Goal: Task Accomplishment & Management: Manage account settings

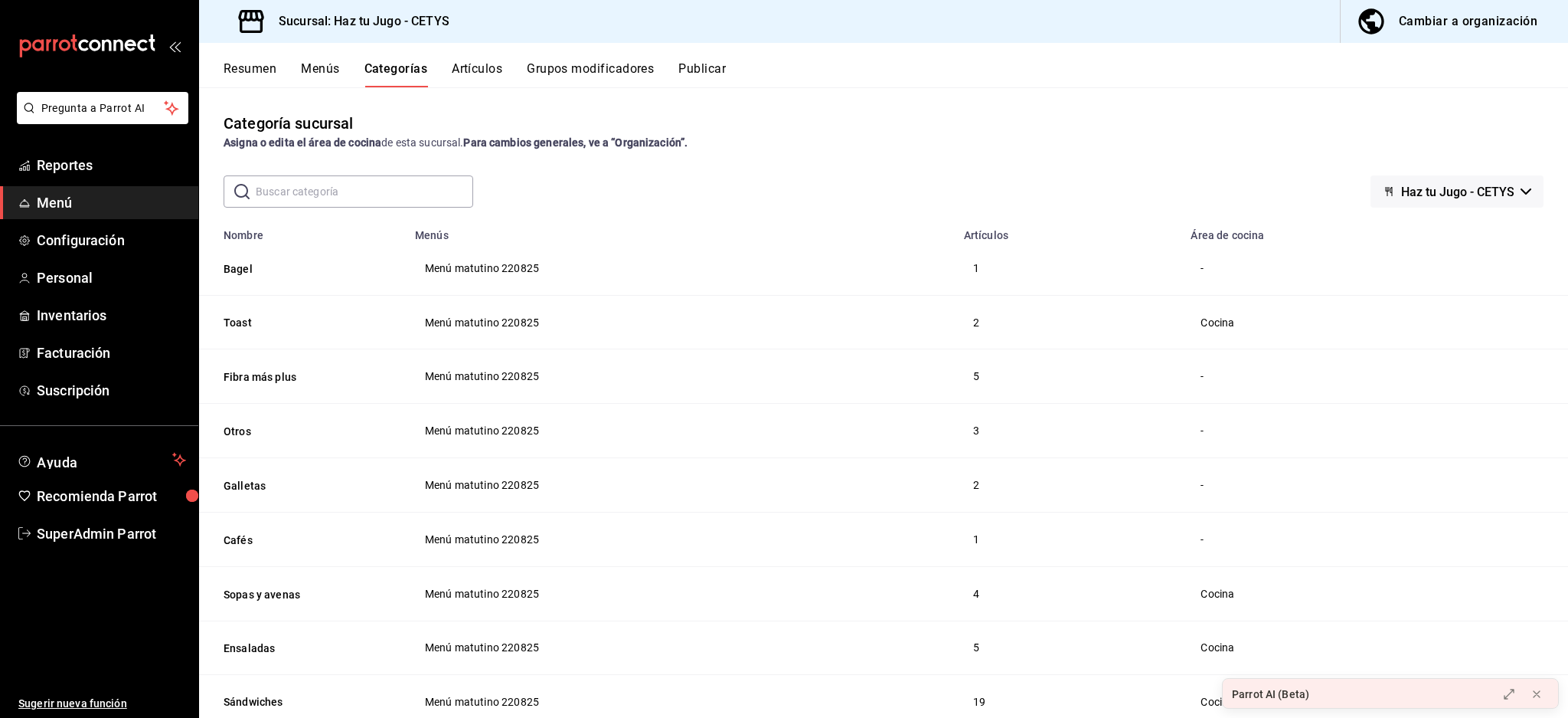
click at [247, 54] on div "Resumen Menús Categorías Artículos Grupos modificadores Publicar" at bounding box center [884, 65] width 1369 height 44
click at [243, 81] on button "Resumen" at bounding box center [250, 74] width 53 height 26
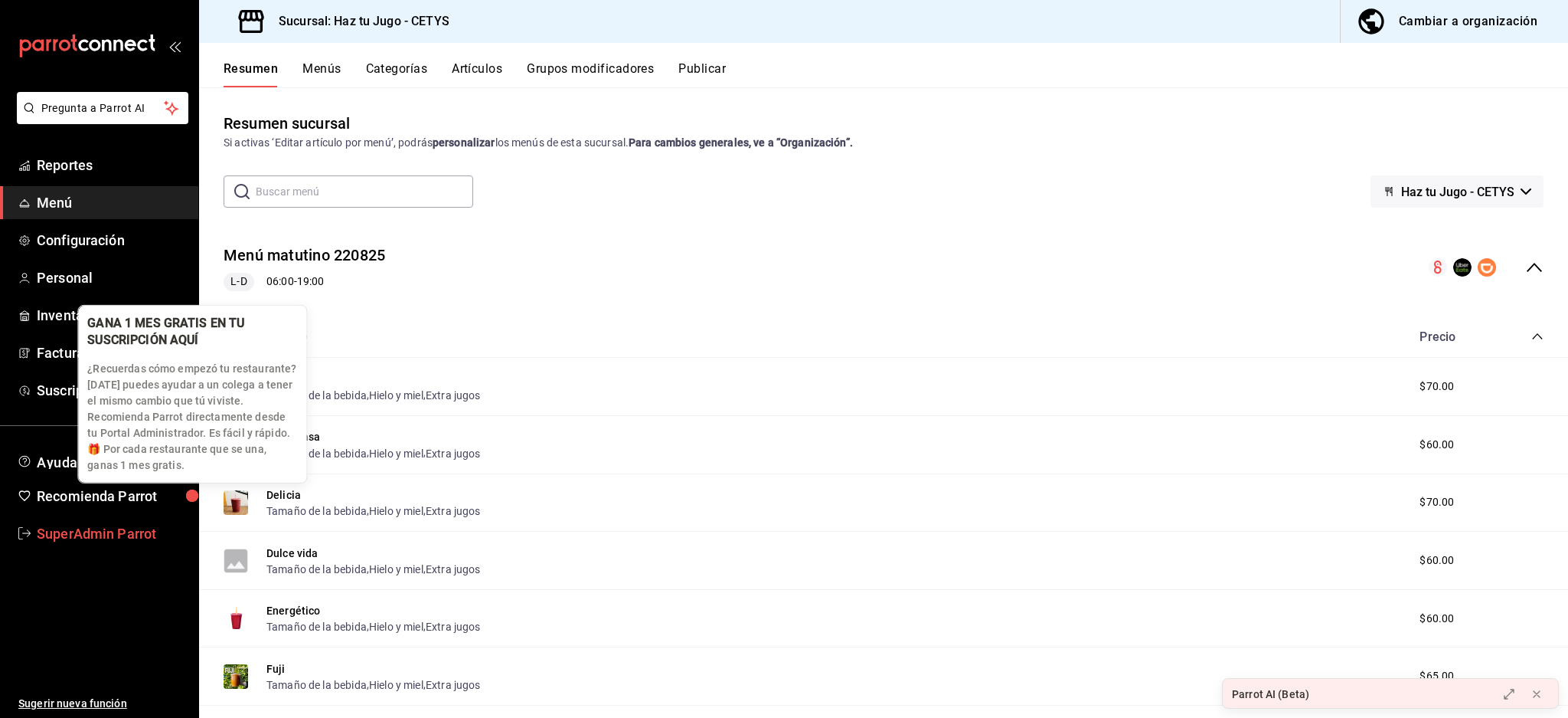
click at [125, 518] on link "SuperAdmin Parrot" at bounding box center [99, 534] width 199 height 33
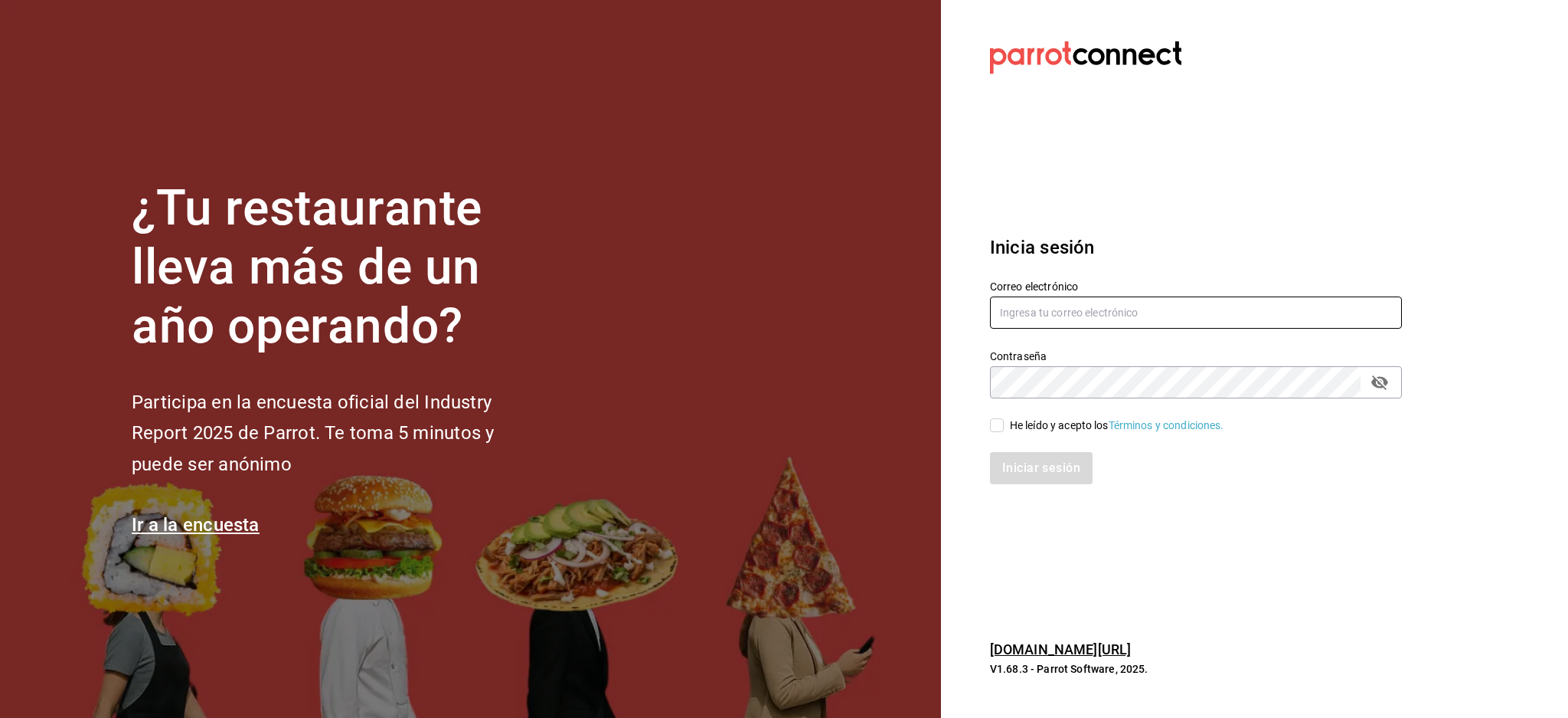
click at [1076, 322] on input "text" at bounding box center [1196, 312] width 412 height 32
paste input "bxcarne@mty.com"
type input "bxcarne@mty.com"
click at [1073, 417] on div "He leído y acepto los Términos y condiciones." at bounding box center [1117, 425] width 214 height 16
click at [1004, 418] on input "He leído y acepto los Términos y condiciones." at bounding box center [997, 425] width 14 height 14
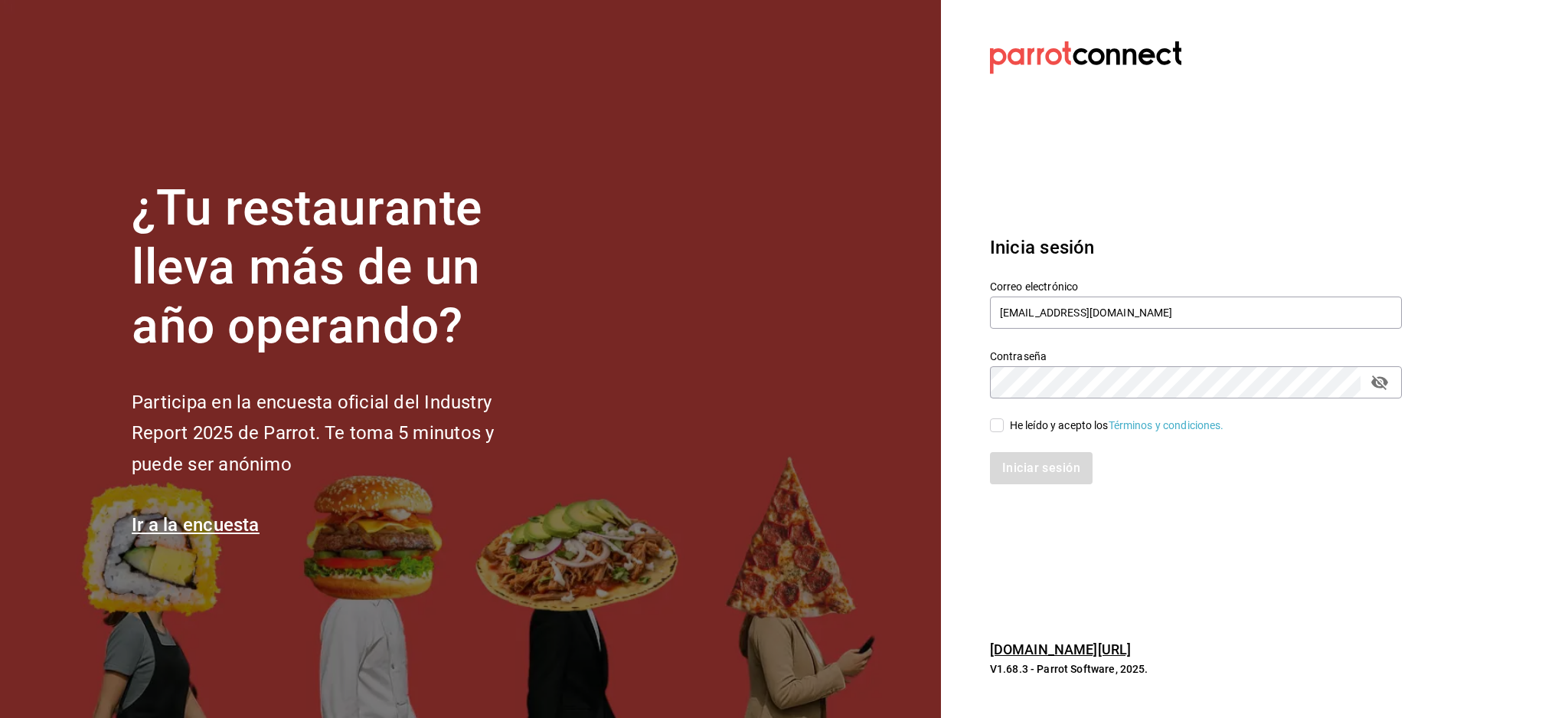
checkbox input "true"
click at [1042, 480] on button "Iniciar sesión" at bounding box center [1042, 467] width 104 height 32
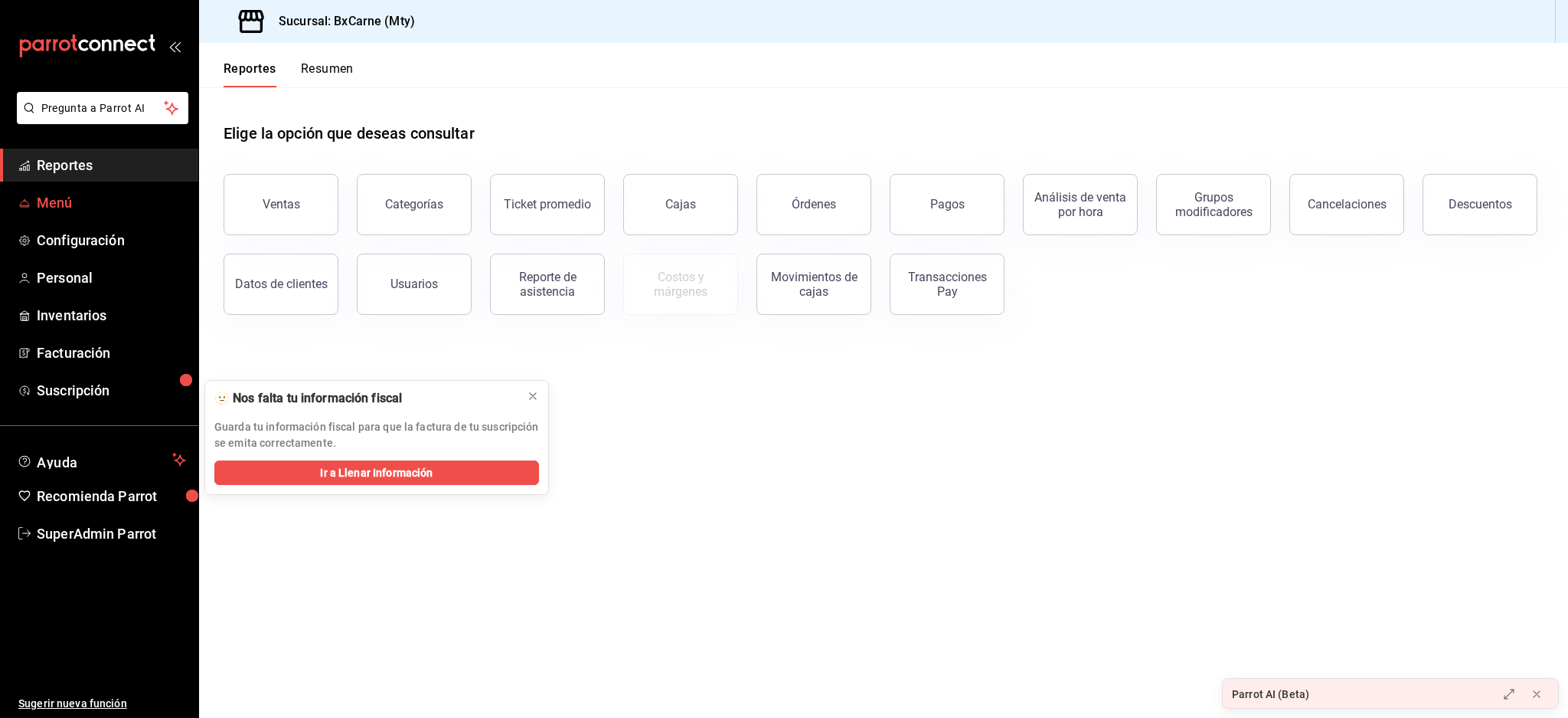
click at [59, 210] on span "Menú" at bounding box center [111, 203] width 149 height 21
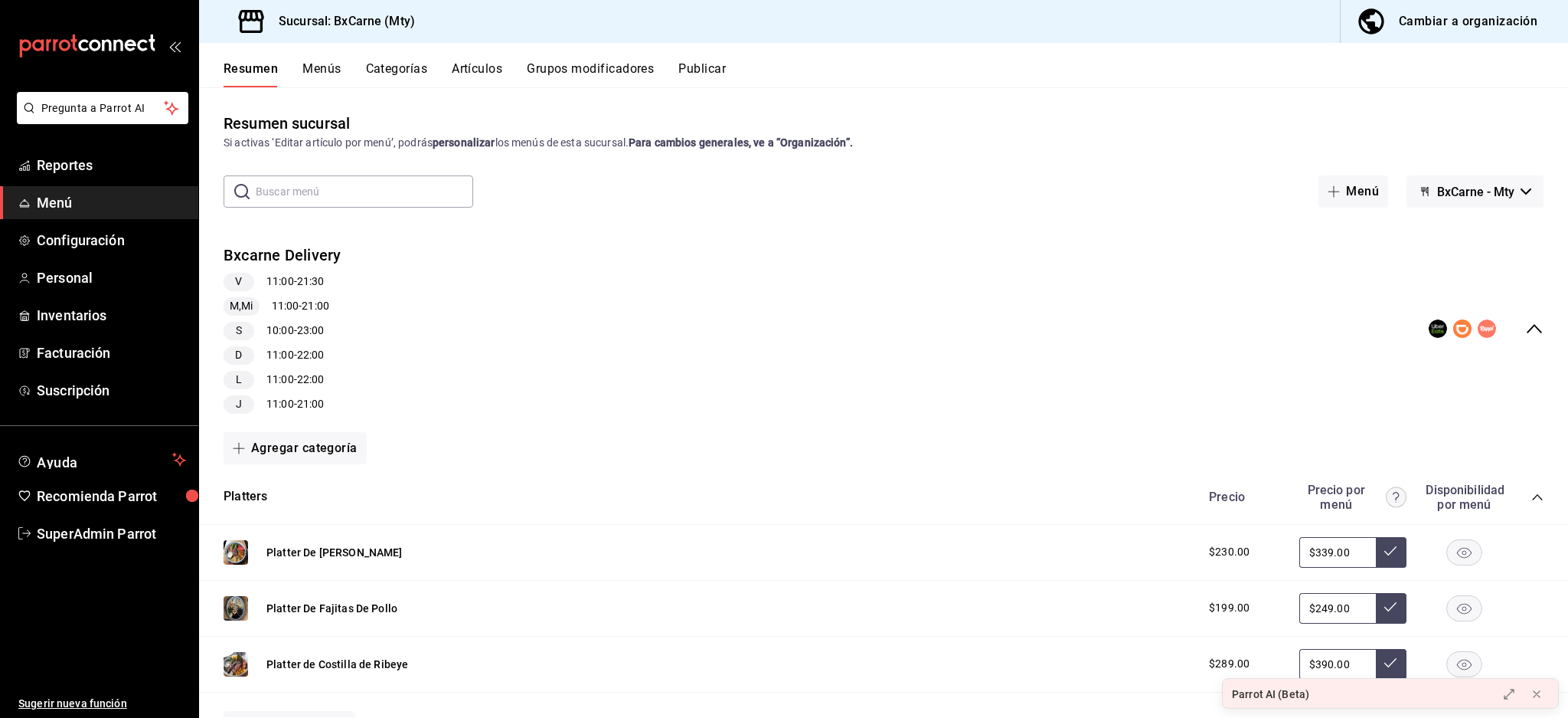
click at [577, 71] on button "Grupos modificadores" at bounding box center [590, 74] width 127 height 26
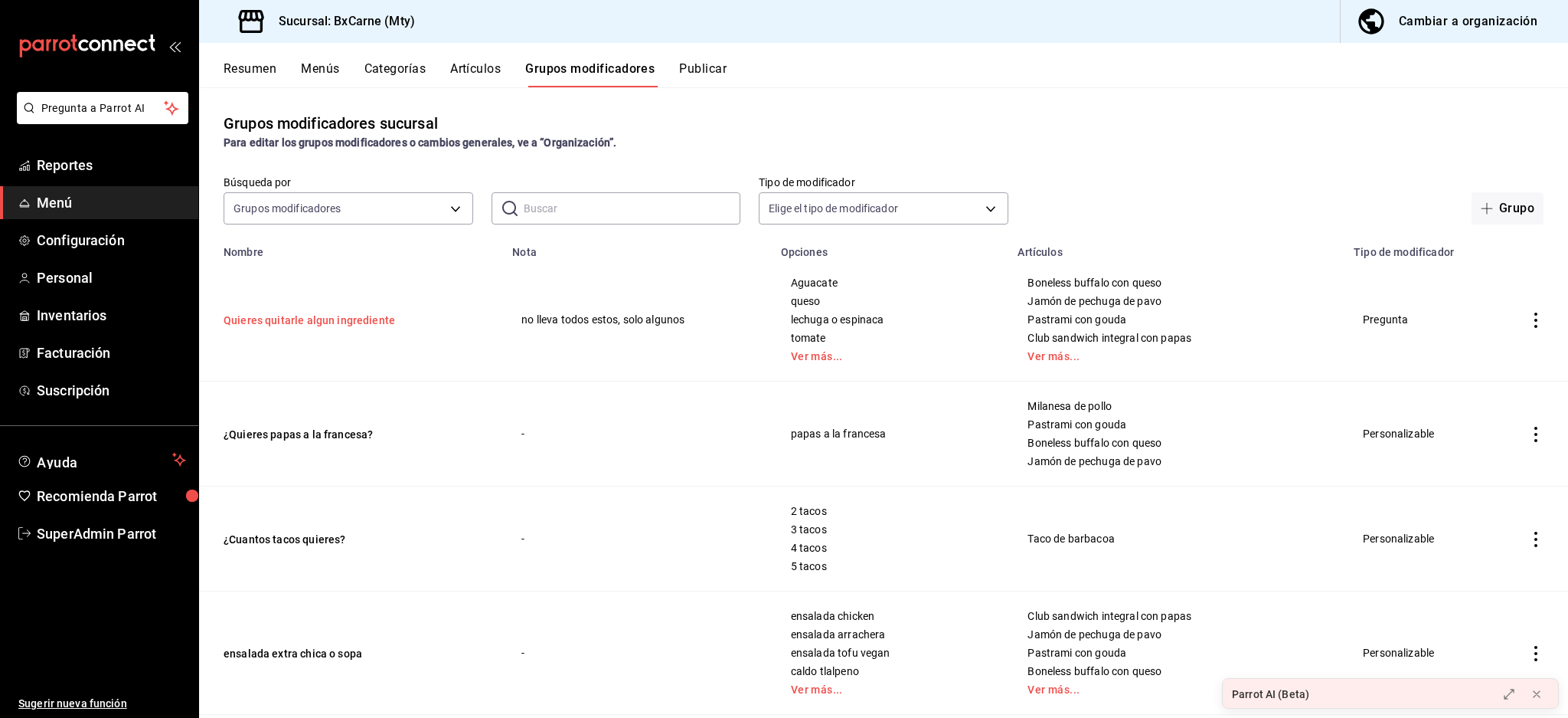
click at [351, 314] on button "Quieres quitarle algun ingrediente" at bounding box center [315, 321] width 184 height 16
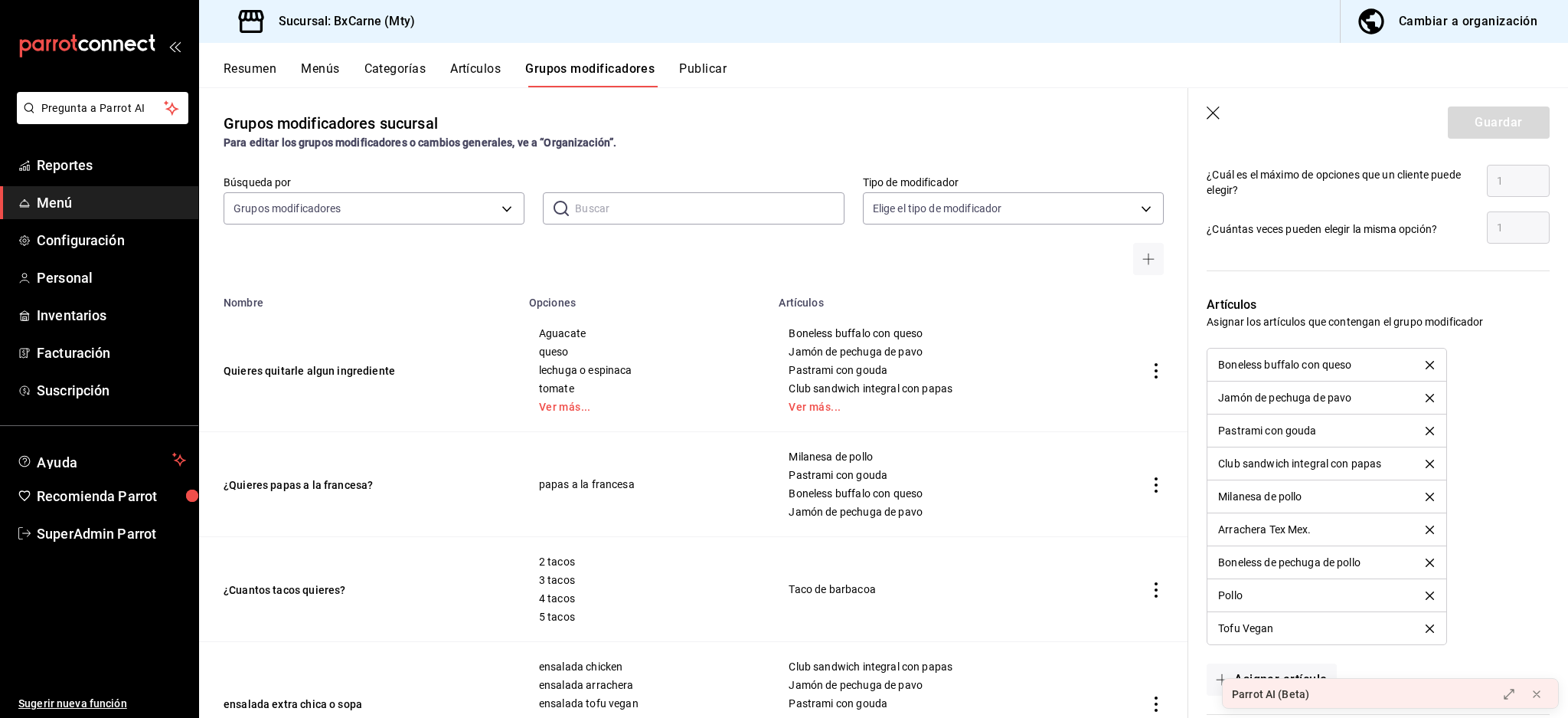
scroll to position [816, 0]
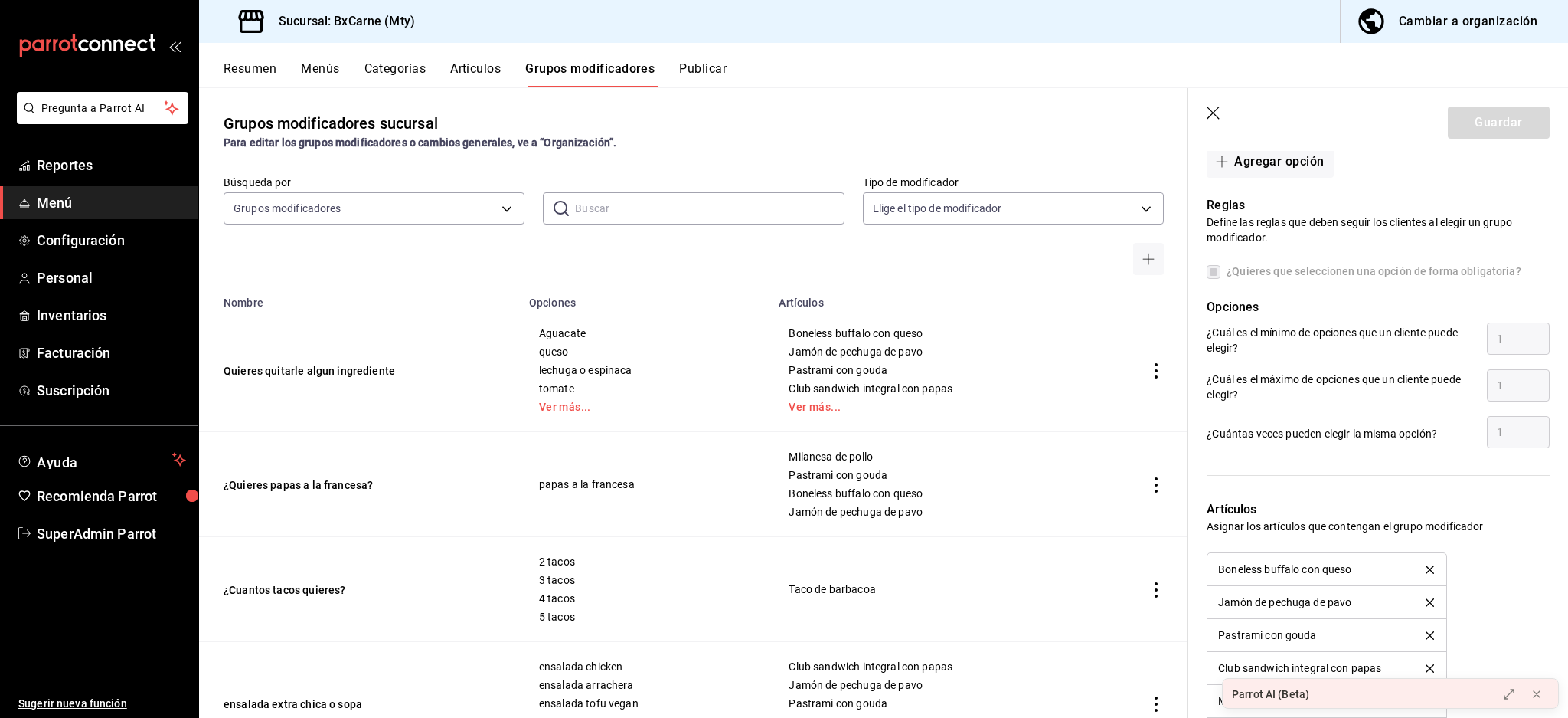
click at [1216, 109] on icon "button" at bounding box center [1215, 114] width 16 height 16
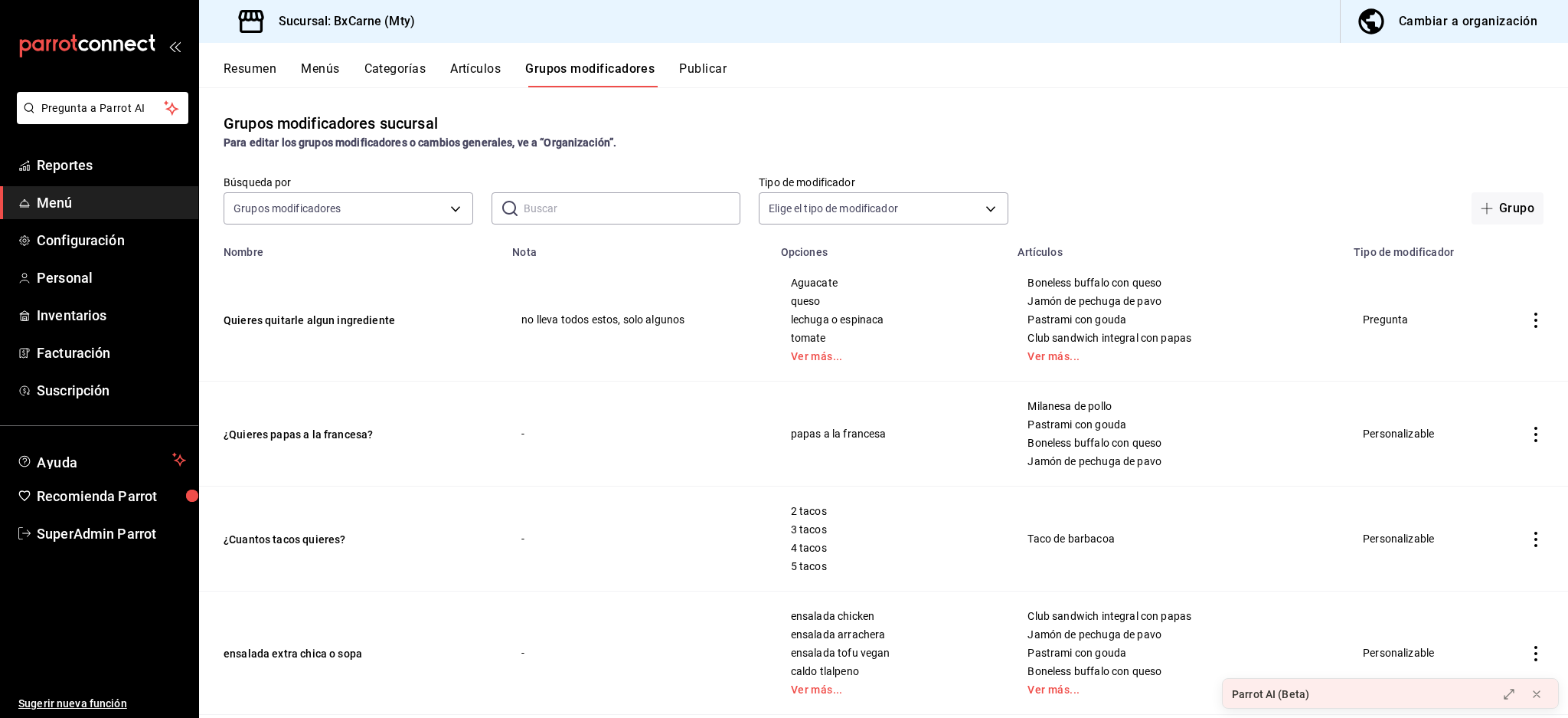
click at [1455, 13] on div "Cambiar a organización" at bounding box center [1468, 21] width 139 height 22
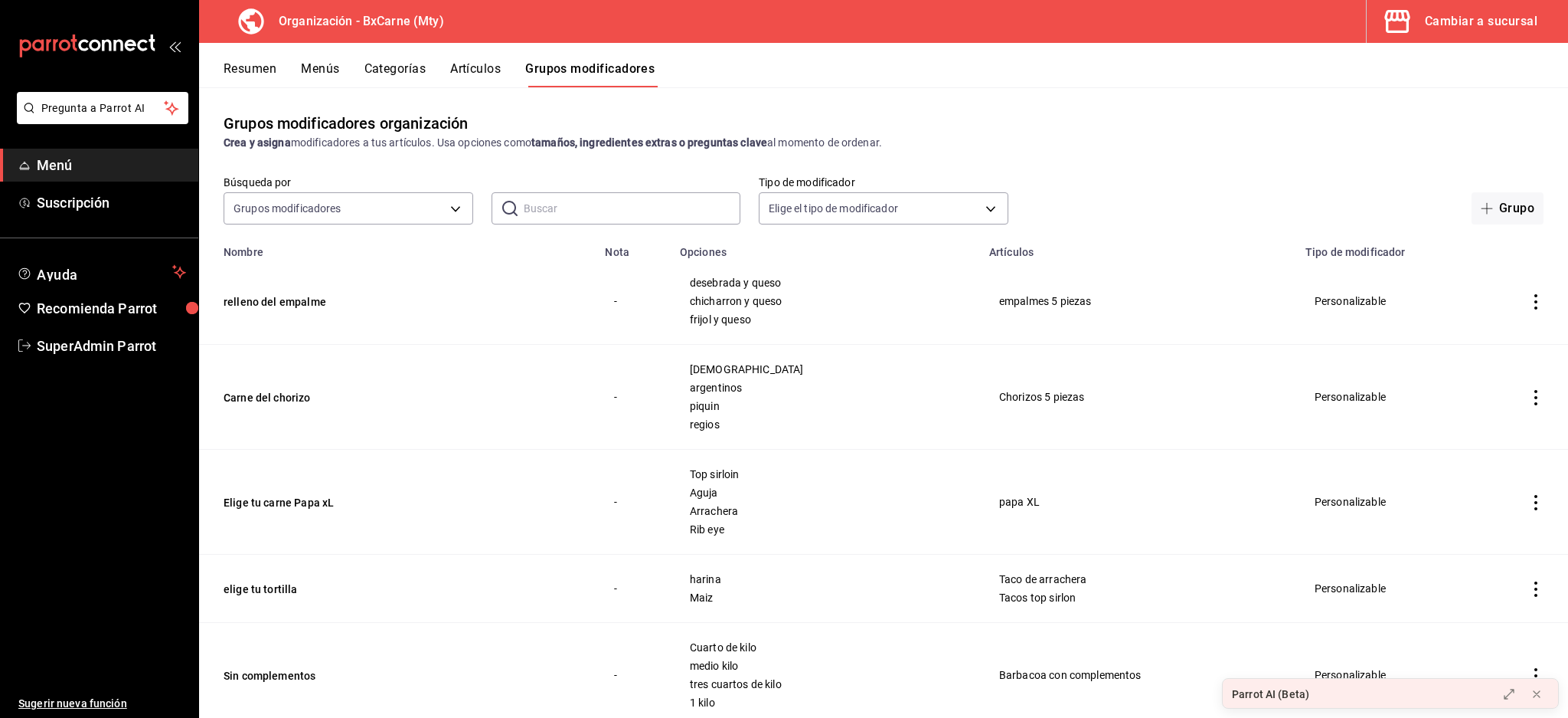
click at [586, 66] on button "Grupos modificadores" at bounding box center [590, 74] width 130 height 26
click at [300, 300] on button "relleno del empalme" at bounding box center [315, 302] width 184 height 16
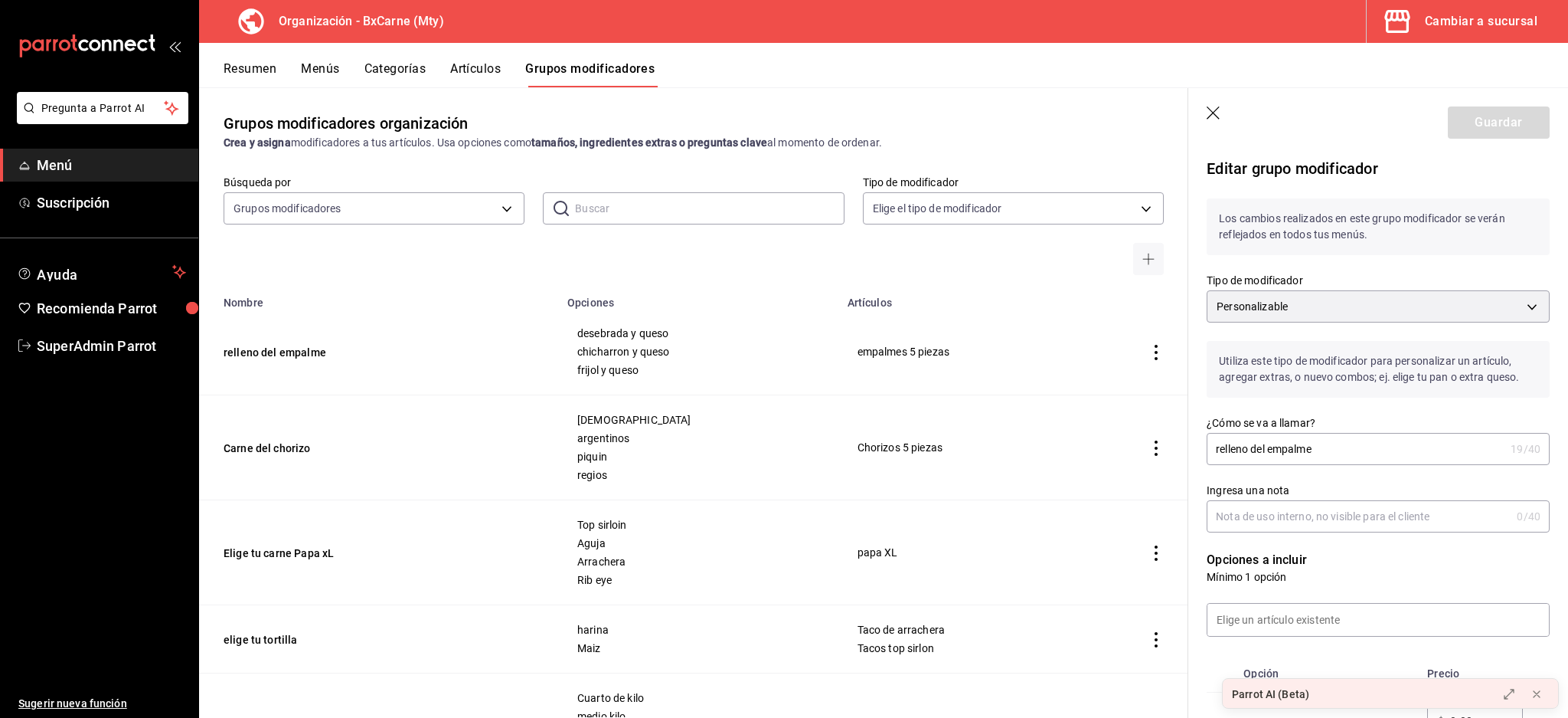
scroll to position [511, 0]
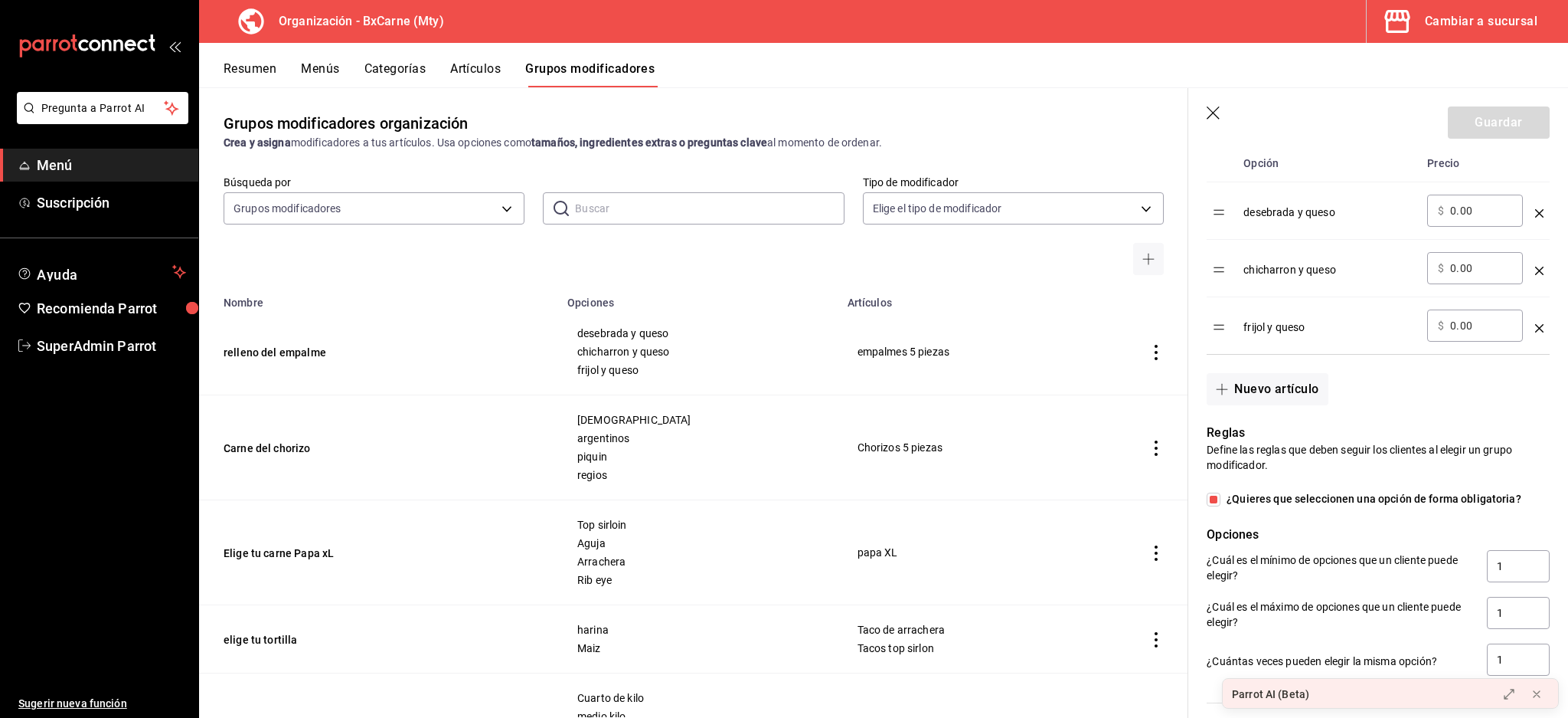
click at [1218, 118] on header "Guardar" at bounding box center [1379, 119] width 380 height 63
click at [1216, 117] on icon "button" at bounding box center [1215, 114] width 16 height 16
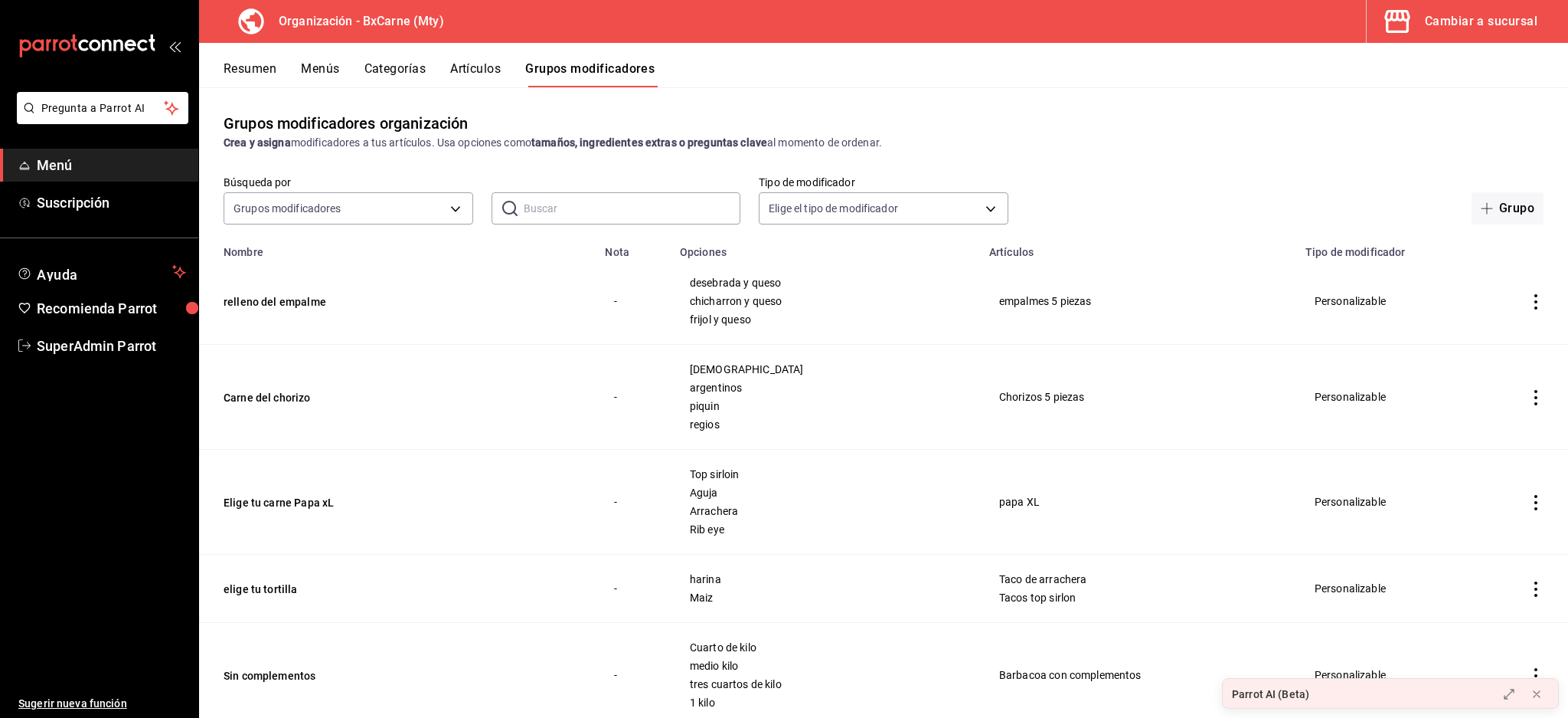
click at [1505, 14] on div "Cambiar a sucursal" at bounding box center [1482, 21] width 112 height 22
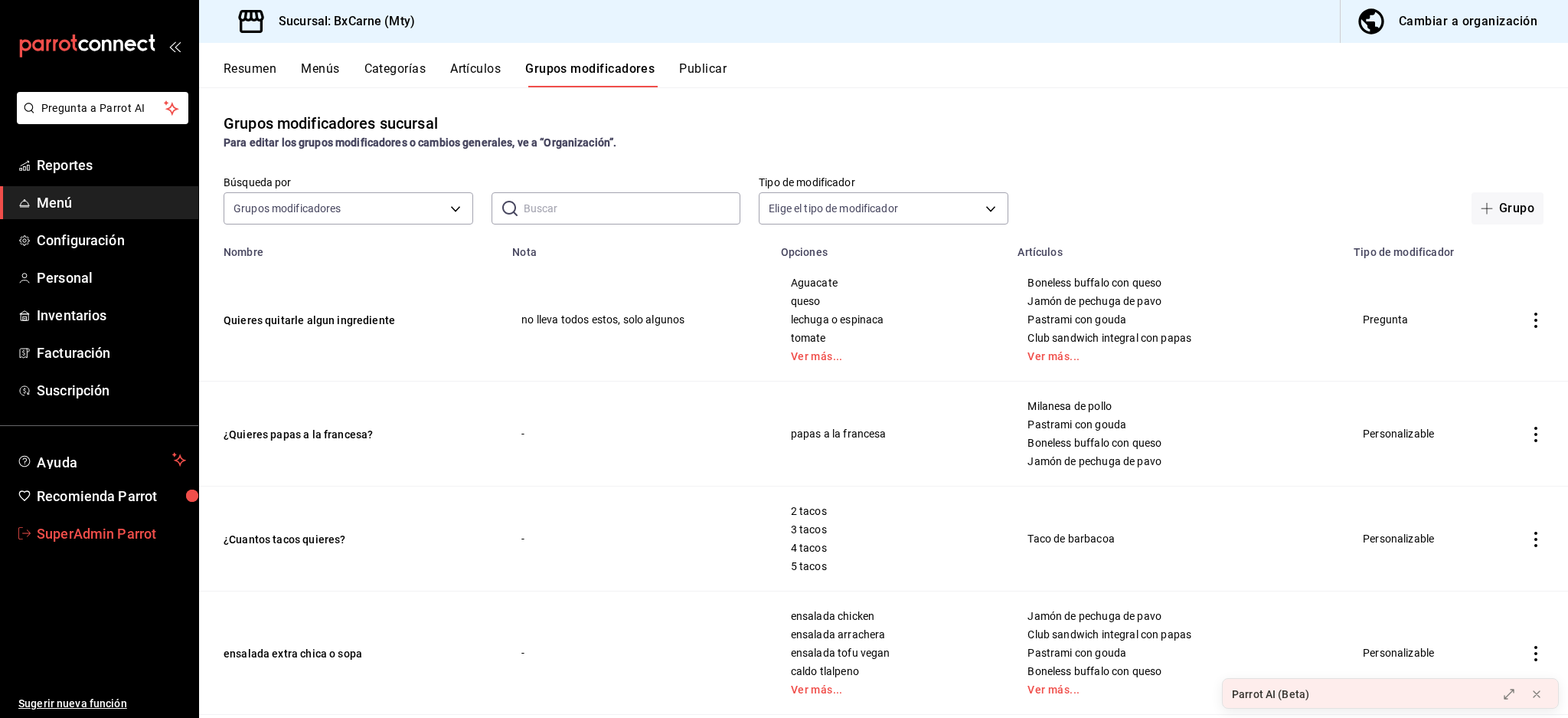
click at [147, 531] on span "SuperAdmin Parrot" at bounding box center [111, 534] width 149 height 21
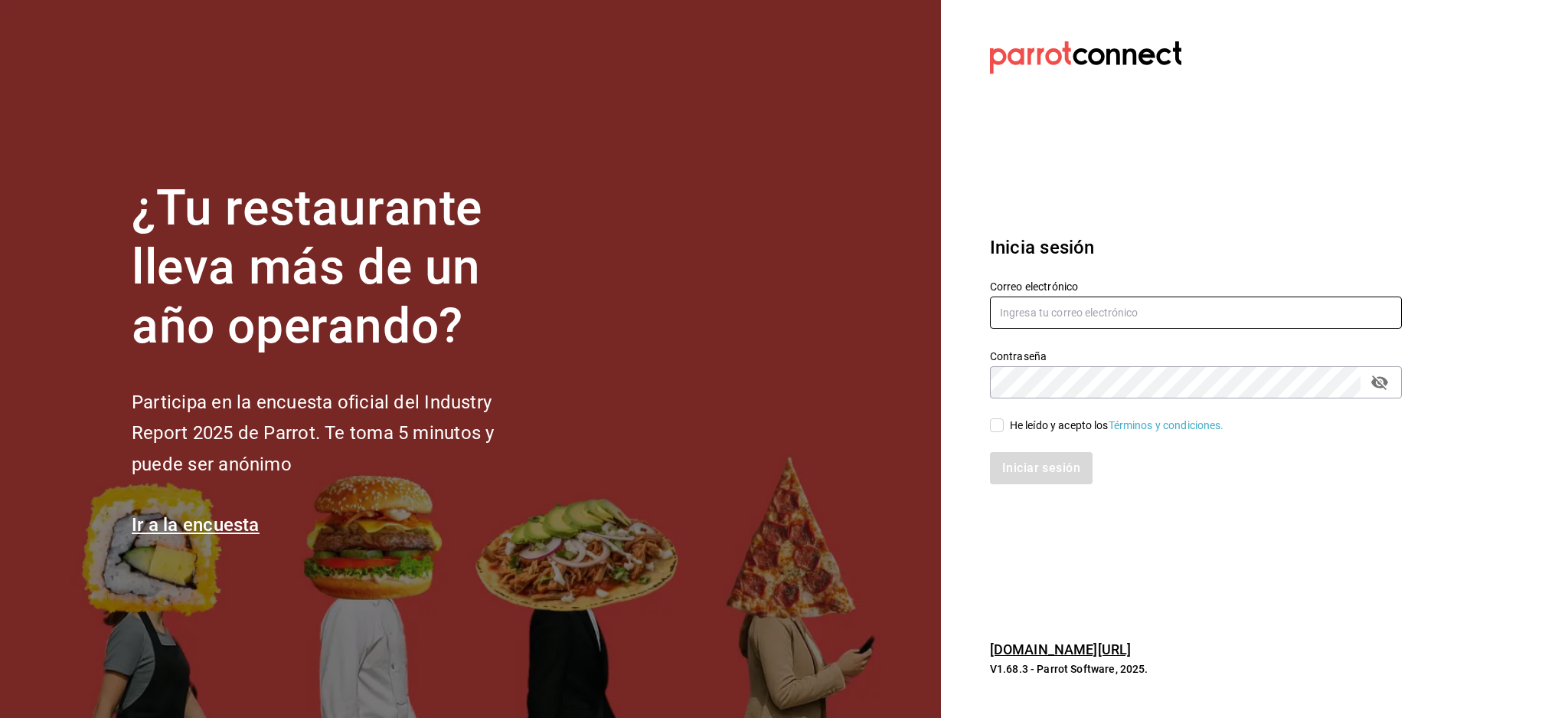
click at [1103, 320] on input "text" at bounding box center [1196, 312] width 412 height 32
paste input "matcha@matcha.com"
type input "matcha@matcha.com"
click at [1081, 403] on div "He leído y acepto los Términos y condiciones." at bounding box center [1187, 416] width 430 height 35
click at [1048, 430] on div "He leído y acepto los Términos y condiciones." at bounding box center [1117, 425] width 214 height 16
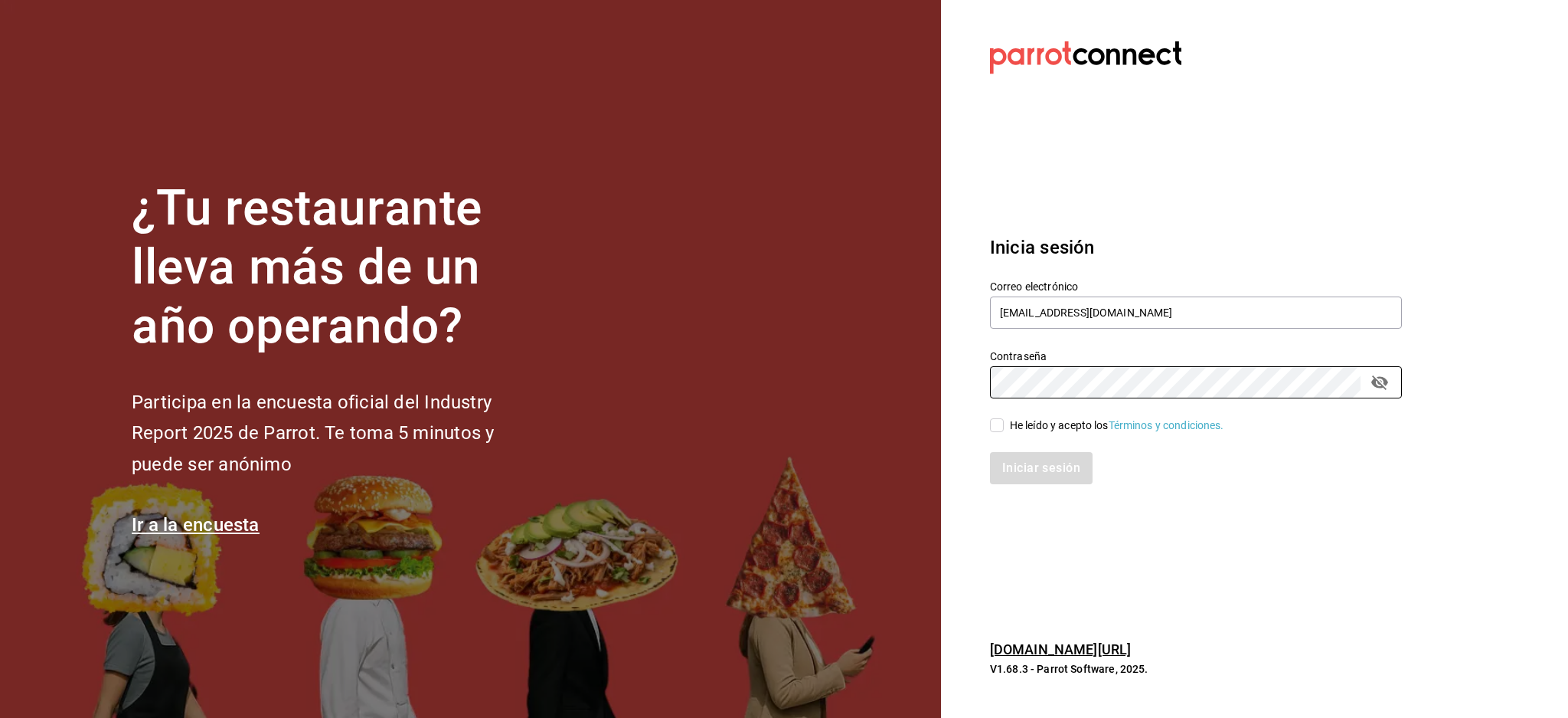
click at [1004, 430] on input "He leído y acepto los Términos y condiciones." at bounding box center [997, 425] width 14 height 14
checkbox input "true"
click at [1052, 454] on button "Iniciar sesión" at bounding box center [1042, 467] width 104 height 32
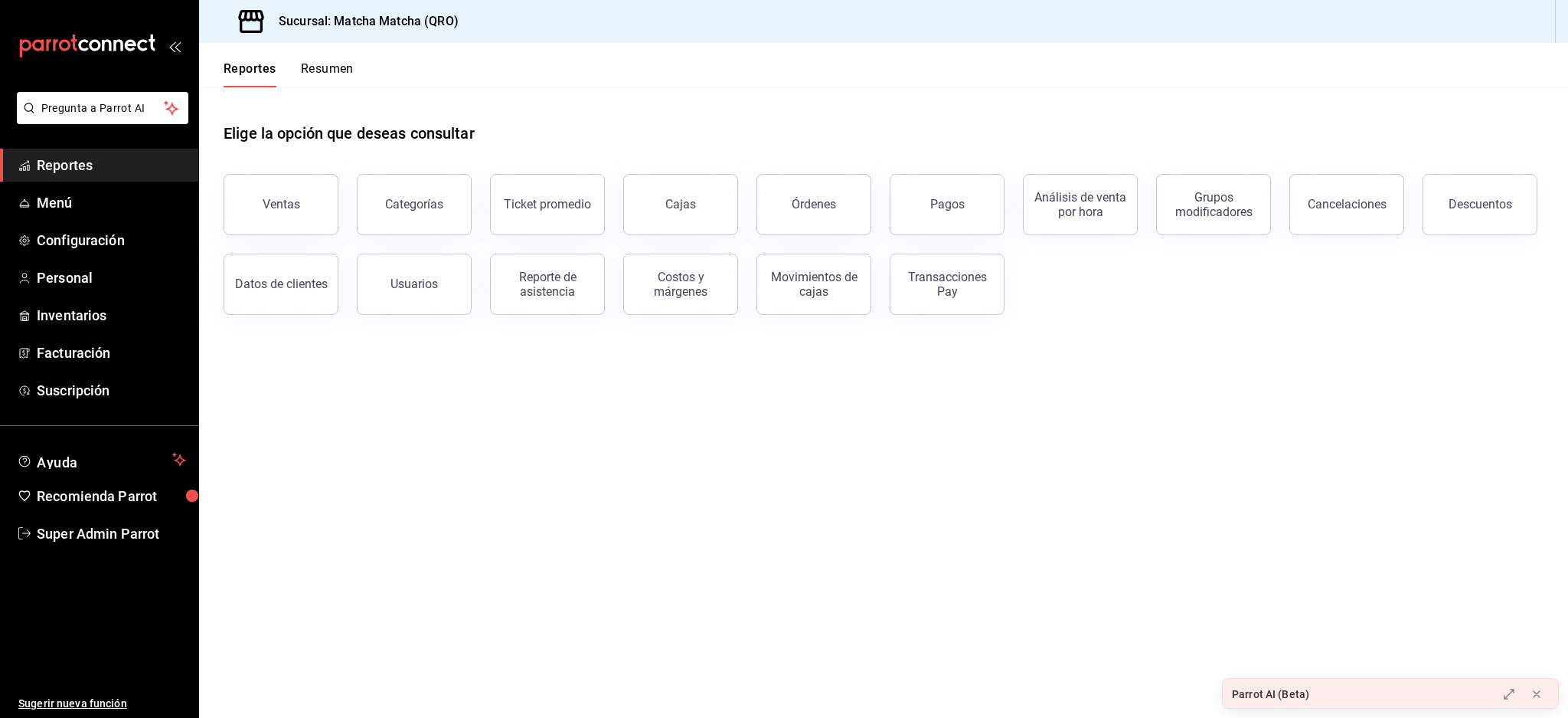
click at [998, 497] on main "Elige la opción que deseas consultar Ventas Categorías Ticket promedio Cajas Ór…" at bounding box center [884, 403] width 1369 height 631
click at [65, 206] on span "Menú" at bounding box center [111, 203] width 149 height 21
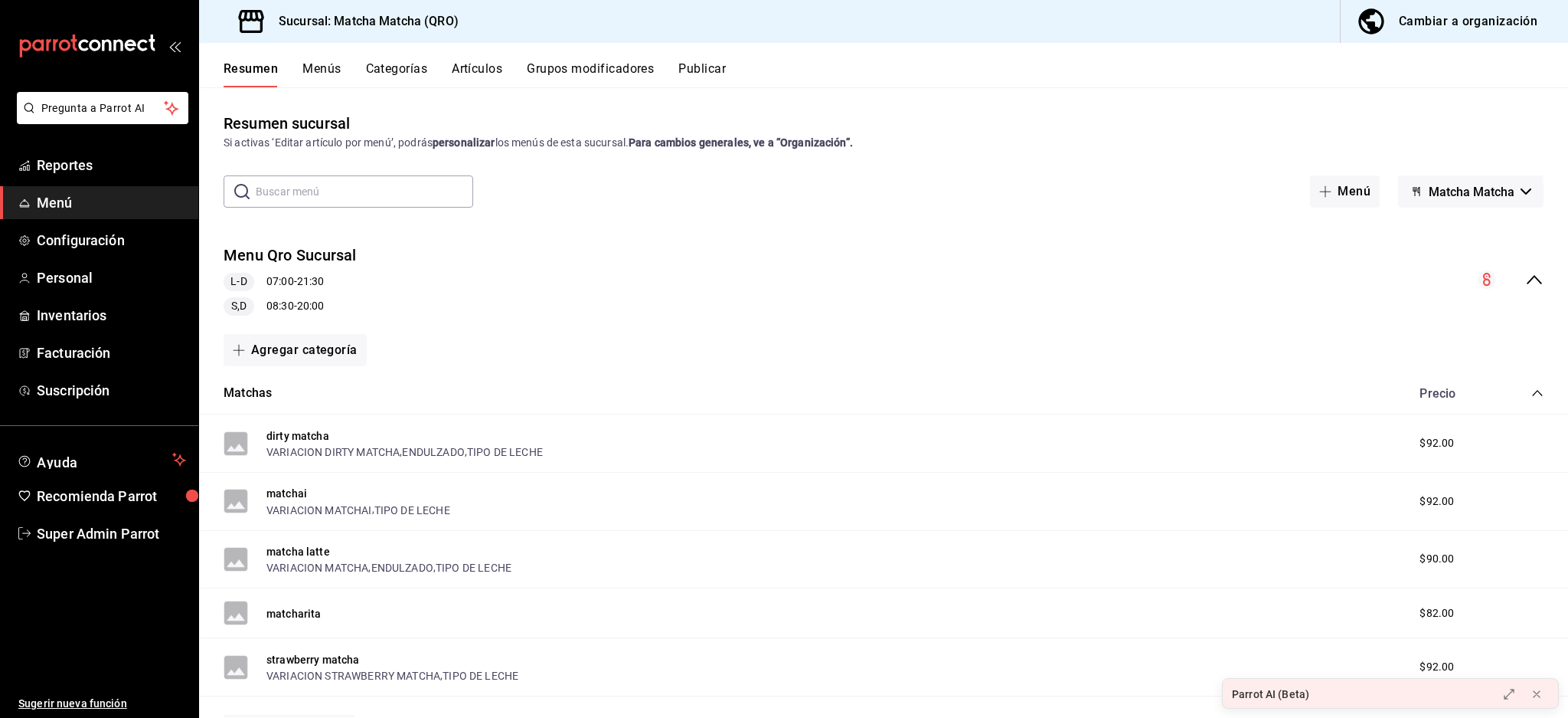
click at [1526, 275] on icon "collapse-menu-row" at bounding box center [1534, 279] width 18 height 18
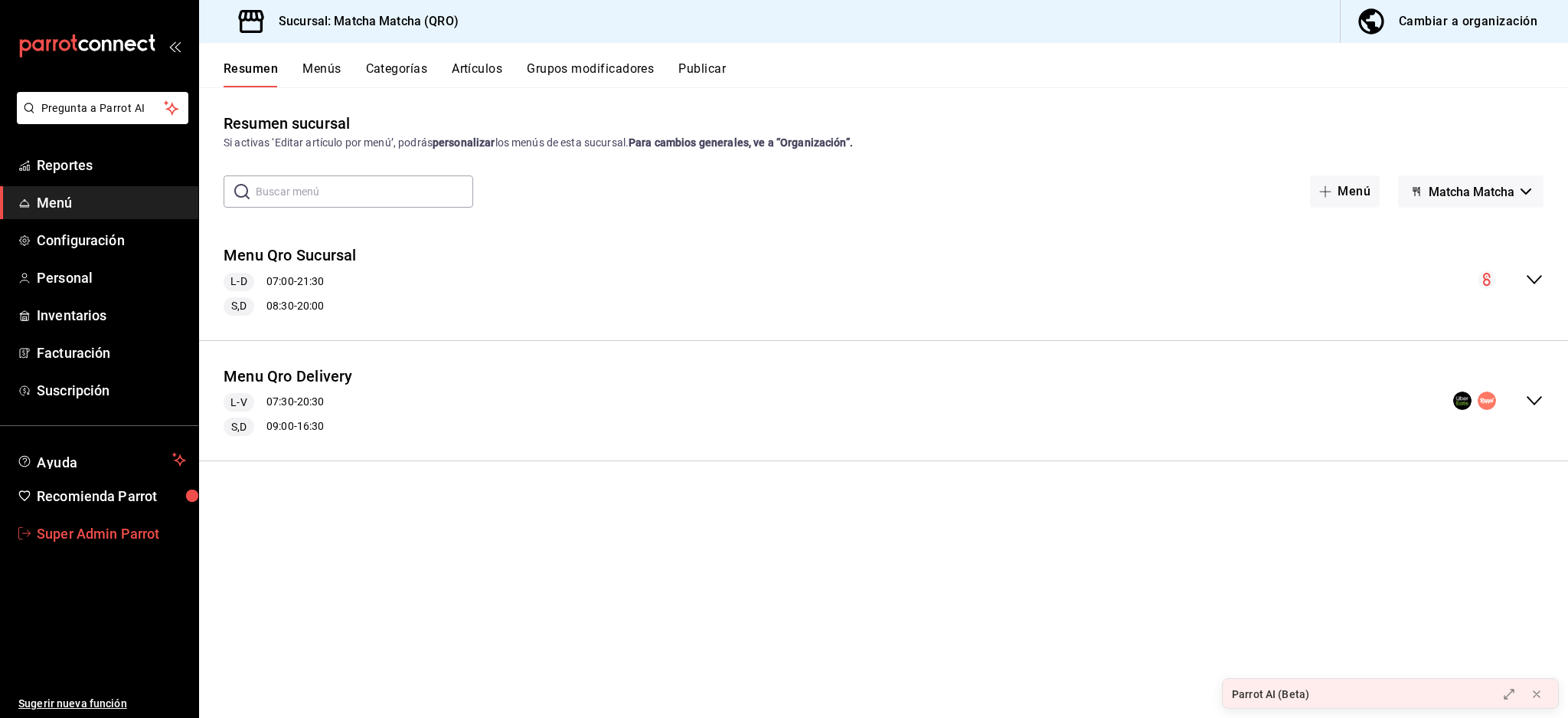
click at [124, 541] on span "Super Admin Parrot" at bounding box center [111, 534] width 149 height 21
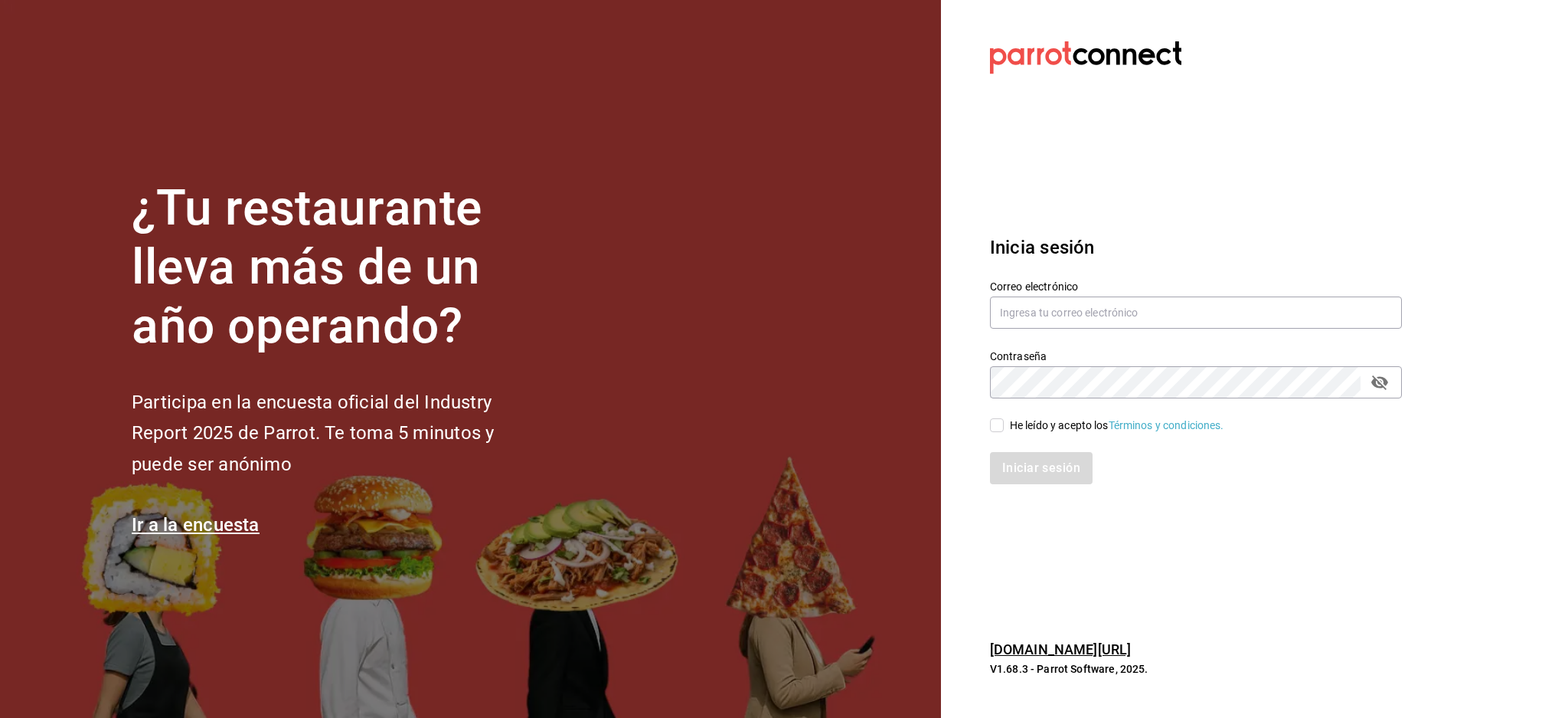
click at [1237, 295] on div "Correo electrónico" at bounding box center [1196, 305] width 412 height 51
click at [1098, 317] on input "text" at bounding box center [1196, 312] width 412 height 32
paste input "[EMAIL_ADDRESS][DOMAIN_NAME]"
type input "[EMAIL_ADDRESS][DOMAIN_NAME]"
click at [1046, 423] on div "He leído y acepto los Términos y condiciones." at bounding box center [1117, 425] width 214 height 16
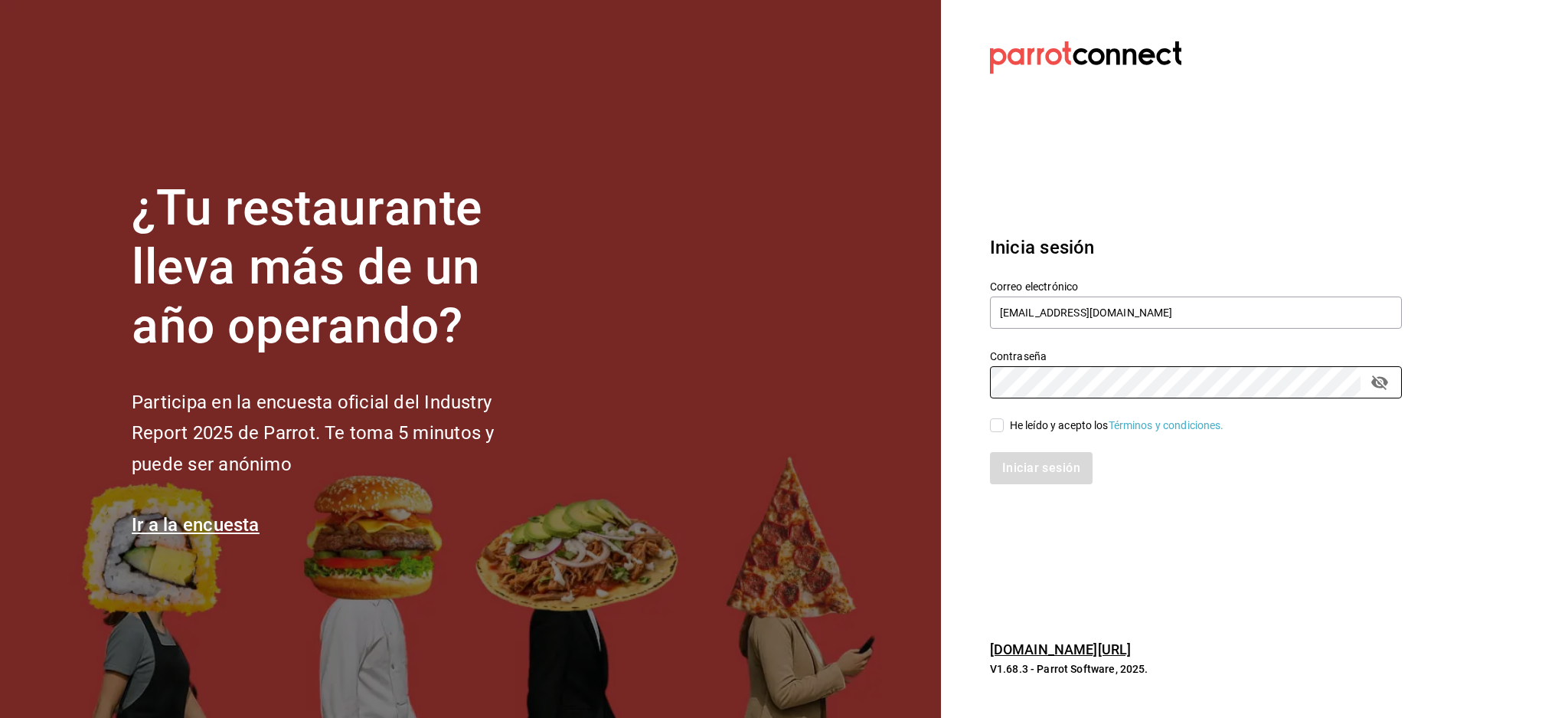
click at [1004, 423] on input "He leído y acepto los Términos y condiciones." at bounding box center [997, 425] width 14 height 14
checkbox input "true"
drag, startPoint x: 1046, startPoint y: 459, endPoint x: 1034, endPoint y: 462, distance: 12.4
click at [1046, 461] on button "Iniciar sesión" at bounding box center [1042, 467] width 104 height 32
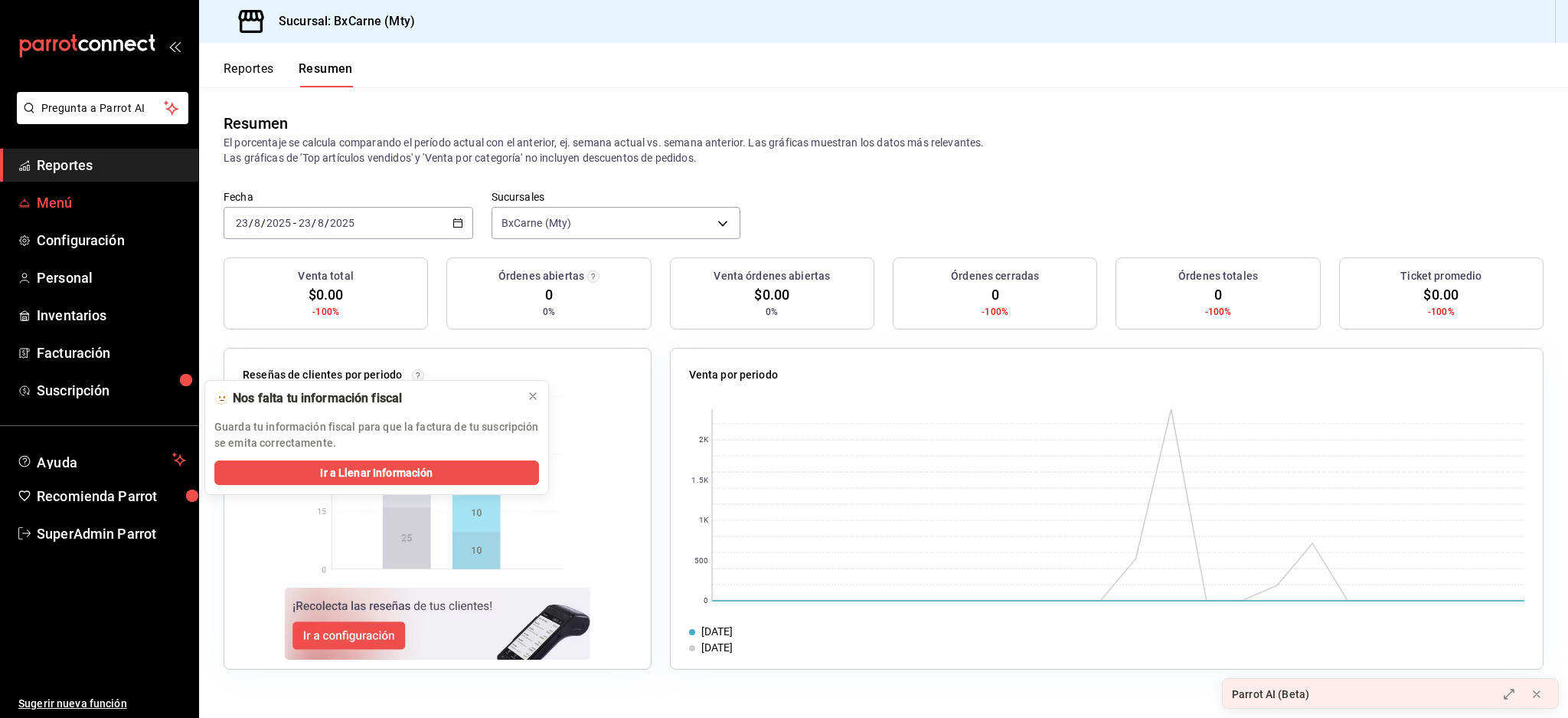
click at [92, 207] on span "Menú" at bounding box center [111, 203] width 149 height 21
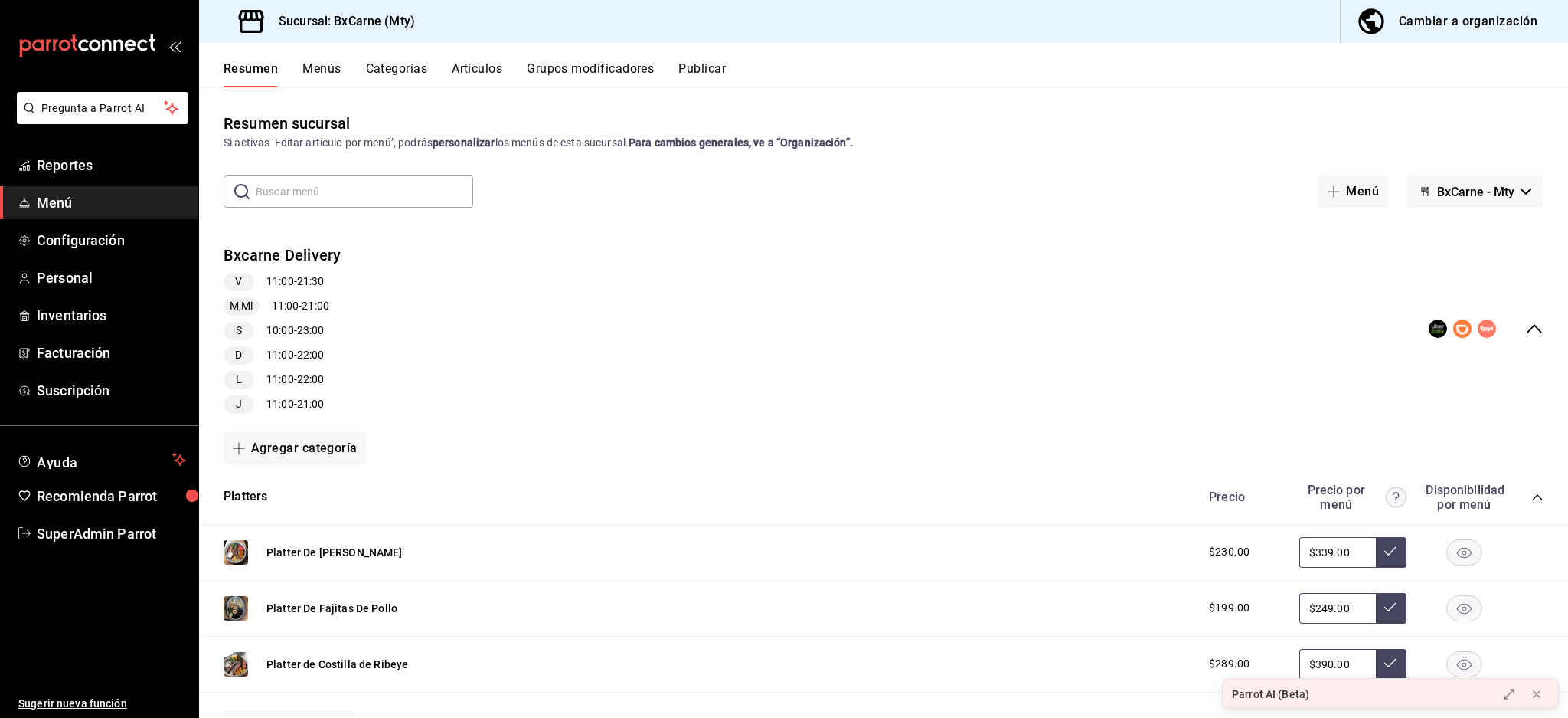
click at [1480, 191] on span "BxCarne - Mty" at bounding box center [1476, 192] width 78 height 15
click at [1496, 189] on div at bounding box center [784, 359] width 1568 height 718
click at [1485, 10] on div "Cambiar a organización" at bounding box center [1468, 21] width 139 height 22
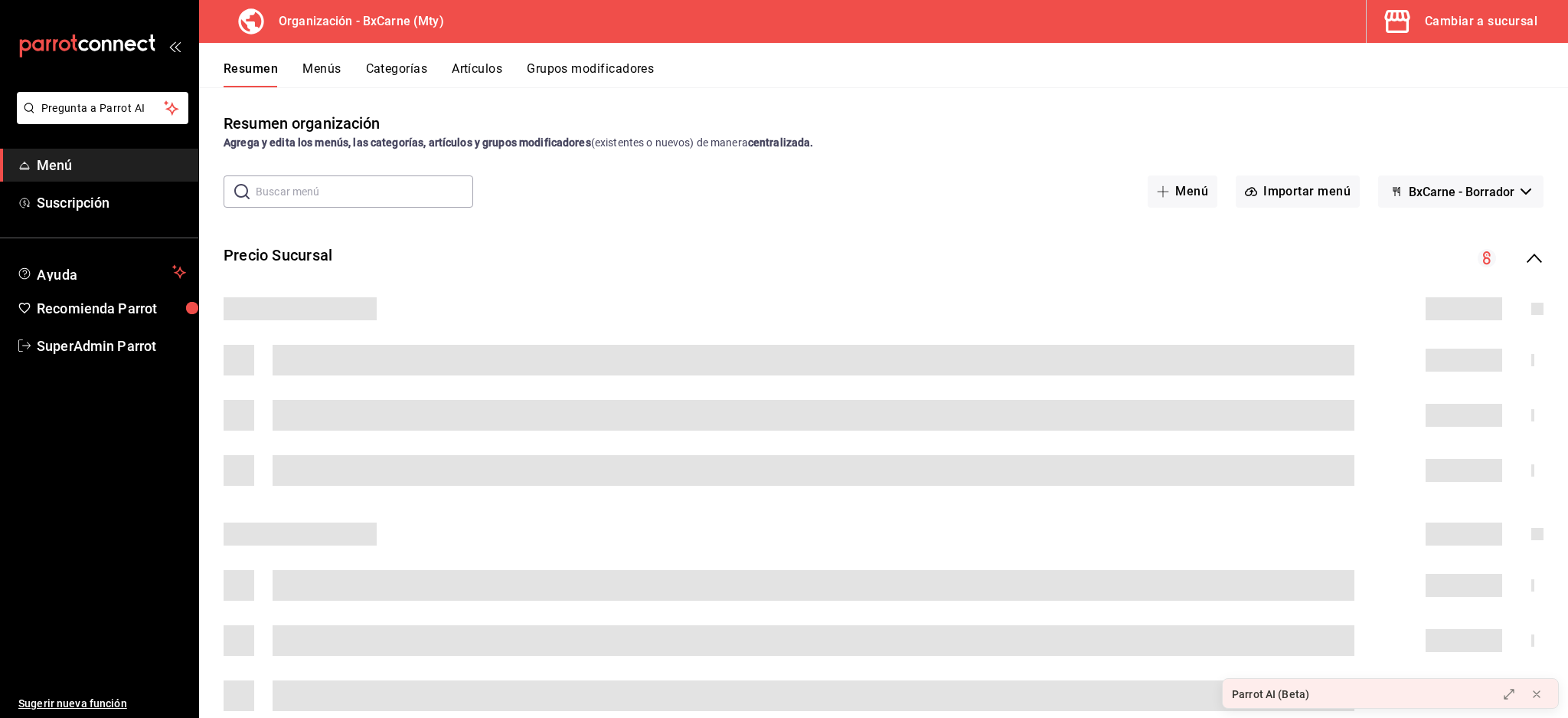
click at [1501, 123] on div "Resumen organización Agrega y edita los menús, las categorías, artículos y grup…" at bounding box center [884, 130] width 1369 height 39
click at [1488, 195] on span "BxCarne - Borrador" at bounding box center [1462, 192] width 105 height 15
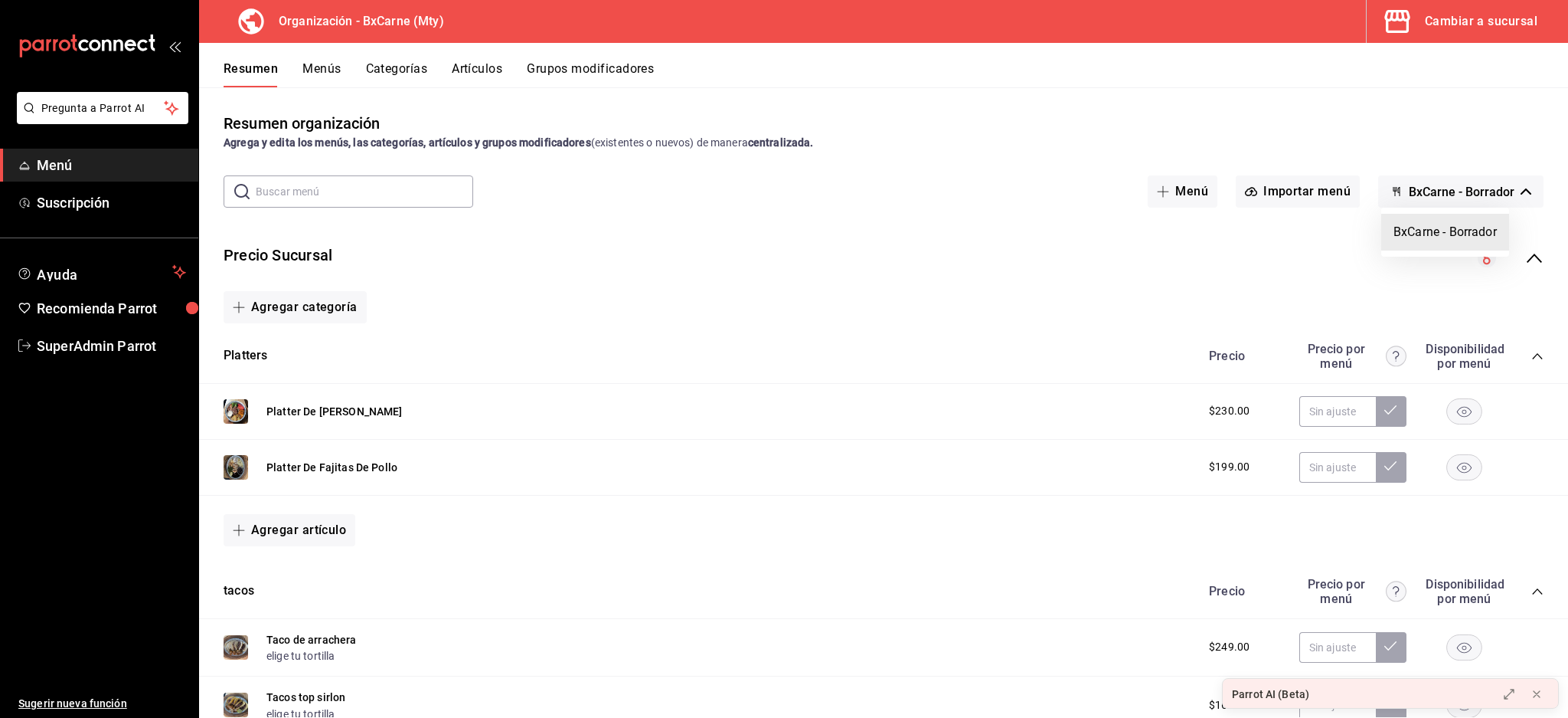
click at [1438, 227] on li "BxCarne - Borrador" at bounding box center [1445, 232] width 128 height 37
click at [1521, 268] on div "Precio Sucursal" at bounding box center [884, 258] width 1369 height 53
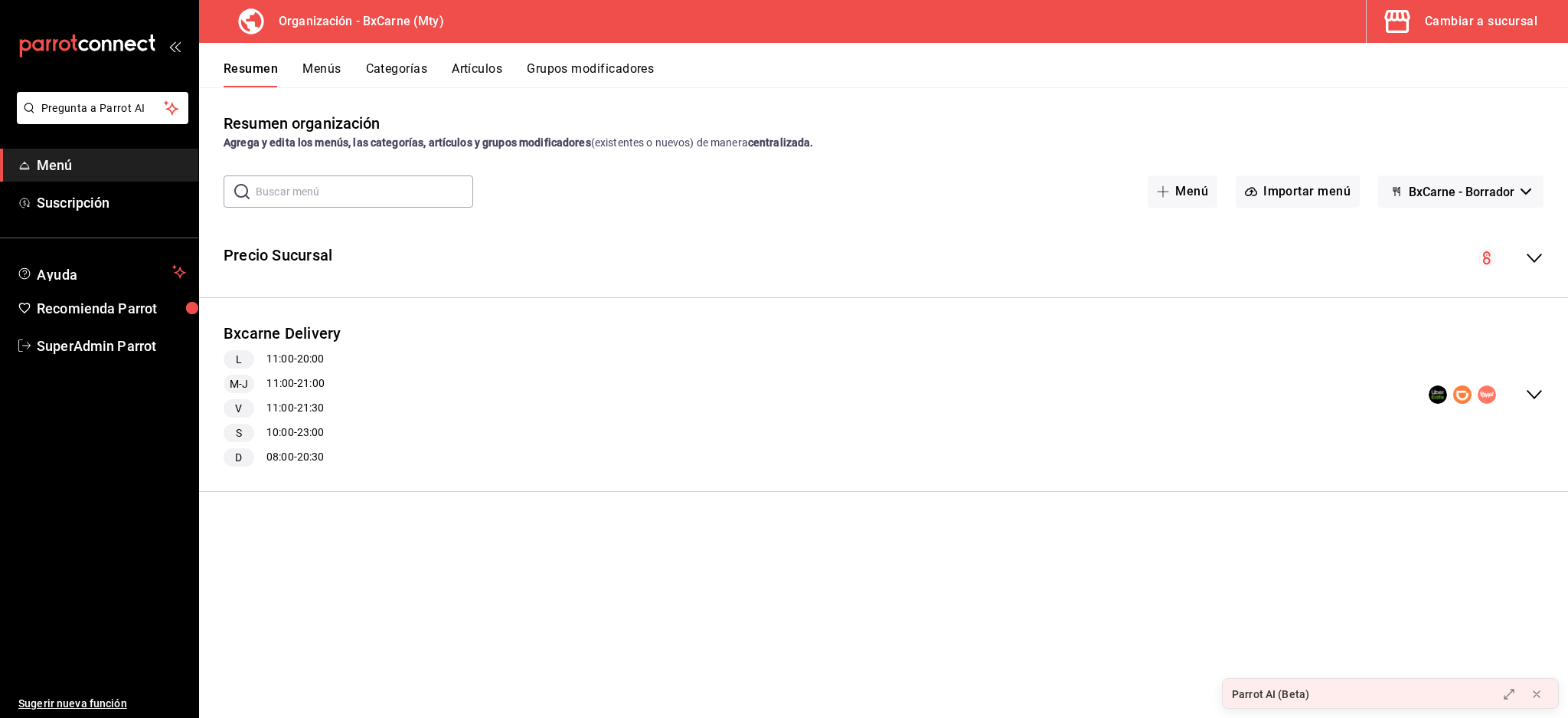
click at [327, 73] on button "Menús" at bounding box center [321, 74] width 38 height 26
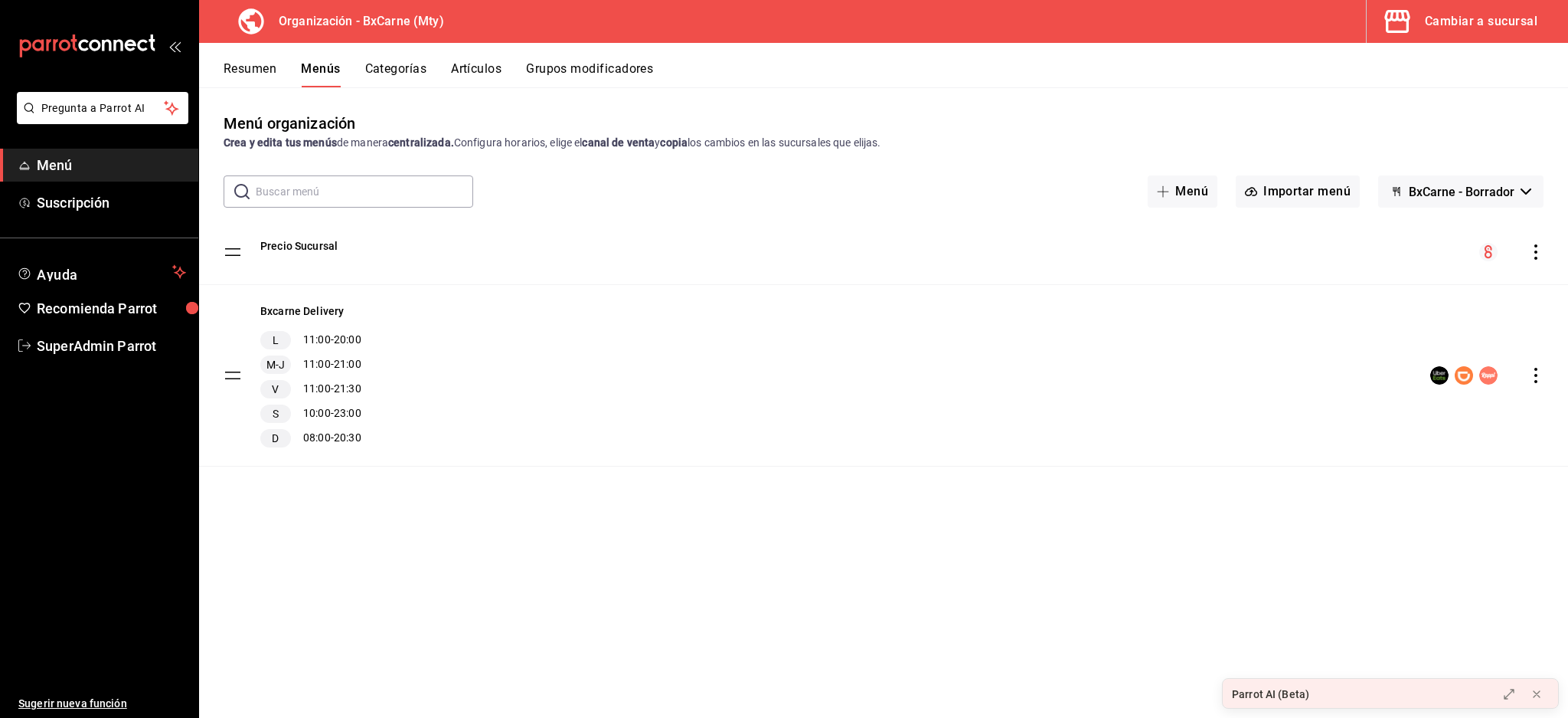
click at [1502, 180] on button "BxCarne - Borrador" at bounding box center [1462, 191] width 166 height 32
click at [1474, 226] on li "BxCarne - Borrador" at bounding box center [1461, 232] width 128 height 37
drag, startPoint x: 1495, startPoint y: 256, endPoint x: 1524, endPoint y: 257, distance: 29.0
click at [1495, 256] on circle "menu-maker-table" at bounding box center [1489, 251] width 18 height 18
click at [1528, 254] on icon "actions" at bounding box center [1536, 252] width 16 height 16
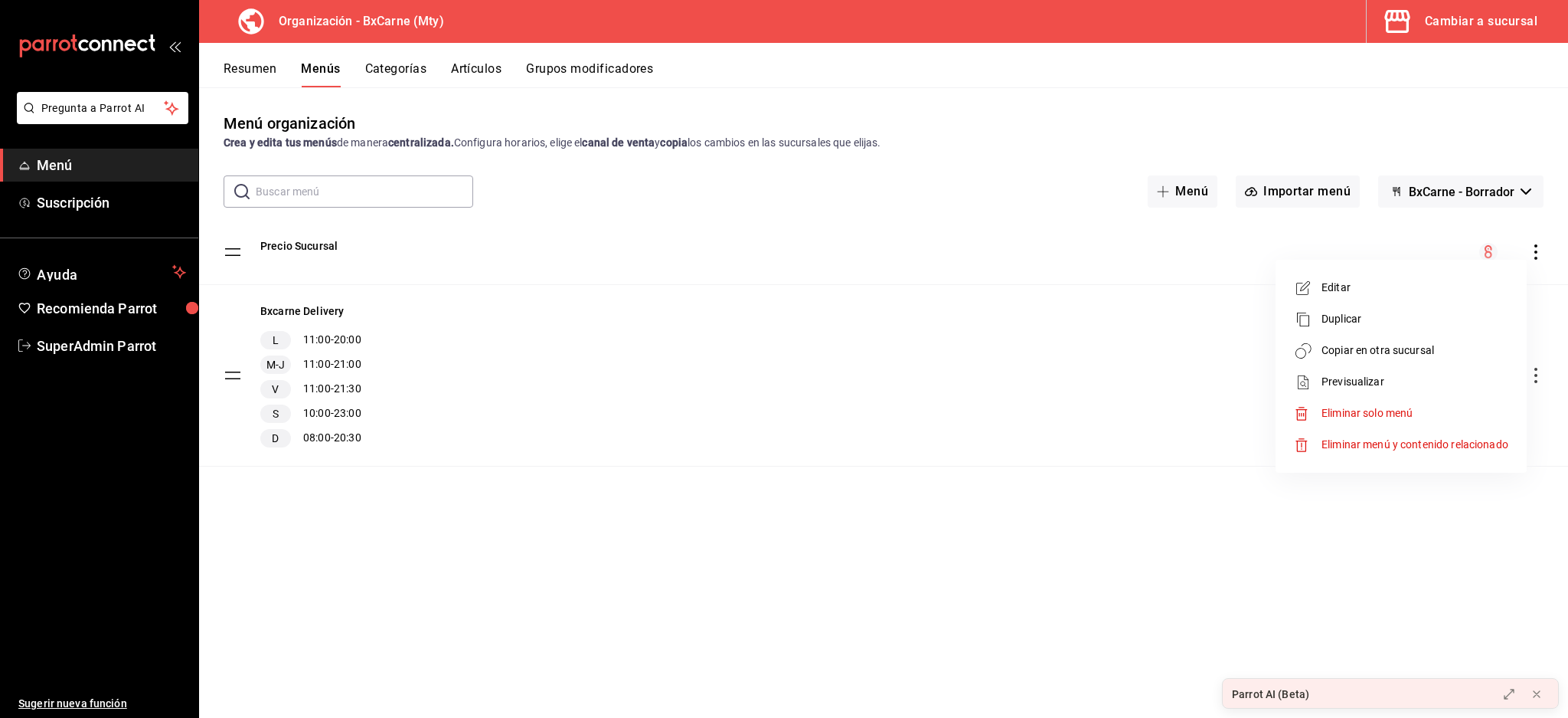
click at [1365, 342] on span "Copiar en otra sucursal" at bounding box center [1415, 350] width 187 height 16
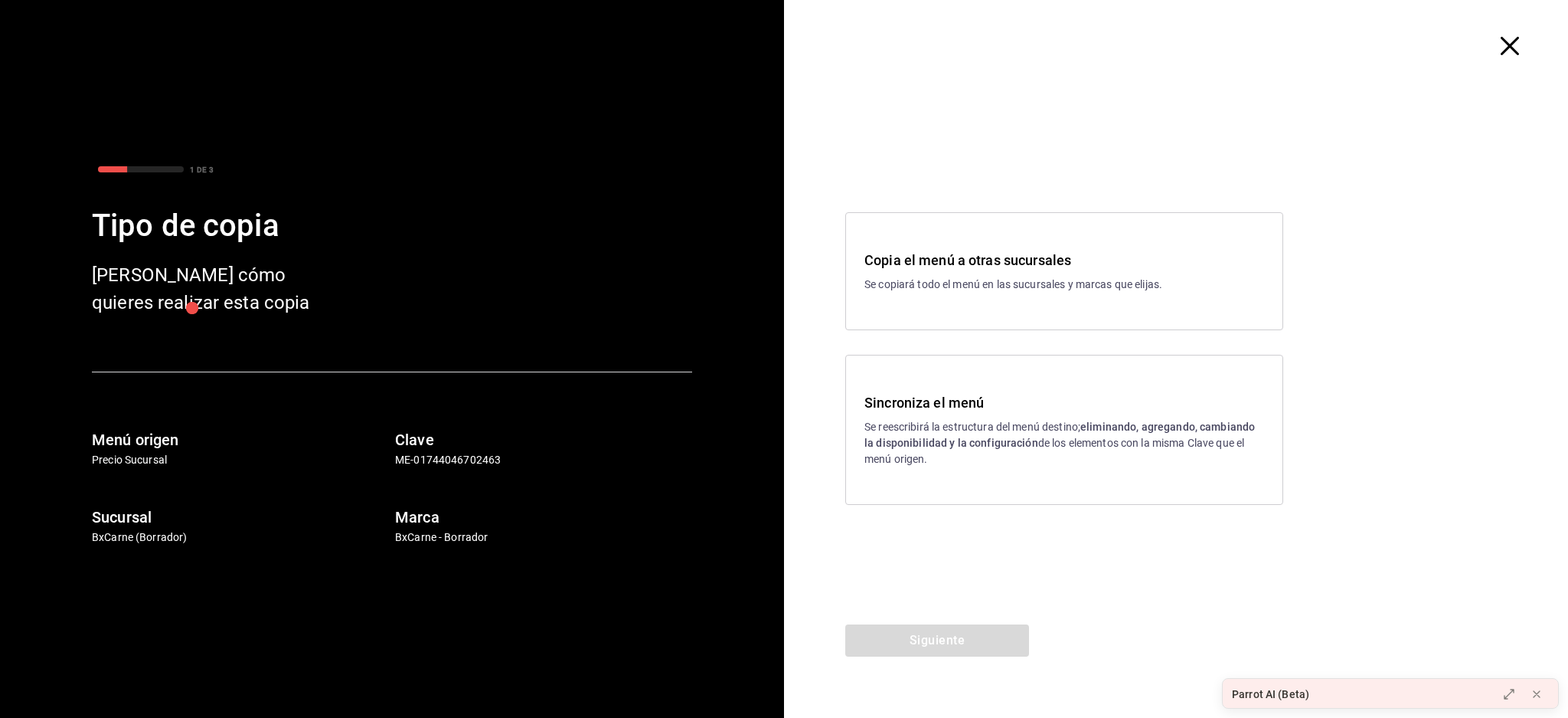
click at [1007, 279] on p "Se copiará todo el menú en las sucursales y marcas que elijas." at bounding box center [1064, 284] width 400 height 16
click at [974, 636] on button "Siguiente" at bounding box center [937, 640] width 184 height 32
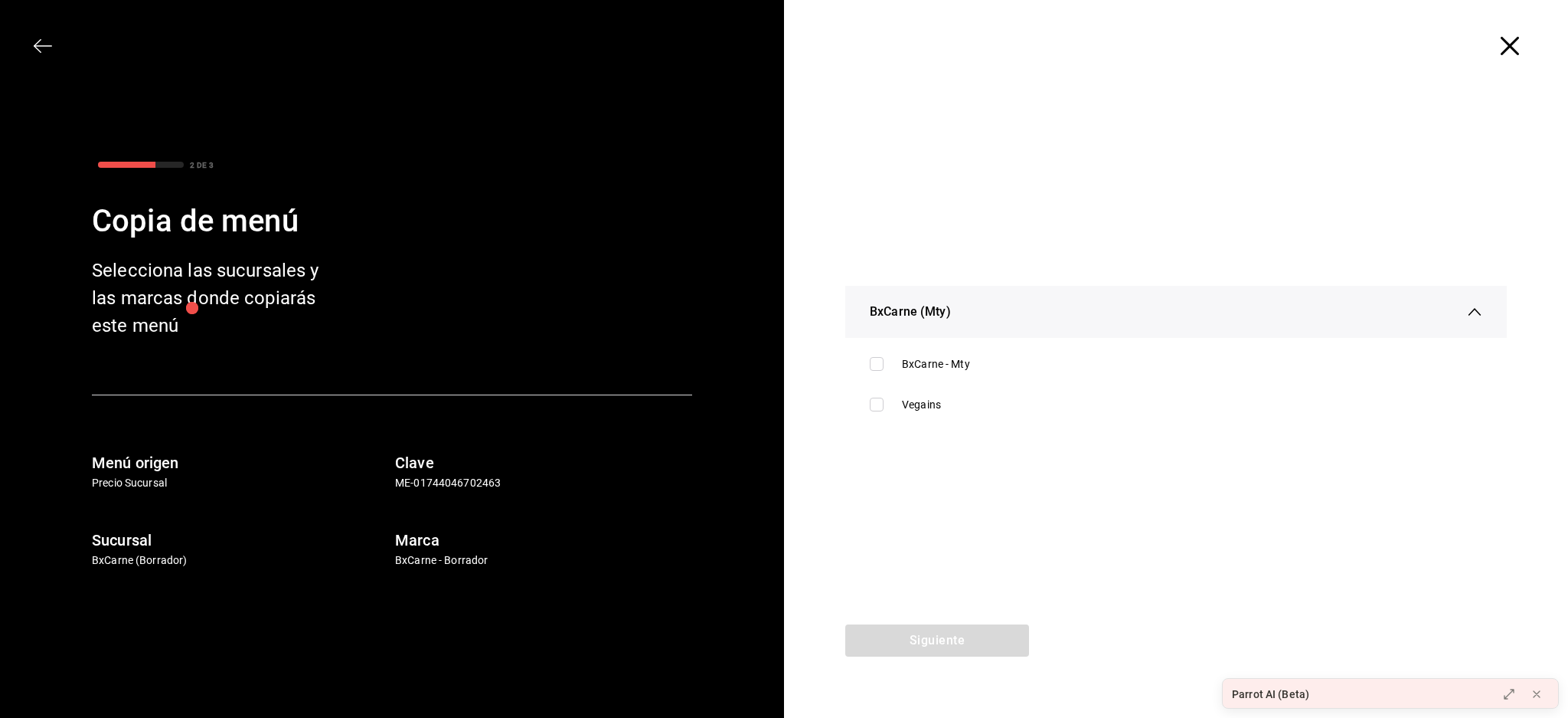
click at [1509, 48] on icon "button" at bounding box center [1509, 46] width 18 height 18
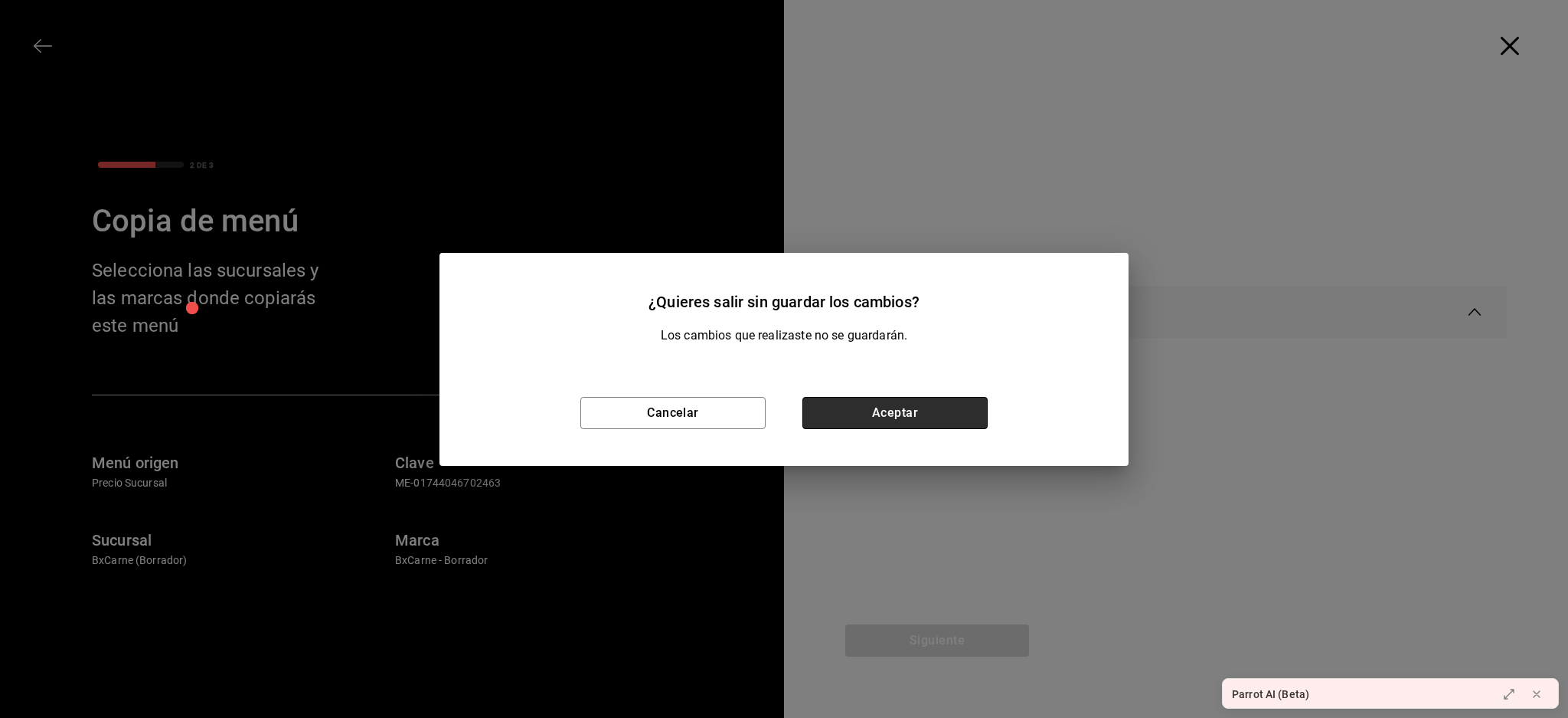
click at [904, 414] on button "Aceptar" at bounding box center [895, 412] width 186 height 32
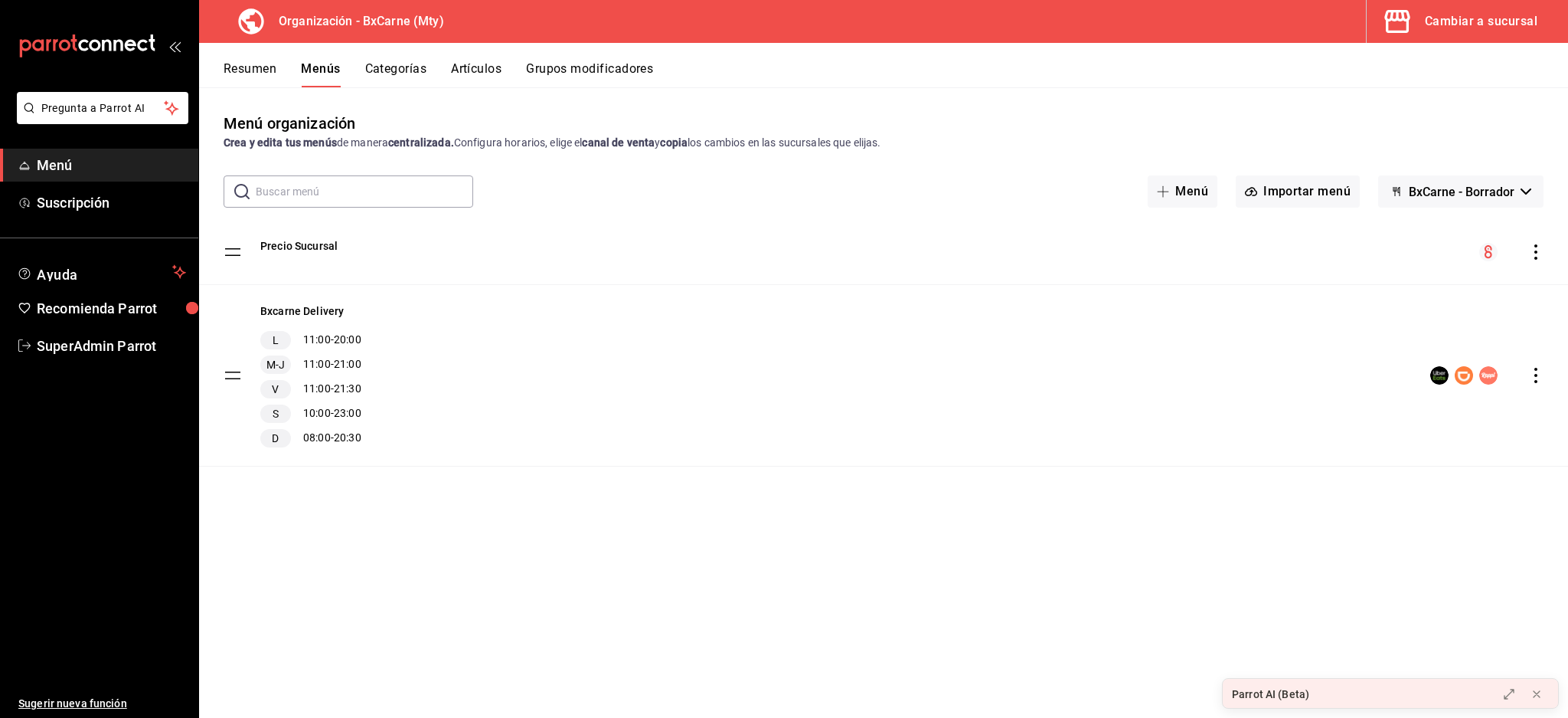
click at [597, 562] on div "Menú organización Crea y edita tus menús de manera centralizada. Configura hora…" at bounding box center [884, 414] width 1369 height 606
click at [1489, 191] on span "BxCarne - Borrador" at bounding box center [1462, 192] width 105 height 15
click at [1487, 30] on div at bounding box center [784, 359] width 1568 height 718
click at [1489, 16] on div "Cambiar a sucursal" at bounding box center [1482, 21] width 112 height 22
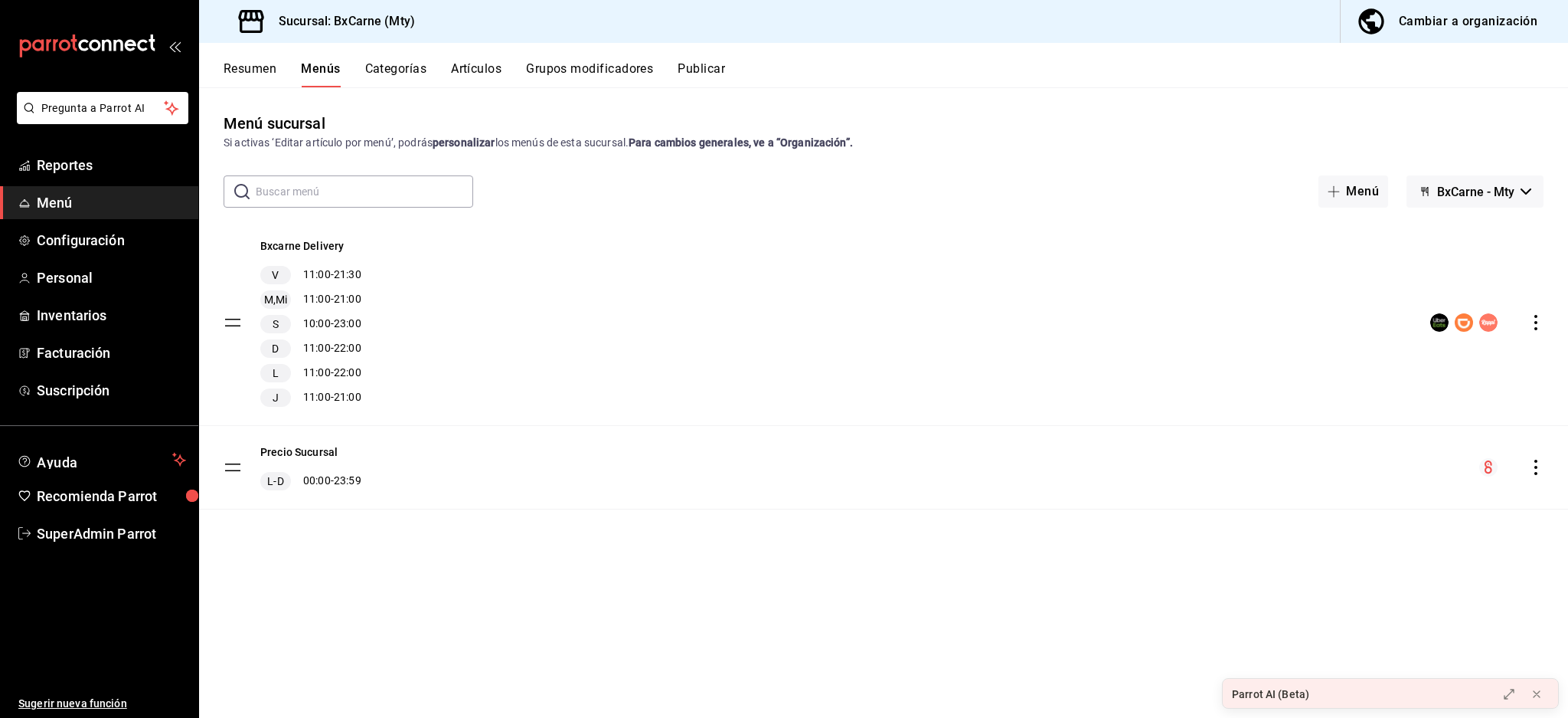
click at [1496, 191] on span "BxCarne - Mty" at bounding box center [1476, 192] width 78 height 15
click at [1474, 275] on li "Vegains" at bounding box center [1475, 269] width 101 height 37
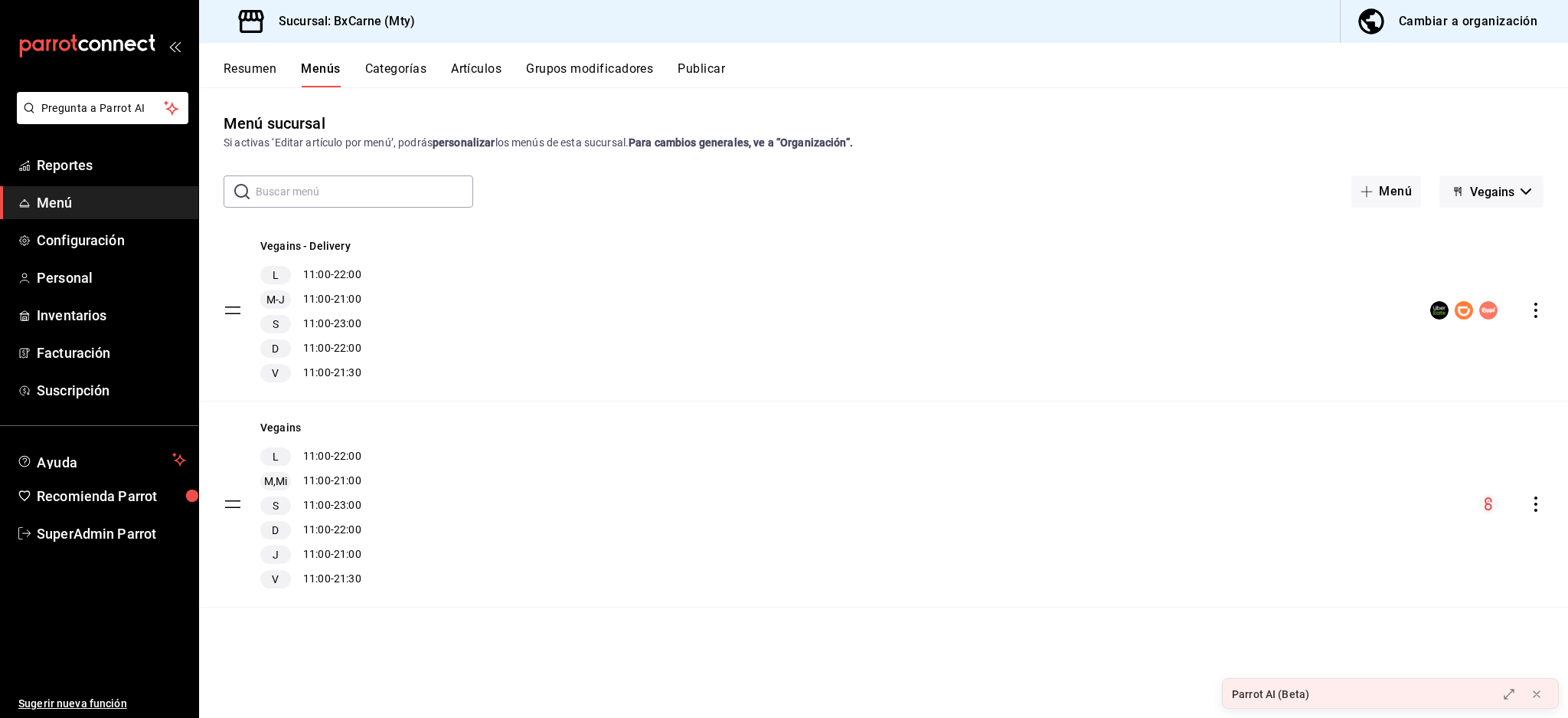
click at [1498, 163] on div "Menú sucursal Si activas ‘Editar artículo por menú’, podrás personalizar los me…" at bounding box center [884, 414] width 1369 height 606
click at [1508, 194] on span "Vegains" at bounding box center [1492, 192] width 44 height 15
click at [87, 608] on div at bounding box center [784, 359] width 1568 height 718
click at [1525, 194] on icon "button" at bounding box center [1526, 191] width 10 height 6
click at [1523, 195] on div at bounding box center [784, 359] width 1568 height 718
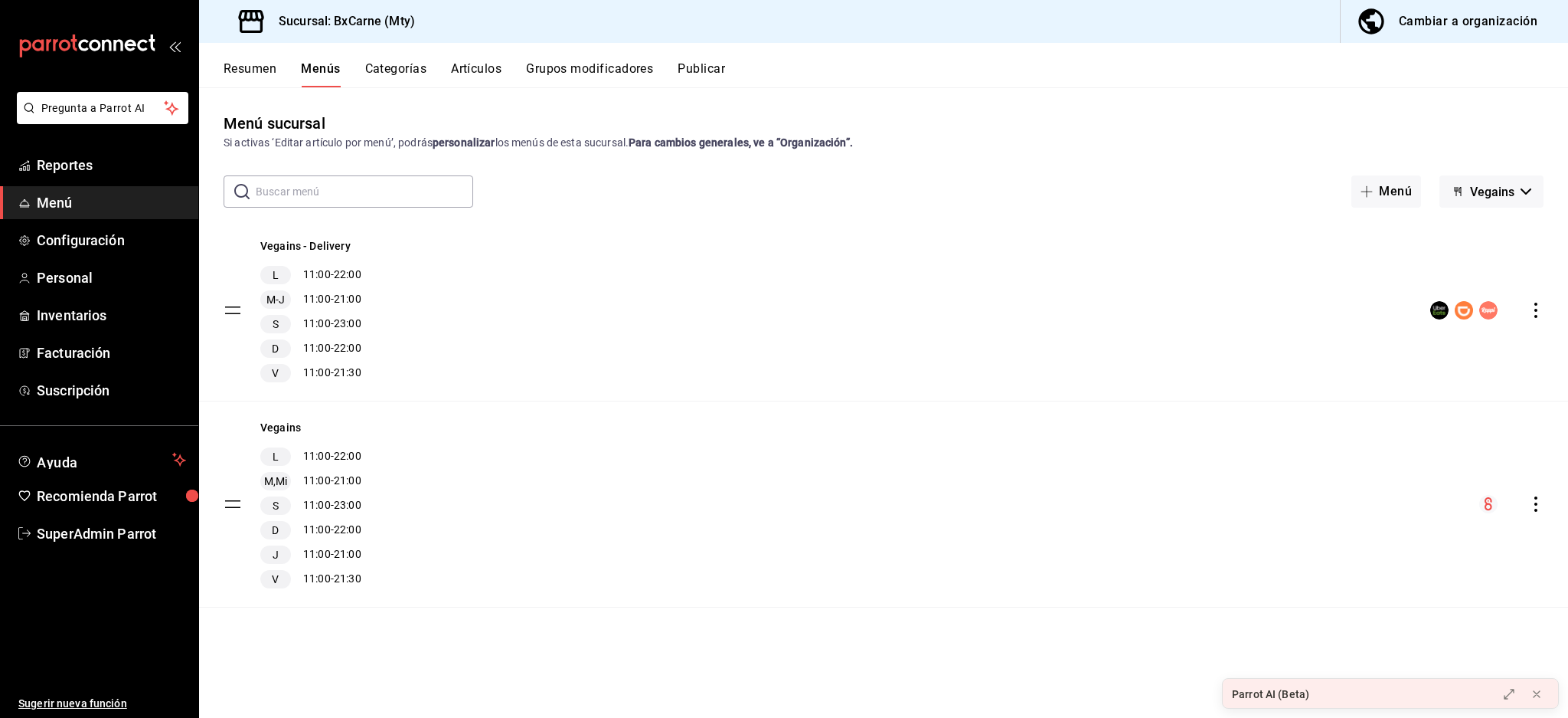
click at [1508, 194] on span "Vegains" at bounding box center [1492, 192] width 44 height 15
click at [1490, 17] on div at bounding box center [784, 359] width 1568 height 718
click at [1471, 24] on div "Cambiar a organización" at bounding box center [1468, 21] width 139 height 22
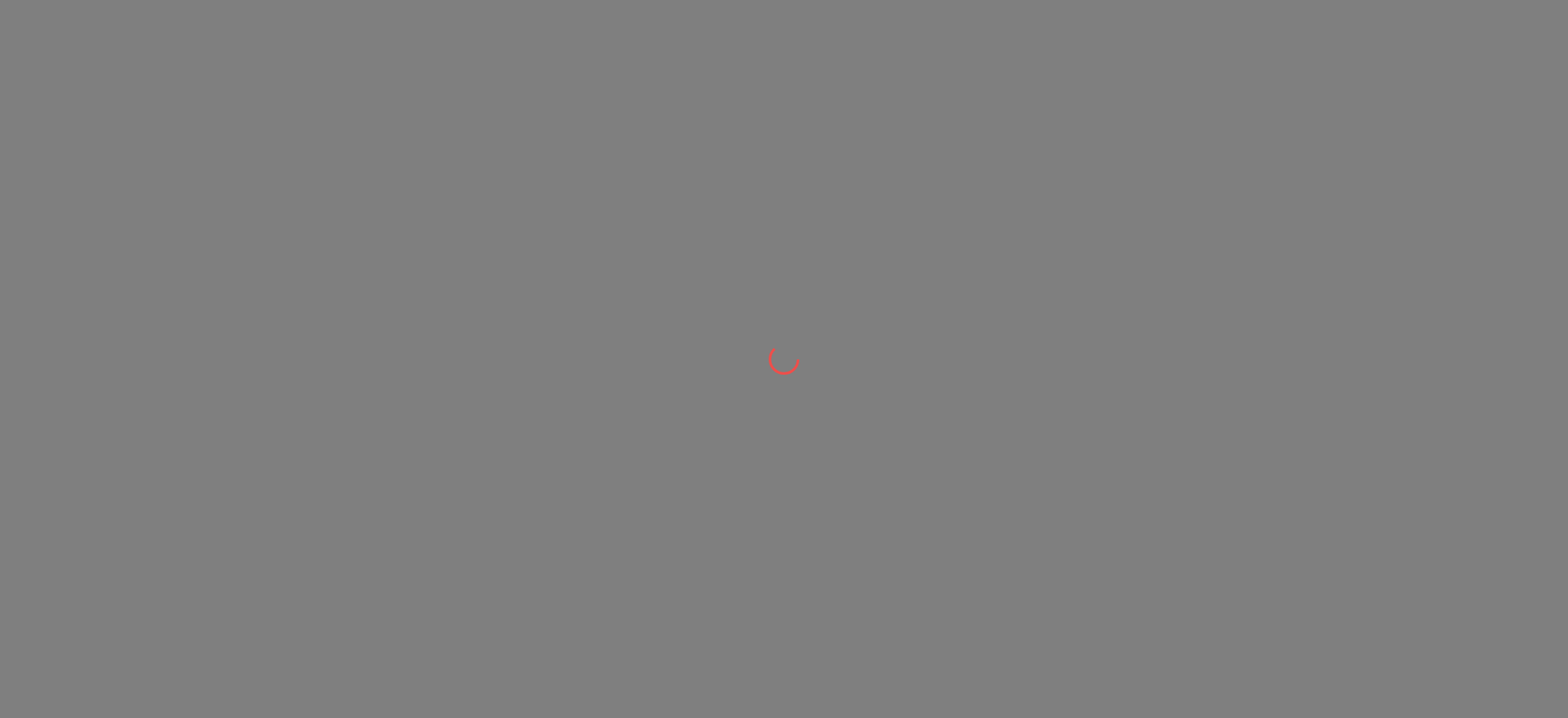
click at [1417, 8] on div at bounding box center [784, 359] width 1568 height 718
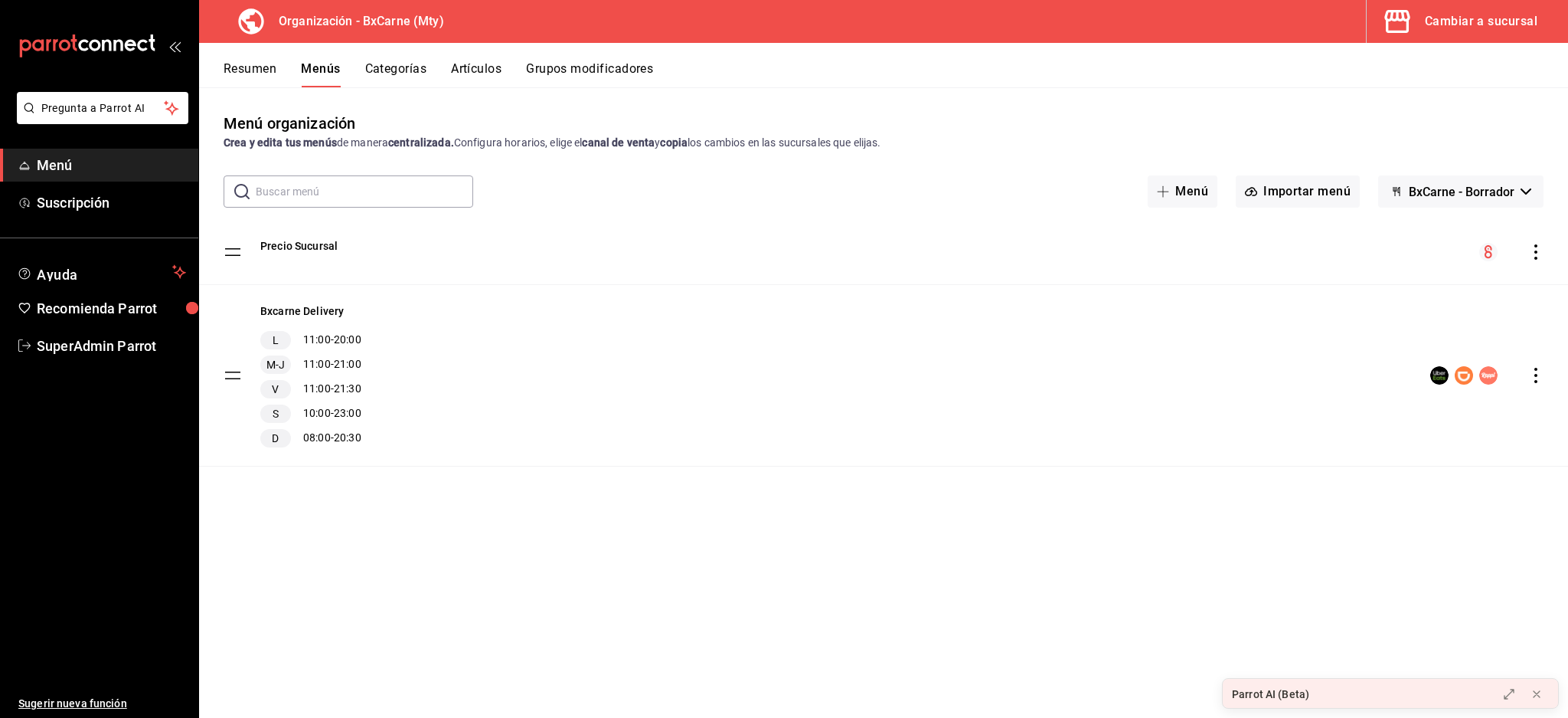
click at [1480, 10] on div "Cambiar a sucursal" at bounding box center [1482, 21] width 112 height 22
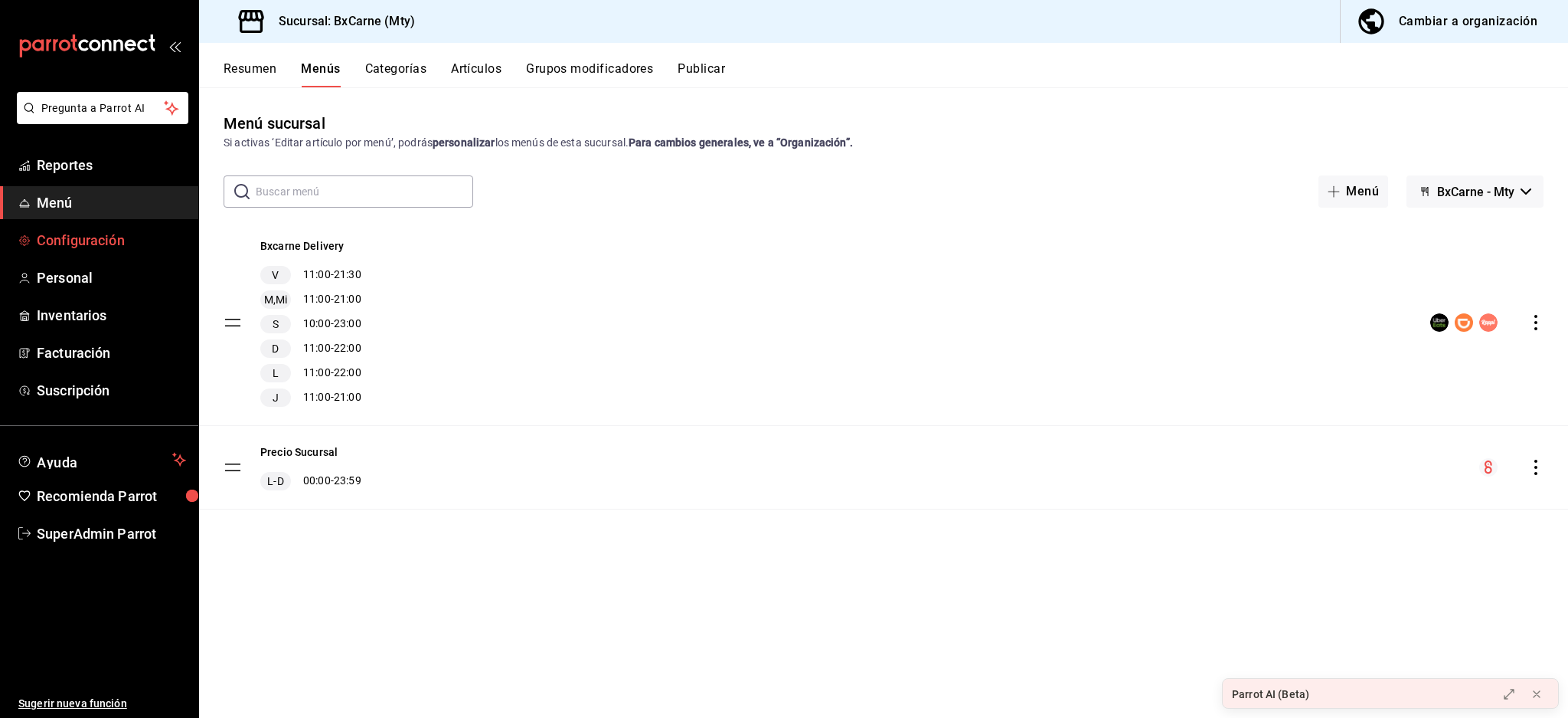
click at [105, 226] on link "Configuración" at bounding box center [99, 240] width 199 height 33
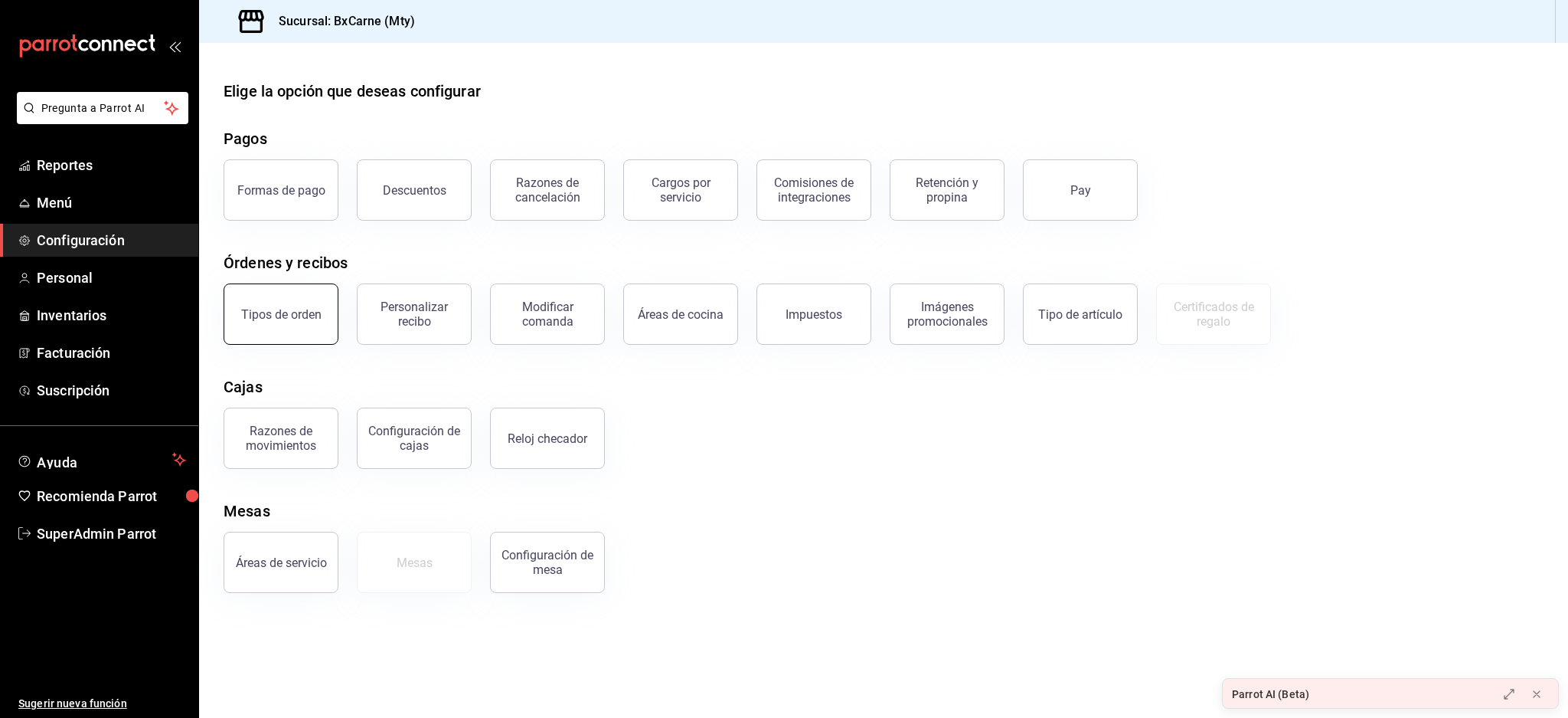
click at [268, 308] on div "Tipos de orden" at bounding box center [281, 315] width 80 height 15
click at [1101, 331] on button "Tipo de artículo" at bounding box center [1080, 314] width 115 height 61
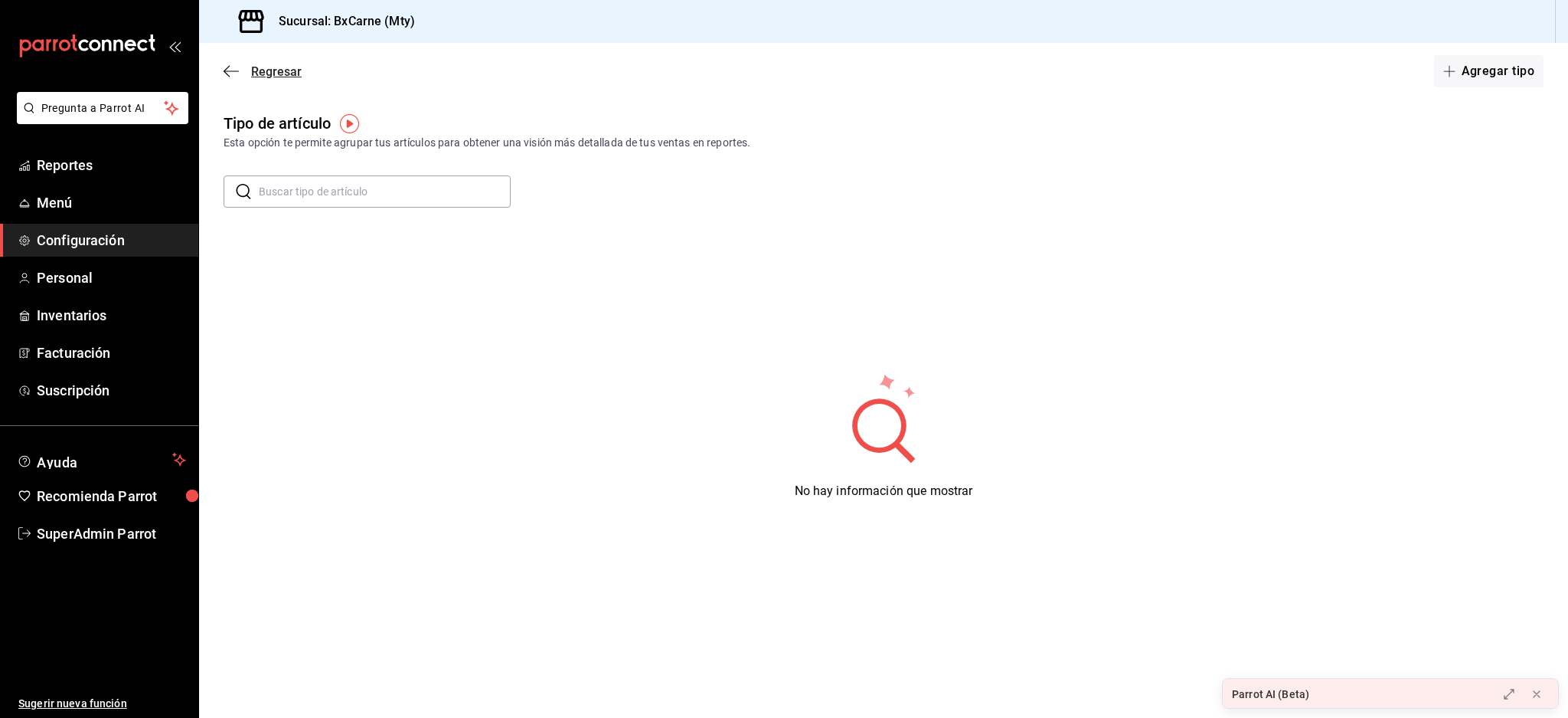
click at [228, 69] on icon "button" at bounding box center [231, 72] width 16 height 14
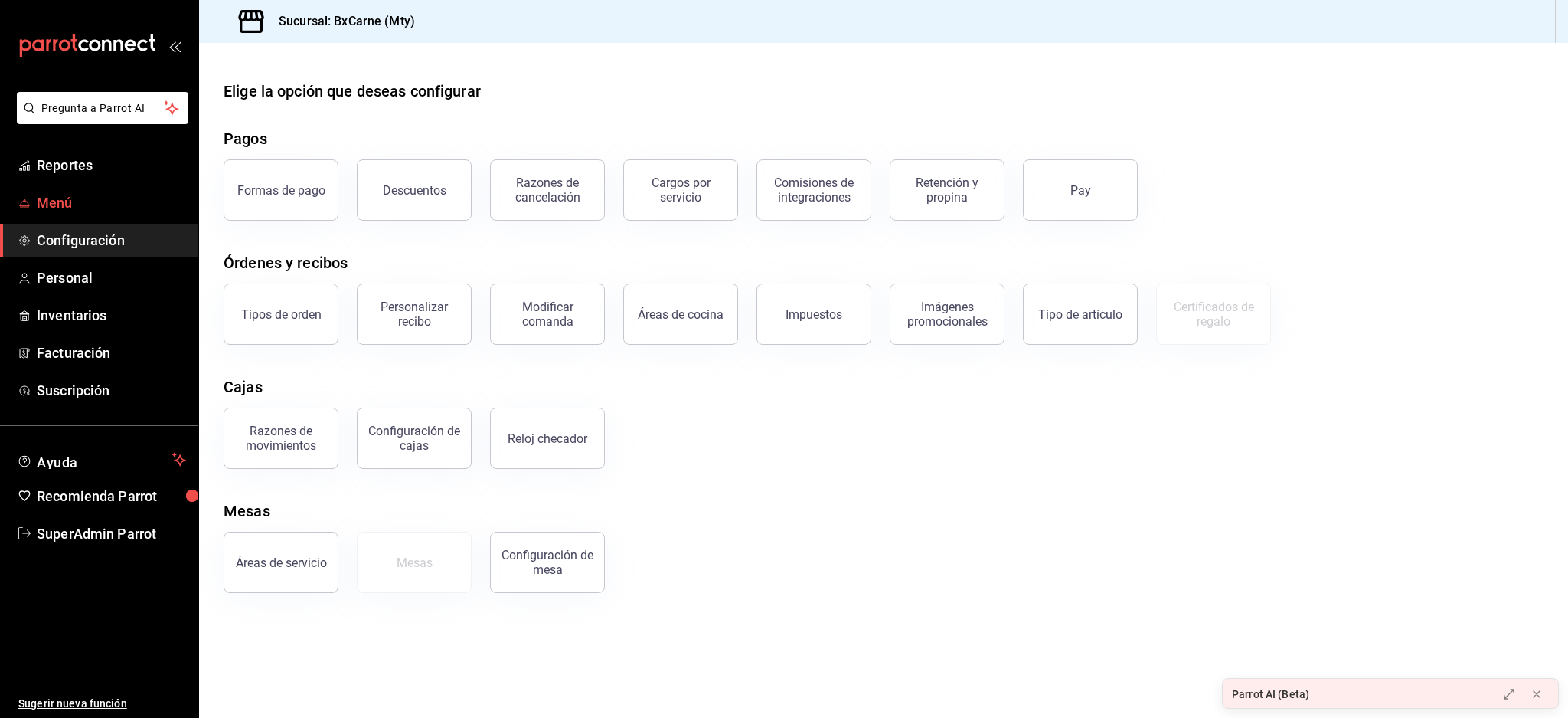
click at [85, 213] on link "Menú" at bounding box center [99, 203] width 199 height 33
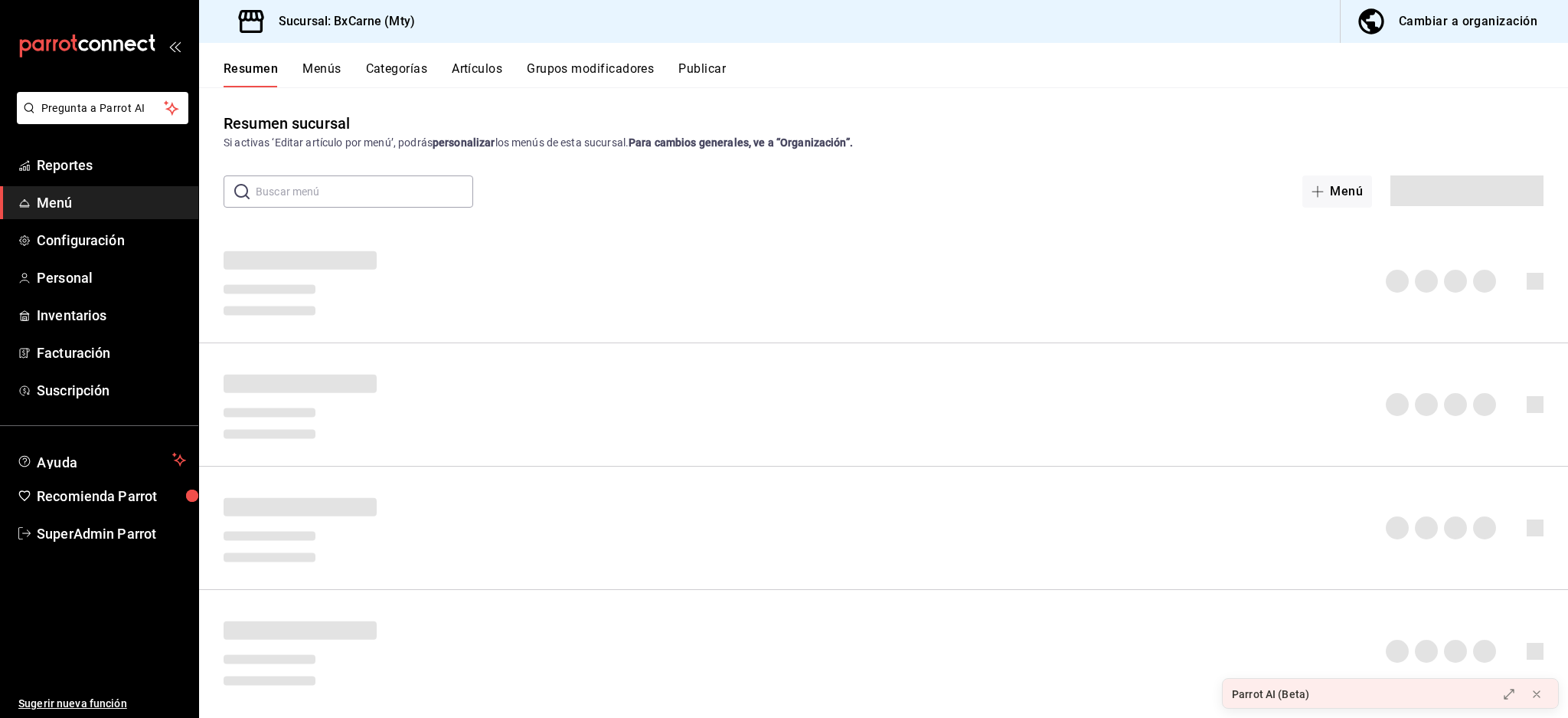
click at [484, 61] on button "Artículos" at bounding box center [477, 74] width 51 height 26
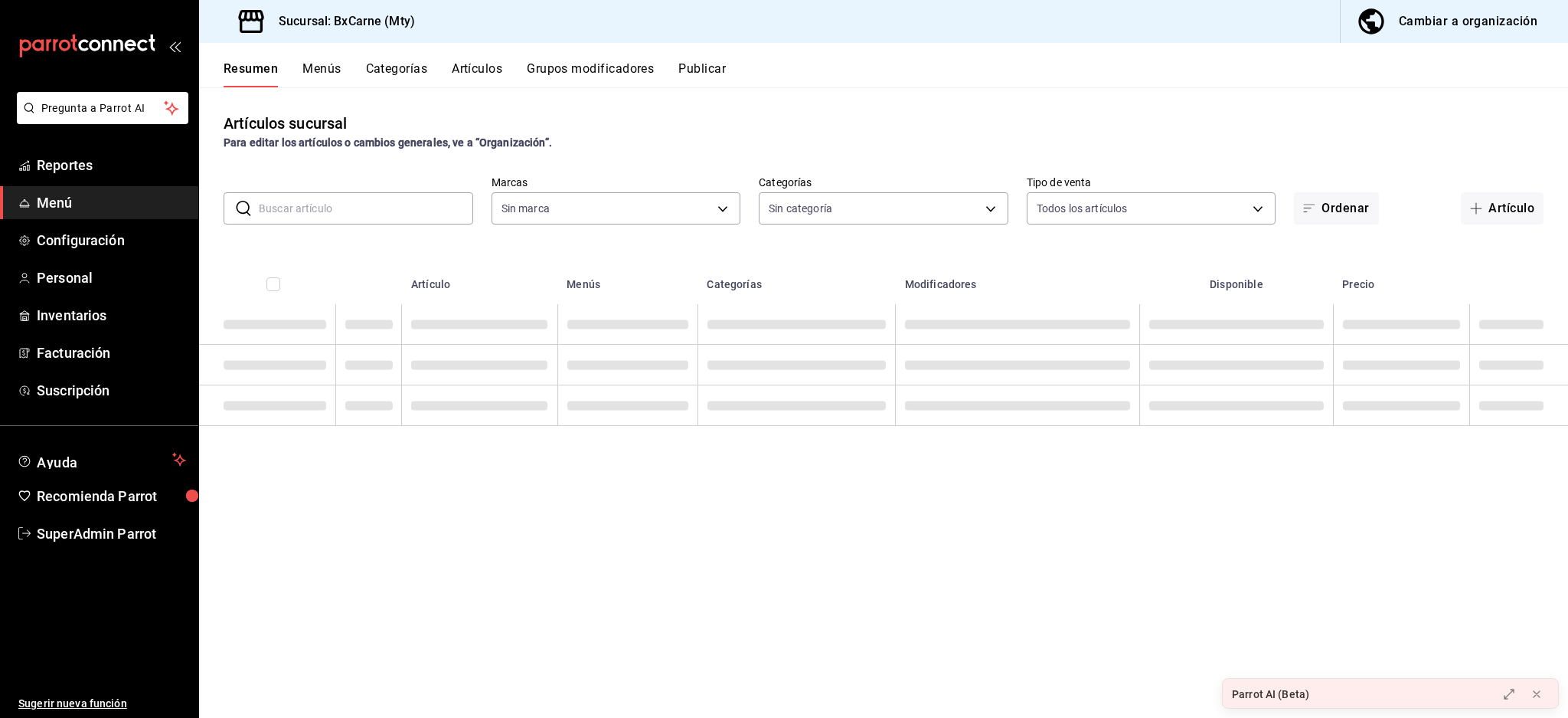
click at [555, 67] on button "Grupos modificadores" at bounding box center [590, 74] width 127 height 26
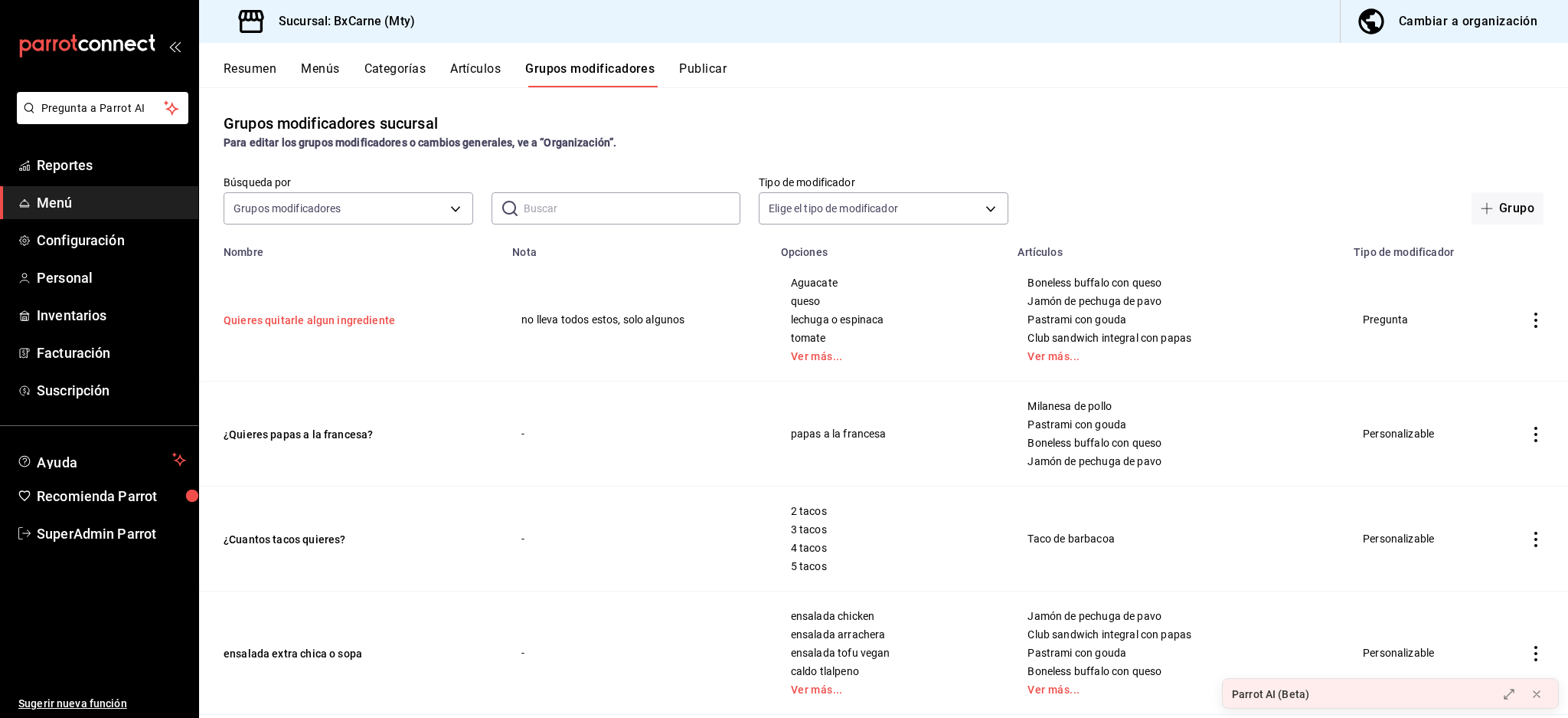
click at [314, 318] on button "Quieres quitarle algun ingrediente" at bounding box center [315, 321] width 184 height 16
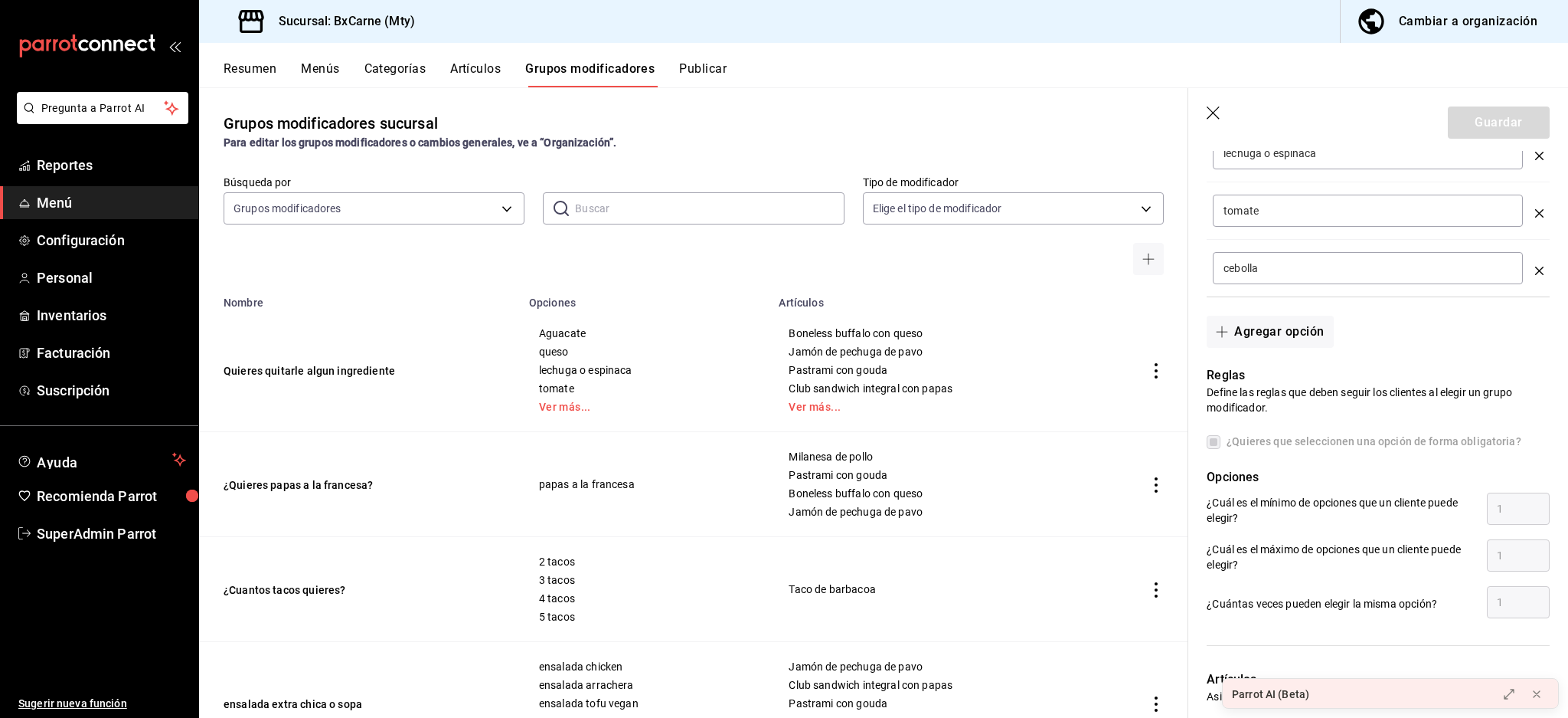
scroll to position [613, 0]
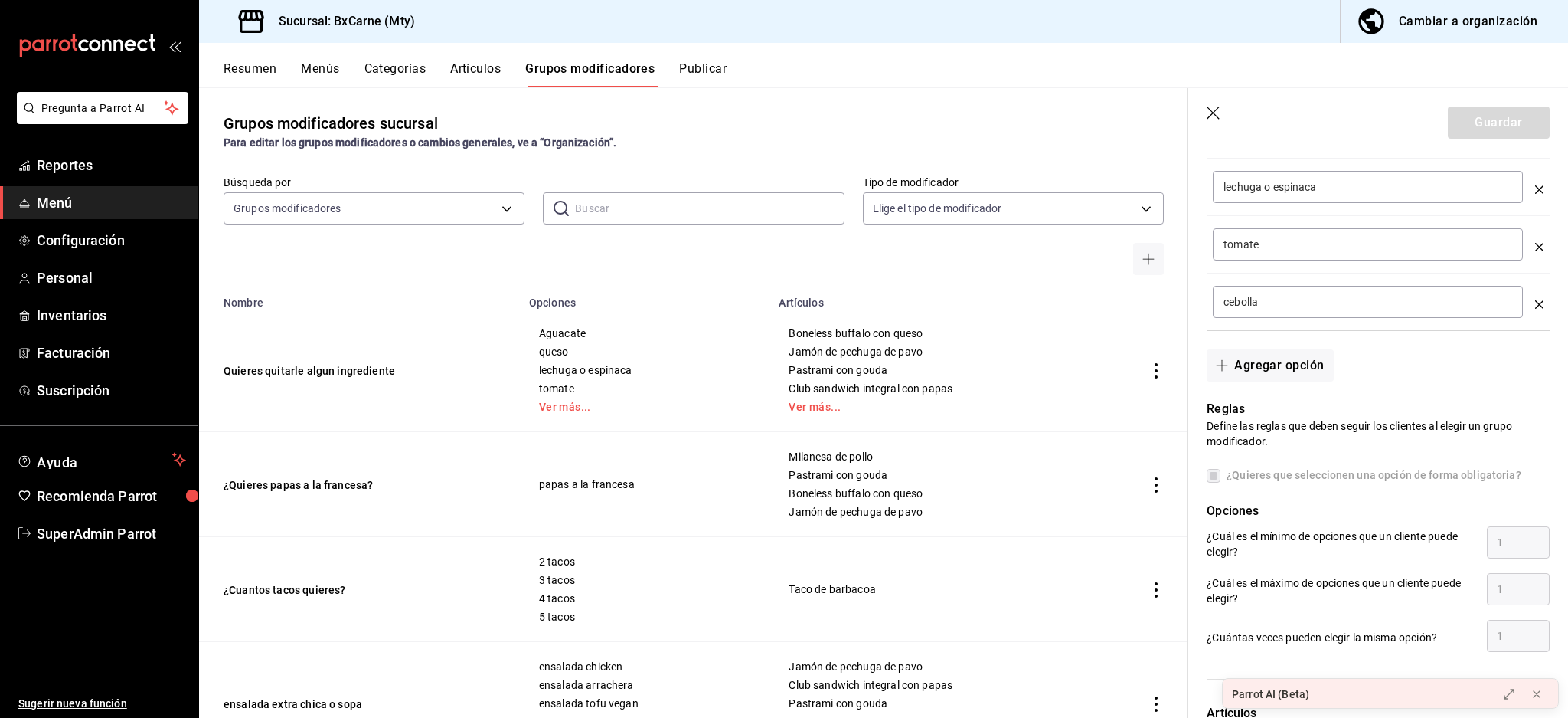
click at [1217, 106] on icon "button" at bounding box center [1215, 114] width 16 height 16
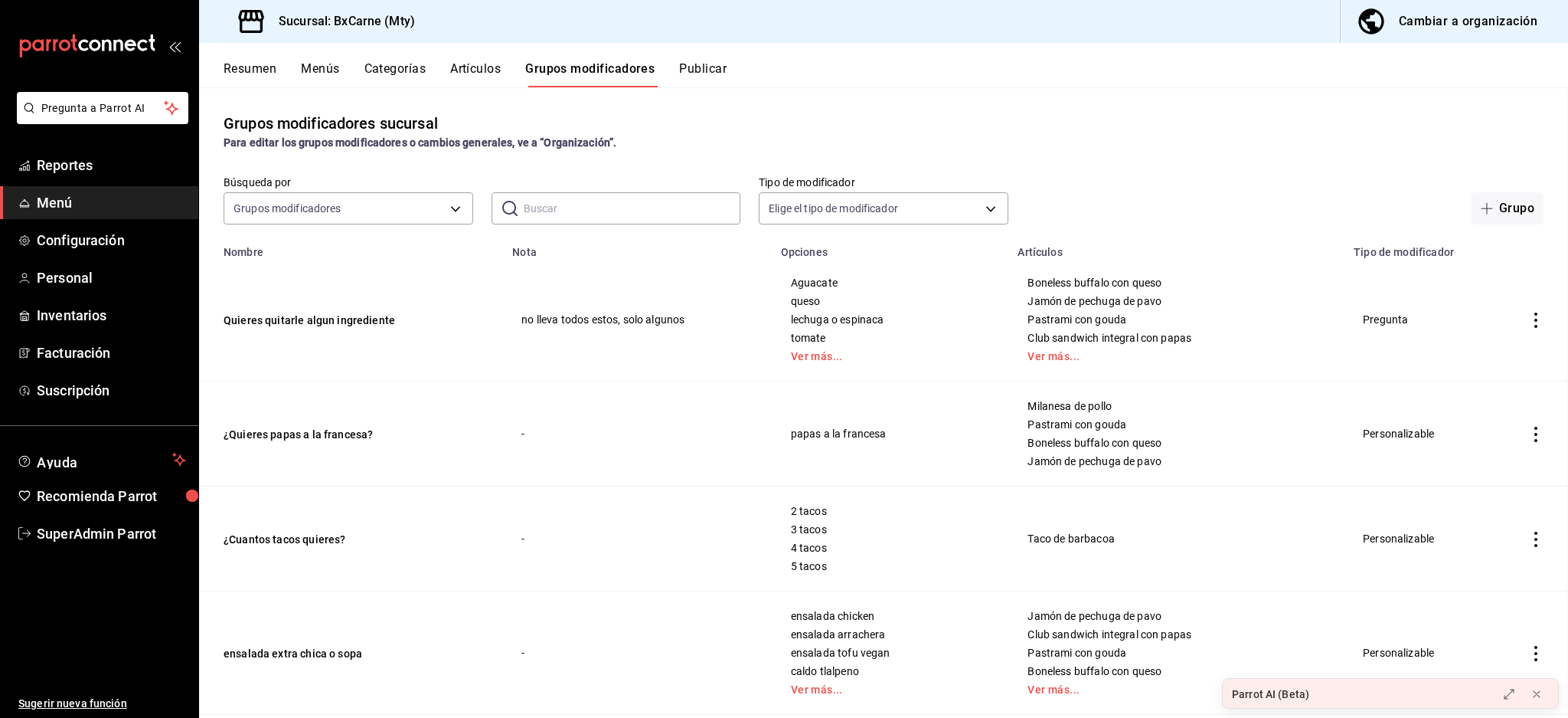
click at [241, 63] on button "Resumen" at bounding box center [250, 74] width 53 height 26
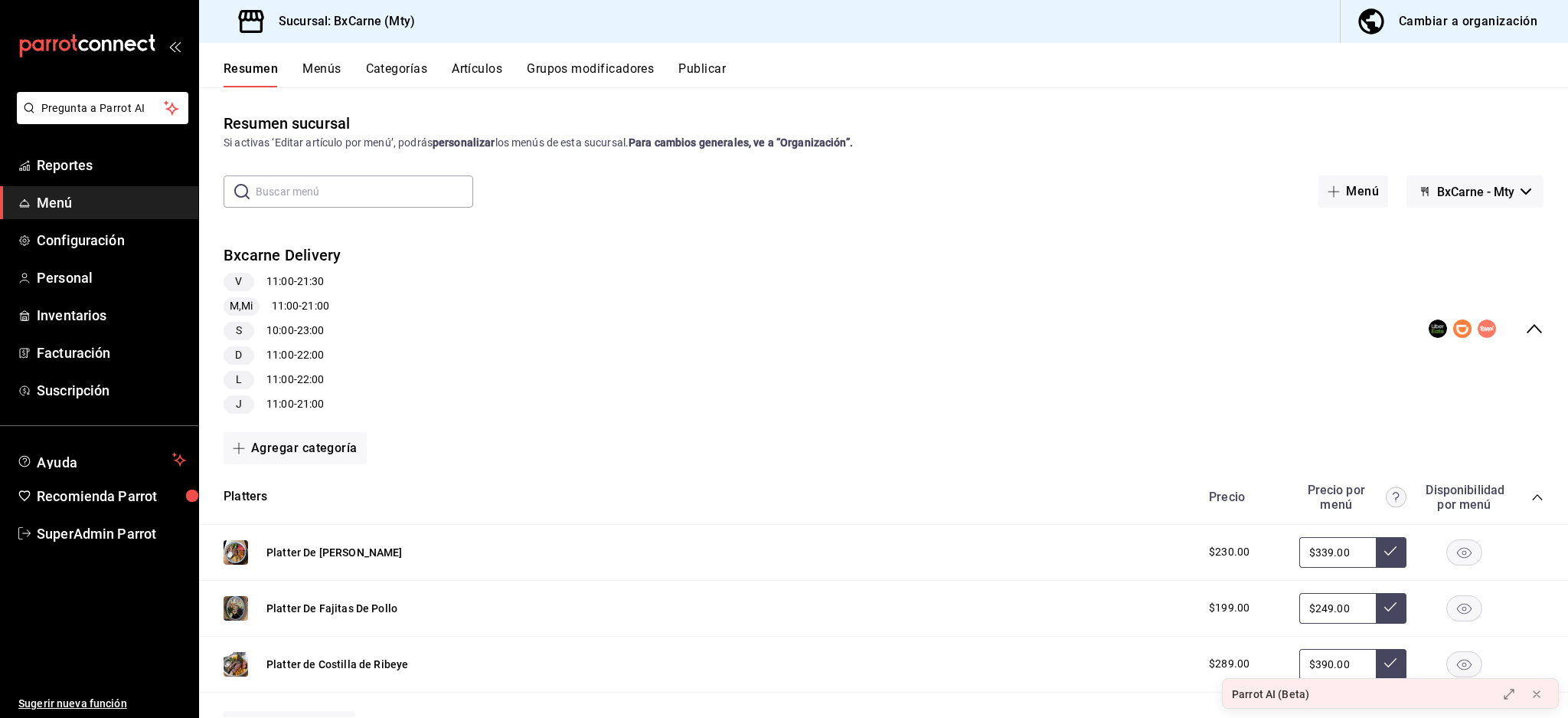
click at [1526, 332] on icon "collapse-menu-row" at bounding box center [1534, 328] width 18 height 18
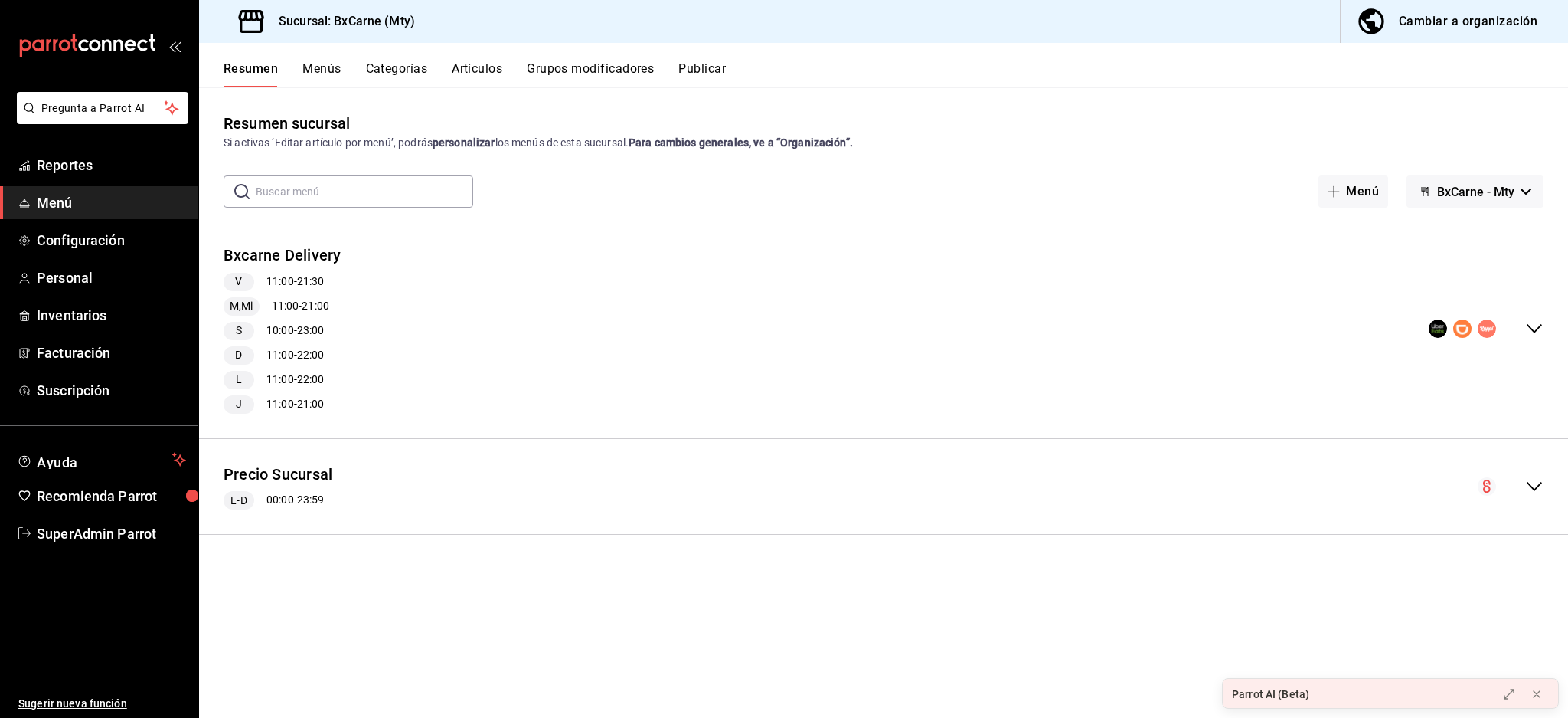
click at [566, 67] on button "Grupos modificadores" at bounding box center [590, 74] width 127 height 26
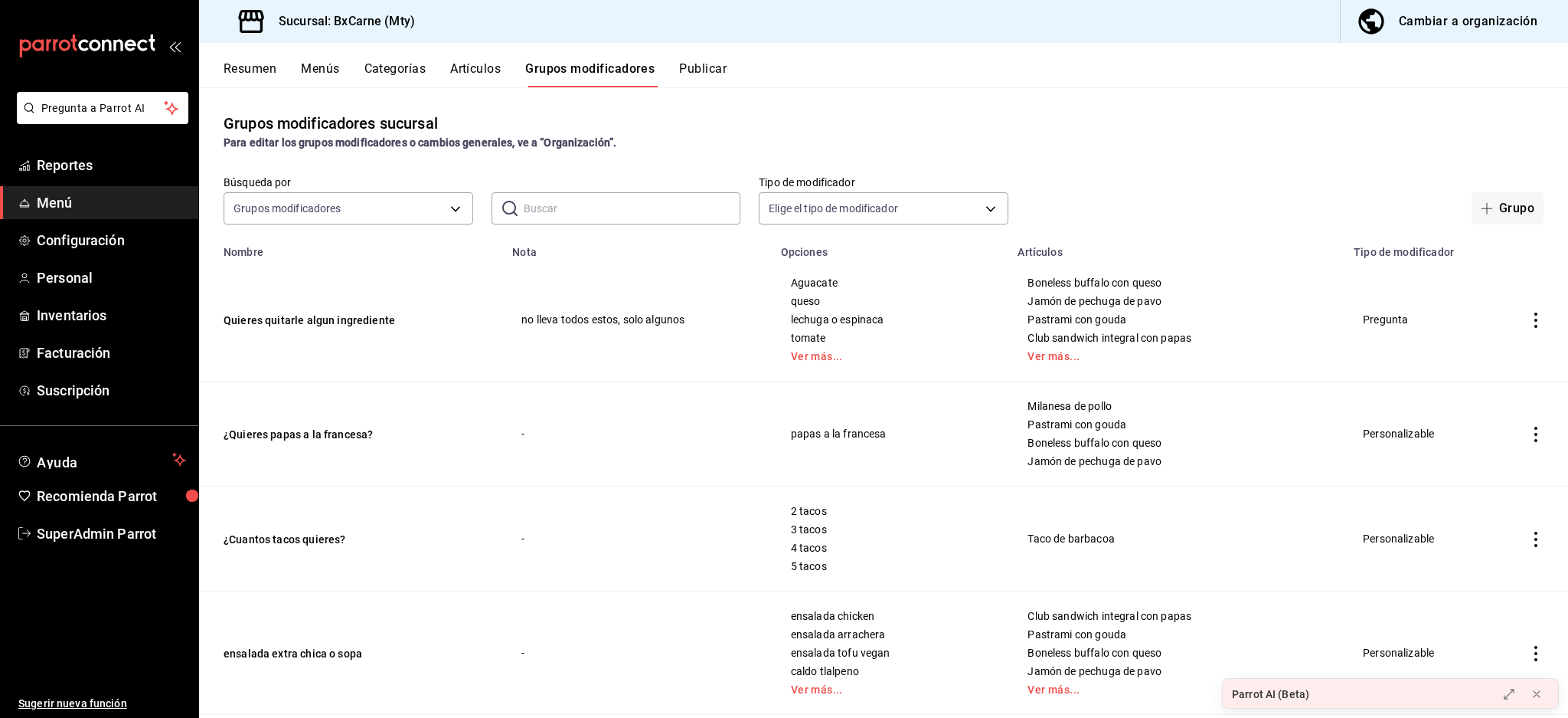
click at [344, 337] on td "Quieres quitarle algun ingrediente" at bounding box center [351, 320] width 304 height 124
click at [342, 308] on td "Quieres quitarle algun ingrediente" at bounding box center [351, 320] width 304 height 124
click at [335, 317] on button "Quieres quitarle algun ingrediente" at bounding box center [315, 321] width 184 height 16
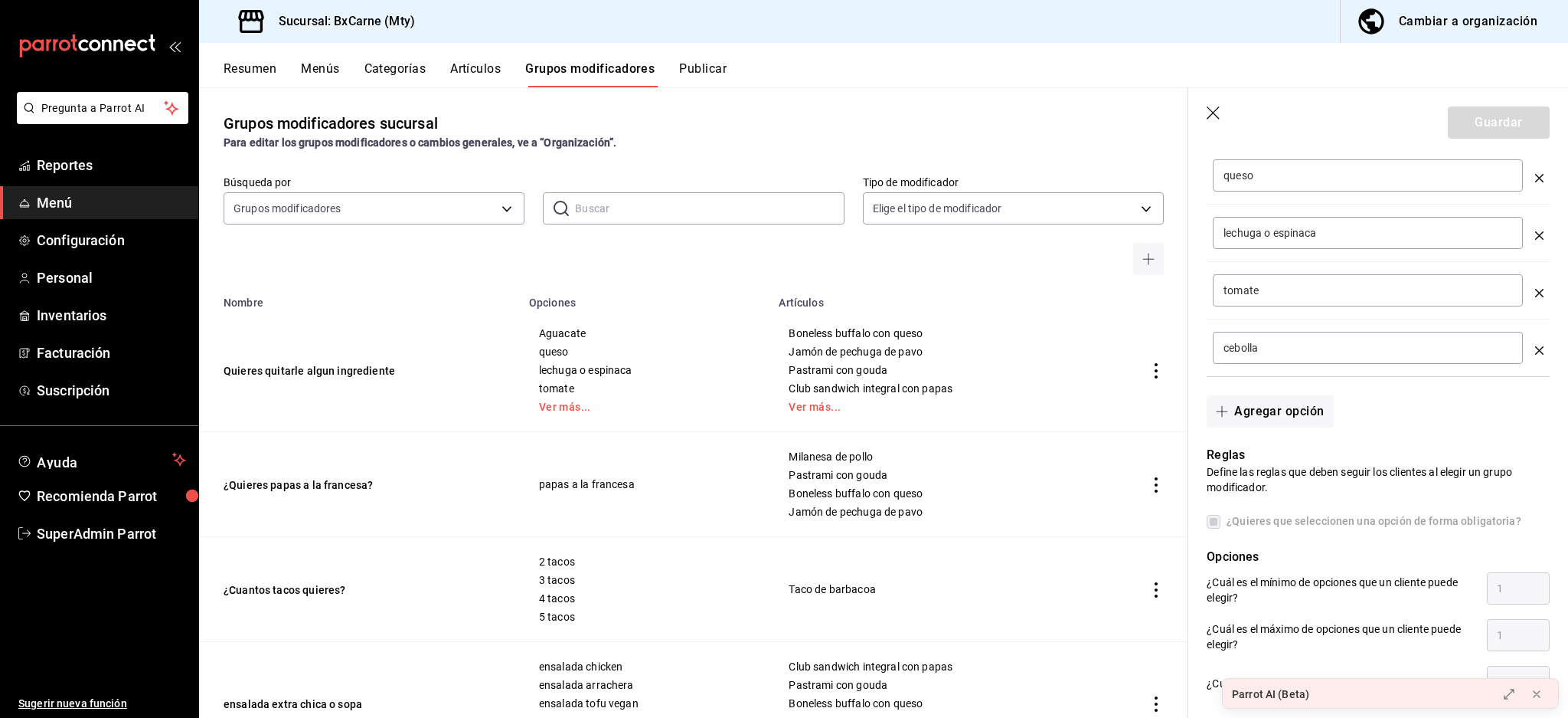
scroll to position [204, 0]
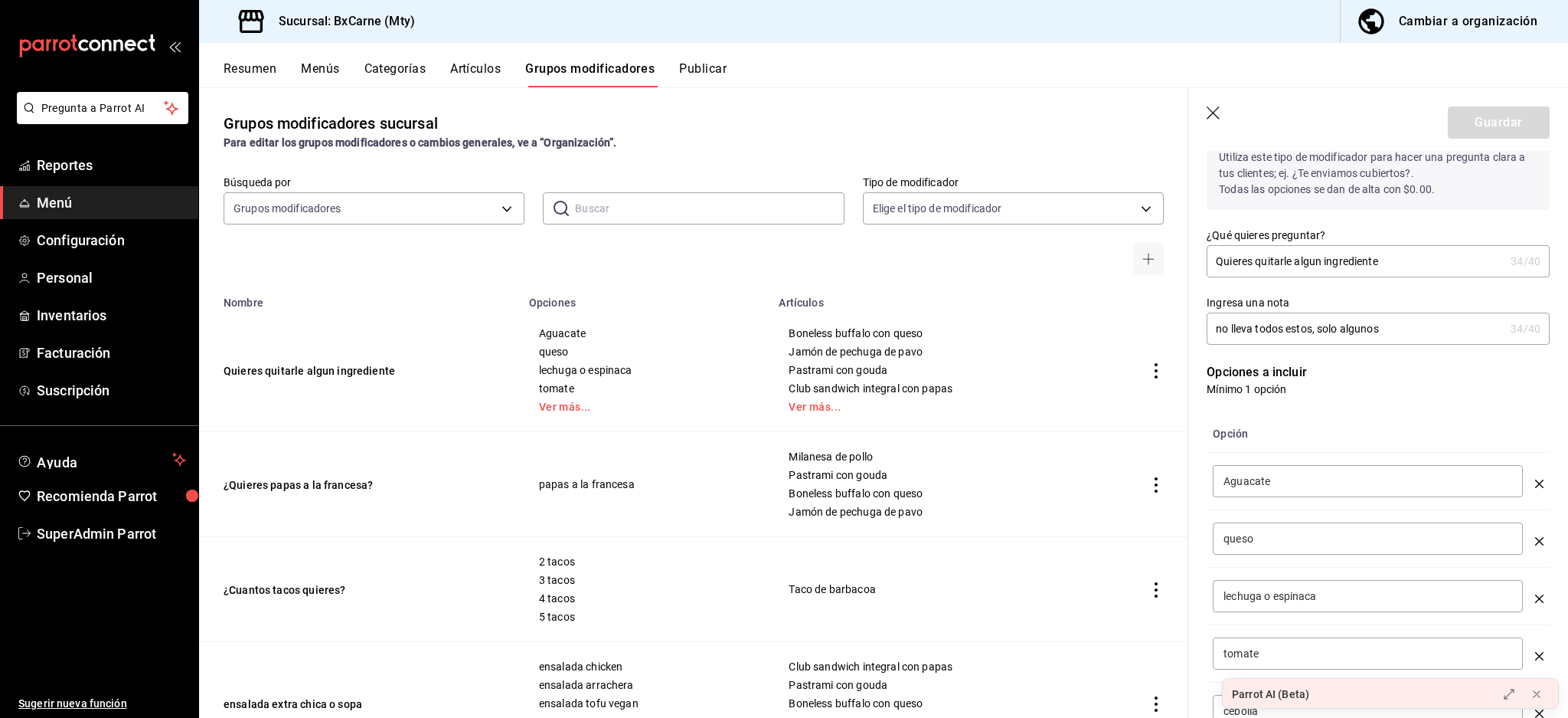
click at [1210, 113] on icon "button" at bounding box center [1215, 114] width 16 height 16
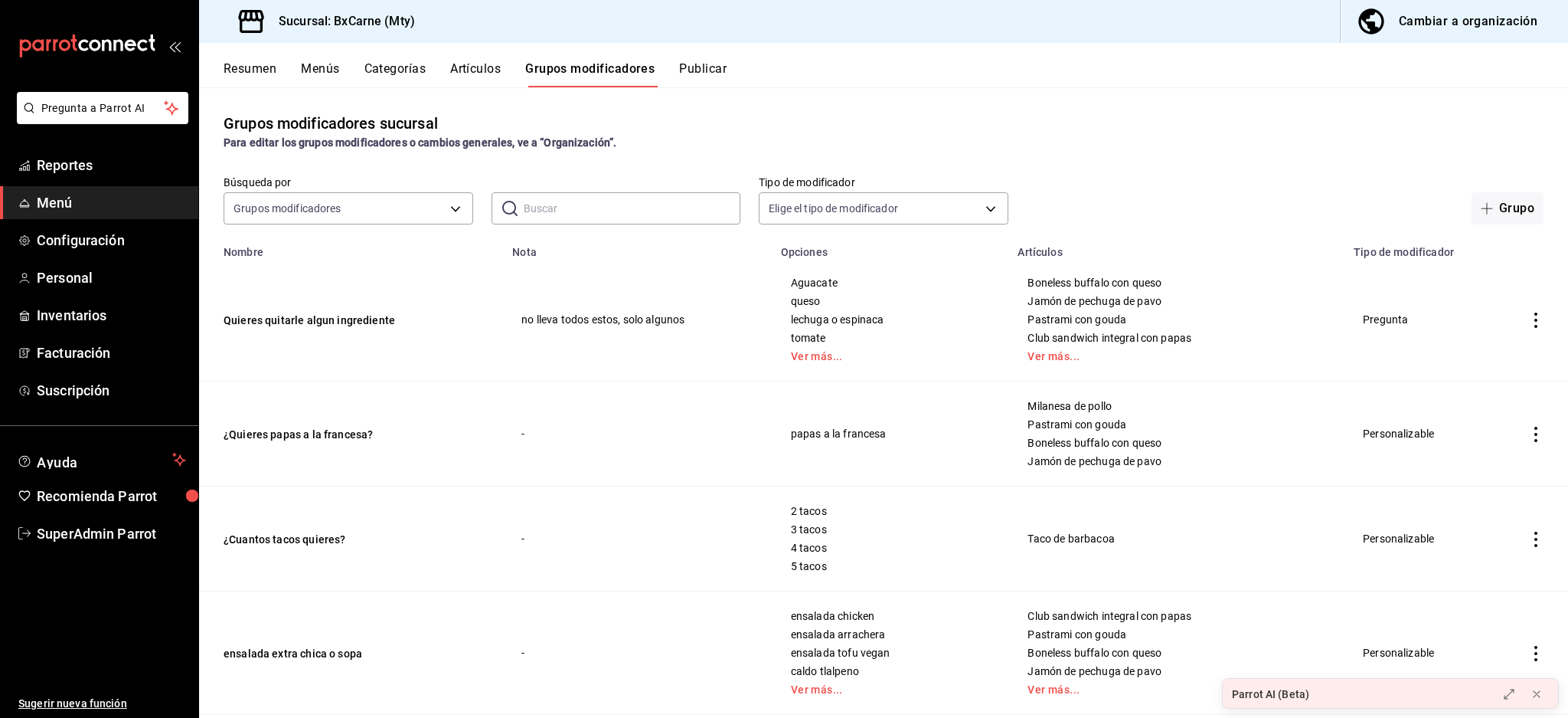
click at [236, 66] on button "Resumen" at bounding box center [250, 74] width 53 height 26
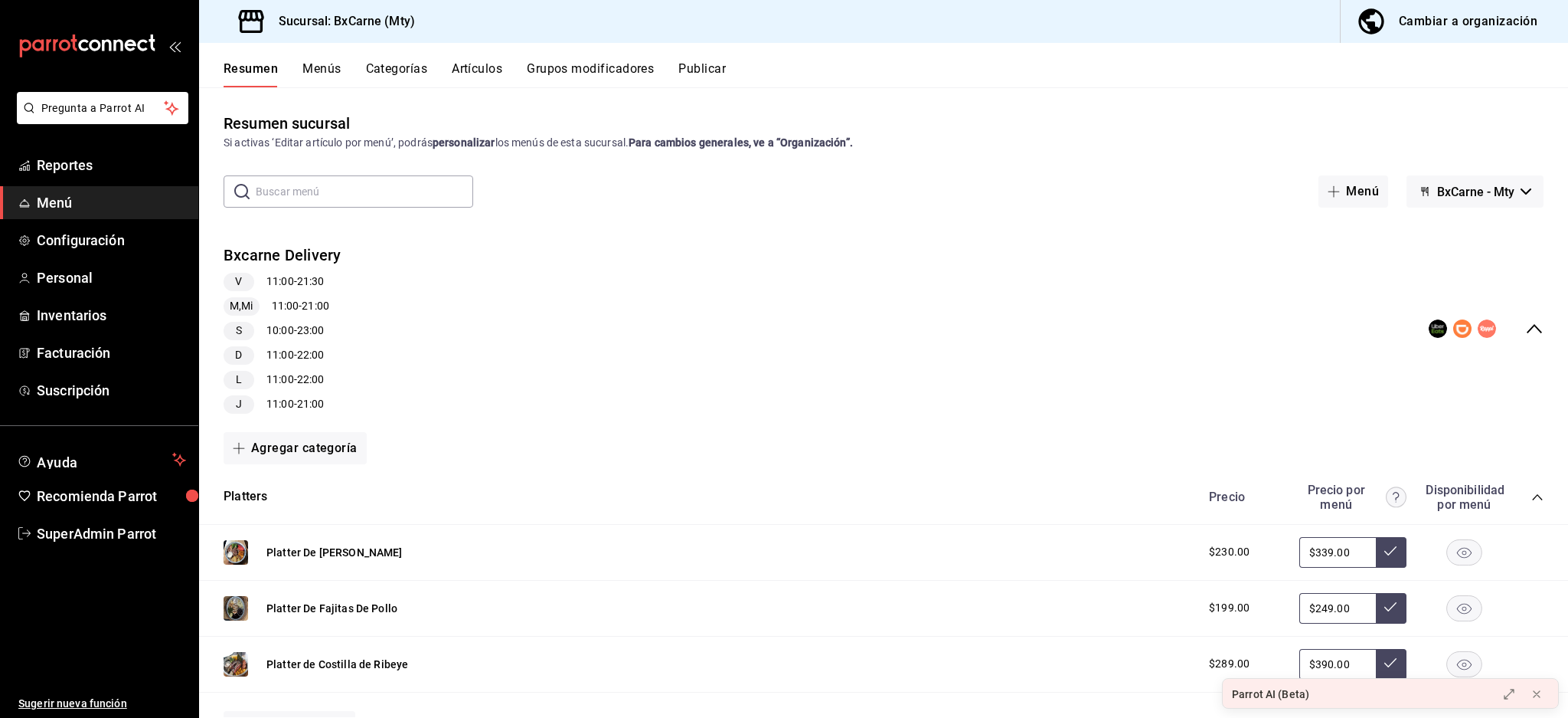
click at [1515, 315] on div "Bxcarne Delivery V 11:00 - 21:30 M,Mi 11:00 - 21:00 S 10:00 - 23:00 D 11:00 - 2…" at bounding box center [884, 329] width 1369 height 194
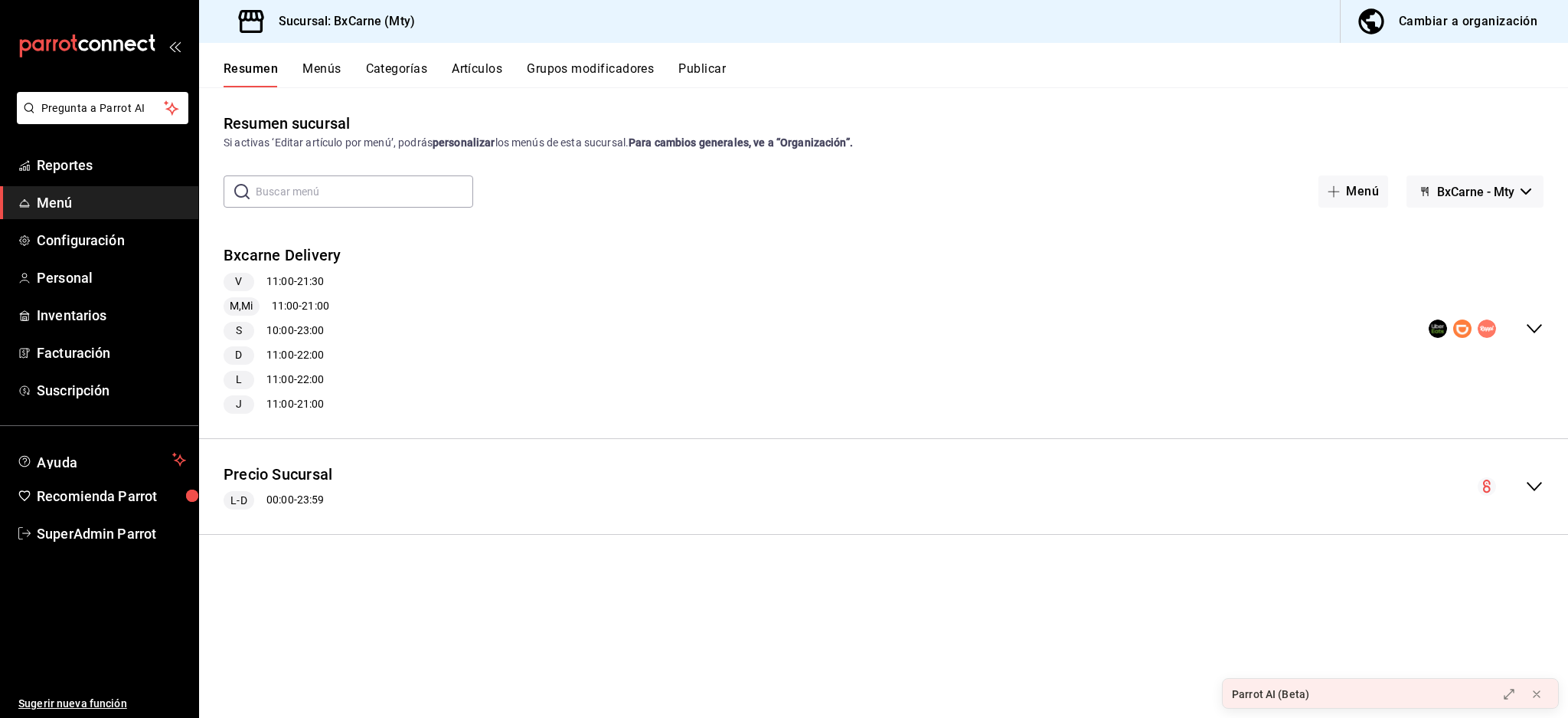
click at [1486, 185] on span "BxCarne - Mty" at bounding box center [1476, 192] width 78 height 15
click at [1469, 266] on li "Vegains" at bounding box center [1475, 269] width 101 height 37
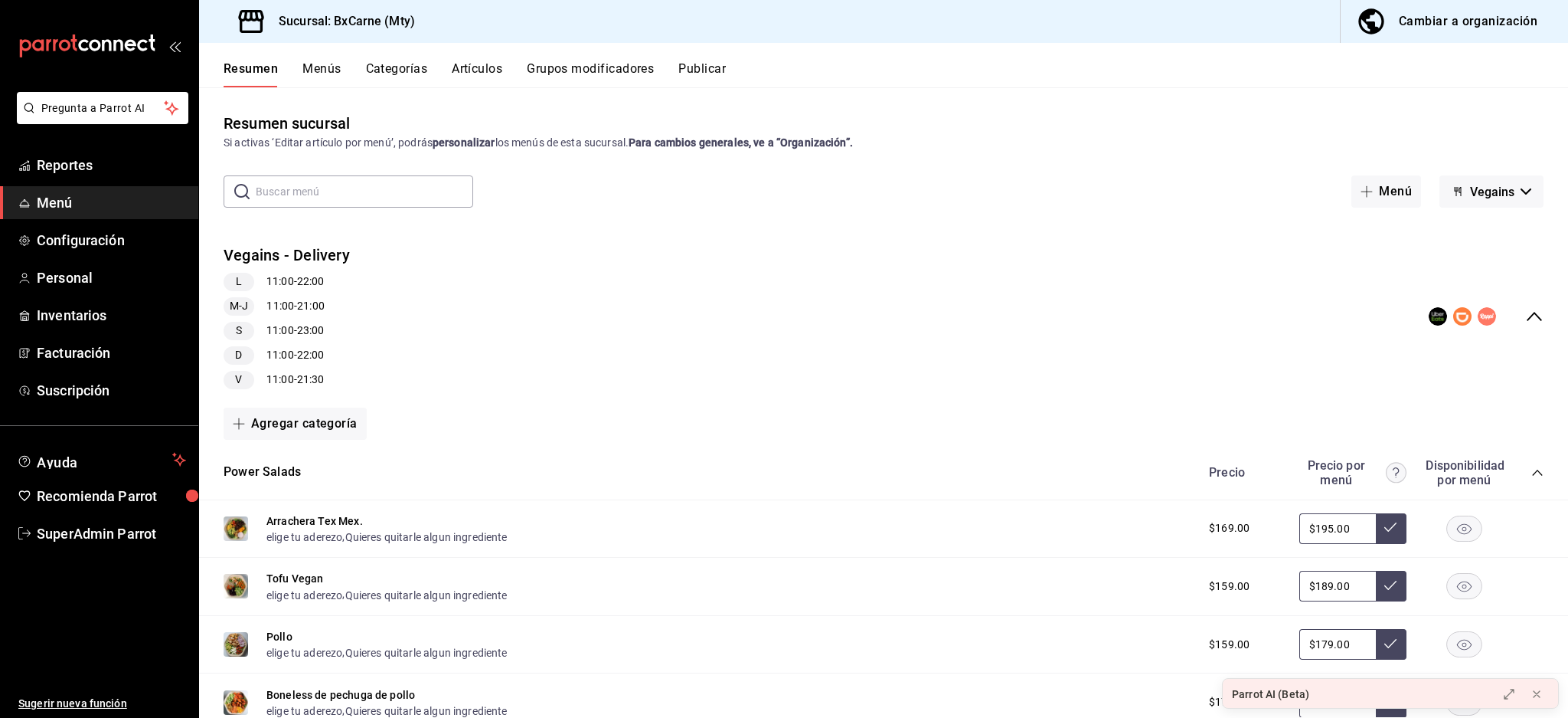
click at [1526, 321] on icon "collapse-menu-row" at bounding box center [1534, 316] width 18 height 18
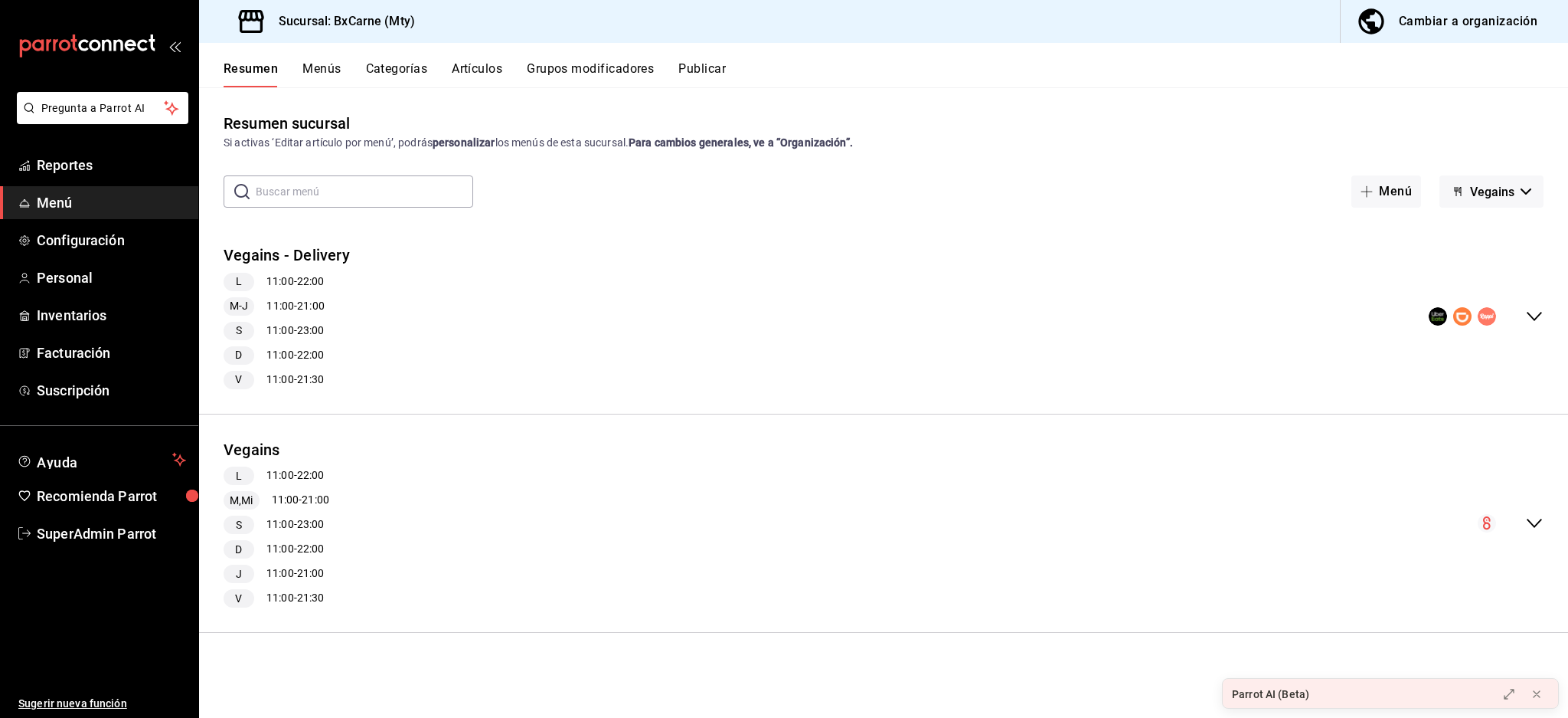
click at [105, 655] on ul "Sugerir nueva función" at bounding box center [99, 634] width 199 height 168
click at [593, 65] on button "Grupos modificadores" at bounding box center [590, 74] width 127 height 26
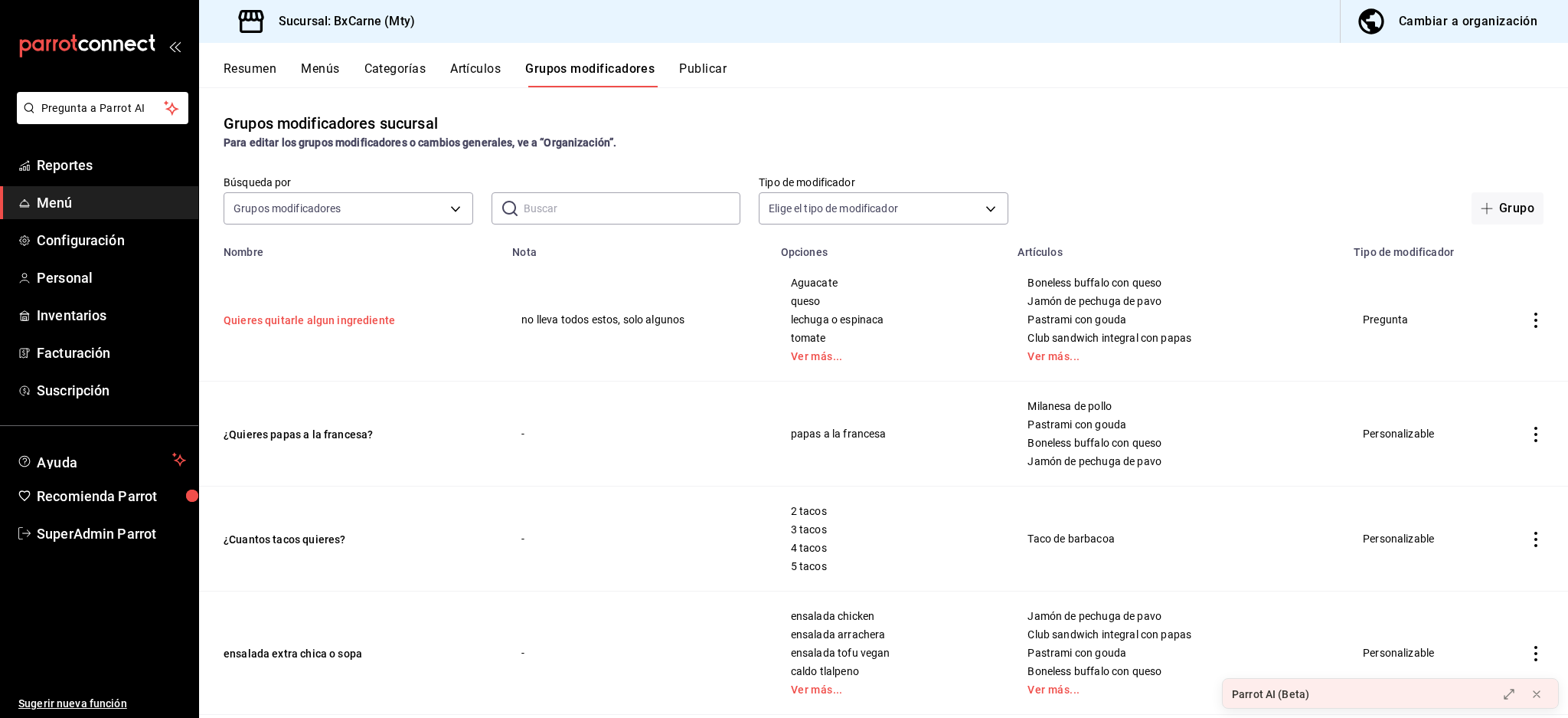
click at [303, 316] on button "Quieres quitarle algun ingrediente" at bounding box center [315, 321] width 184 height 16
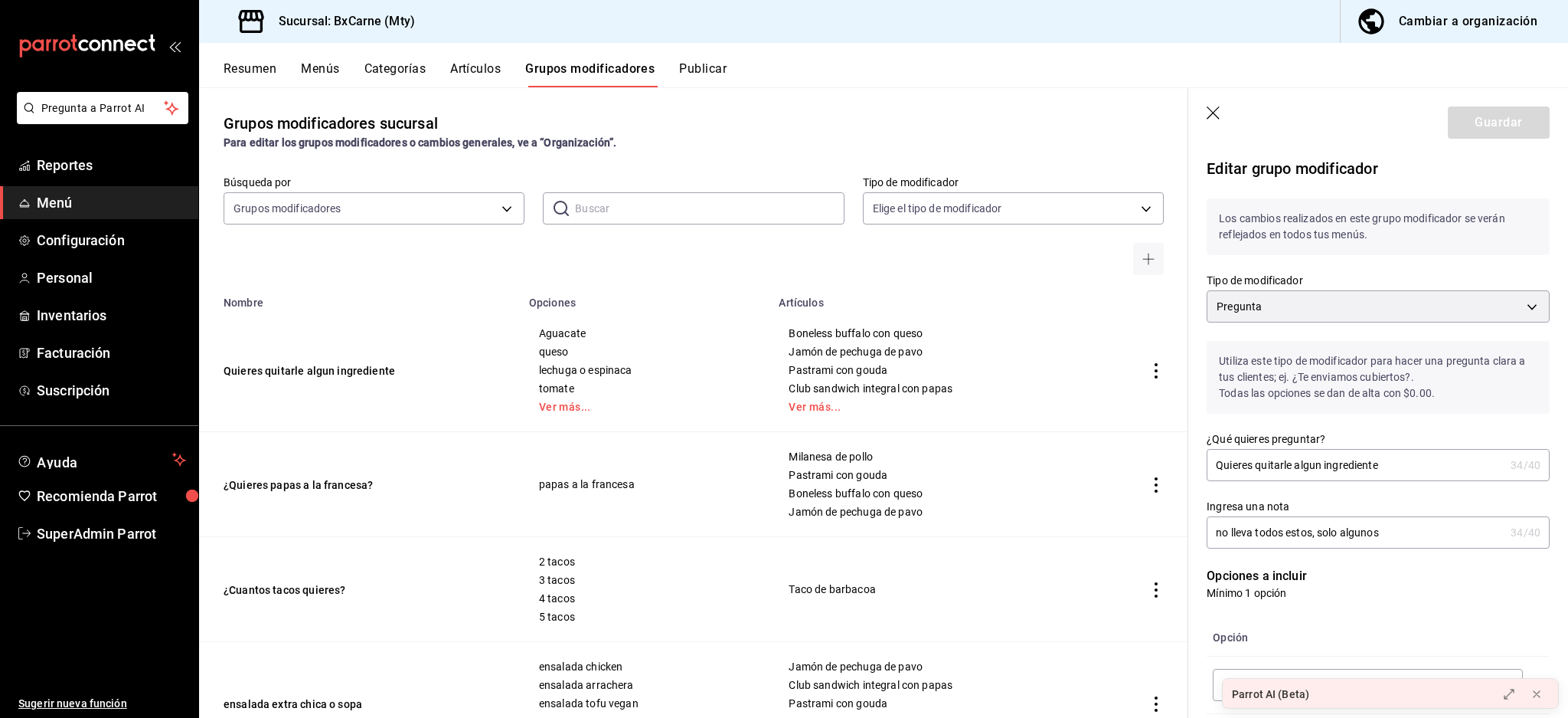
click at [1215, 118] on icon "button" at bounding box center [1215, 114] width 16 height 16
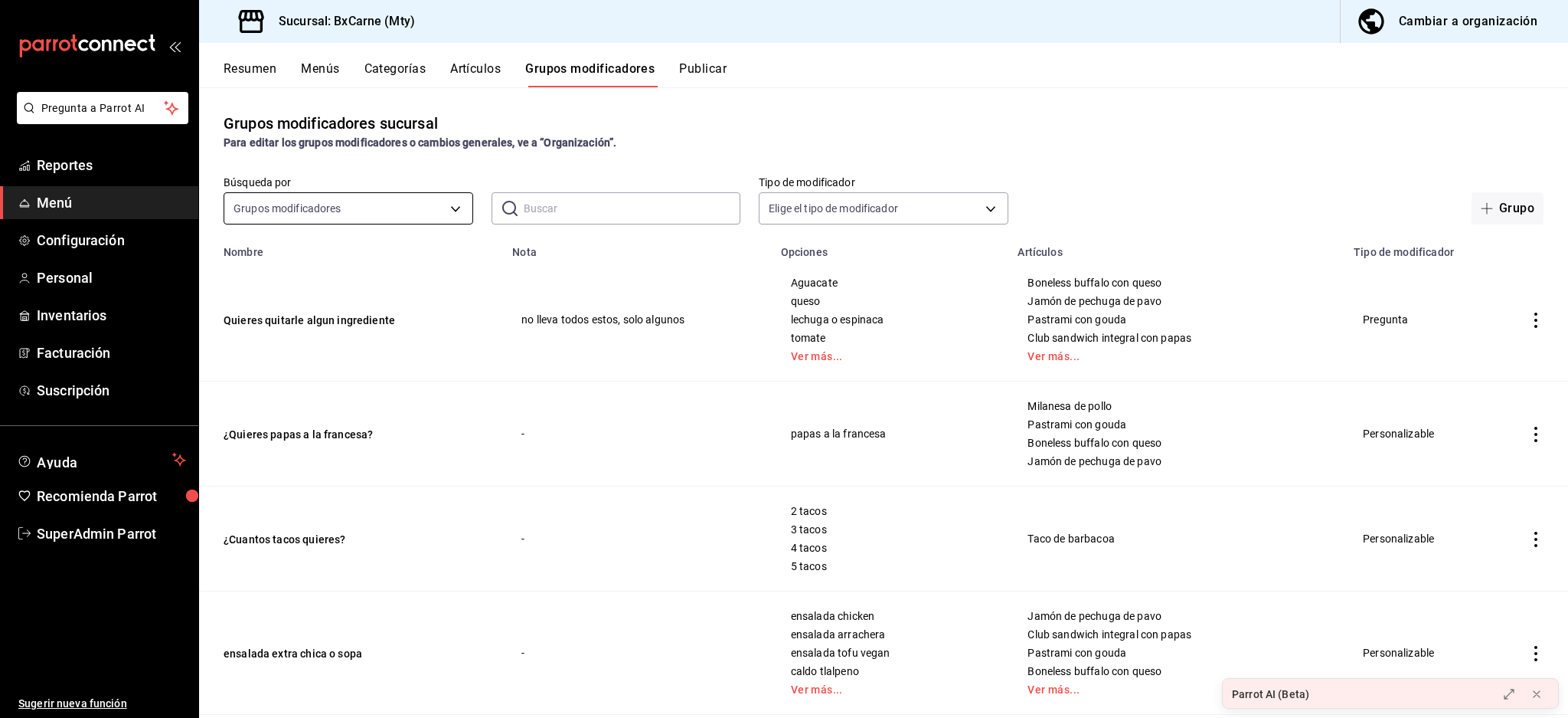
click at [397, 204] on body "Pregunta a Parrot AI Reportes Menú Configuración Personal Inventarios Facturaci…" at bounding box center [784, 359] width 1568 height 718
click at [572, 206] on div at bounding box center [784, 359] width 1568 height 718
click at [583, 207] on input "text" at bounding box center [633, 208] width 218 height 30
paste input "quieres quitar algún ingrediente"
type input "quieres quitar algún ingrediente"
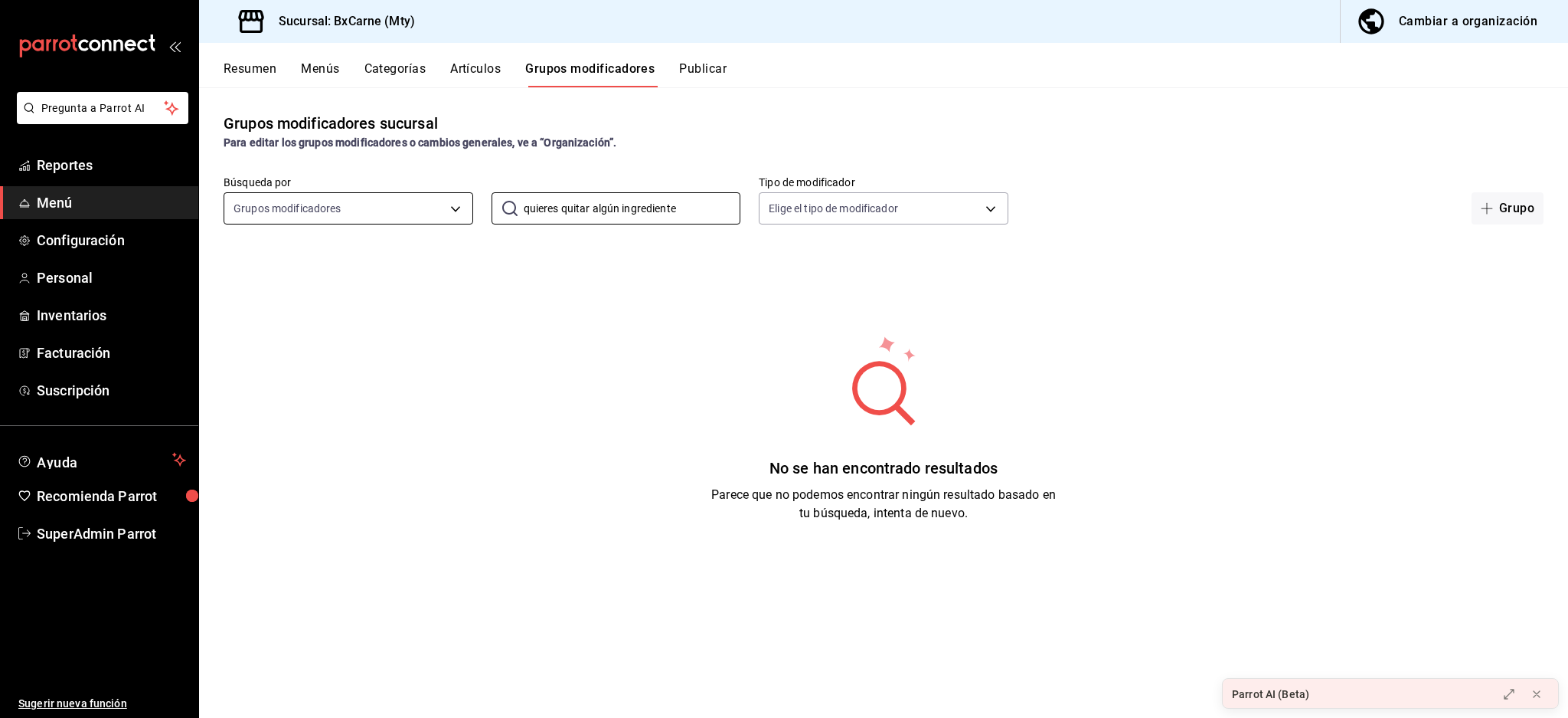
drag, startPoint x: 696, startPoint y: 207, endPoint x: 250, endPoint y: 196, distance: 446.1
click at [250, 196] on div "Búsqueda por Grupos modificadores GROUP ​ quieres quitar algún ingrediente ​ Ti…" at bounding box center [884, 200] width 1369 height 49
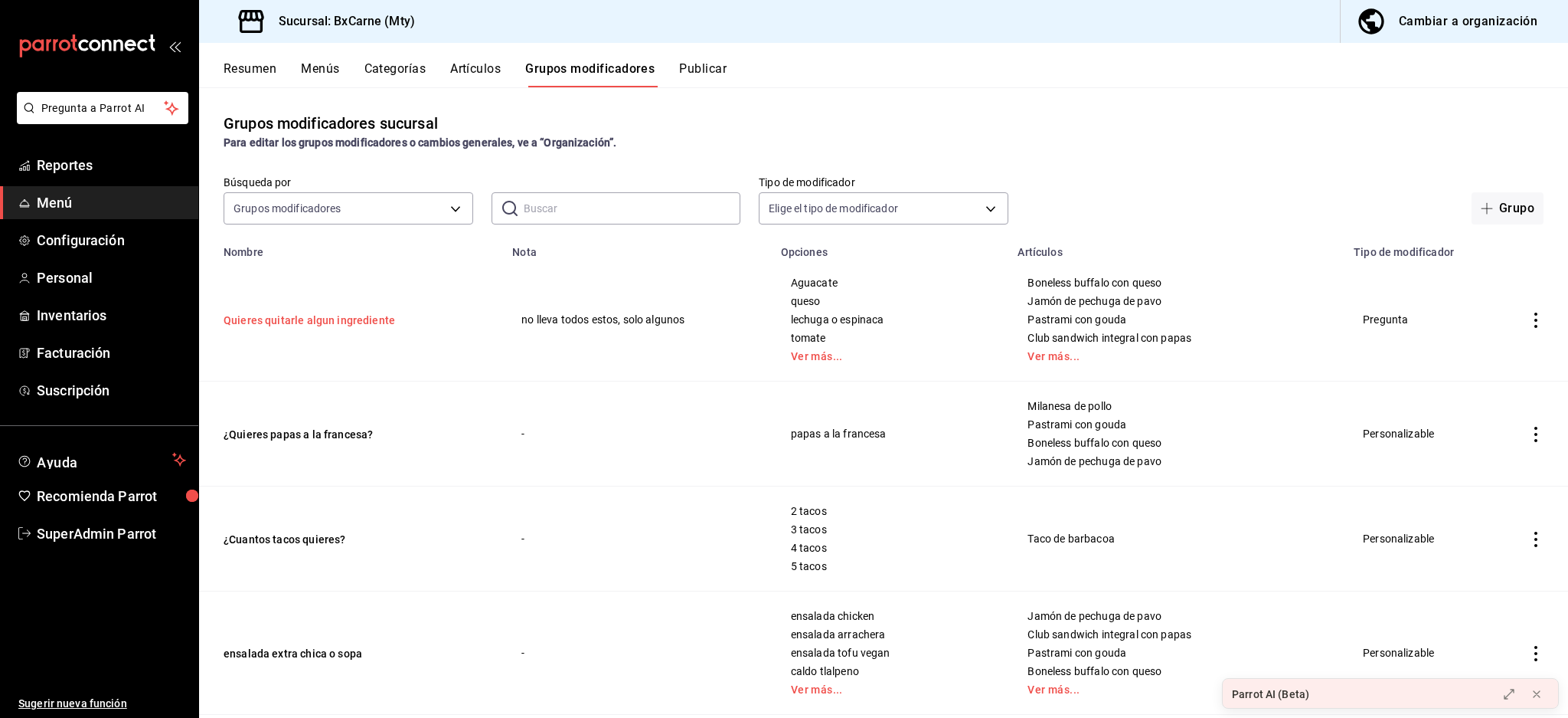
click at [307, 315] on button "Quieres quitarle algun ingrediente" at bounding box center [315, 321] width 184 height 16
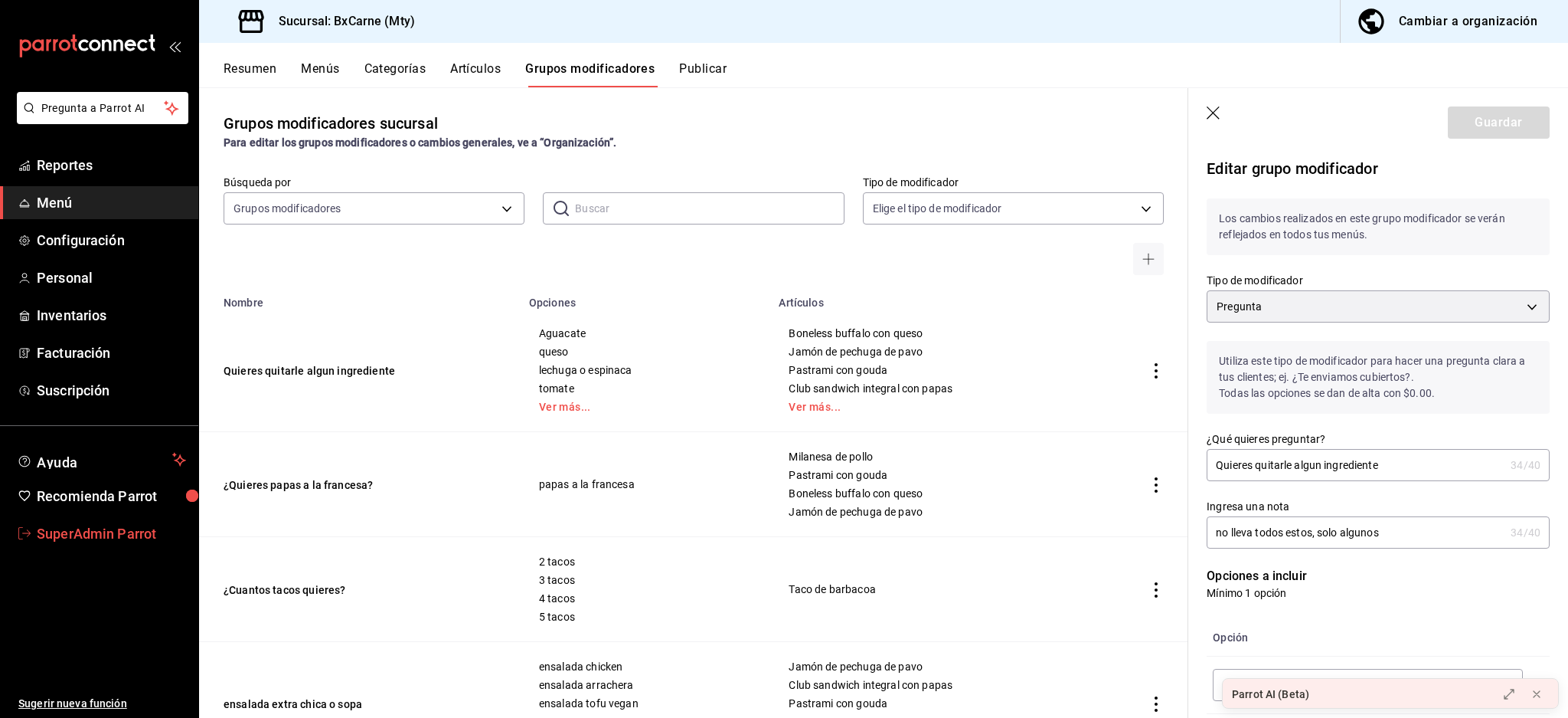
click at [98, 537] on span "SuperAdmin Parrot" at bounding box center [111, 534] width 149 height 21
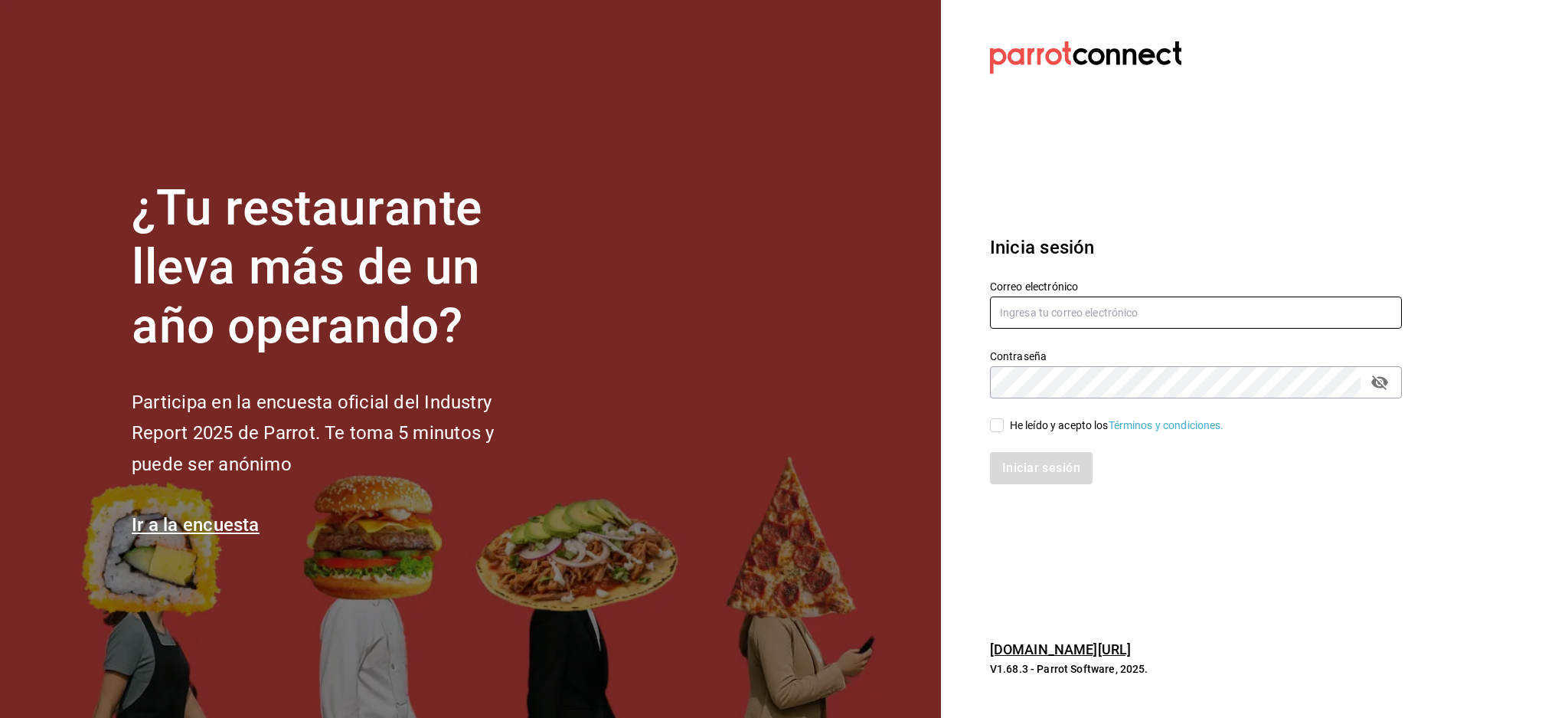
click at [1135, 307] on input "text" at bounding box center [1196, 312] width 412 height 32
paste input "elemento@roma.com"
type input "elemento@roma.com"
click at [1048, 423] on div "He leído y acepto los Términos y condiciones." at bounding box center [1117, 425] width 214 height 16
click at [1004, 423] on input "He leído y acepto los Términos y condiciones." at bounding box center [997, 425] width 14 height 14
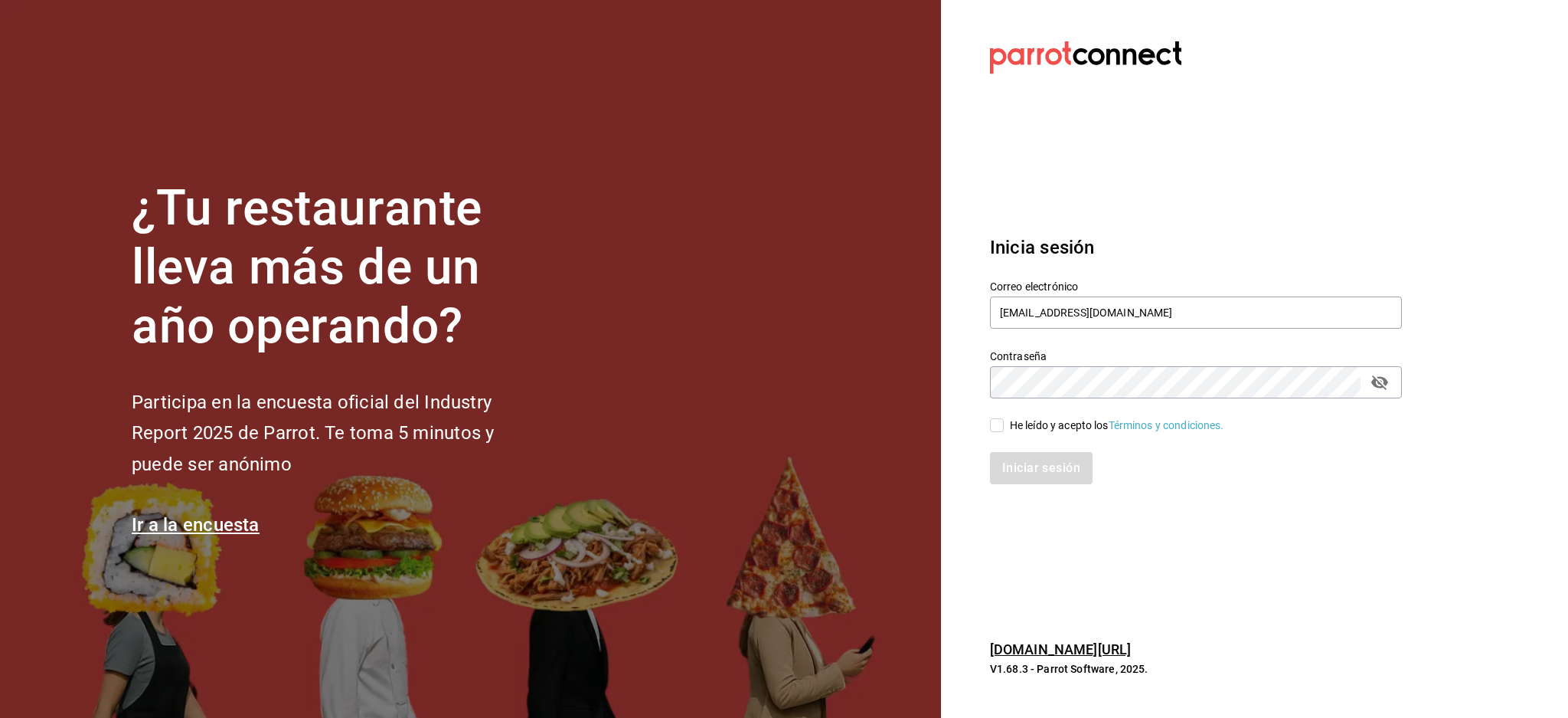
checkbox input "true"
click at [1034, 448] on div "Iniciar sesión" at bounding box center [1187, 459] width 430 height 51
click at [1034, 461] on button "Iniciar sesión" at bounding box center [1042, 467] width 104 height 32
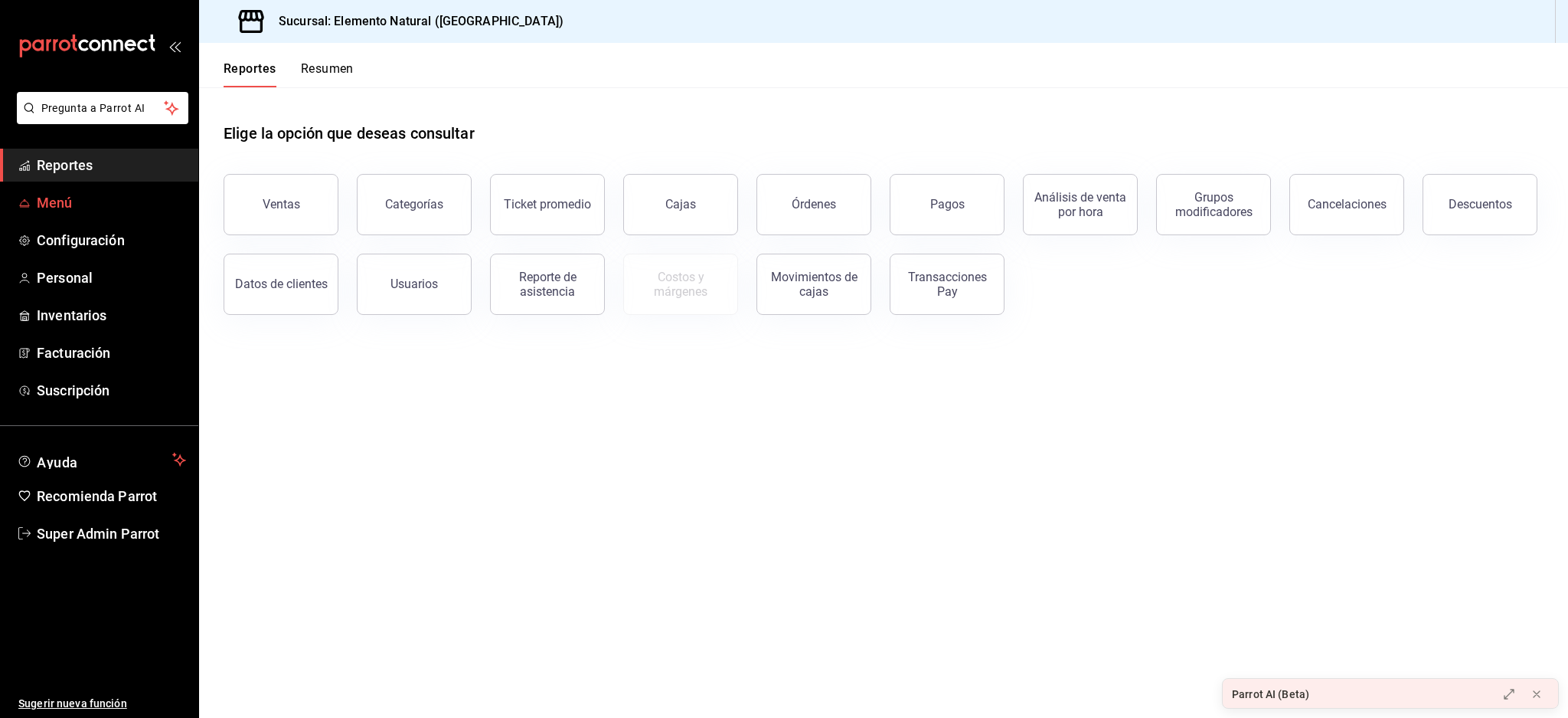
click at [41, 194] on span "Menú" at bounding box center [111, 203] width 149 height 21
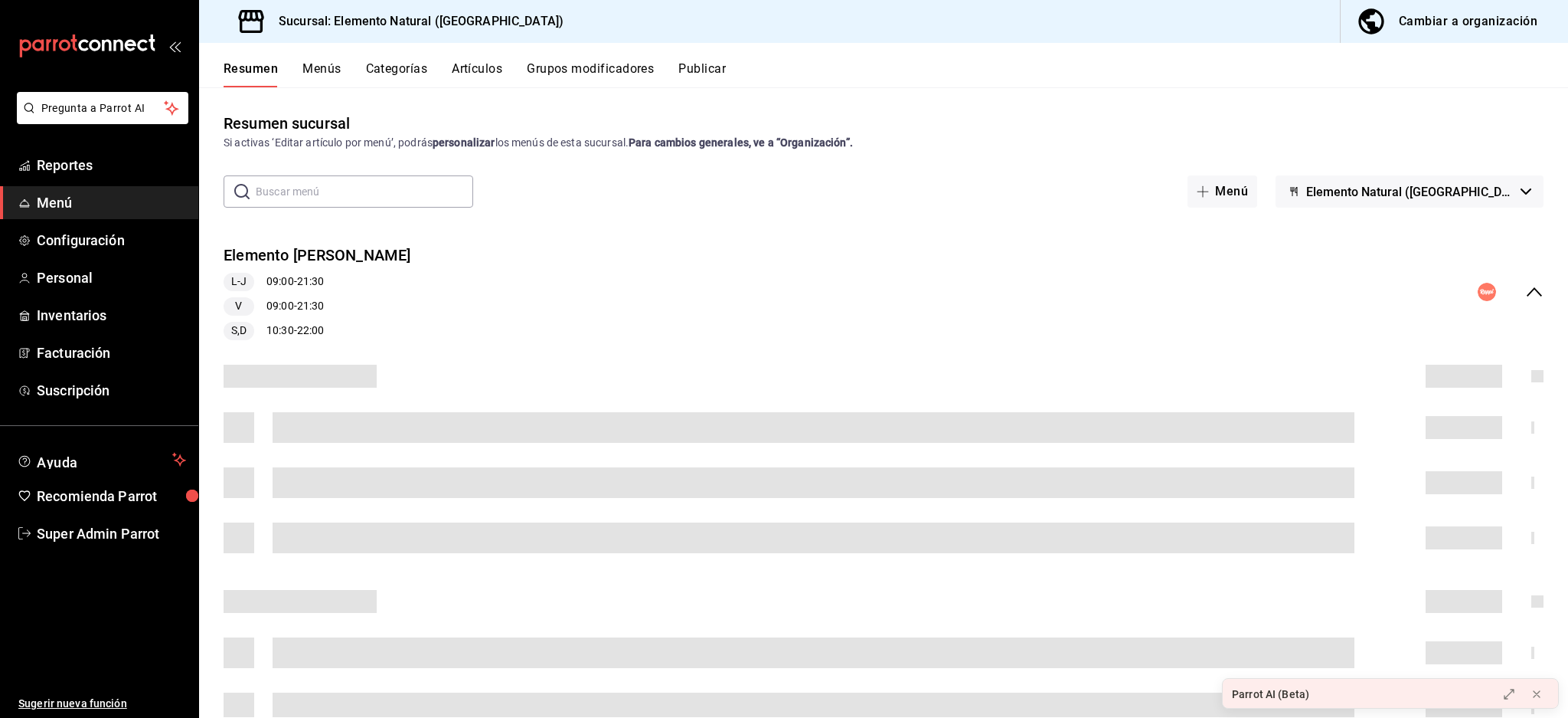
click at [1533, 270] on div "Elemento [PERSON_NAME] L-J 09:00 - 21:30 V 09:00 - 21:30 S,D 10:30 - 22:00" at bounding box center [884, 292] width 1369 height 120
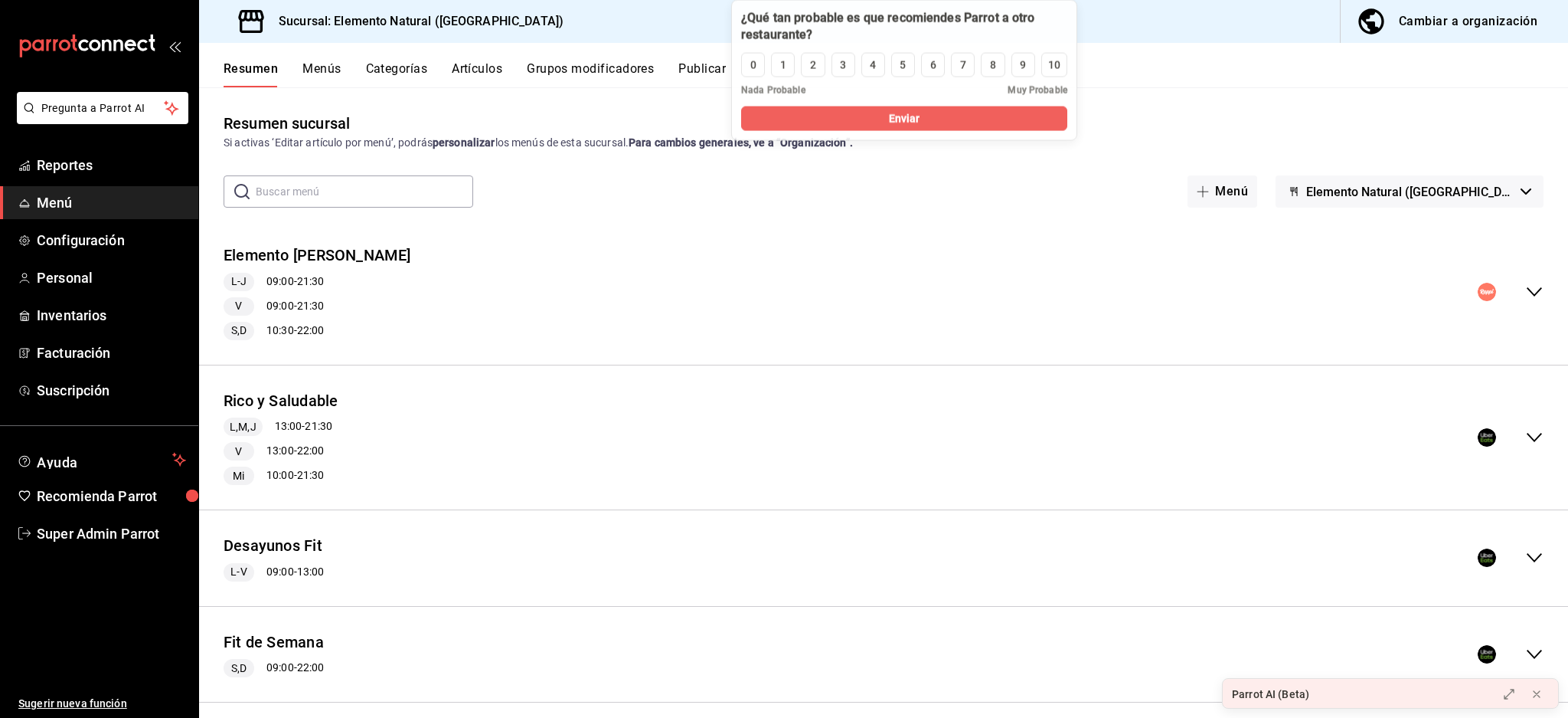
drag, startPoint x: 292, startPoint y: 599, endPoint x: 1011, endPoint y: 33, distance: 915.1
click at [1011, 33] on div at bounding box center [905, 27] width 326 height 34
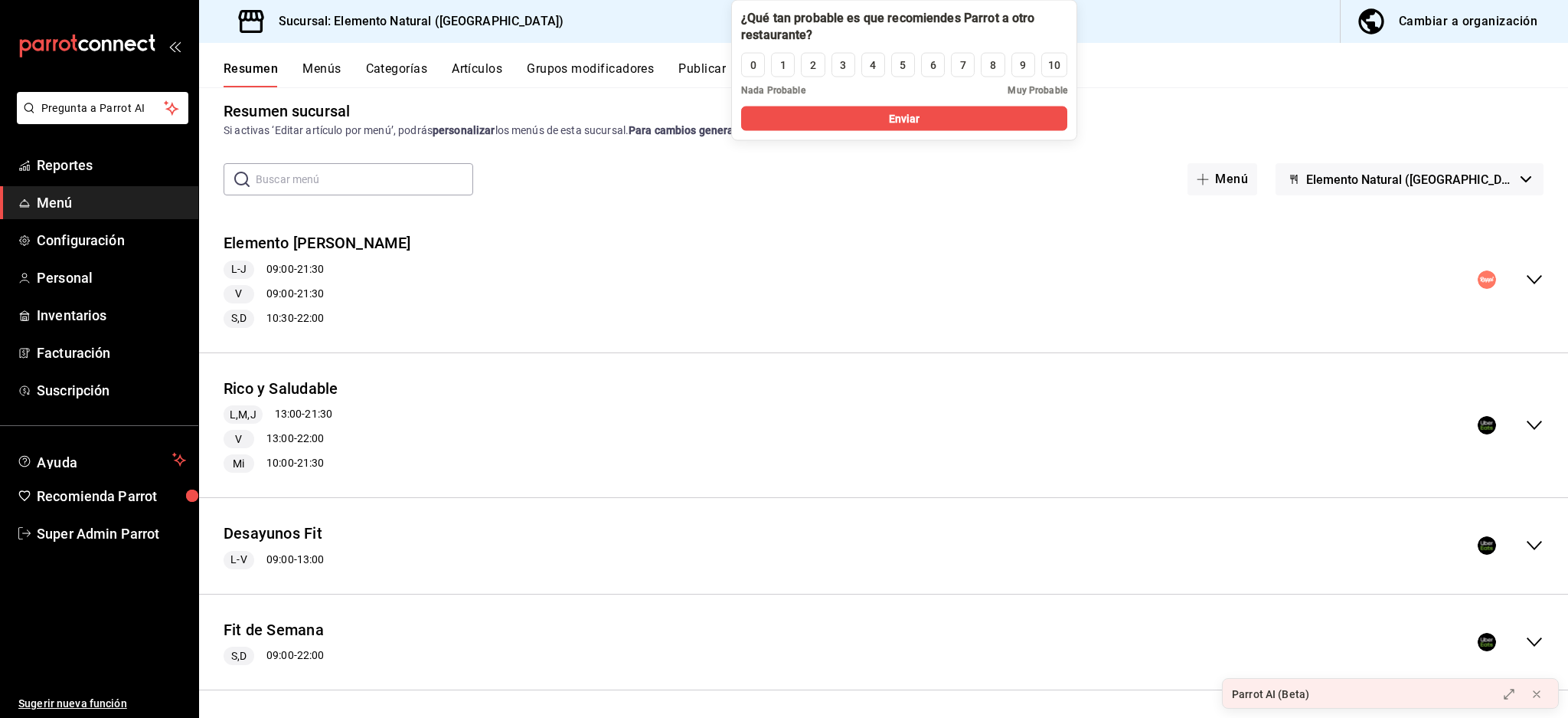
scroll to position [16, 0]
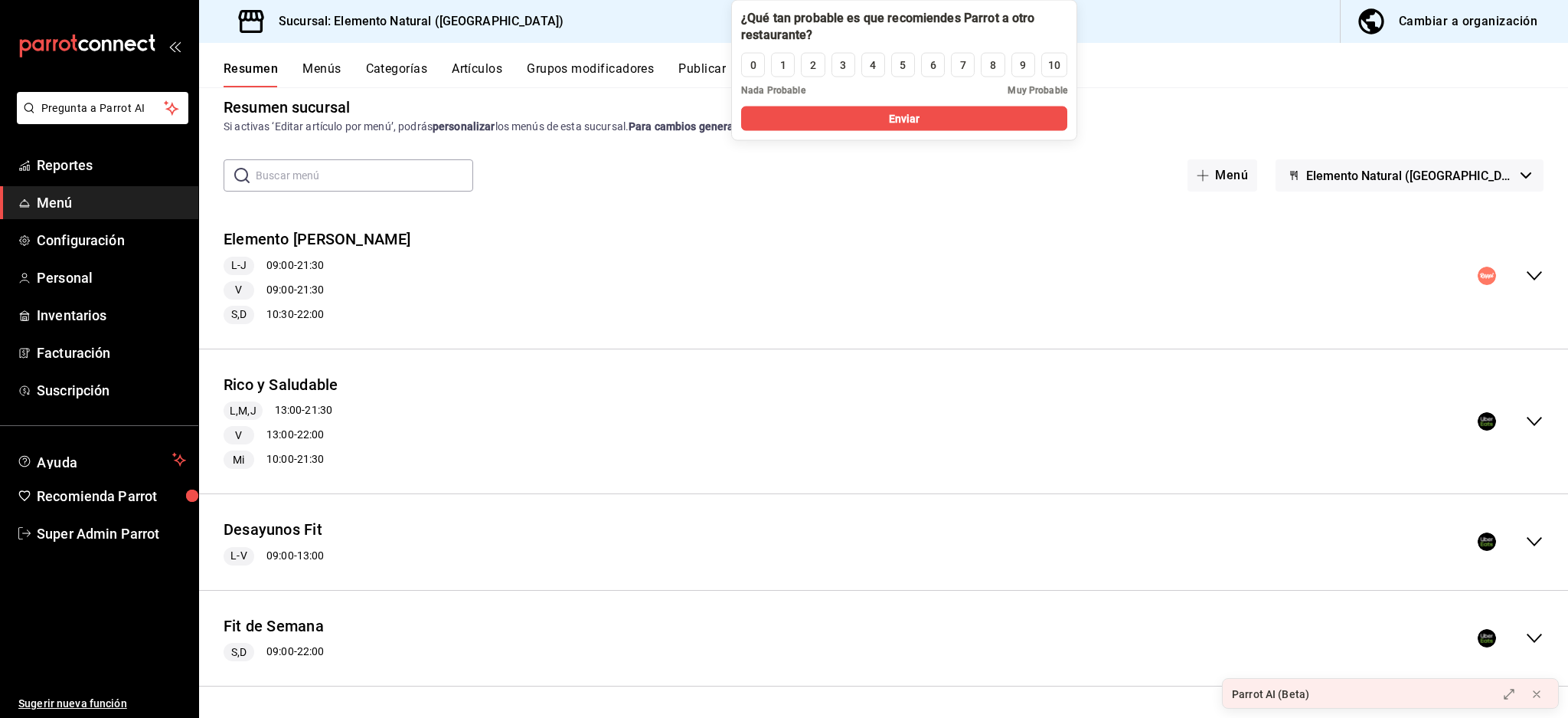
click at [1453, 189] on button "Elemento Natural ([GEOGRAPHIC_DATA])" at bounding box center [1410, 175] width 268 height 32
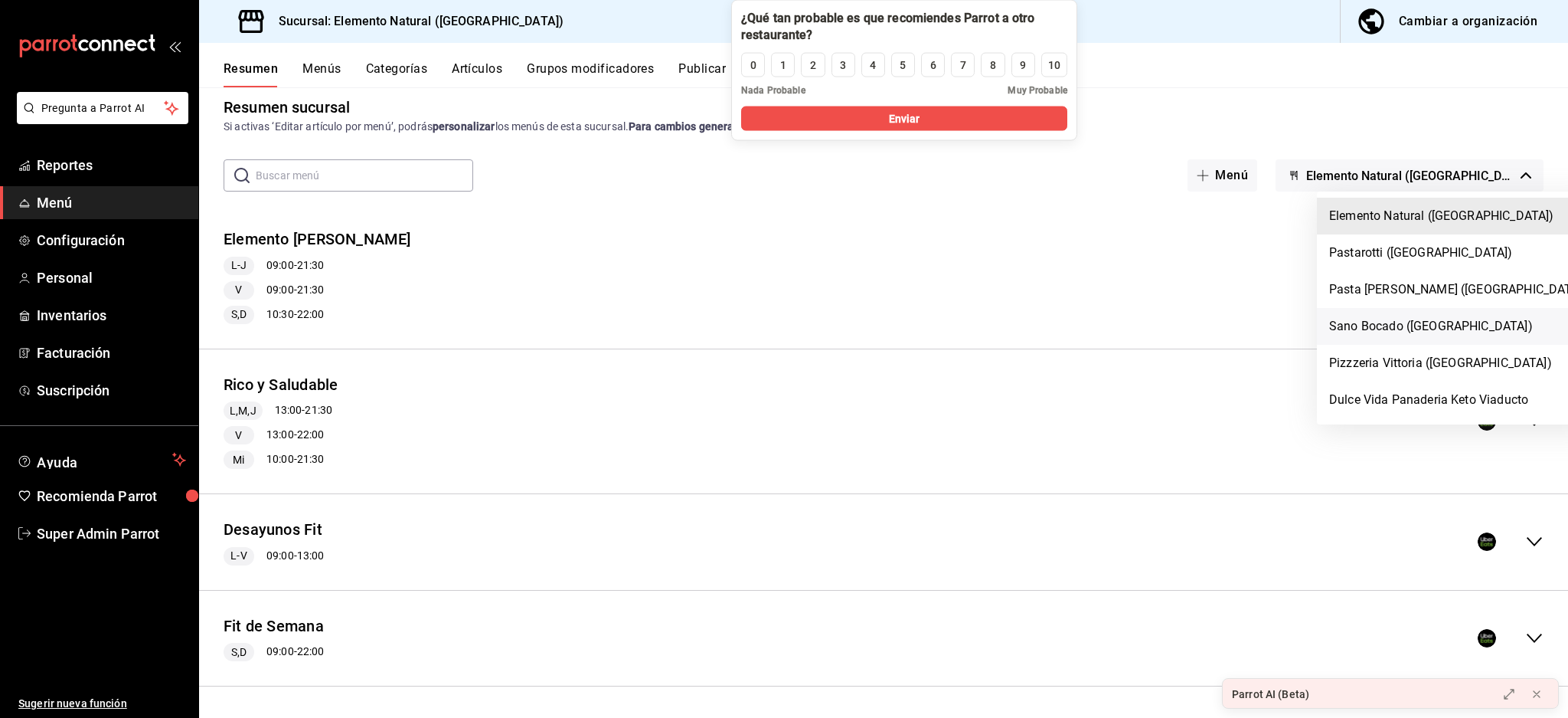
click at [1402, 335] on li "Sano Bocado ([GEOGRAPHIC_DATA])" at bounding box center [1458, 327] width 282 height 37
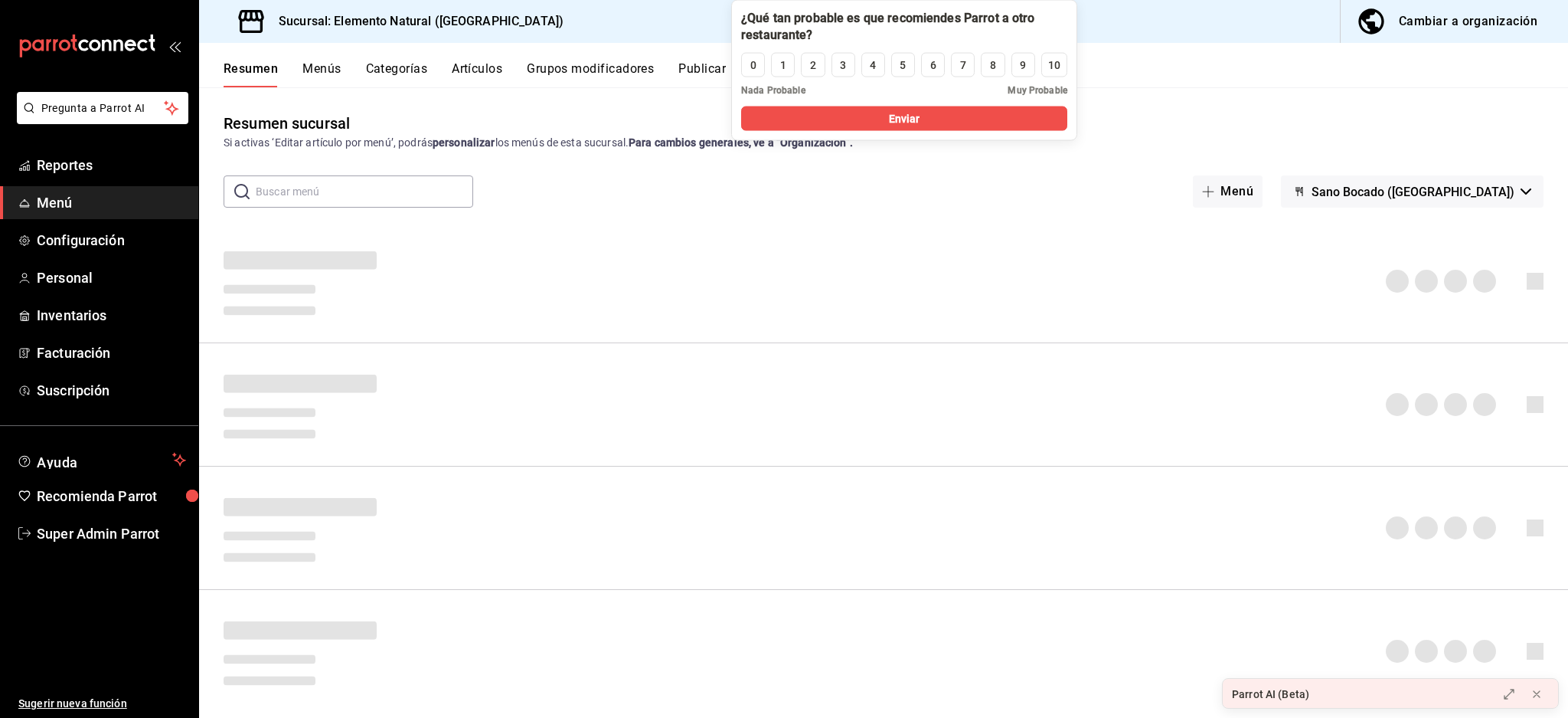
scroll to position [0, 0]
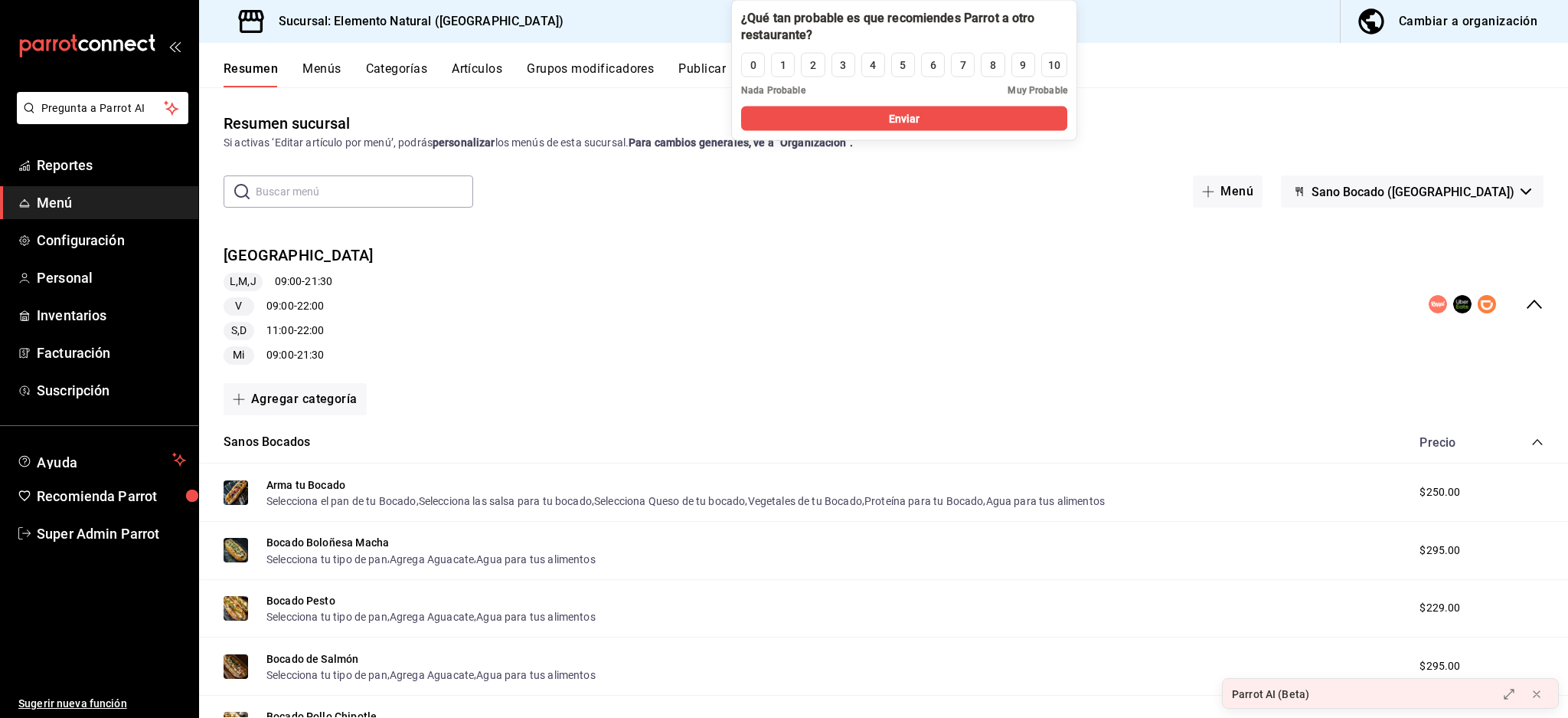
click at [1528, 304] on div "Sano Bocado Roma L,M,J 09:00 - 21:30 V 09:00 - 22:00 S,D 11:00 - 22:00 Mi 09:00…" at bounding box center [884, 305] width 1369 height 145
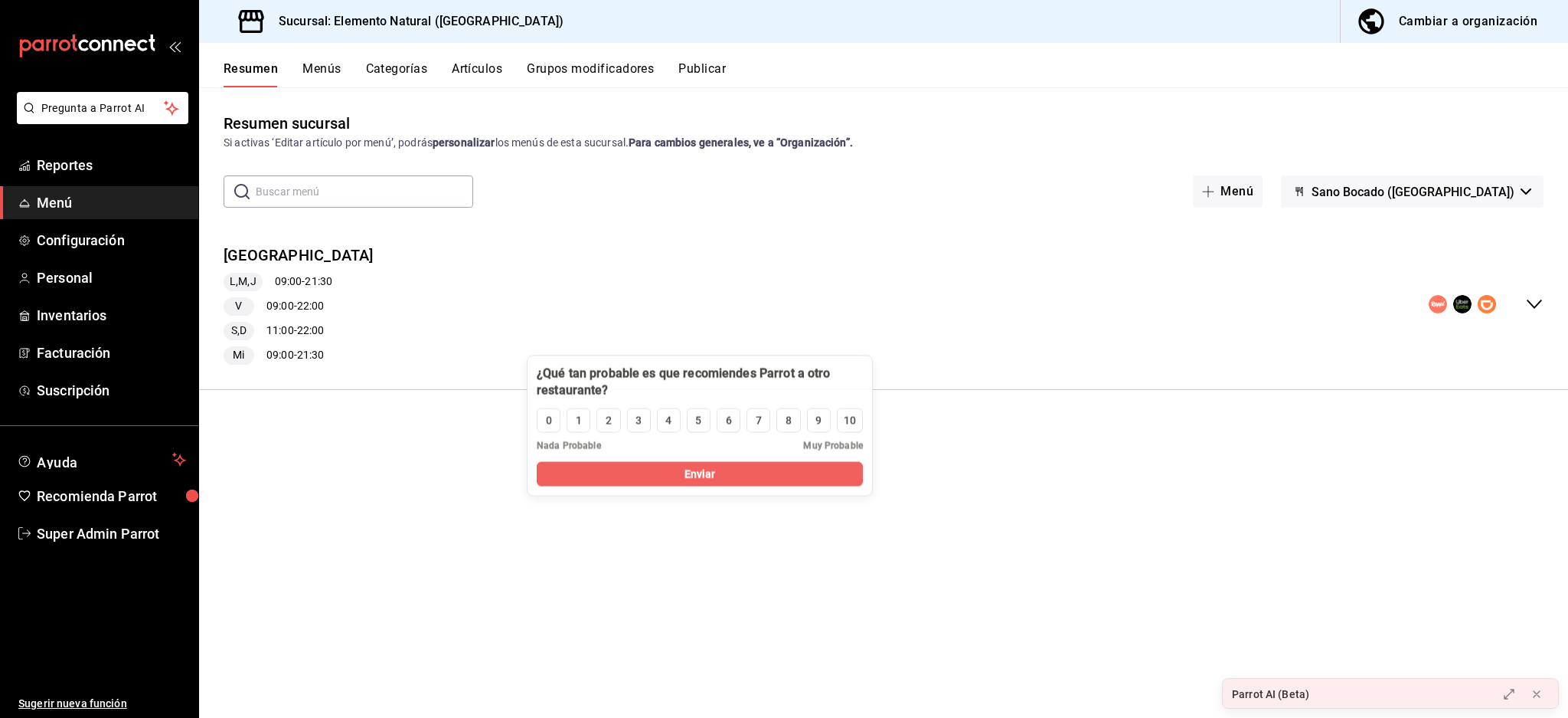
drag, startPoint x: 880, startPoint y: 25, endPoint x: 675, endPoint y: 381, distance: 410.8
click at [675, 381] on div at bounding box center [700, 382] width 326 height 34
click at [715, 67] on button "Publicar" at bounding box center [702, 74] width 47 height 26
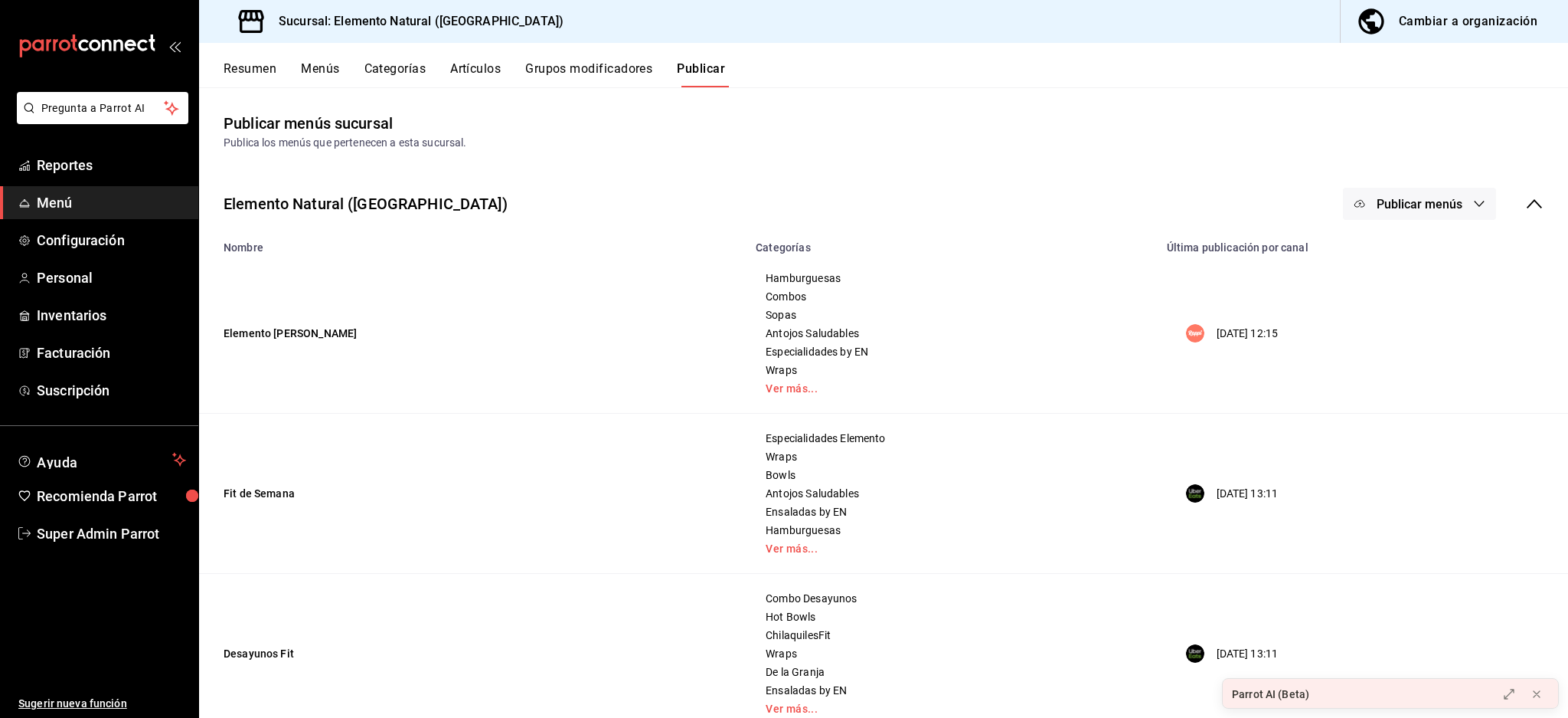
scroll to position [610, 0]
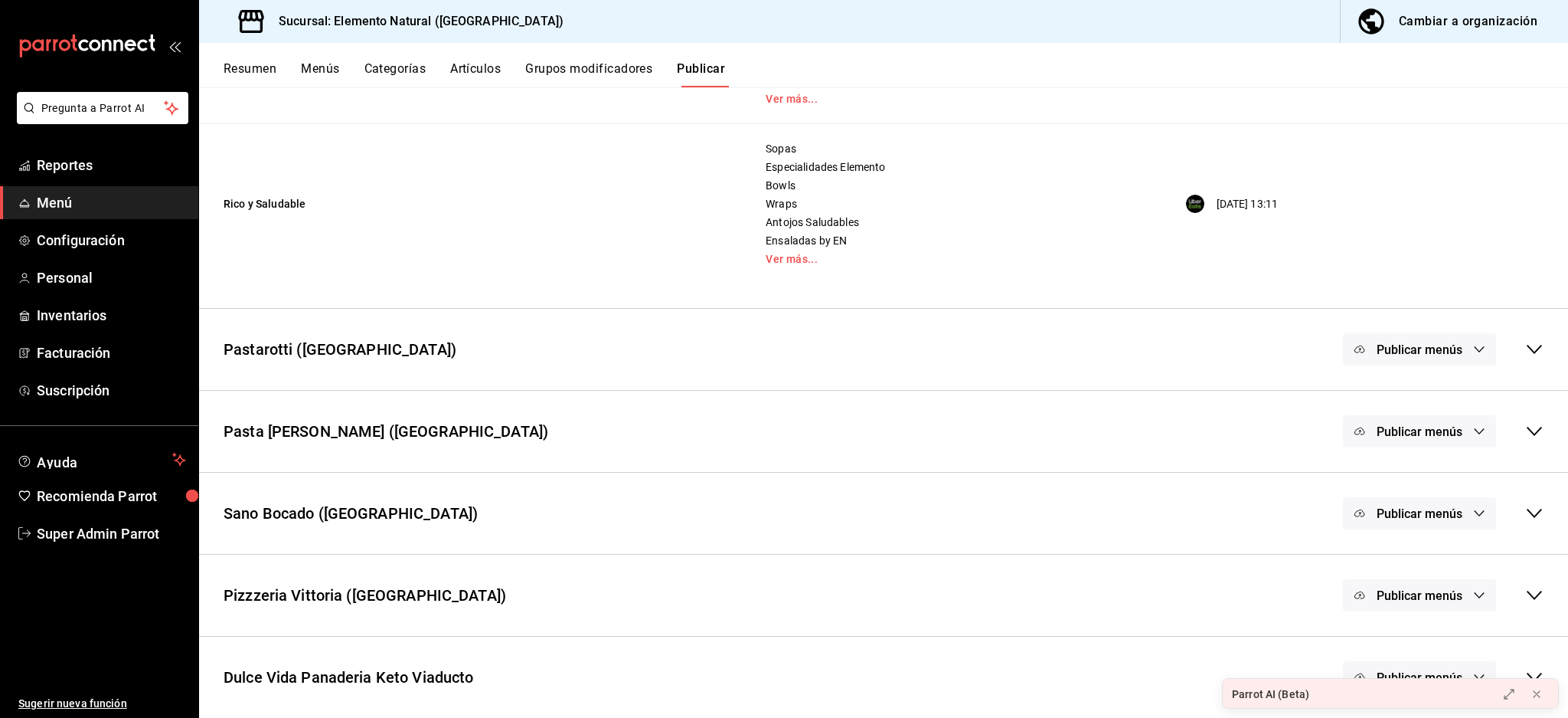
click at [1532, 511] on div "Sano Bocado (Roma) Publicar menús" at bounding box center [884, 513] width 1369 height 57
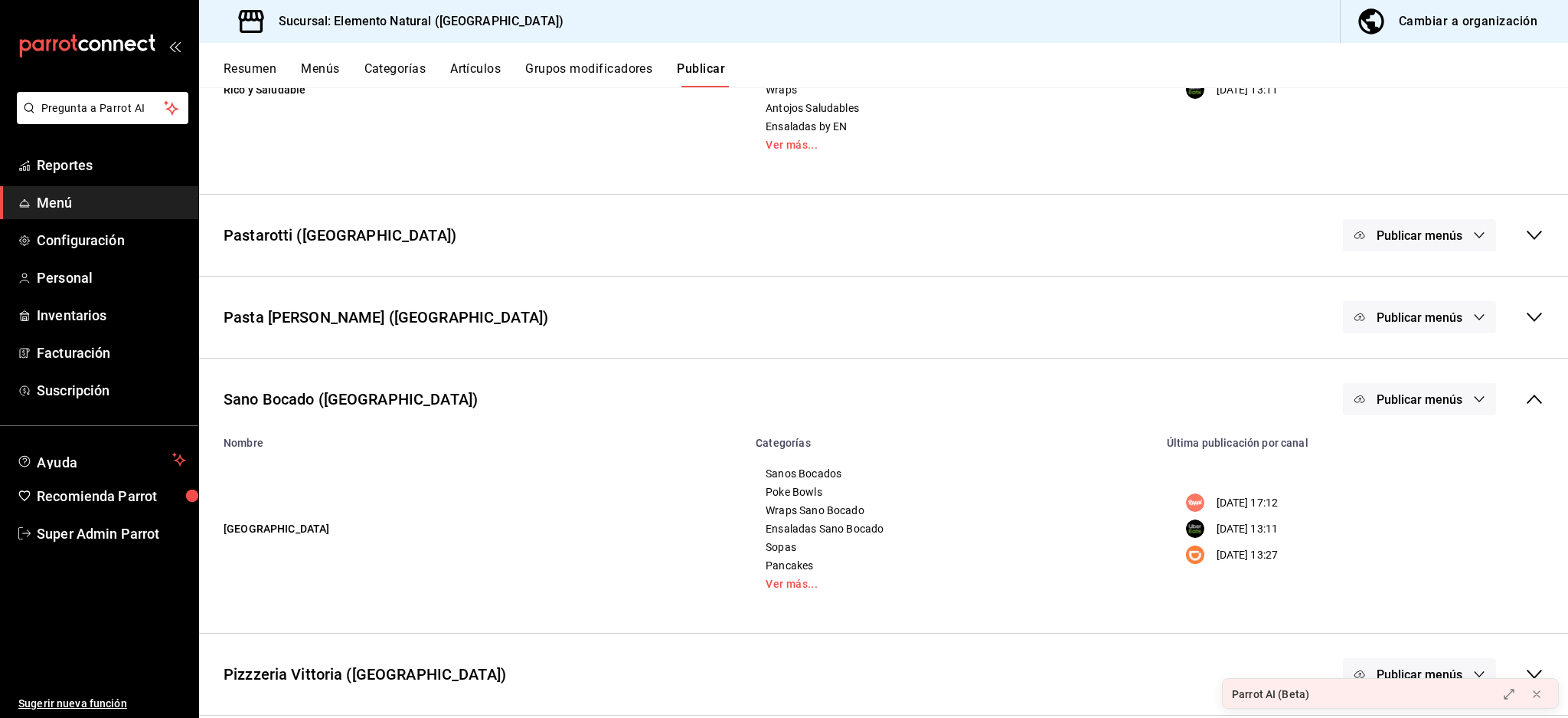
scroll to position [804, 0]
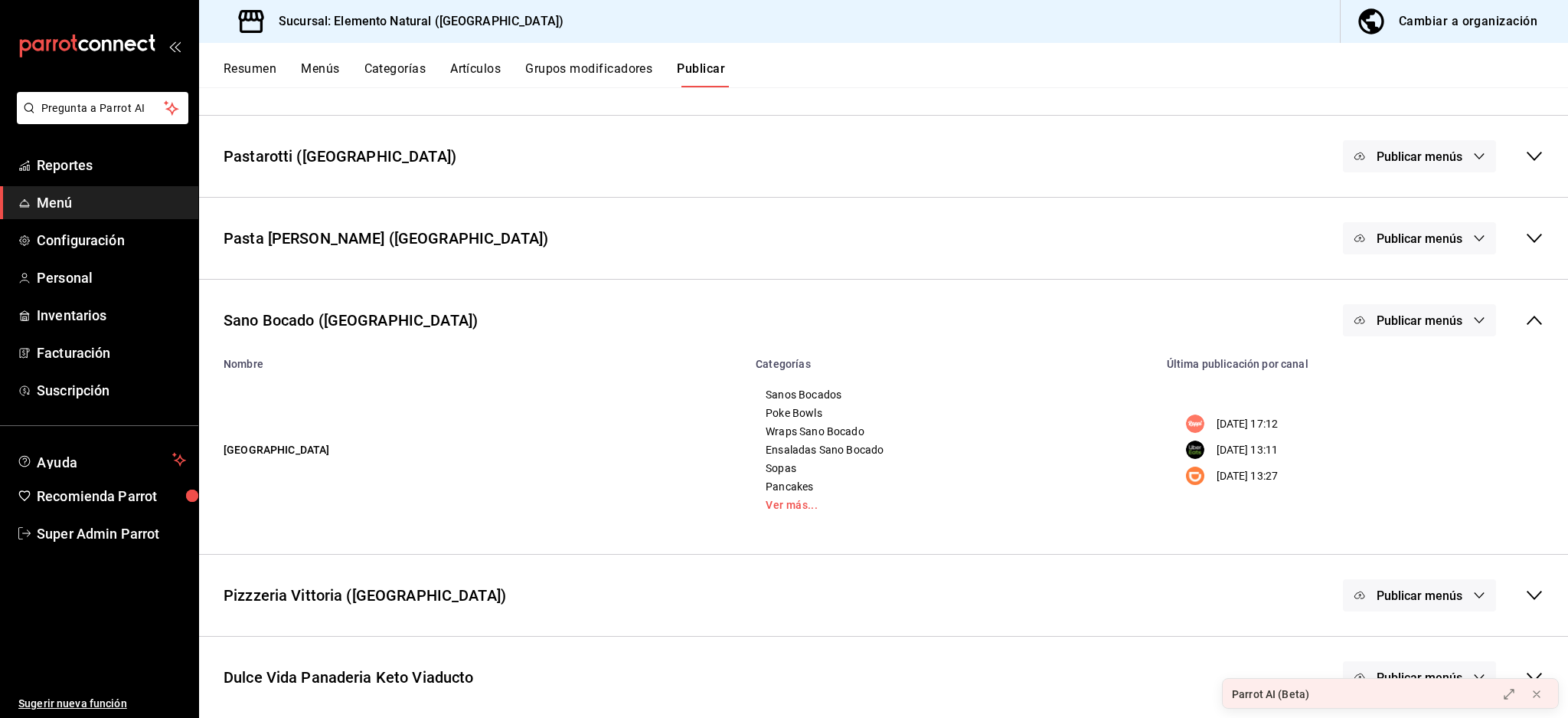
click at [1400, 322] on span "Publicar menús" at bounding box center [1419, 321] width 85 height 15
click at [1393, 463] on div at bounding box center [1381, 456] width 43 height 24
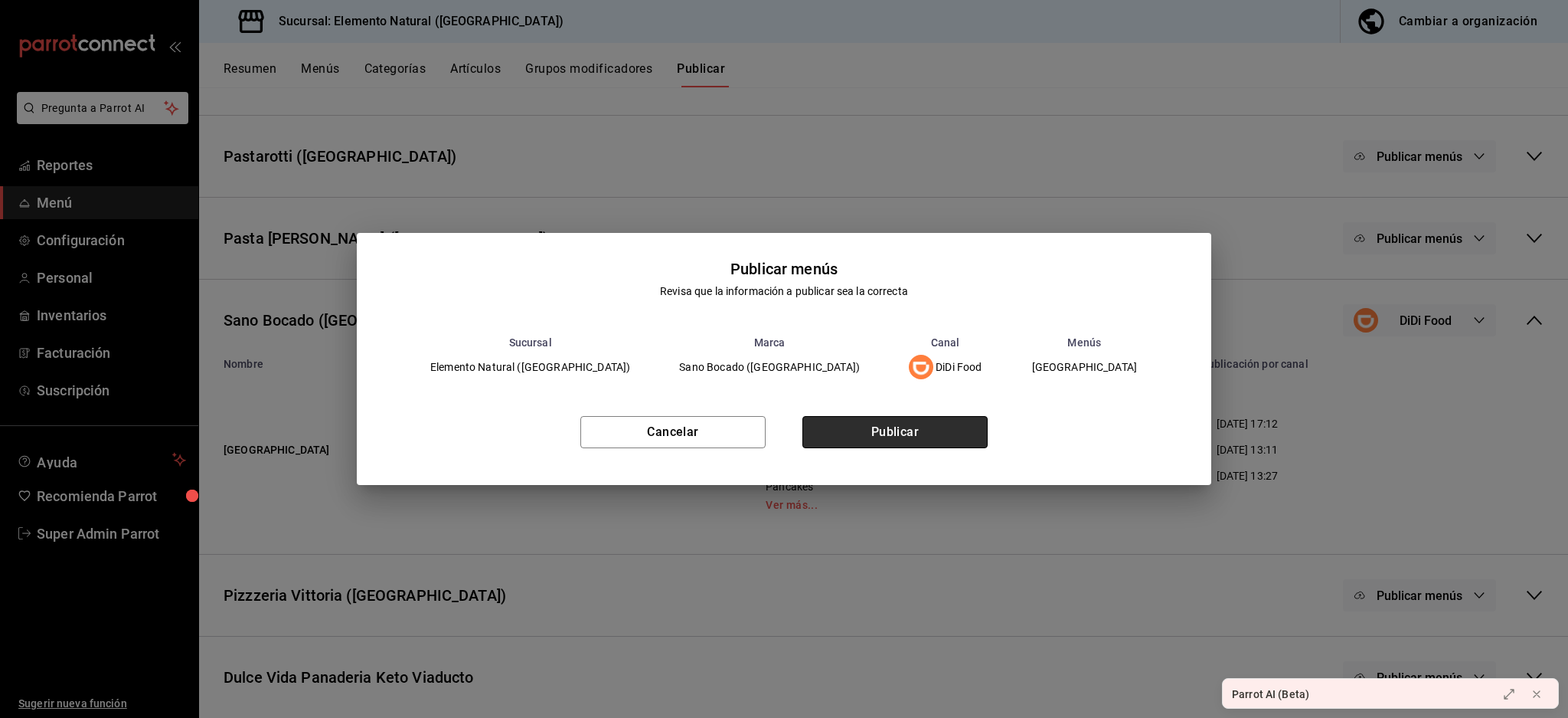
click at [890, 428] on button "Publicar" at bounding box center [895, 432] width 186 height 32
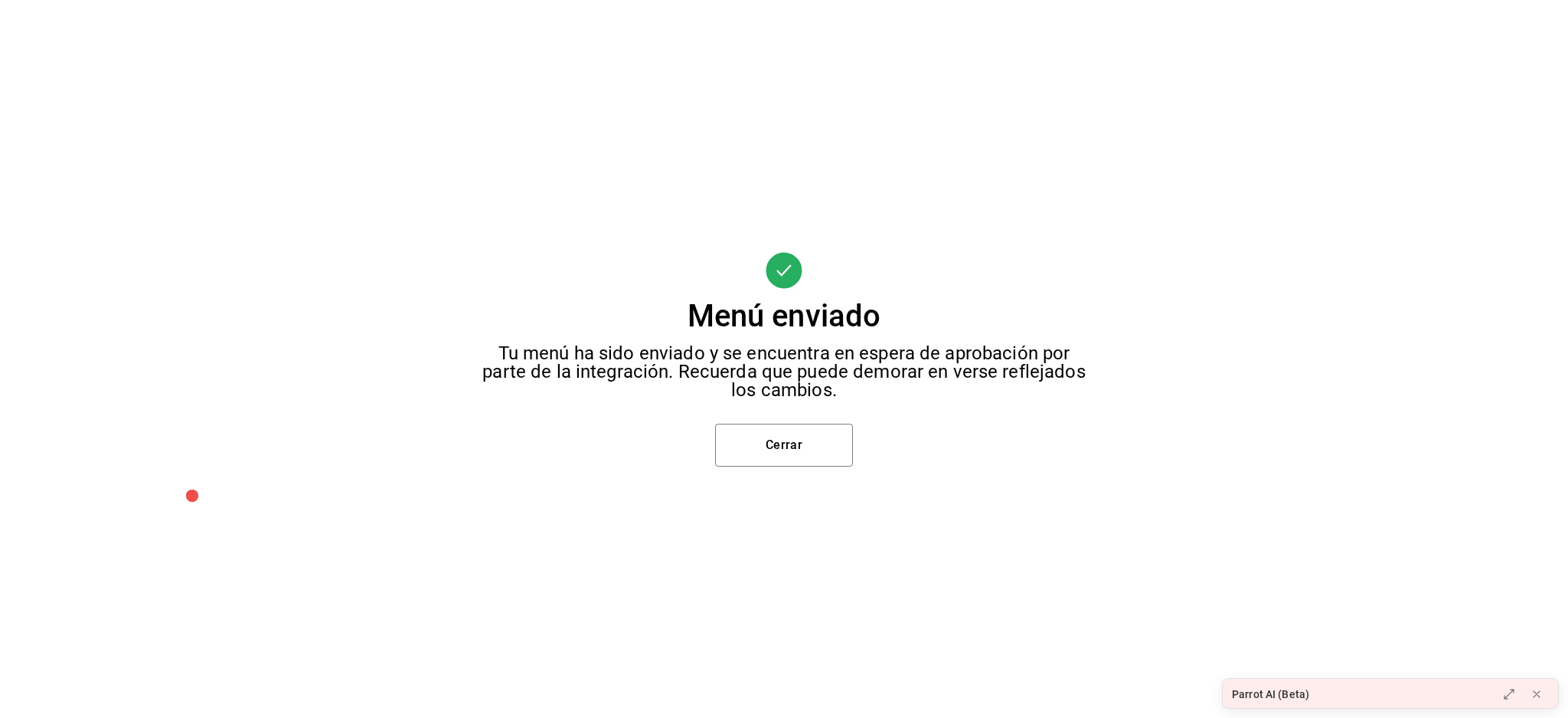
scroll to position [69, 0]
click at [784, 451] on button "Cerrar" at bounding box center [784, 445] width 138 height 43
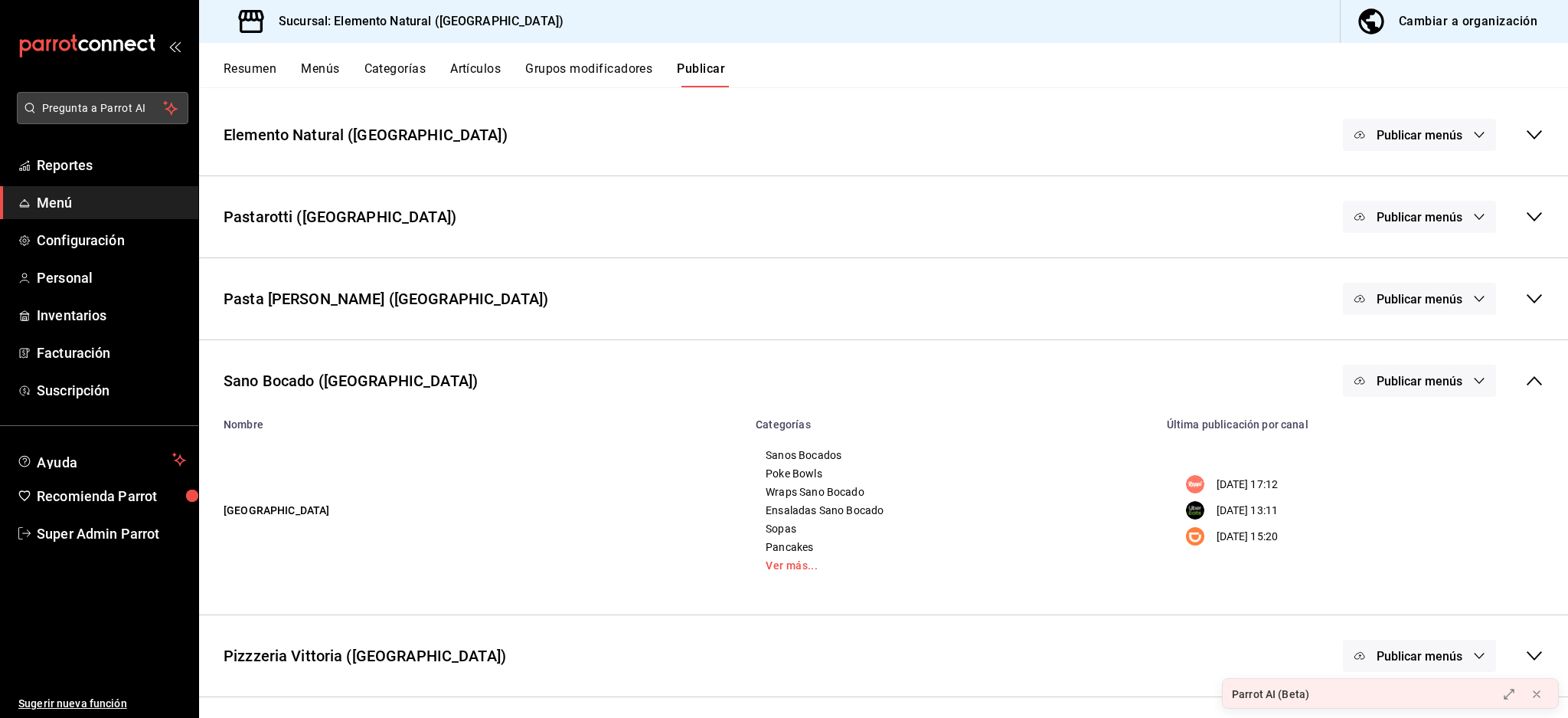
click at [111, 108] on span "Pregunta a Parrot AI" at bounding box center [103, 108] width 122 height 16
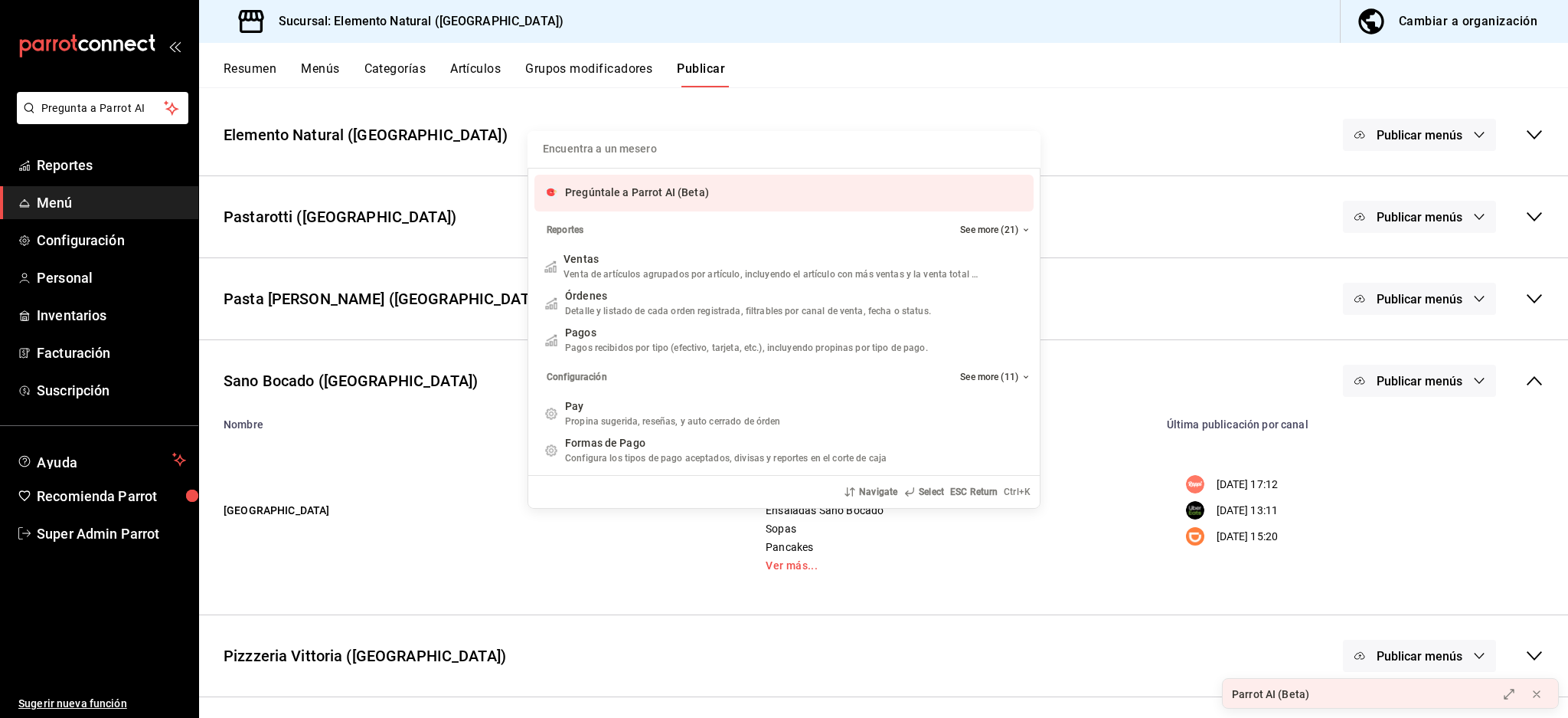
click at [635, 138] on input "Quiero cancelar una orden" at bounding box center [784, 149] width 495 height 37
click at [708, 187] on div "Pregúntale a Parrot AI (Beta)" at bounding box center [784, 193] width 499 height 37
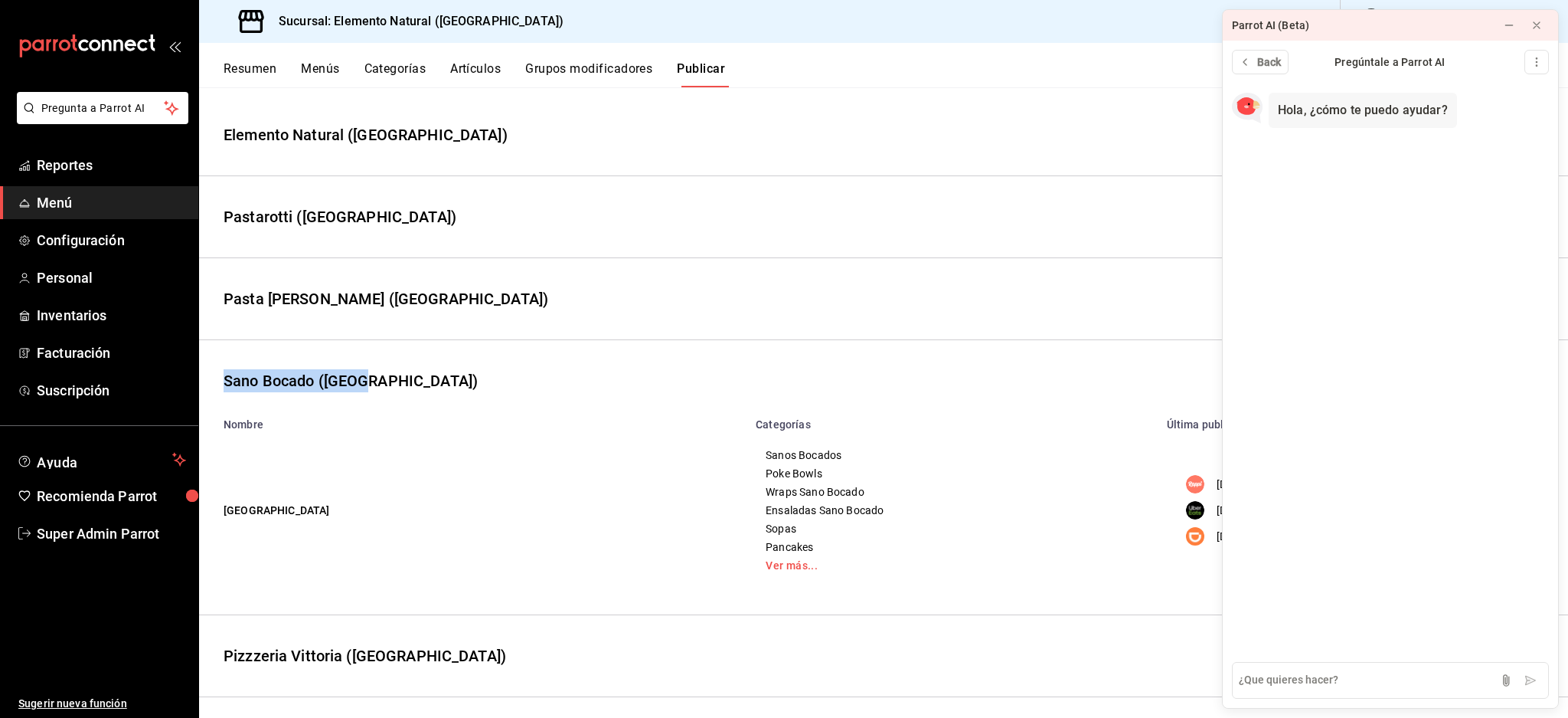
drag, startPoint x: 400, startPoint y: 375, endPoint x: 677, endPoint y: 461, distance: 290.0
click at [221, 376] on div "Sano Bocado (Roma) Publicar menús" at bounding box center [884, 381] width 1369 height 57
copy div "Sano Bocado (Roma)"
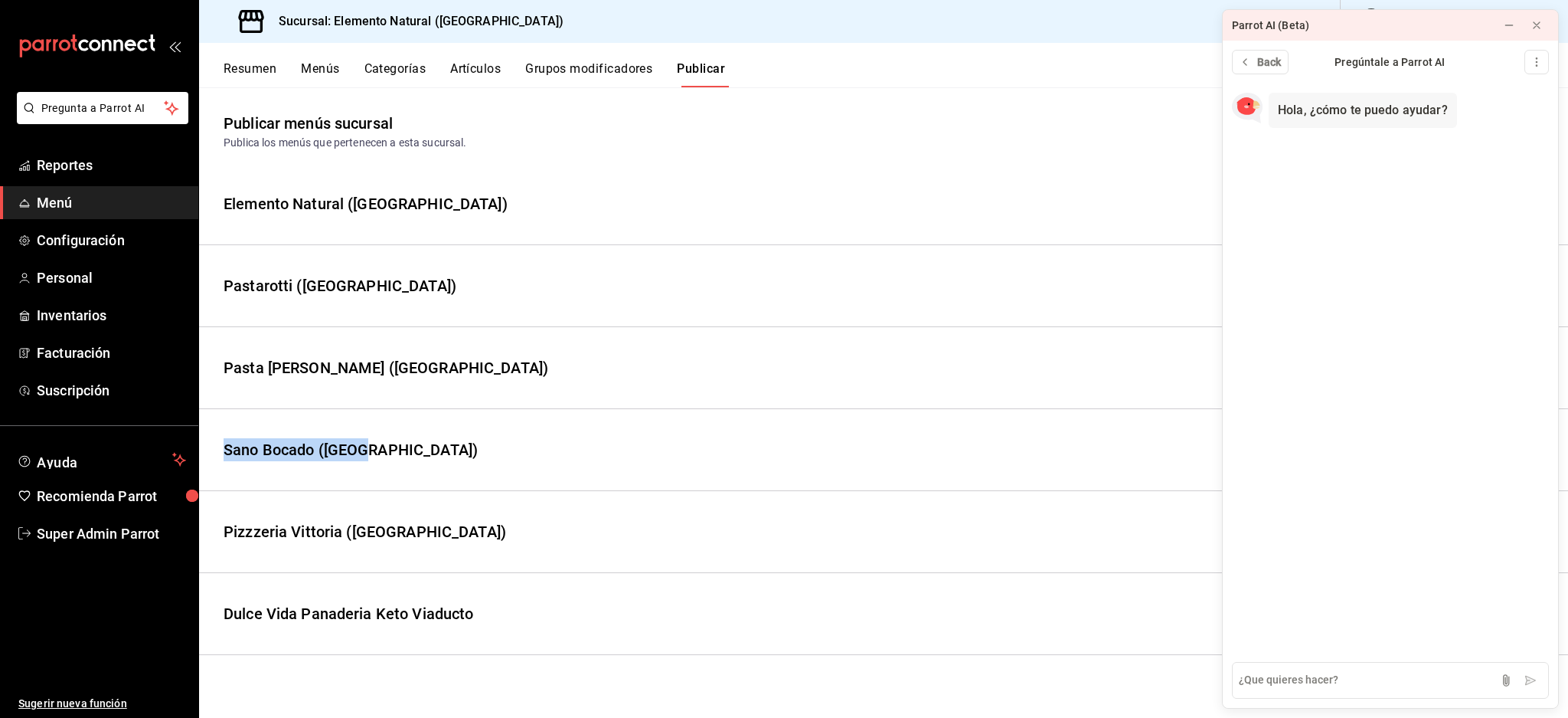
scroll to position [0, 0]
click at [1412, 691] on textarea at bounding box center [1390, 680] width 317 height 37
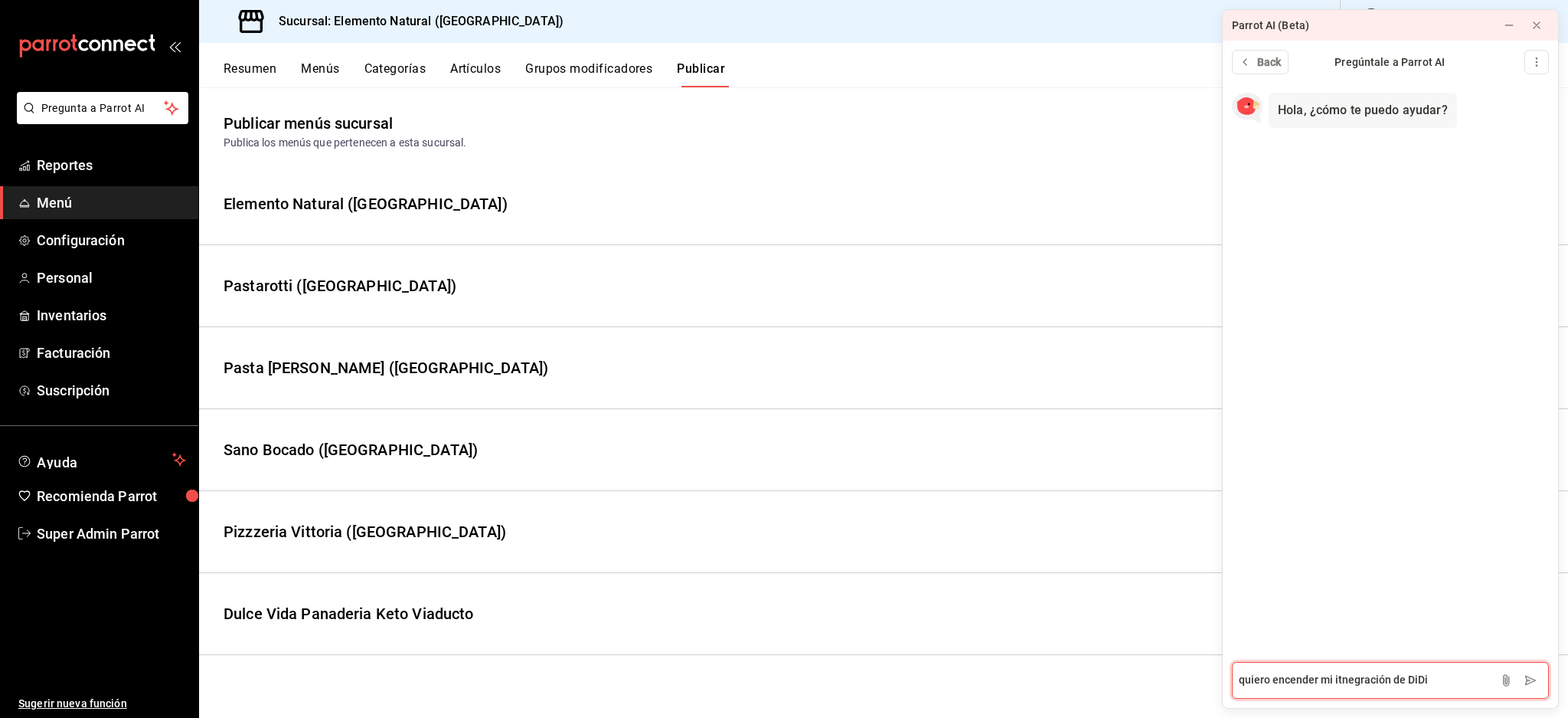
paste textarea "Sano Bocado (Roma)"
type textarea "quiero encender mi itnegración de DiDi Sano Bocado (Roma)"
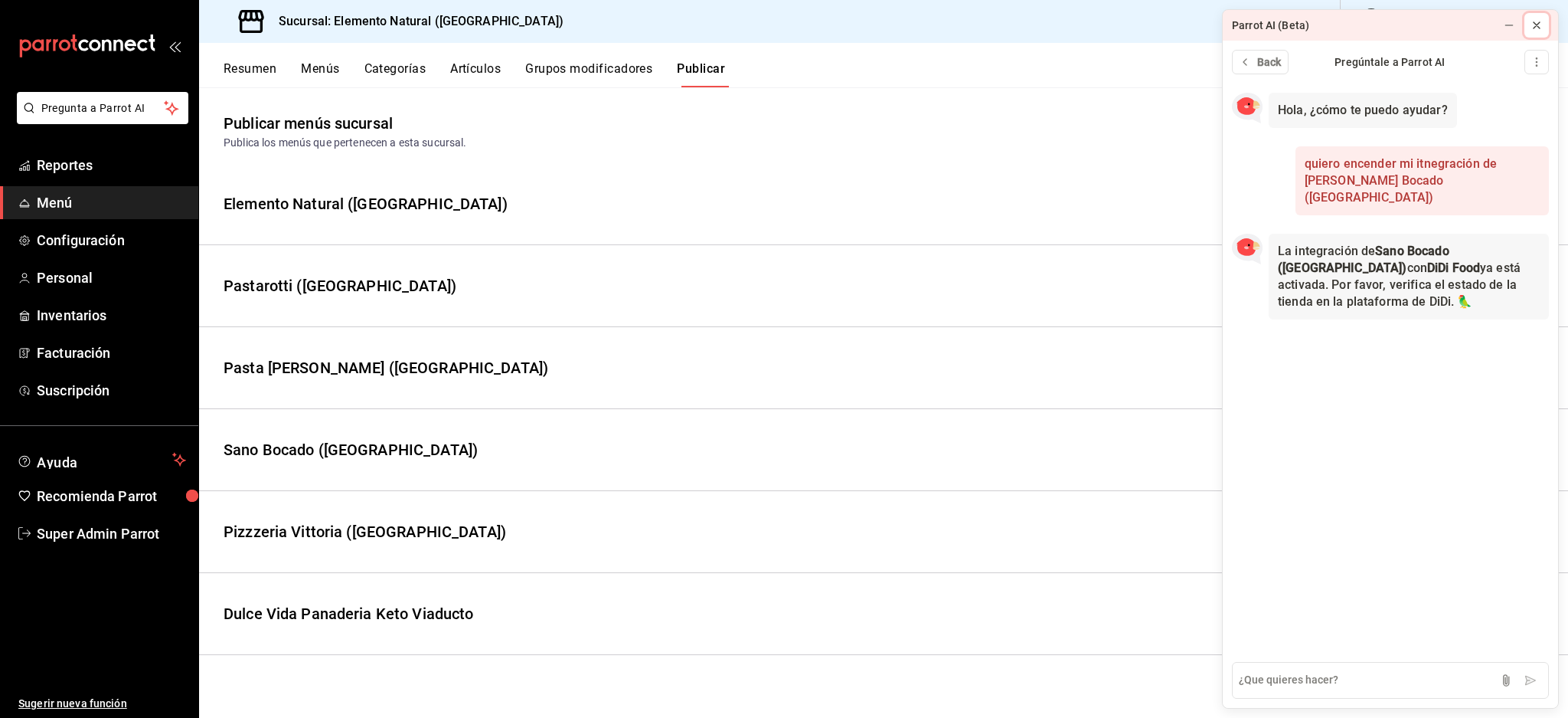
click at [1535, 24] on icon at bounding box center [1537, 25] width 12 height 12
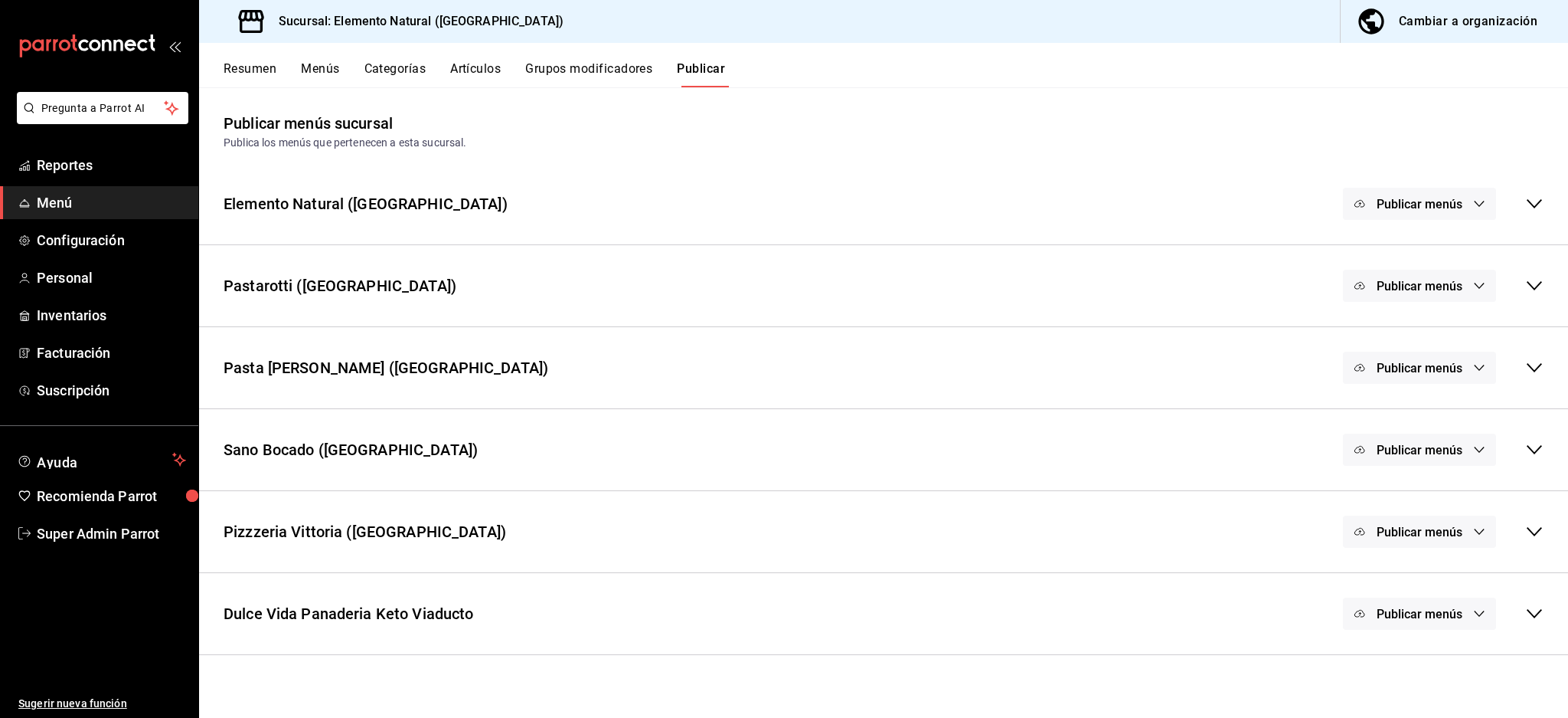
click at [1538, 207] on icon at bounding box center [1534, 203] width 18 height 18
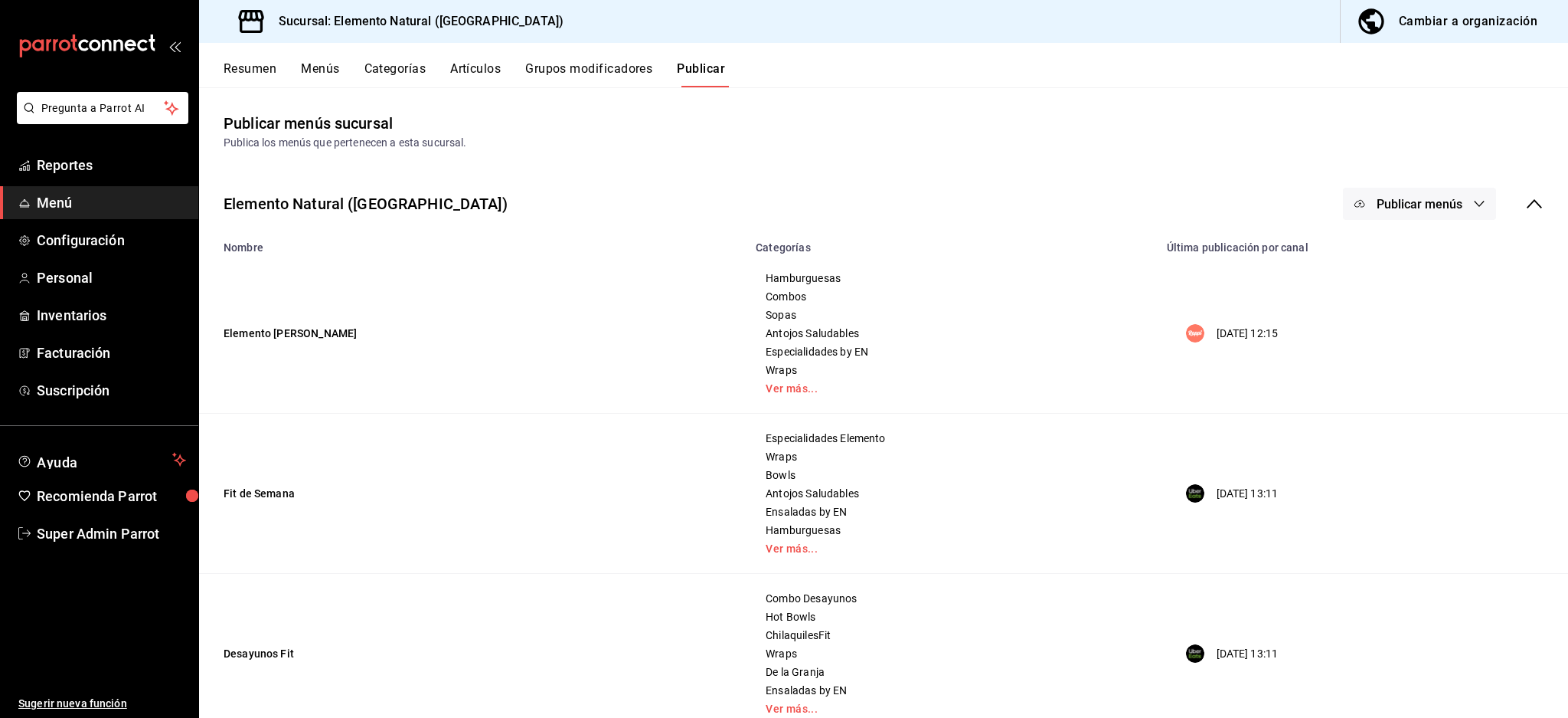
click at [1521, 194] on div "Publicar menús" at bounding box center [1444, 203] width 200 height 32
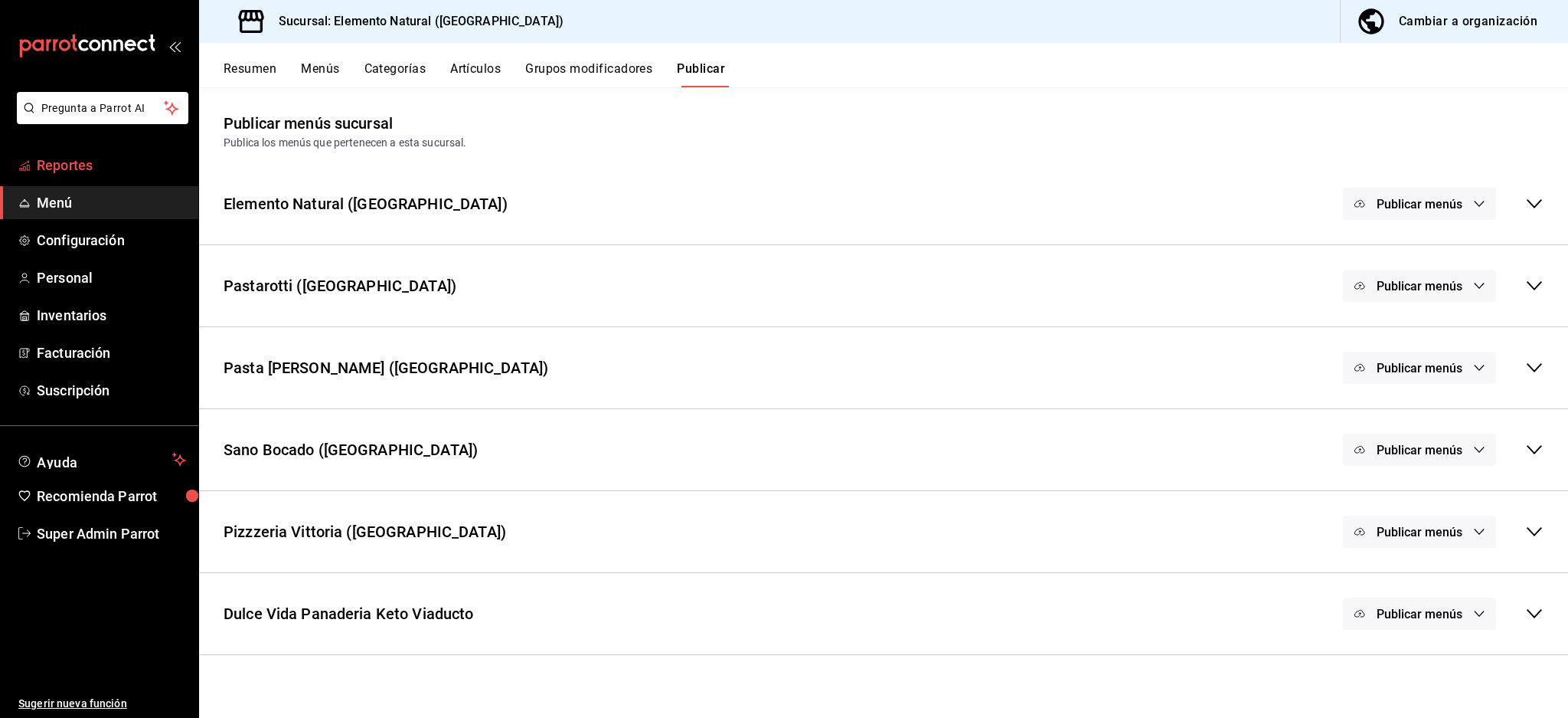
click at [78, 166] on span "Reportes" at bounding box center [111, 165] width 149 height 21
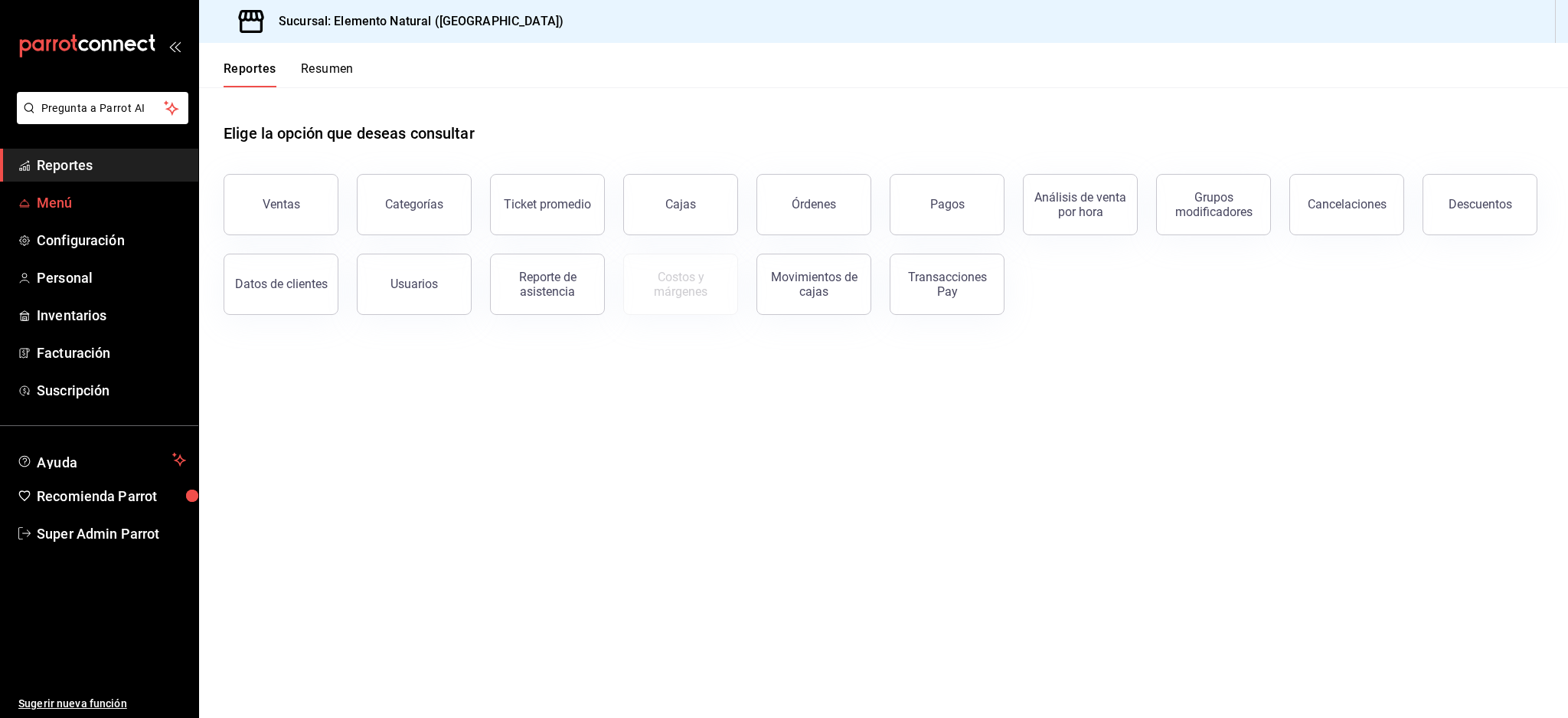
click at [60, 200] on span "Menú" at bounding box center [111, 203] width 149 height 21
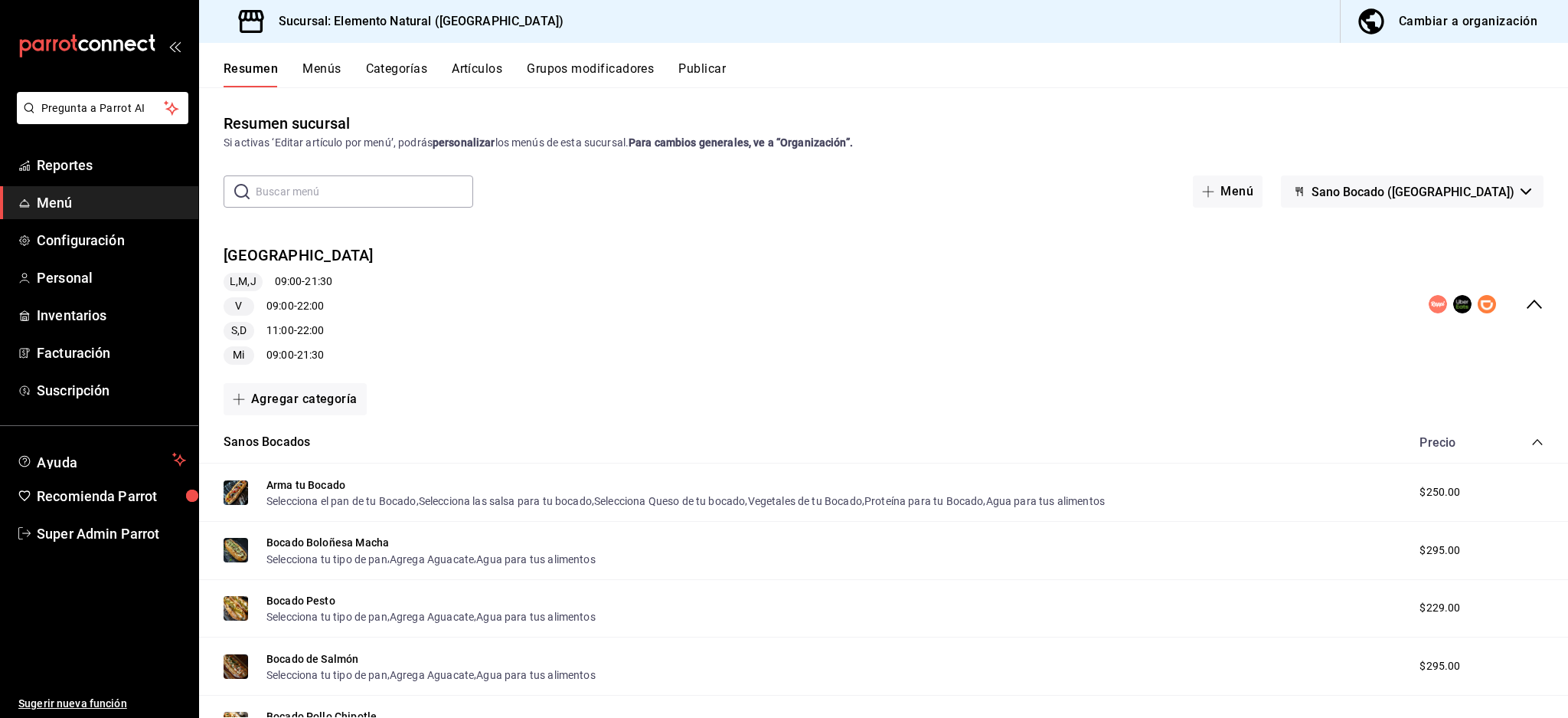
click at [1526, 300] on icon "collapse-menu-row" at bounding box center [1534, 303] width 18 height 18
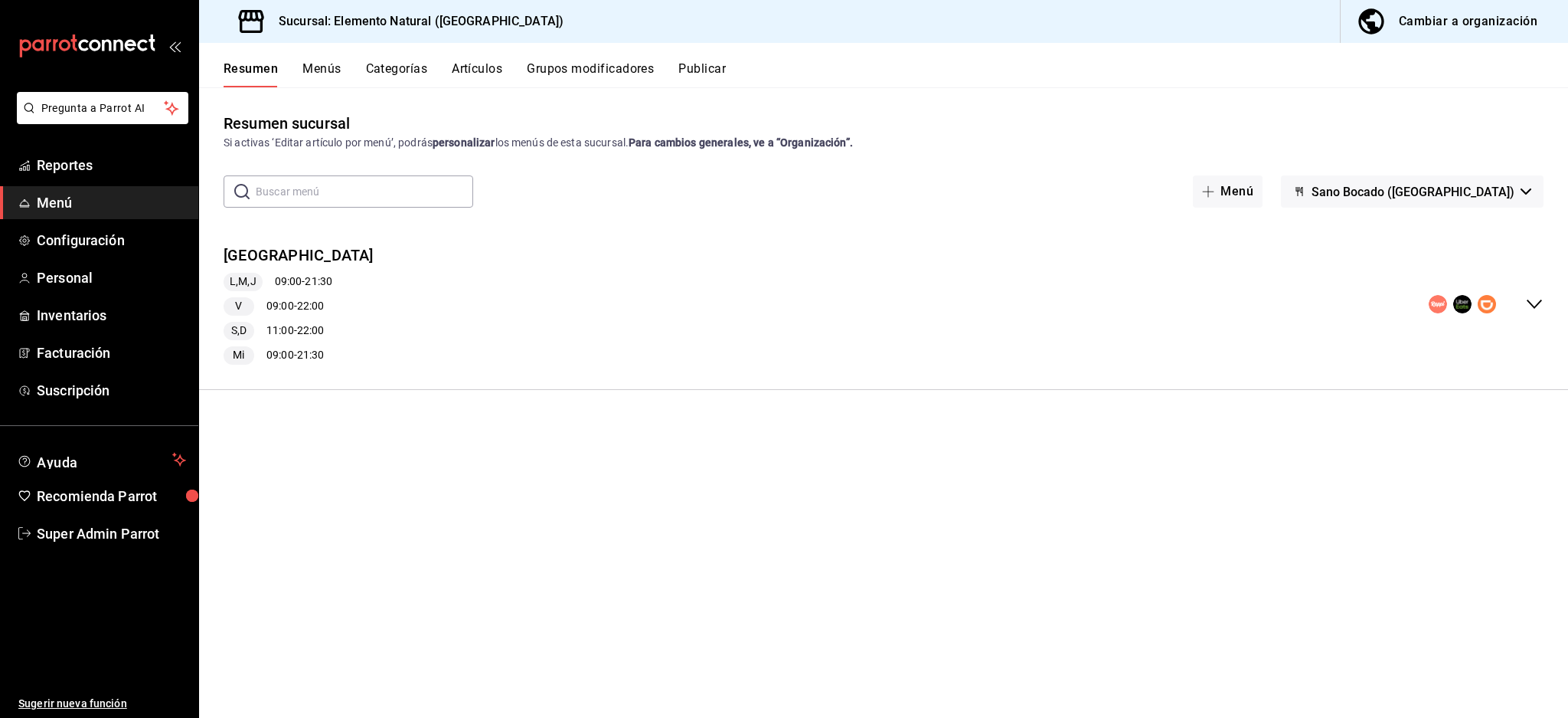
click at [1526, 308] on icon "collapse-menu-row" at bounding box center [1534, 303] width 18 height 18
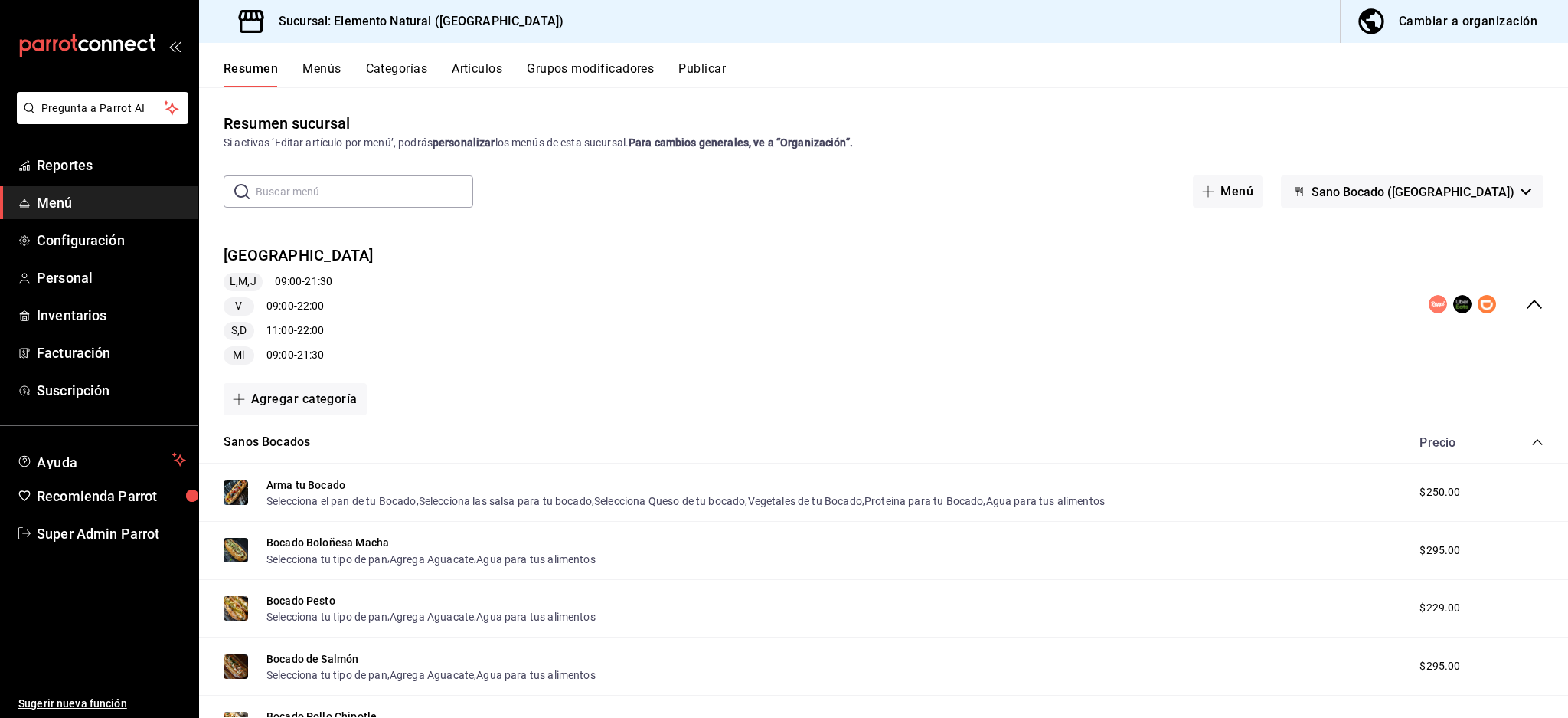
click at [1528, 302] on div "Sano Bocado Roma L,M,J 09:00 - 21:30 V 09:00 - 22:00 S,D 11:00 - 22:00 Mi 09:00…" at bounding box center [884, 305] width 1369 height 145
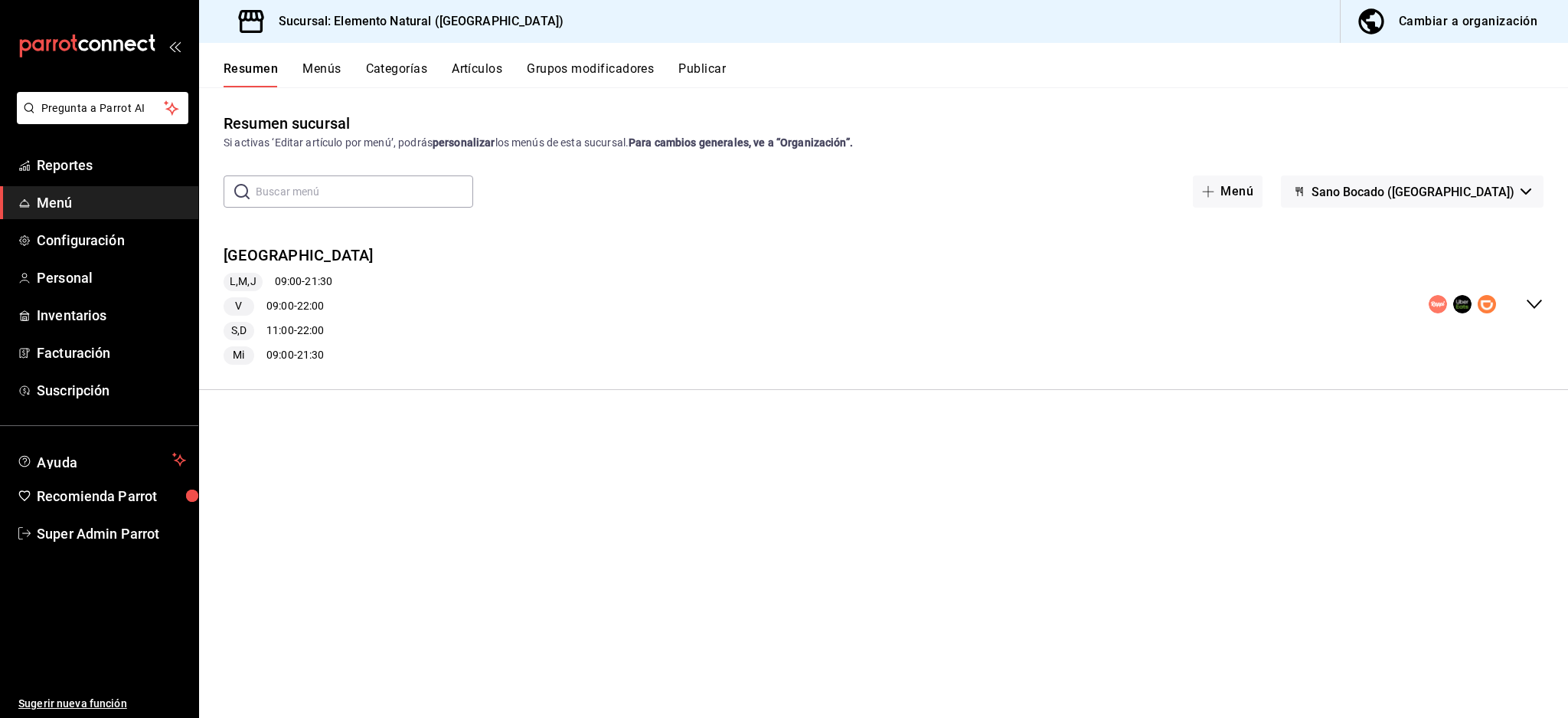
click at [1528, 302] on icon "collapse-menu-row" at bounding box center [1535, 304] width 16 height 10
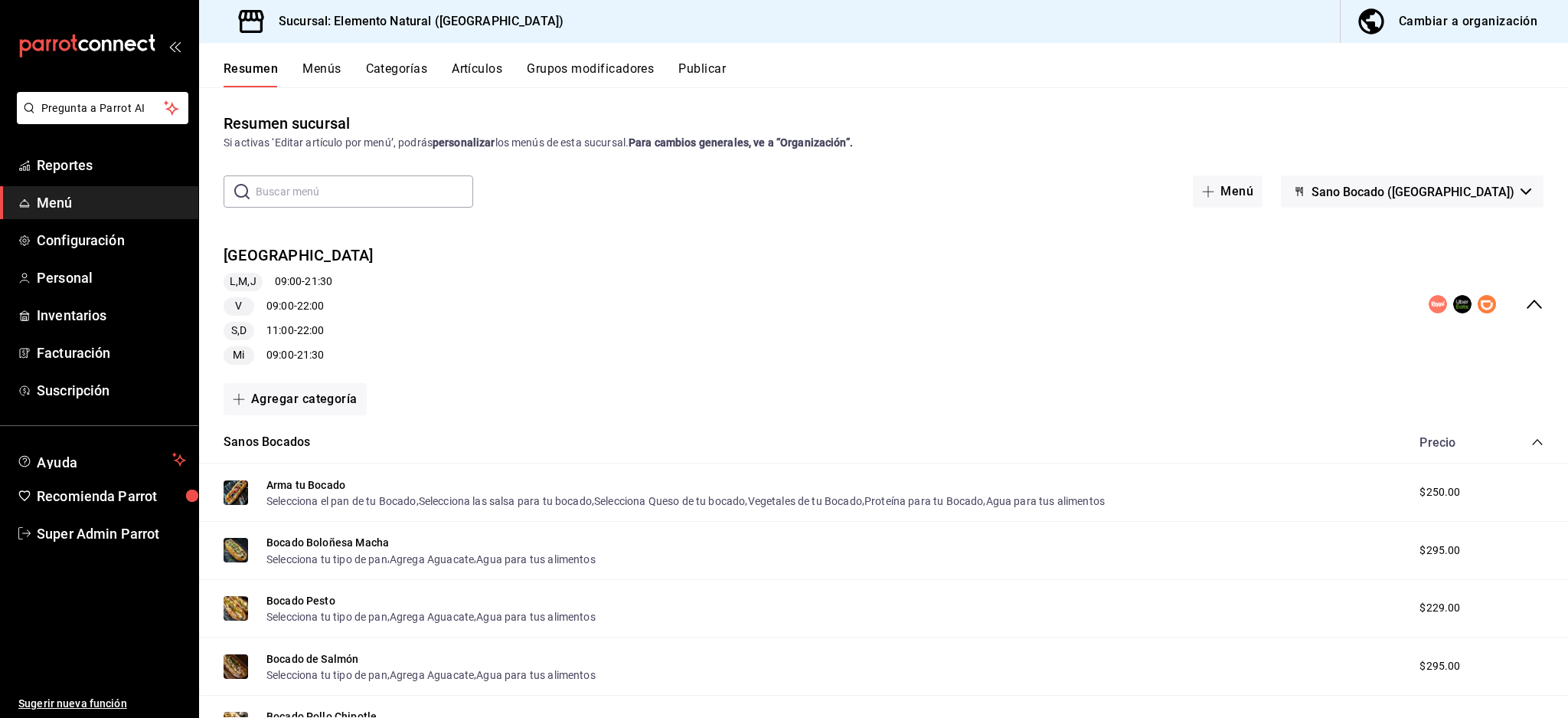
click at [1528, 302] on div "Sano Bocado Roma L,M,J 09:00 - 21:30 V 09:00 - 22:00 S,D 11:00 - 22:00 Mi 09:00…" at bounding box center [884, 305] width 1369 height 145
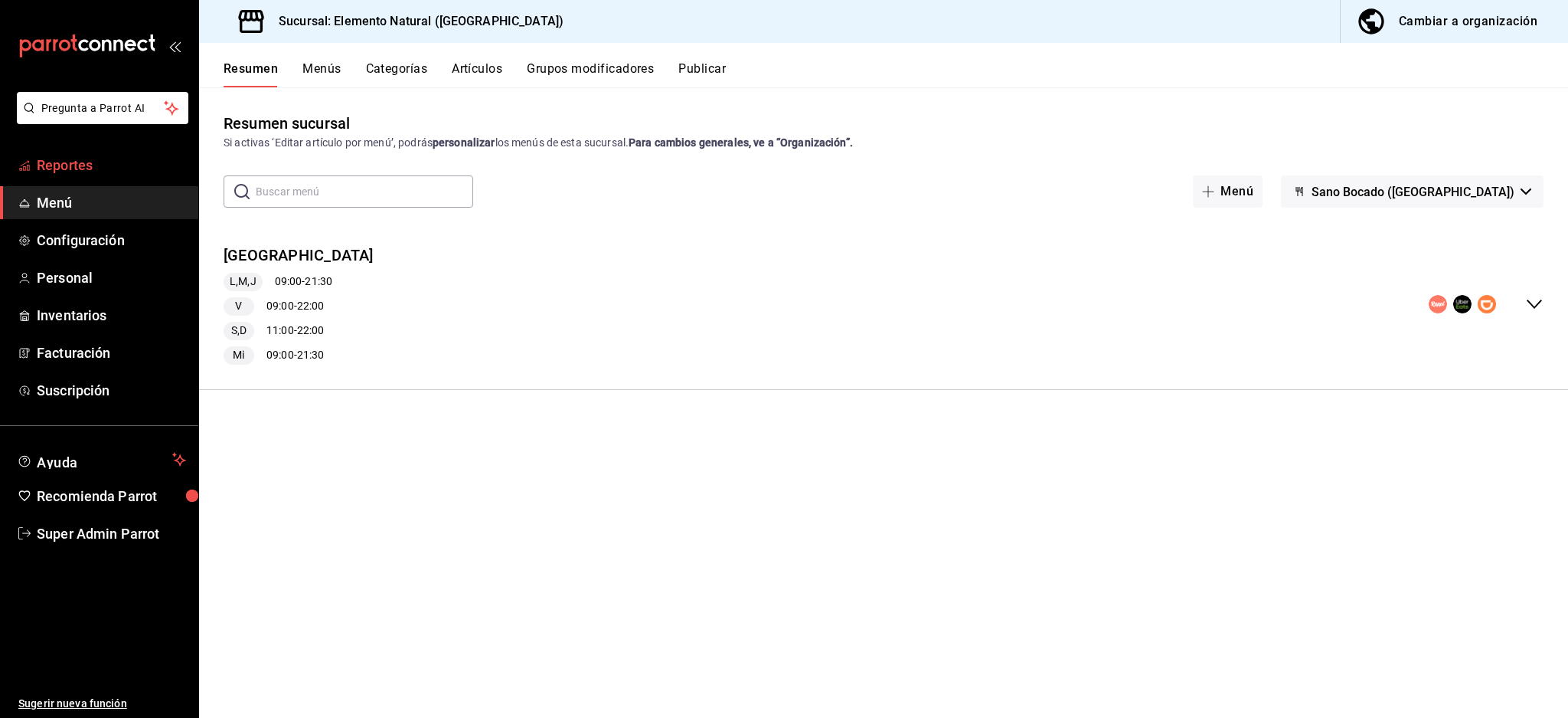
click at [80, 159] on span "Reportes" at bounding box center [111, 165] width 149 height 21
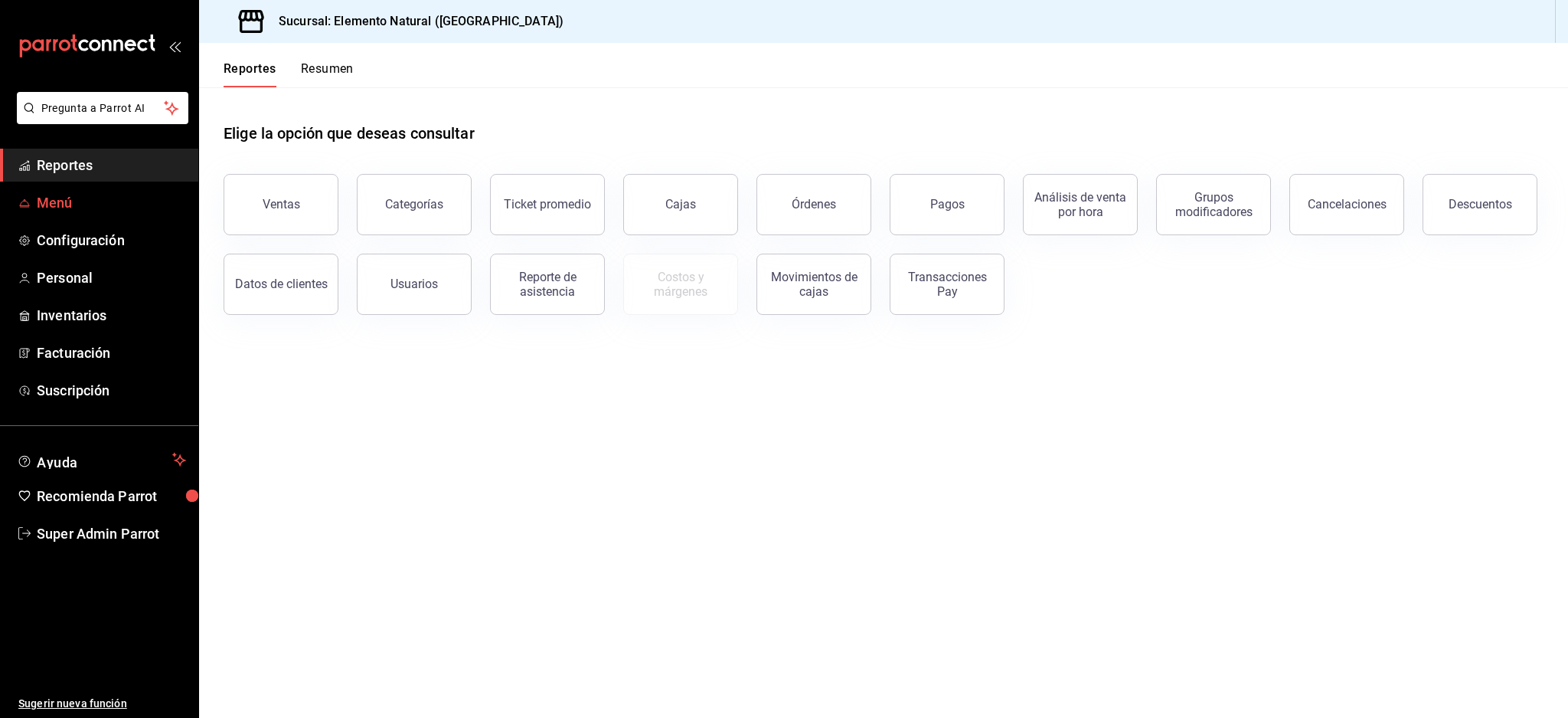
click at [92, 200] on span "Menú" at bounding box center [111, 203] width 149 height 21
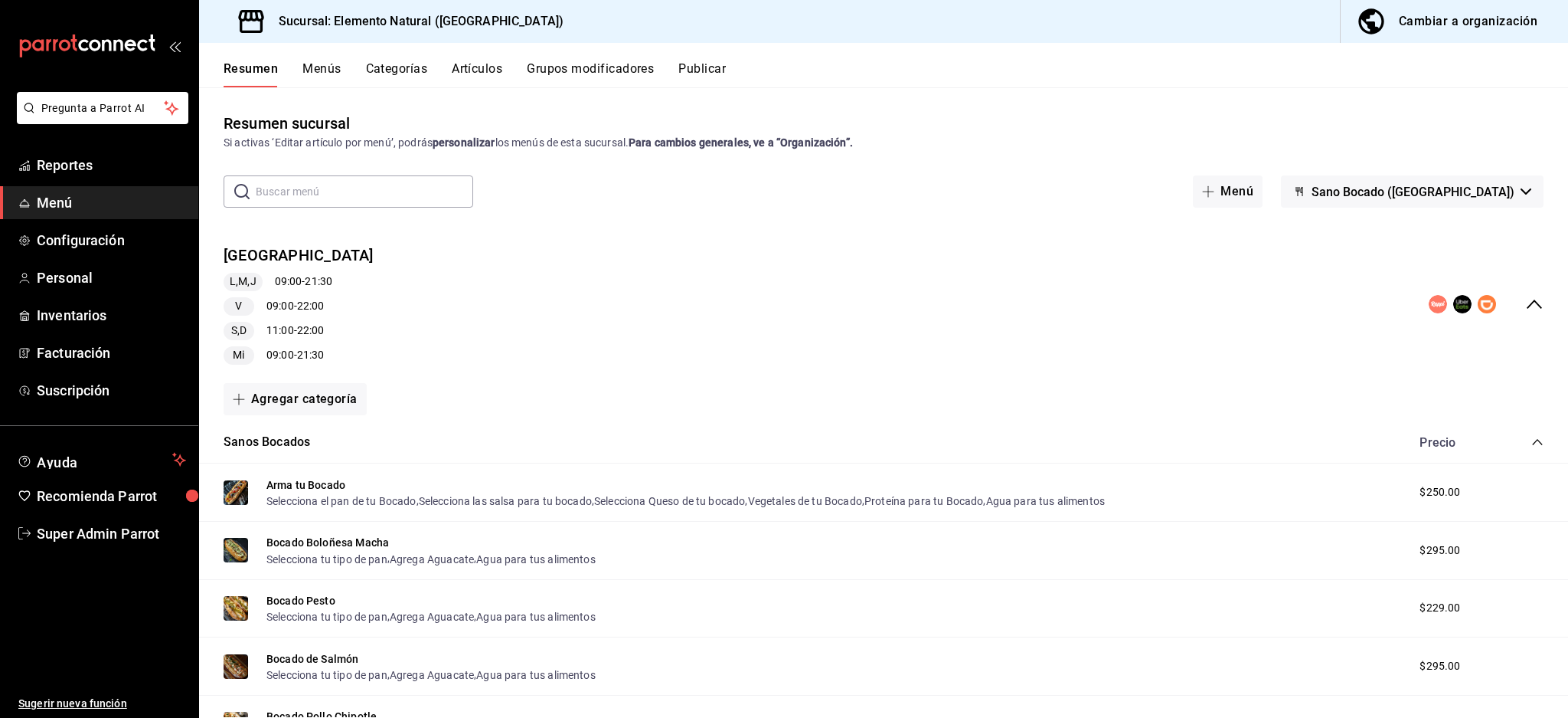
click at [1526, 302] on icon "collapse-menu-row" at bounding box center [1534, 303] width 18 height 18
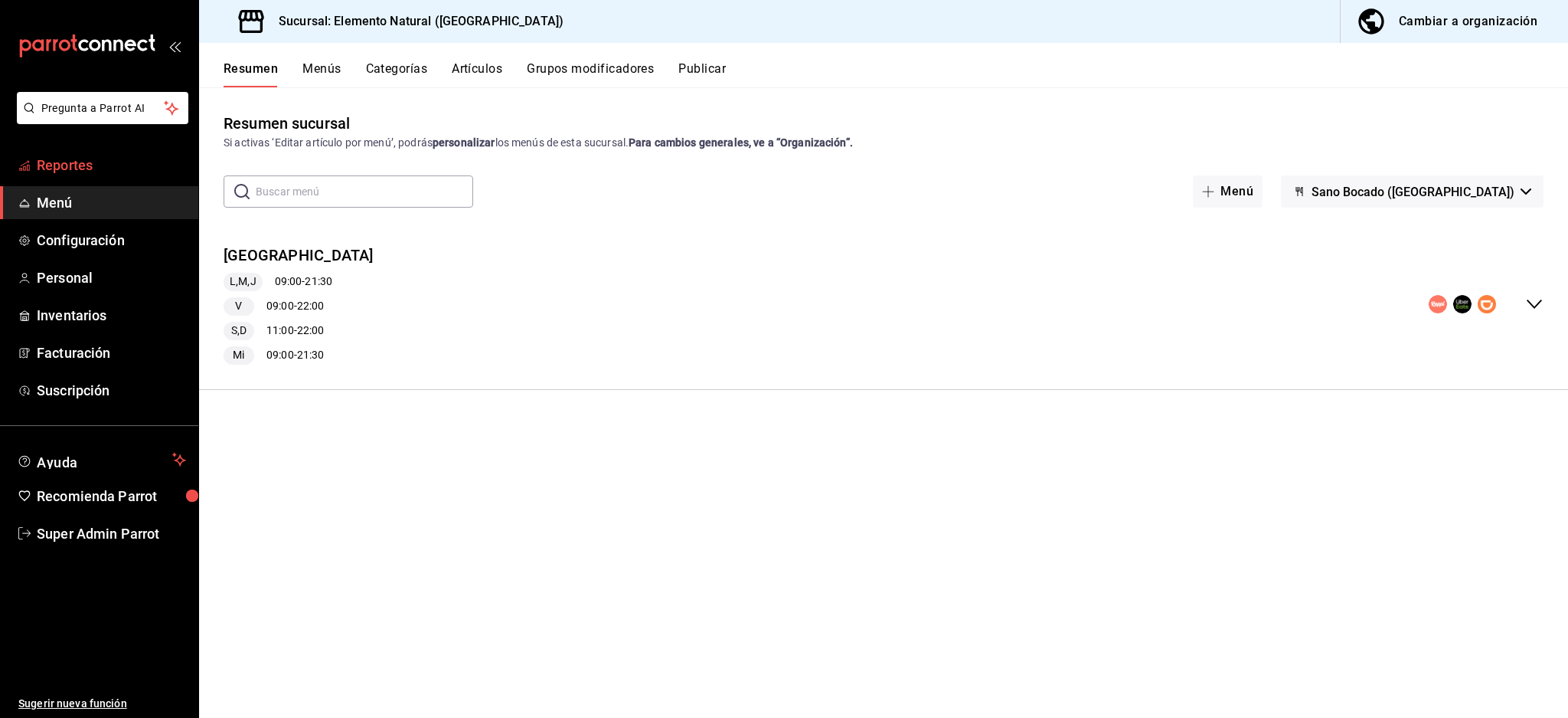
click at [79, 158] on span "Reportes" at bounding box center [111, 165] width 149 height 21
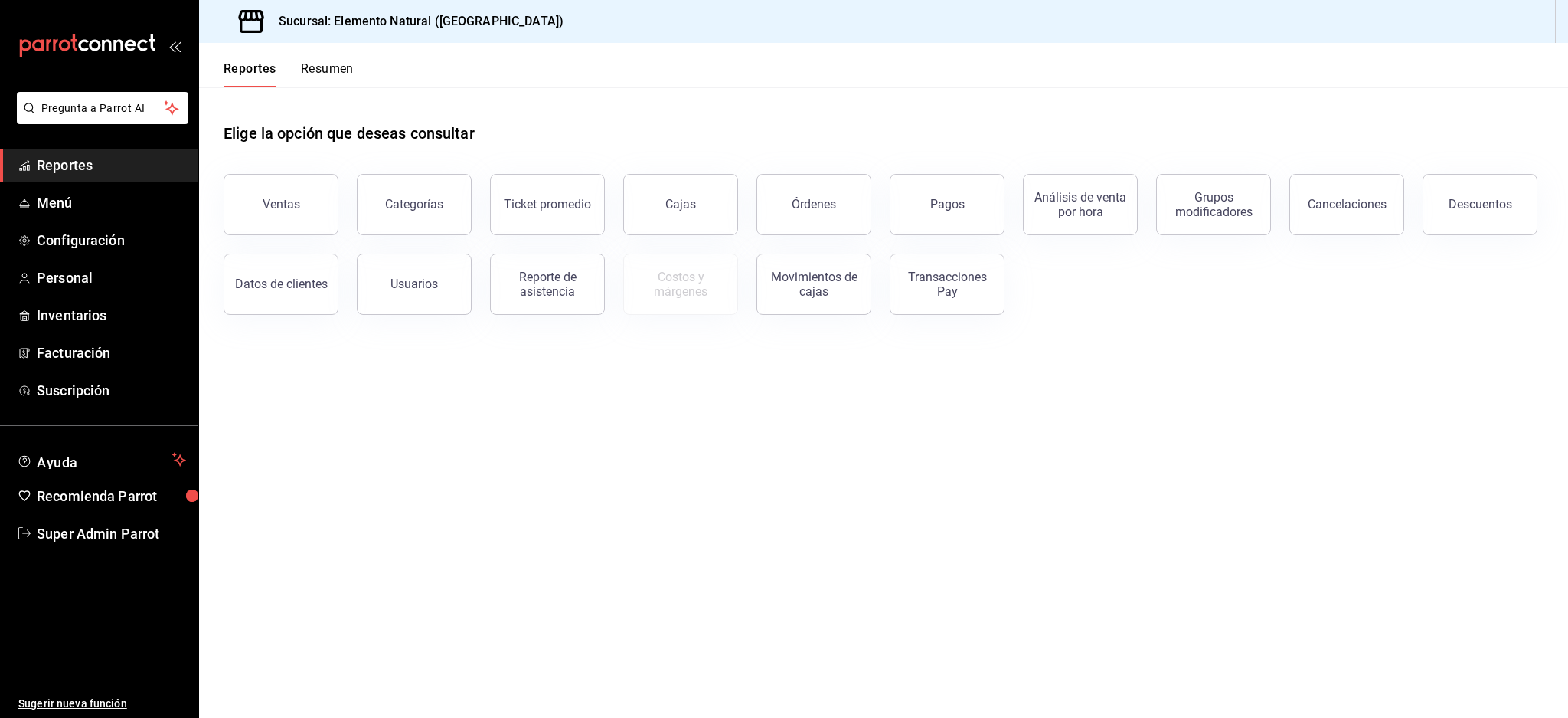
click at [337, 79] on button "Resumen" at bounding box center [327, 74] width 53 height 26
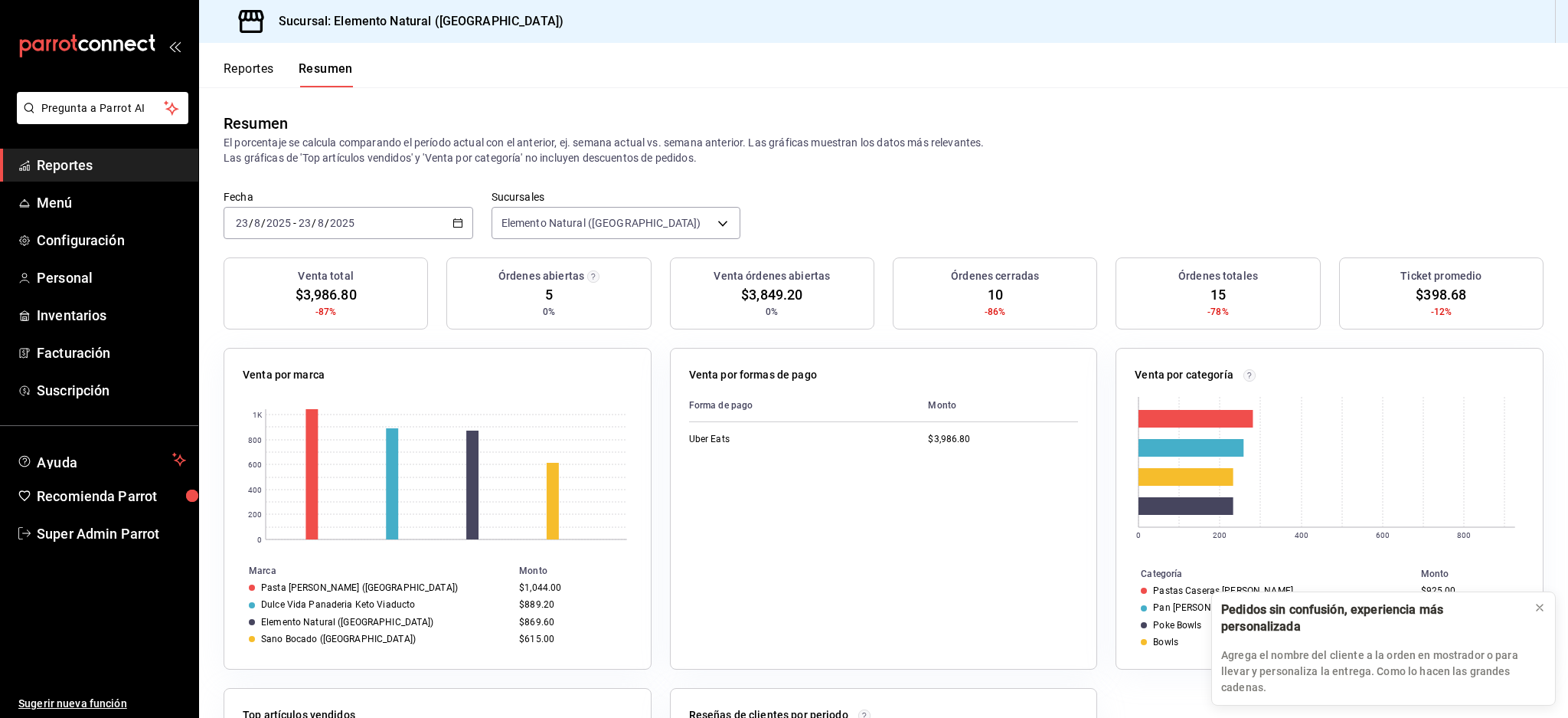
click at [245, 72] on button "Reportes" at bounding box center [249, 74] width 51 height 26
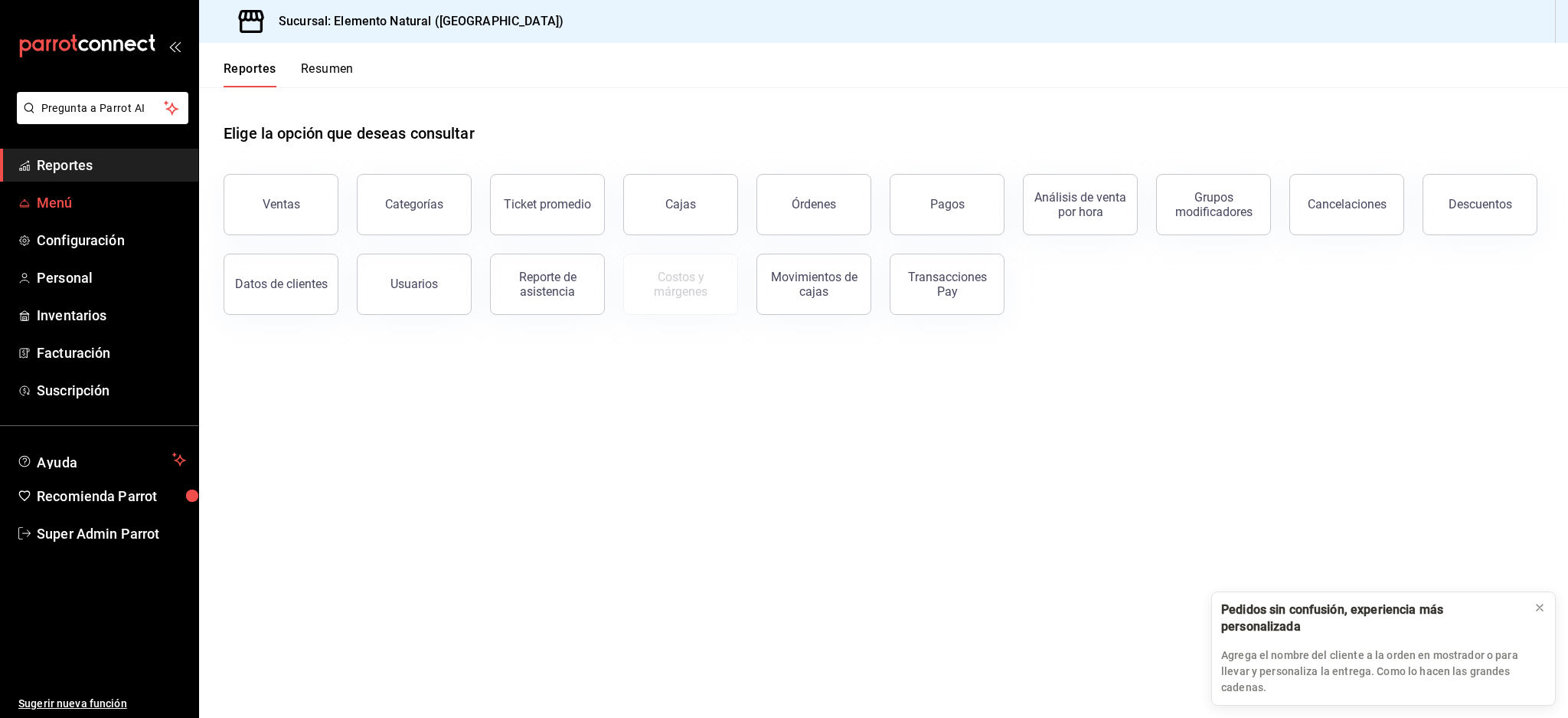
click at [35, 201] on link "Menú" at bounding box center [99, 203] width 199 height 33
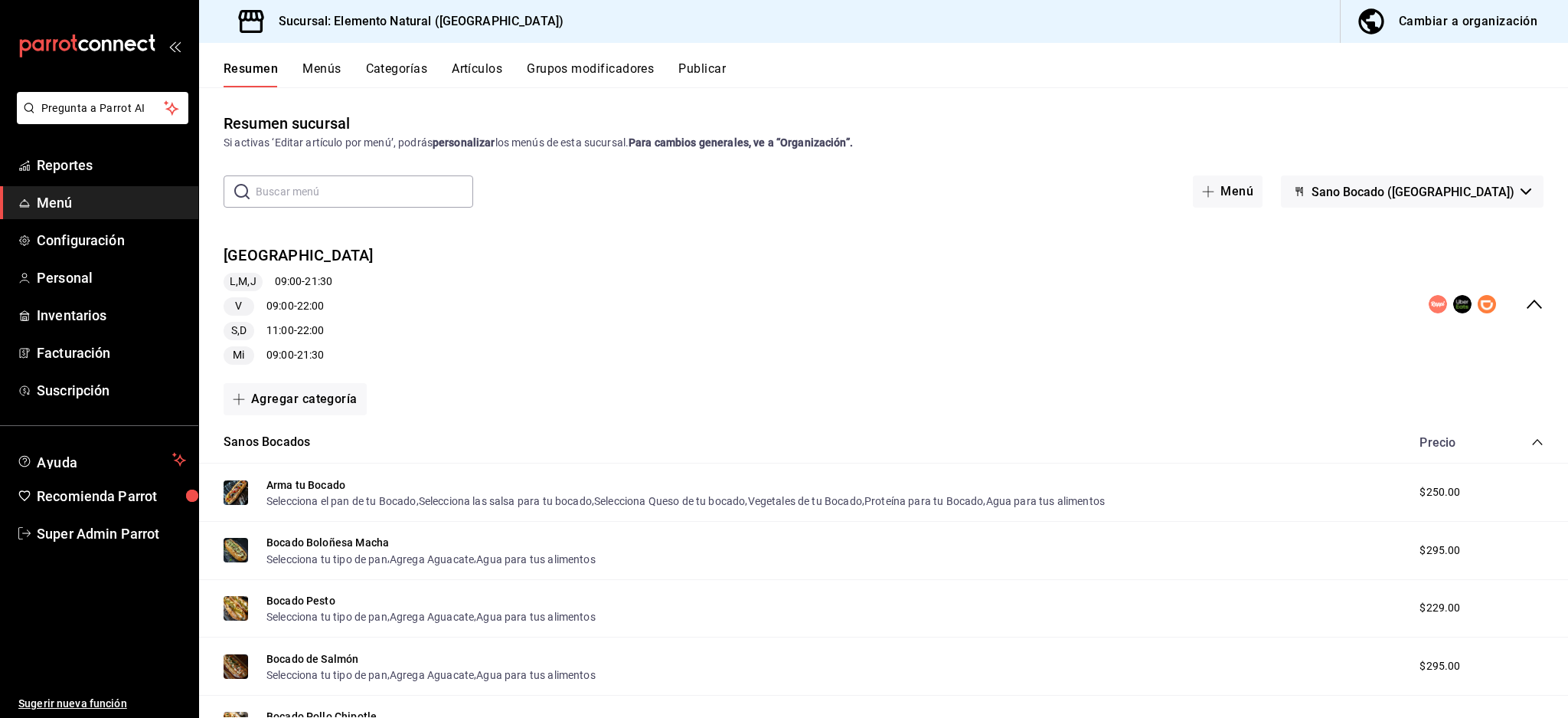
click at [1526, 295] on icon "collapse-menu-row" at bounding box center [1534, 303] width 18 height 18
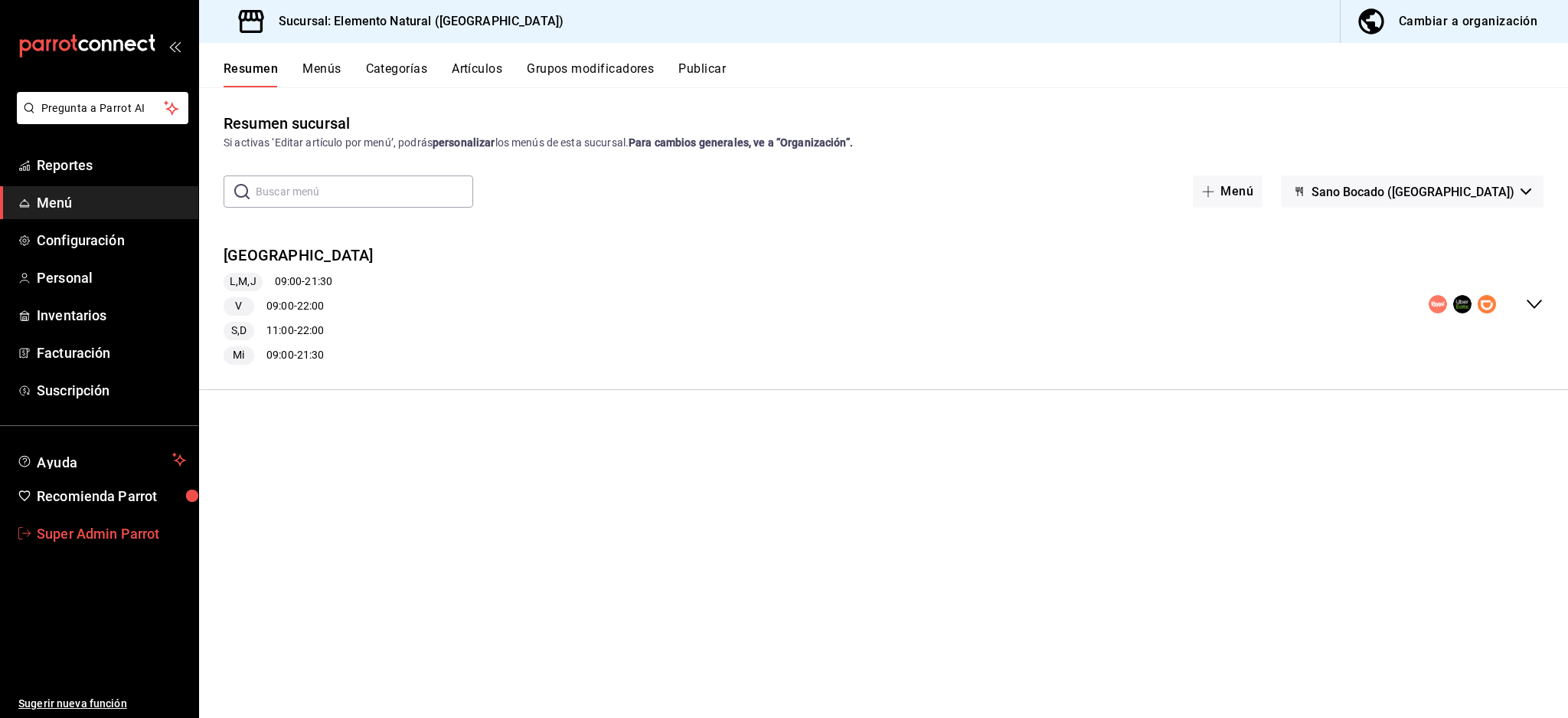
click at [128, 539] on span "Super Admin Parrot" at bounding box center [111, 534] width 149 height 21
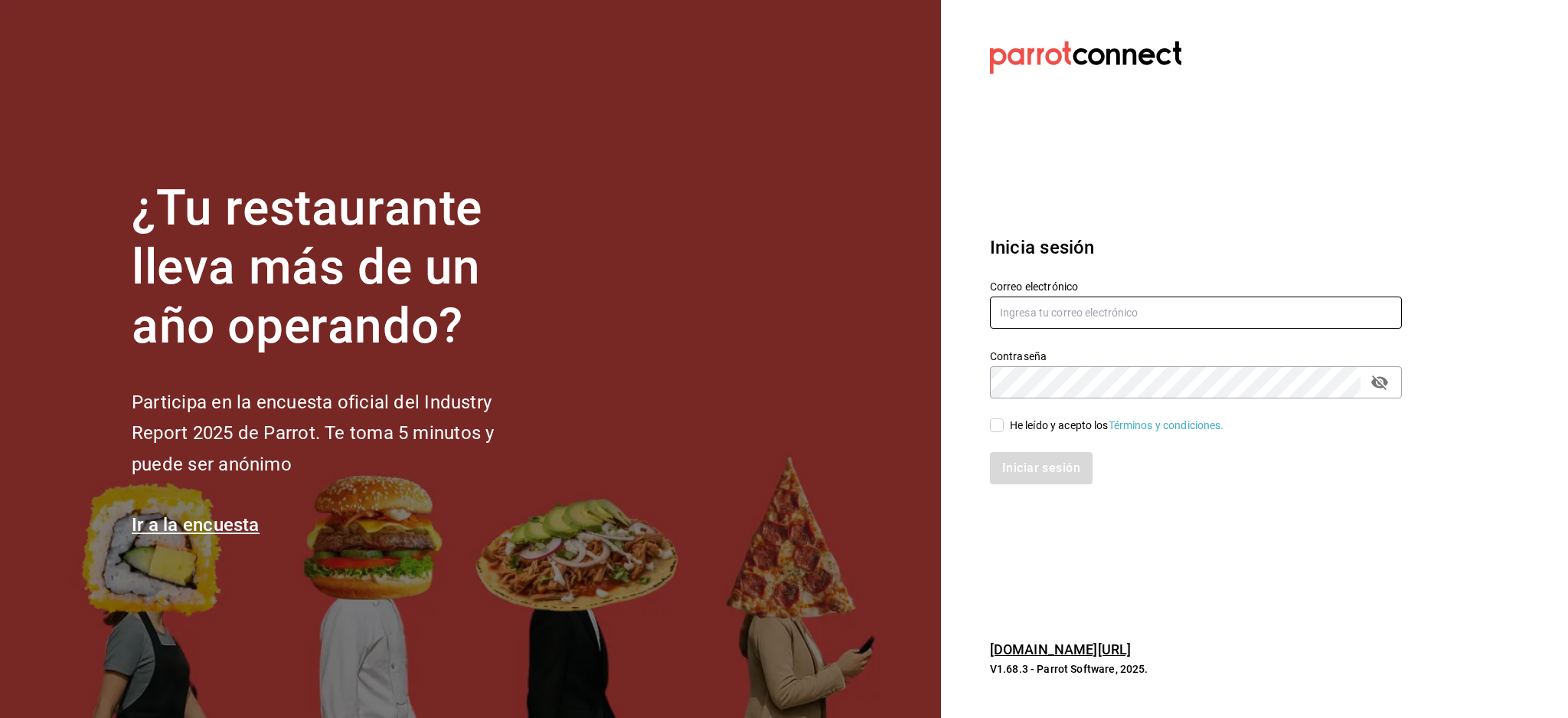
click at [1066, 327] on input "text" at bounding box center [1196, 312] width 412 height 32
type input "ad"
click at [665, 320] on div "¿Tu restaurante lleva más de un año operando? Participa en la encuesta oficial …" at bounding box center [784, 359] width 1568 height 718
paste input "bxcarne@mty.com"
type input "bxcarne@mty.com"
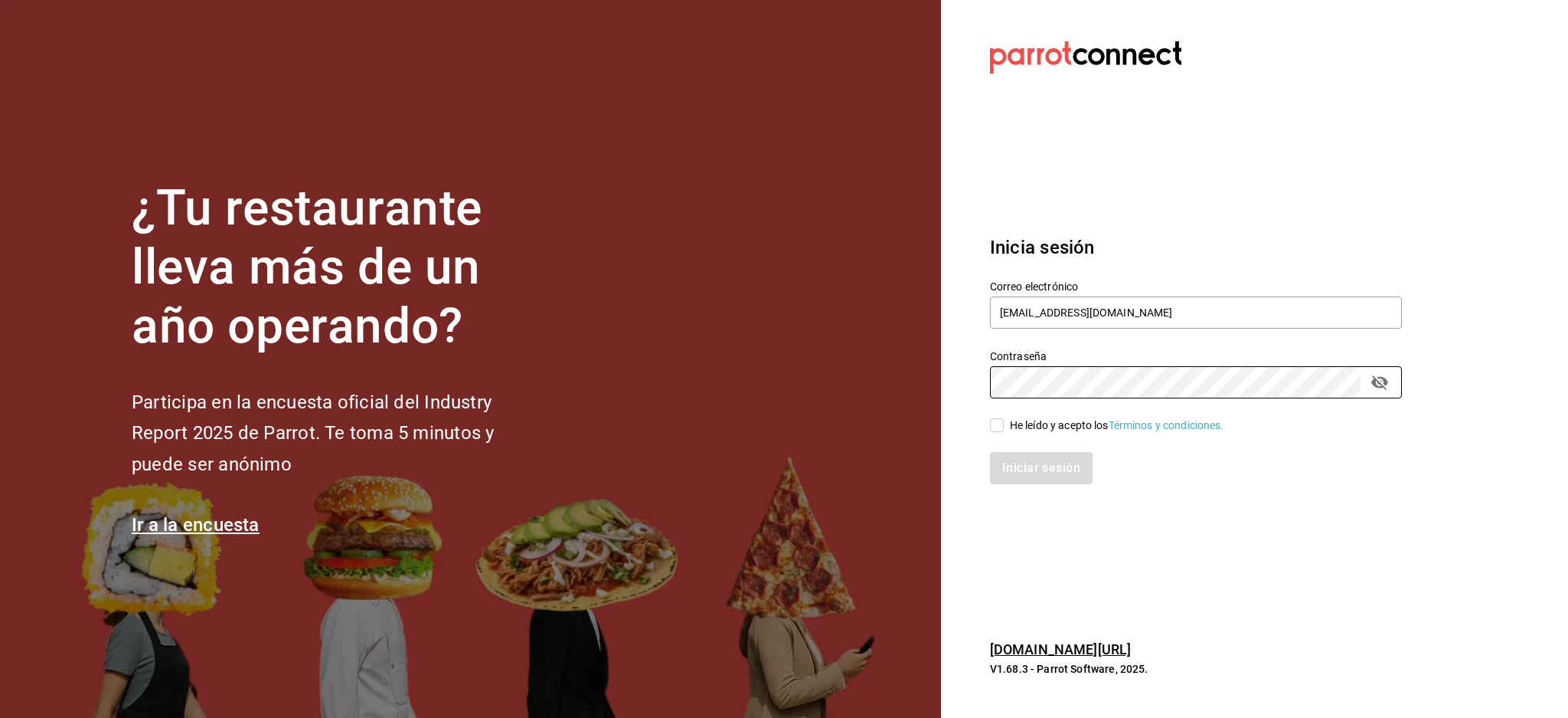
click at [1035, 425] on div "He leído y acepto los Términos y condiciones." at bounding box center [1117, 425] width 214 height 16
click at [1004, 425] on input "He leído y acepto los Términos y condiciones." at bounding box center [997, 425] width 14 height 14
checkbox input "true"
click at [1046, 463] on button "Iniciar sesión" at bounding box center [1042, 467] width 104 height 32
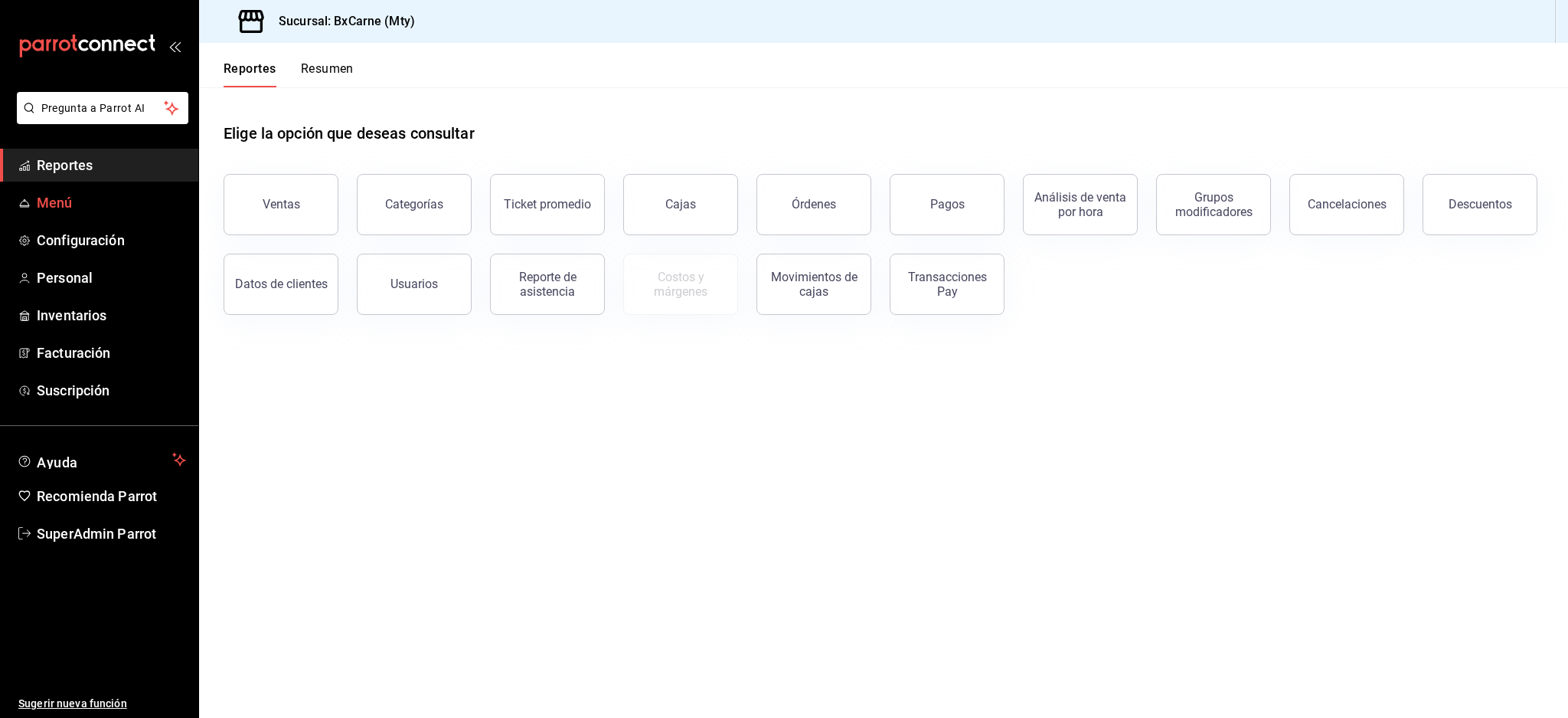
click at [90, 202] on span "Menú" at bounding box center [111, 203] width 149 height 21
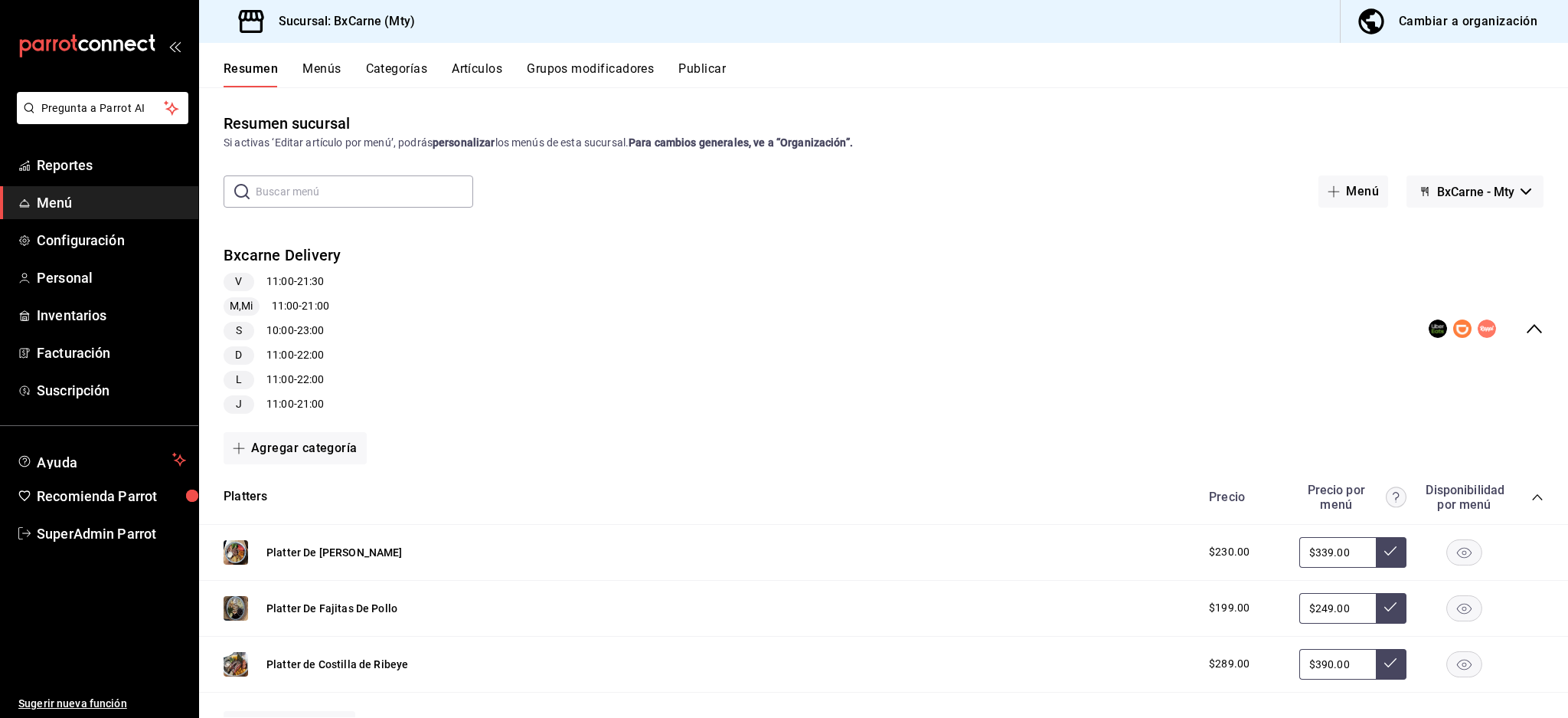
click at [87, 513] on ul "Ayuda Recomienda Parrot SuperAdmin Parrot" at bounding box center [99, 497] width 199 height 105
click at [99, 524] on link "SuperAdmin Parrot" at bounding box center [99, 534] width 199 height 33
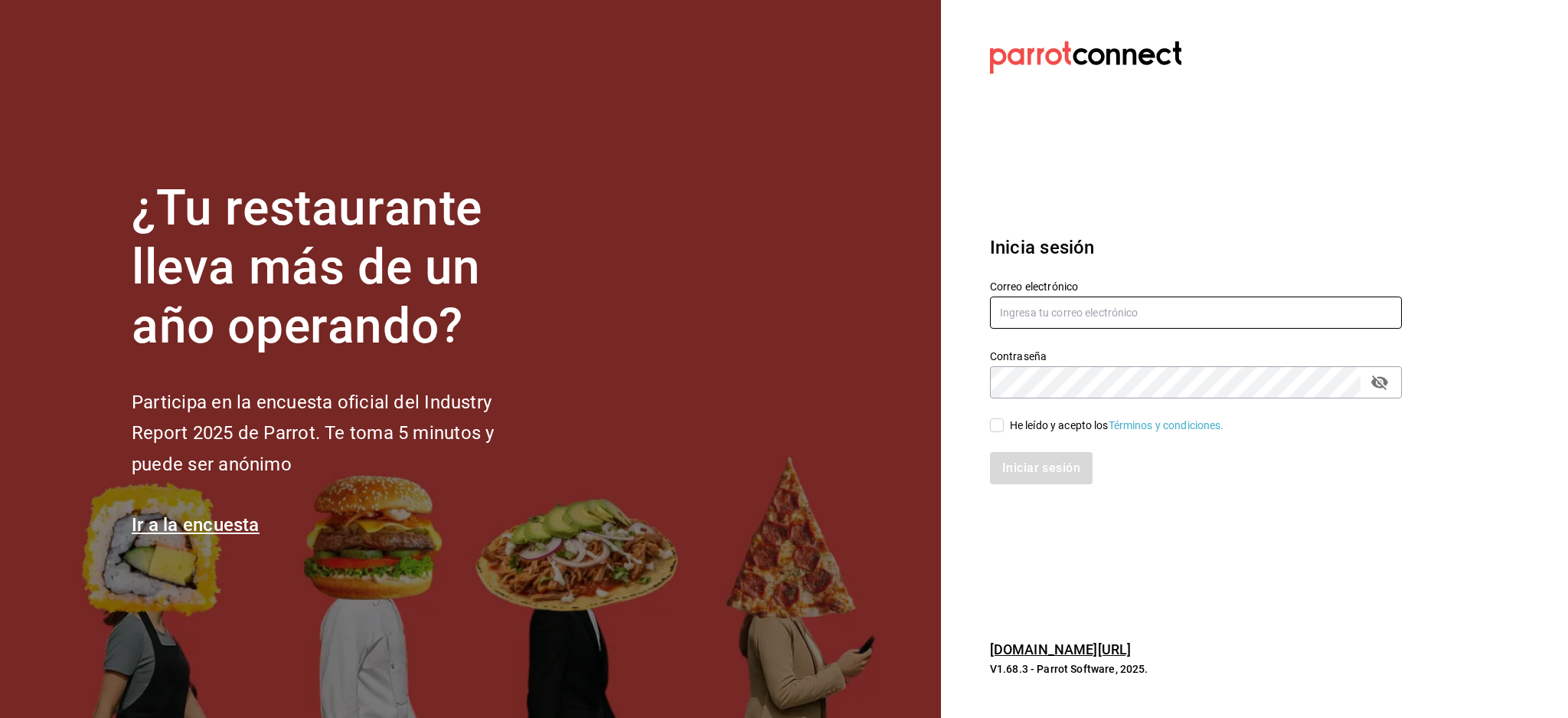
click at [1064, 312] on input "text" at bounding box center [1196, 312] width 412 height 32
paste input "[EMAIL_ADDRESS][DOMAIN_NAME]"
type input "[EMAIL_ADDRESS][DOMAIN_NAME]"
click at [1039, 423] on div "He leído y acepto los Términos y condiciones." at bounding box center [1117, 425] width 214 height 16
click at [1004, 423] on input "He leído y acepto los Términos y condiciones." at bounding box center [997, 425] width 14 height 14
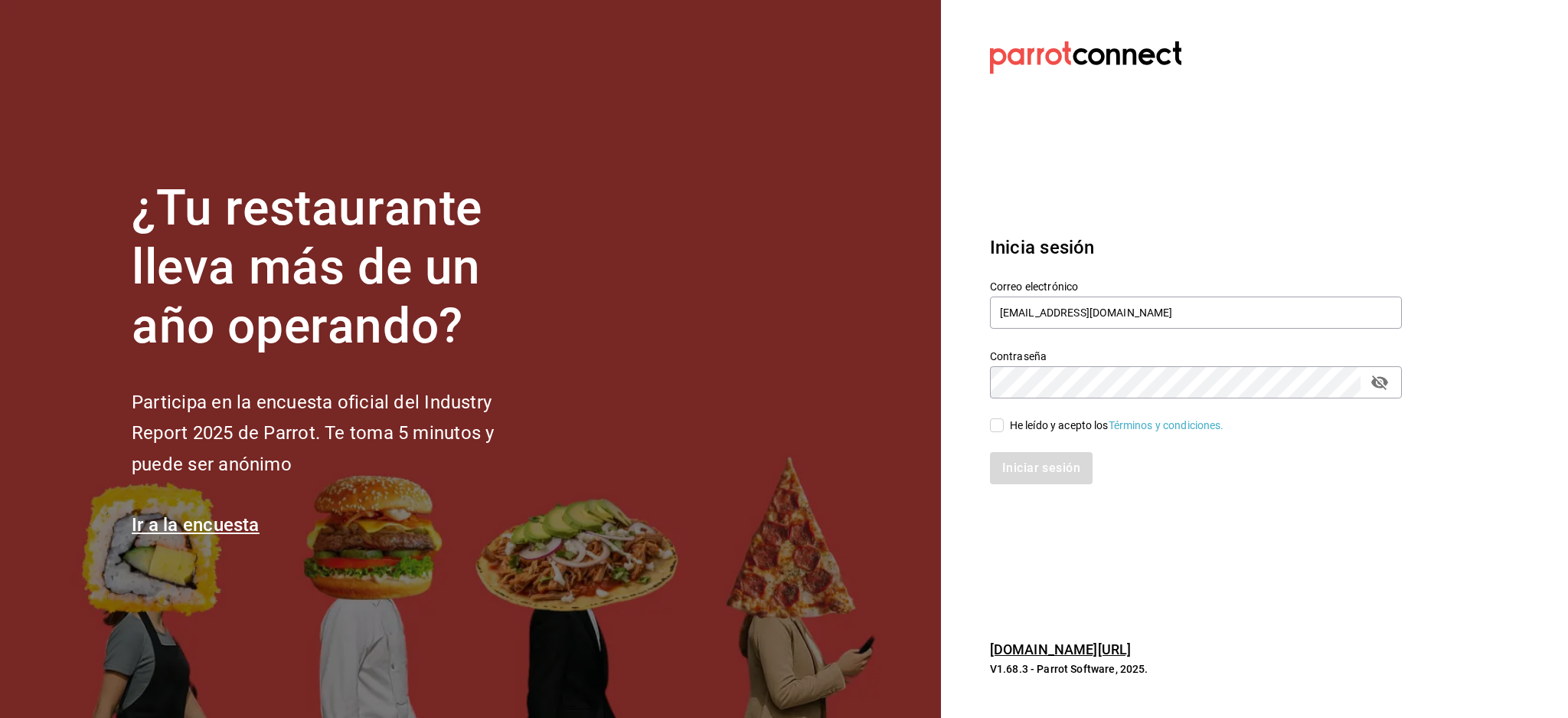
checkbox input "true"
click at [1039, 472] on button "Iniciar sesión" at bounding box center [1042, 467] width 104 height 32
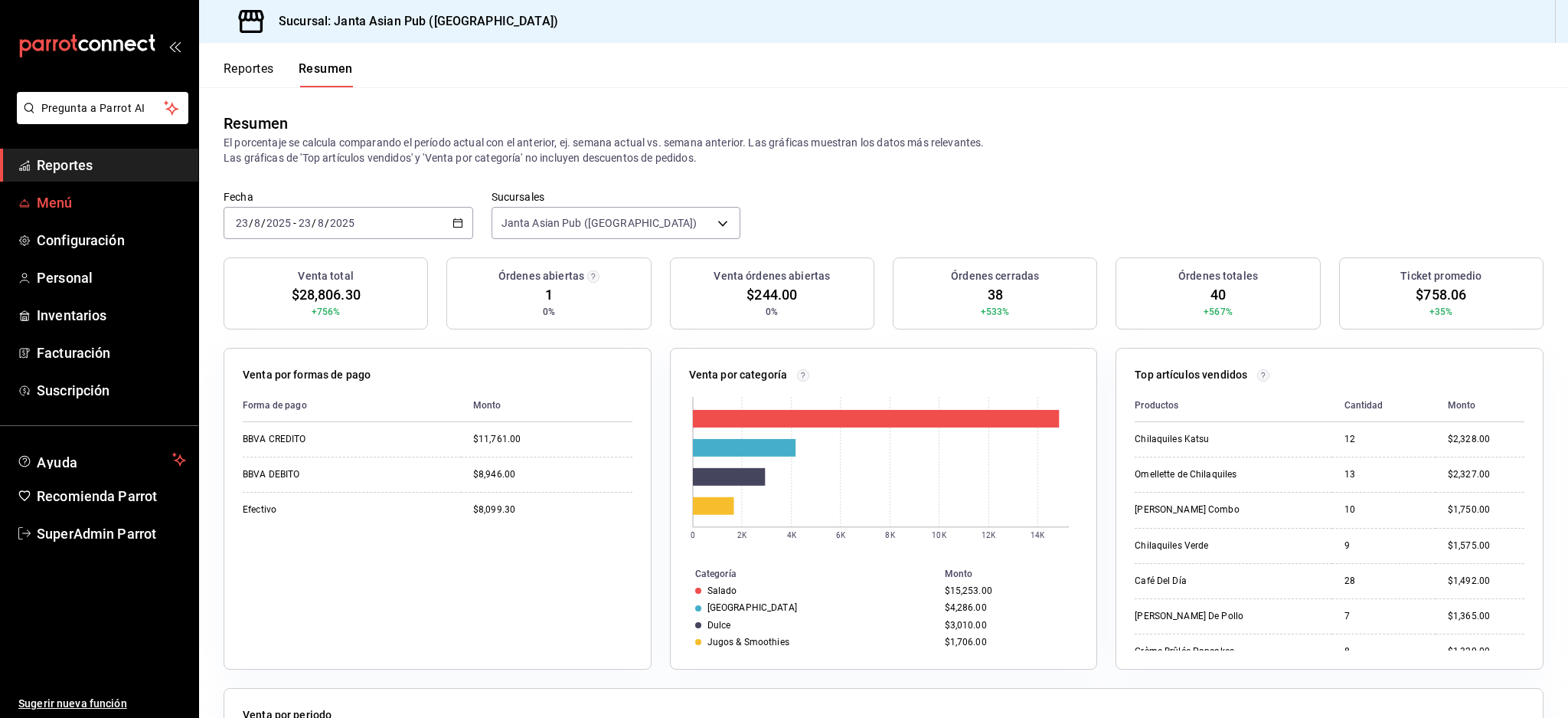
click at [61, 198] on span "Menú" at bounding box center [111, 203] width 149 height 21
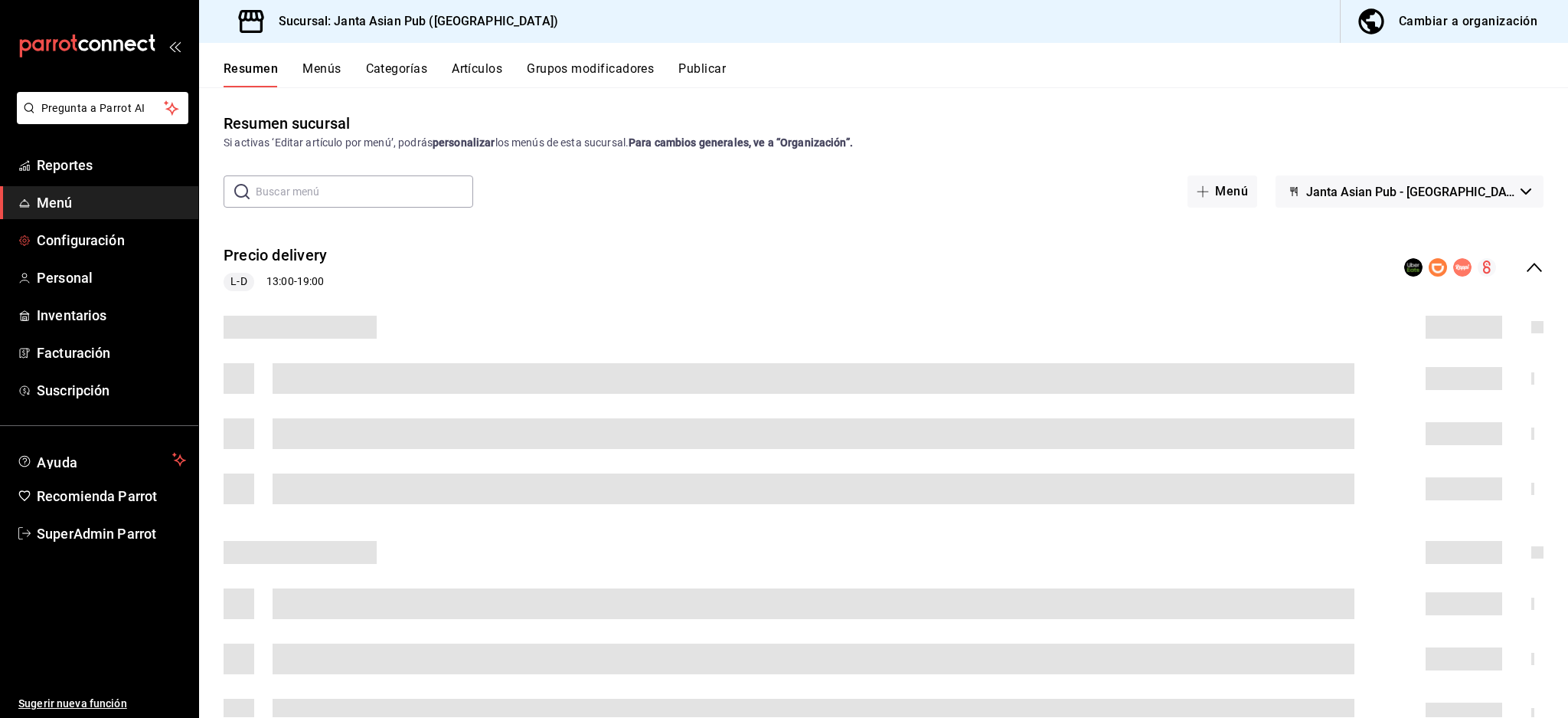
click at [1538, 253] on div "Precio delivery L-D 13:00 - 19:00" at bounding box center [884, 268] width 1369 height 71
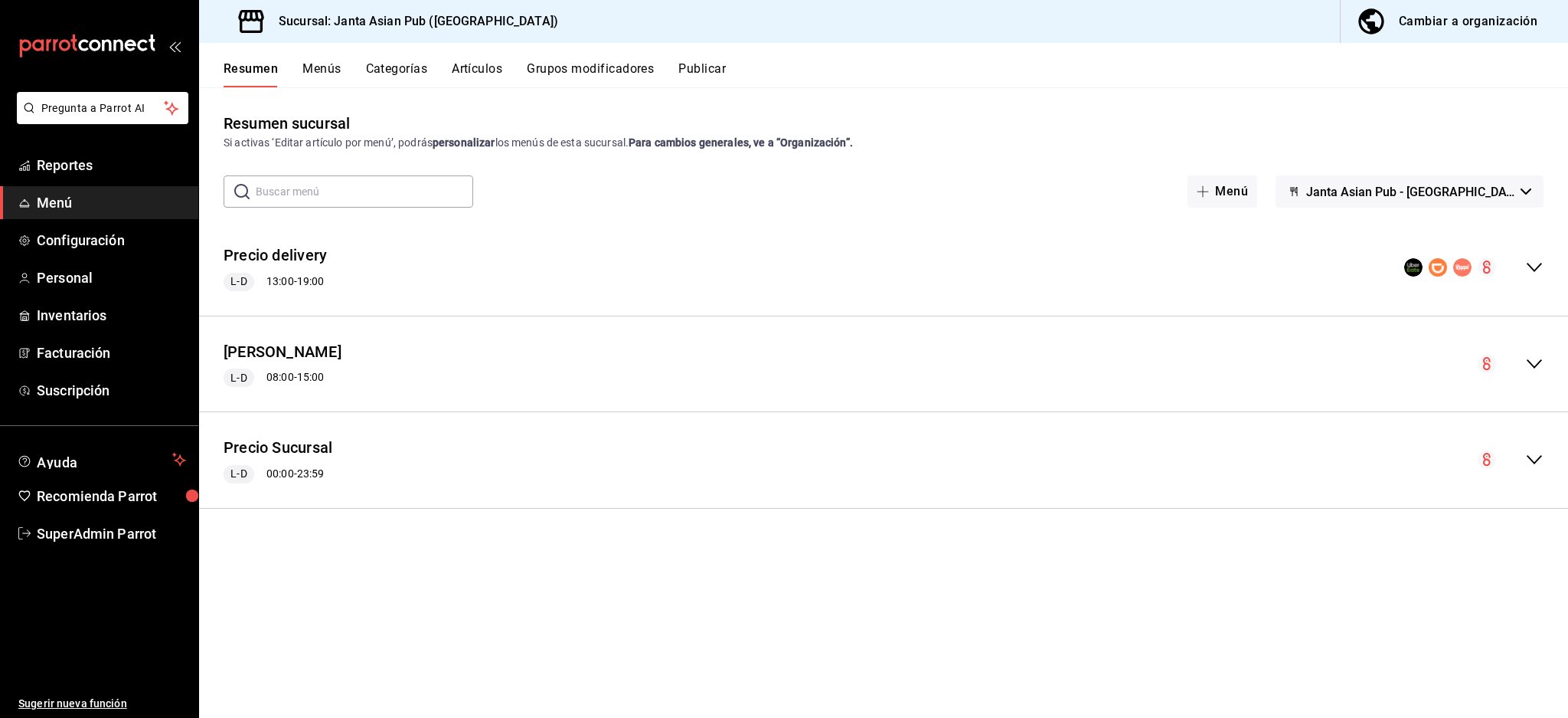
click at [1470, 194] on span "Janta Asian Pub - La Paz" at bounding box center [1410, 192] width 208 height 15
click at [1067, 200] on div at bounding box center [784, 359] width 1568 height 718
click at [1502, 191] on span "Janta Asian Pub - La Paz" at bounding box center [1410, 192] width 208 height 15
click at [560, 242] on div at bounding box center [784, 359] width 1568 height 718
drag, startPoint x: 368, startPoint y: 348, endPoint x: 566, endPoint y: 473, distance: 234.2
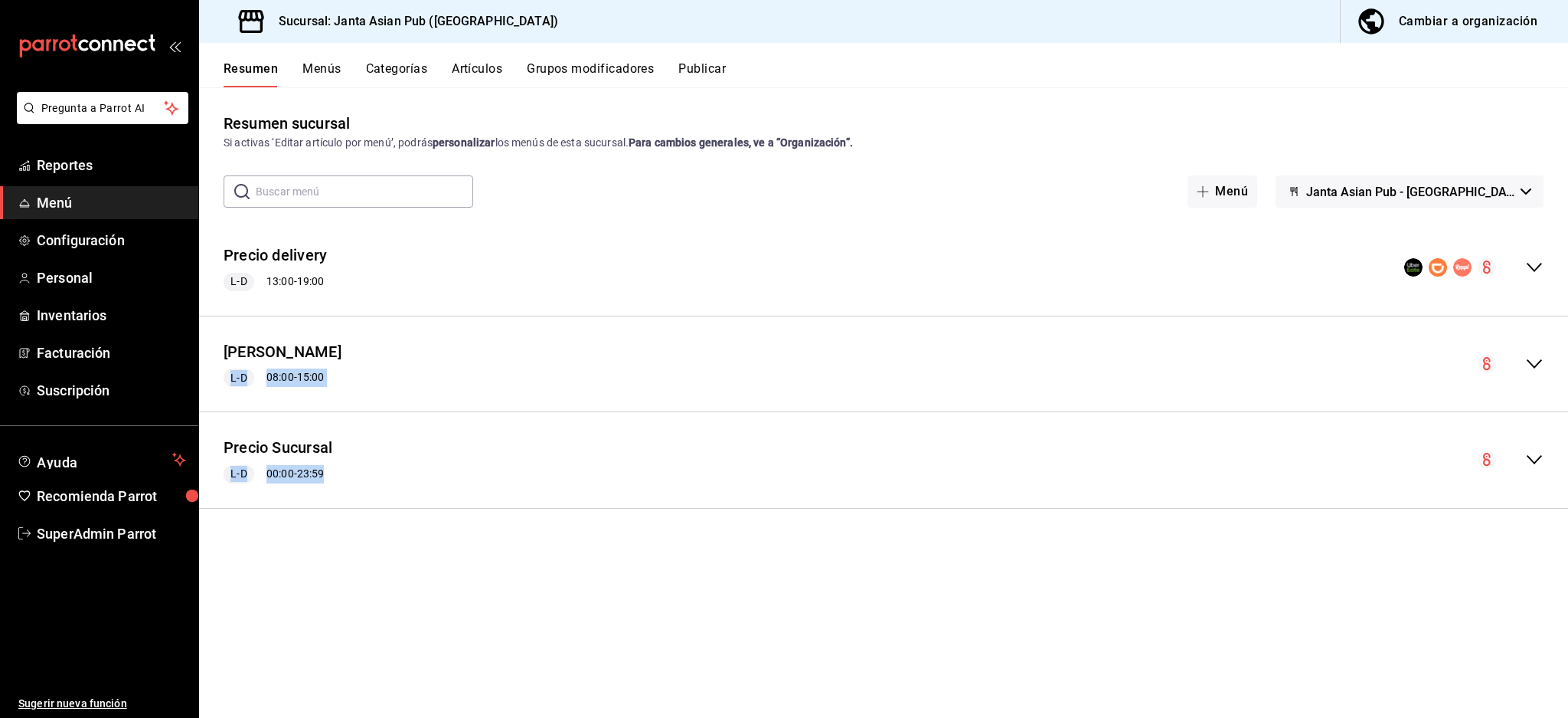
click at [499, 598] on div "Resumen sucursal Si activas ‘Editar artículo por menú’, podrás personalizar los…" at bounding box center [884, 414] width 1369 height 606
click at [501, 377] on div "Kimi Brunch L-D 08:00 - 15:00" at bounding box center [884, 365] width 1369 height 71
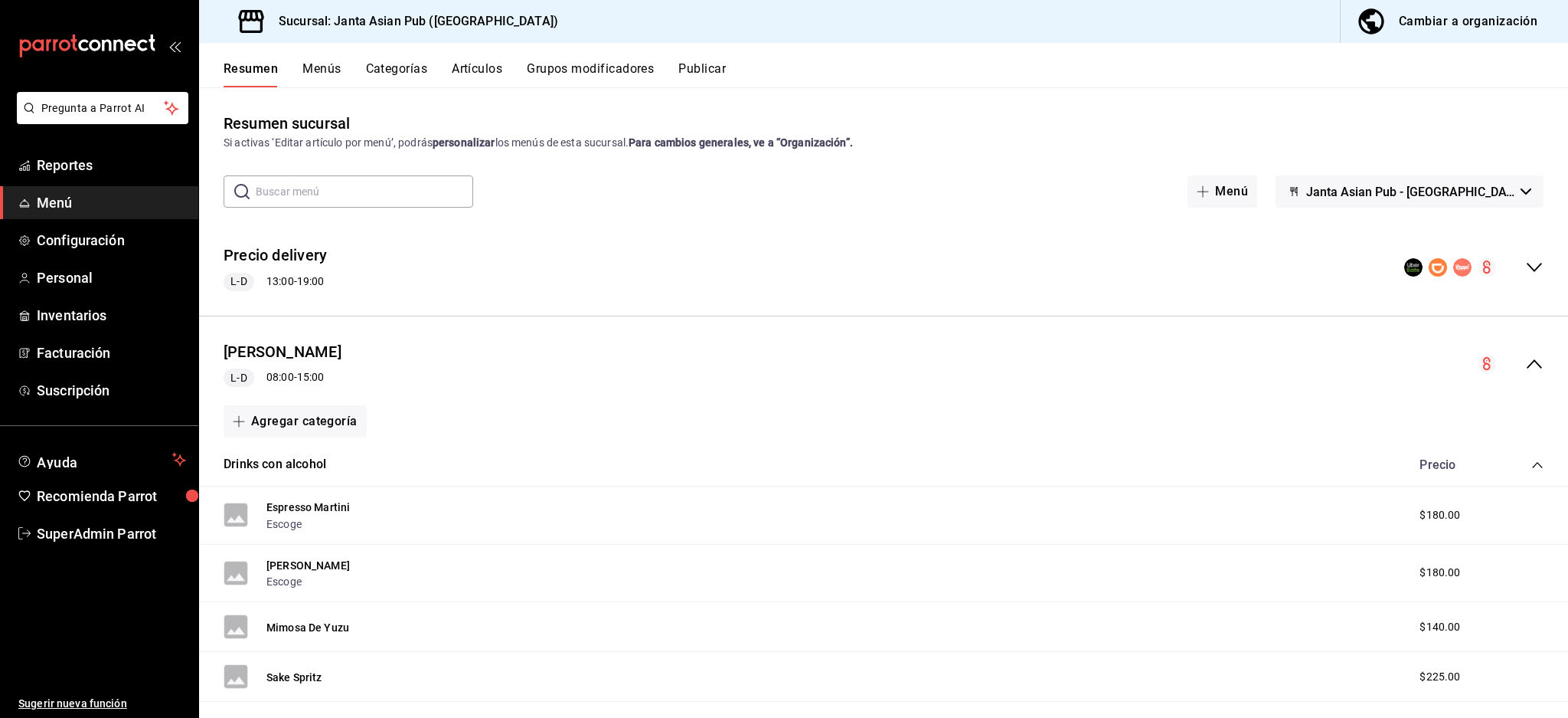
click at [493, 371] on div "Kimi Brunch L-D 08:00 - 15:00" at bounding box center [884, 365] width 1369 height 71
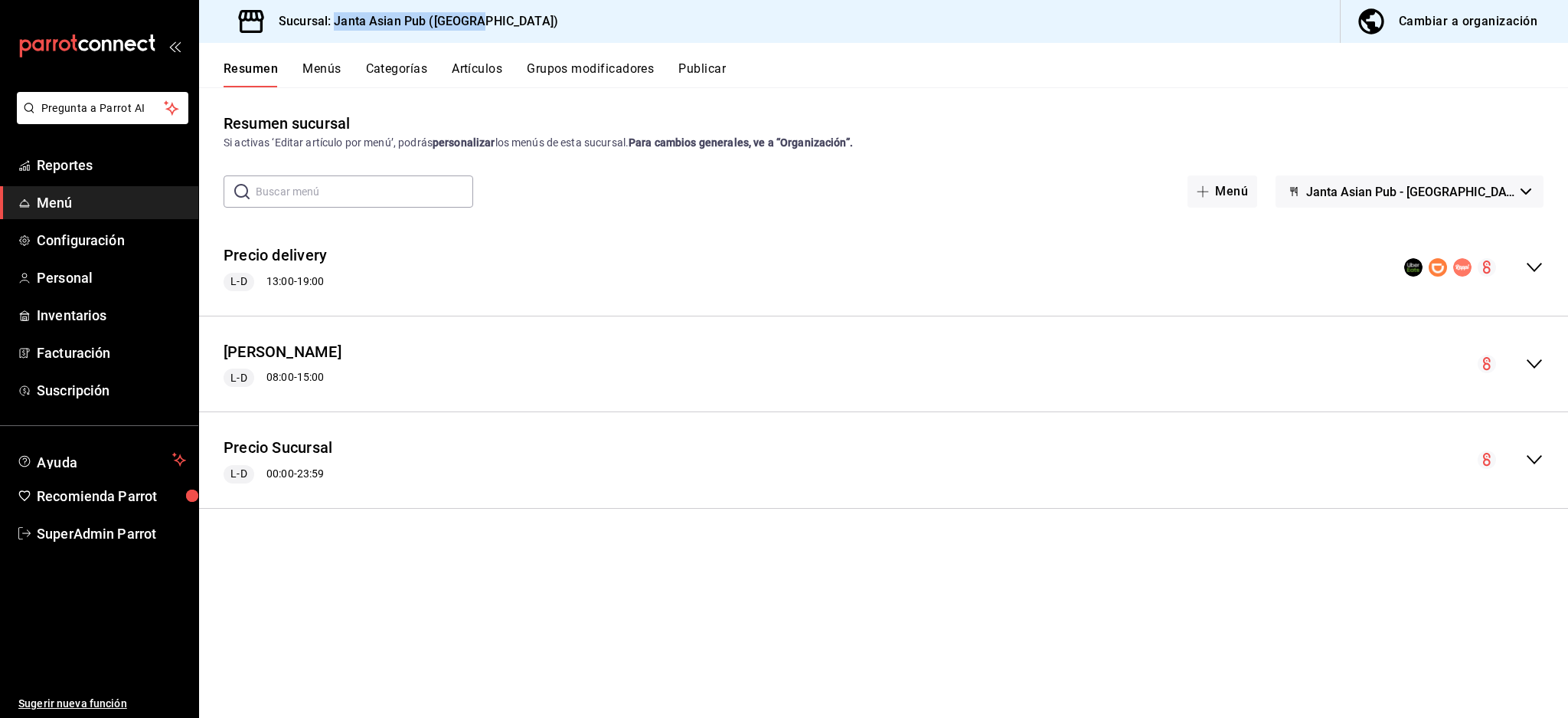
drag, startPoint x: 470, startPoint y: 23, endPoint x: 335, endPoint y: 23, distance: 135.0
click at [335, 23] on div "Sucursal: Janta Asian Pub (La Paz) Cambiar a organización" at bounding box center [884, 22] width 1369 height 43
copy h3 "Janta Asian Pub (La Paz)"
click at [301, 341] on button "Kimi Brunch" at bounding box center [282, 353] width 118 height 22
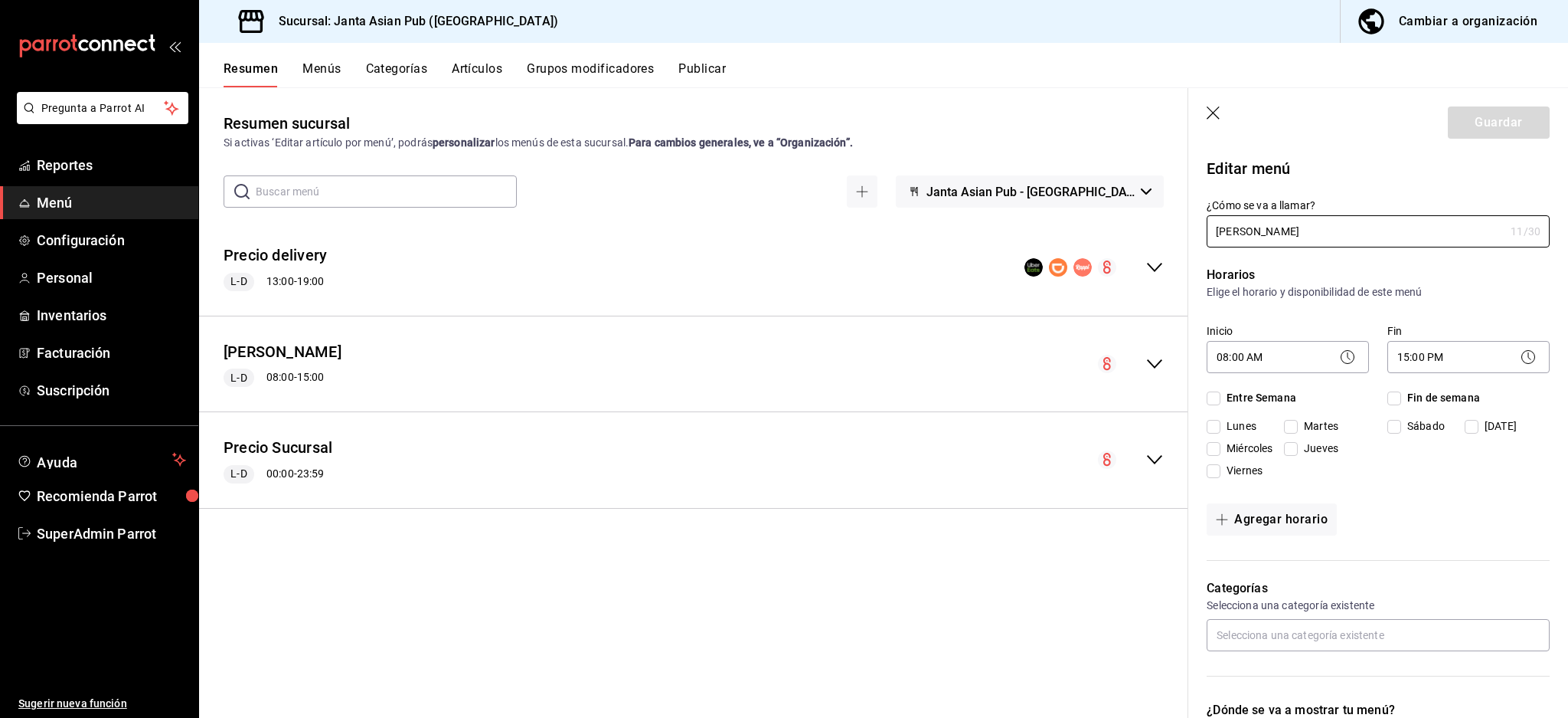
checkbox input "true"
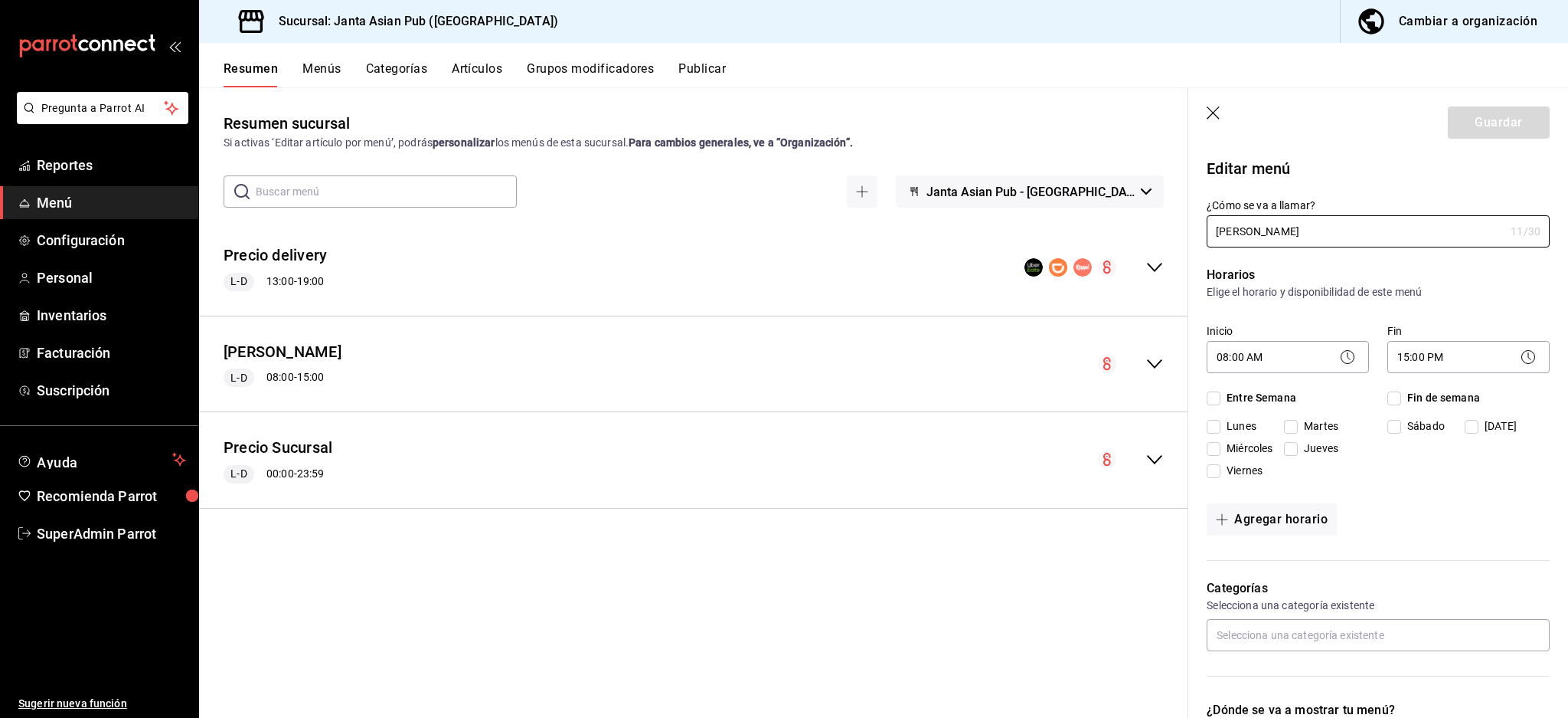
checkbox input "true"
click at [1299, 240] on input "Kimi Brunch" at bounding box center [1356, 231] width 298 height 30
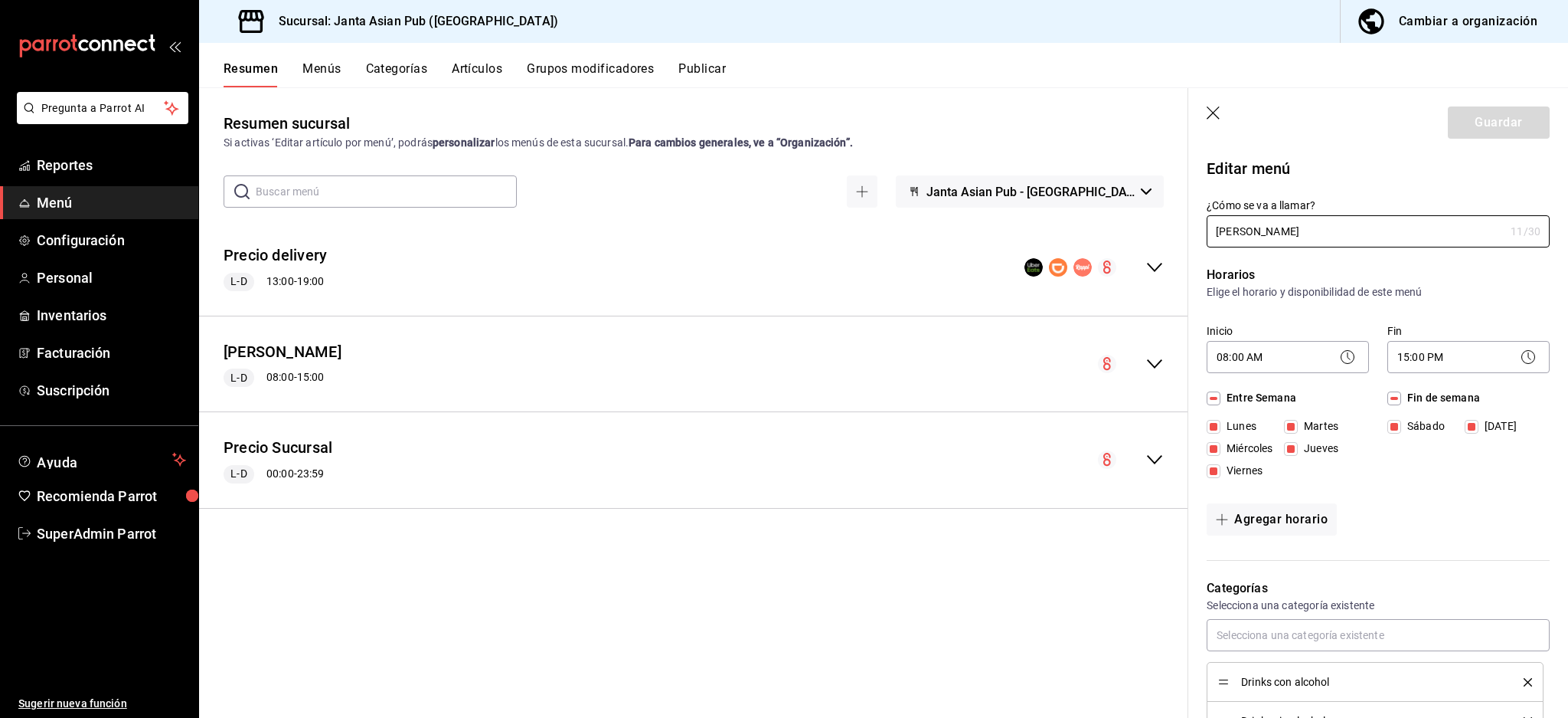
click at [1299, 240] on input "Kimi Brunch" at bounding box center [1356, 231] width 298 height 30
click at [1213, 116] on icon "button" at bounding box center [1215, 114] width 16 height 16
checkbox input "false"
type input "1755986860910"
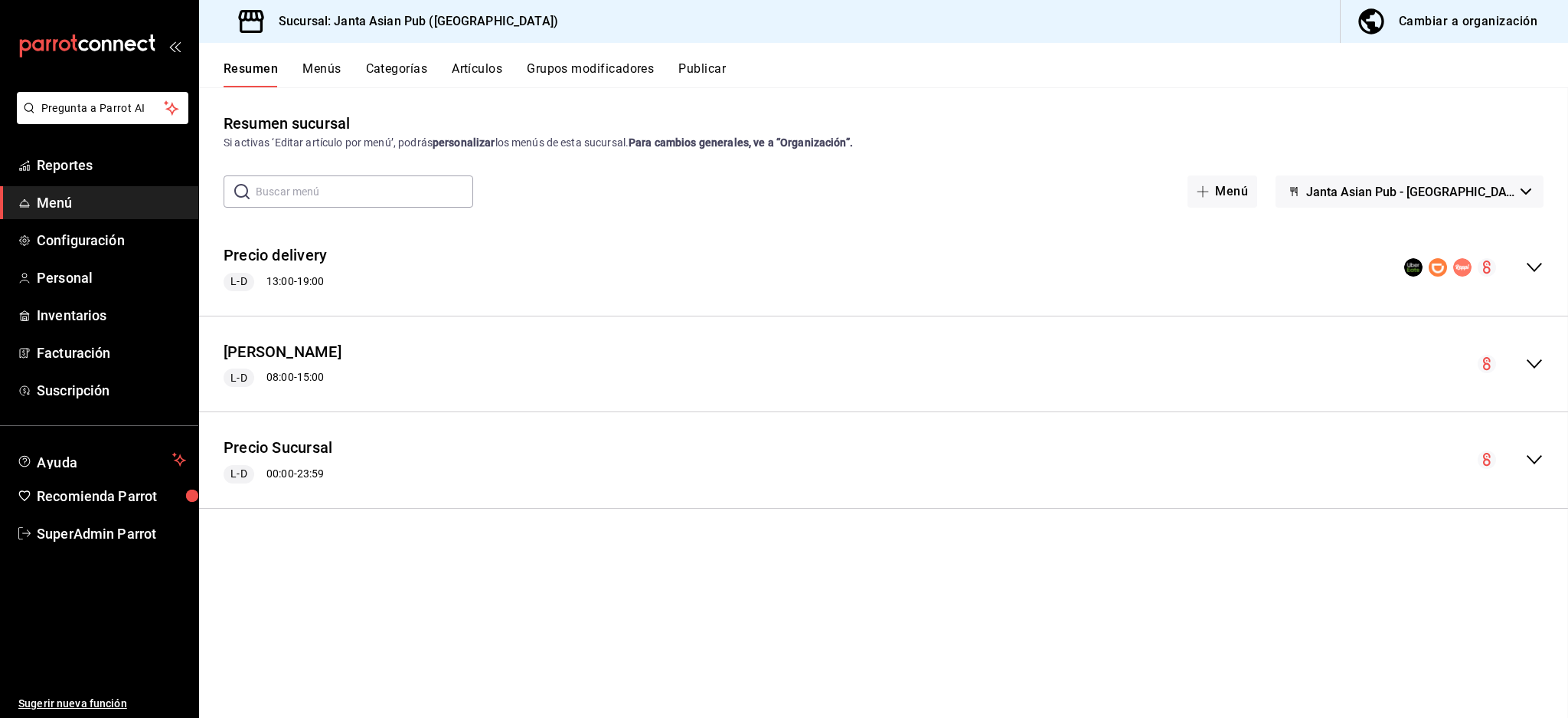
checkbox input "false"
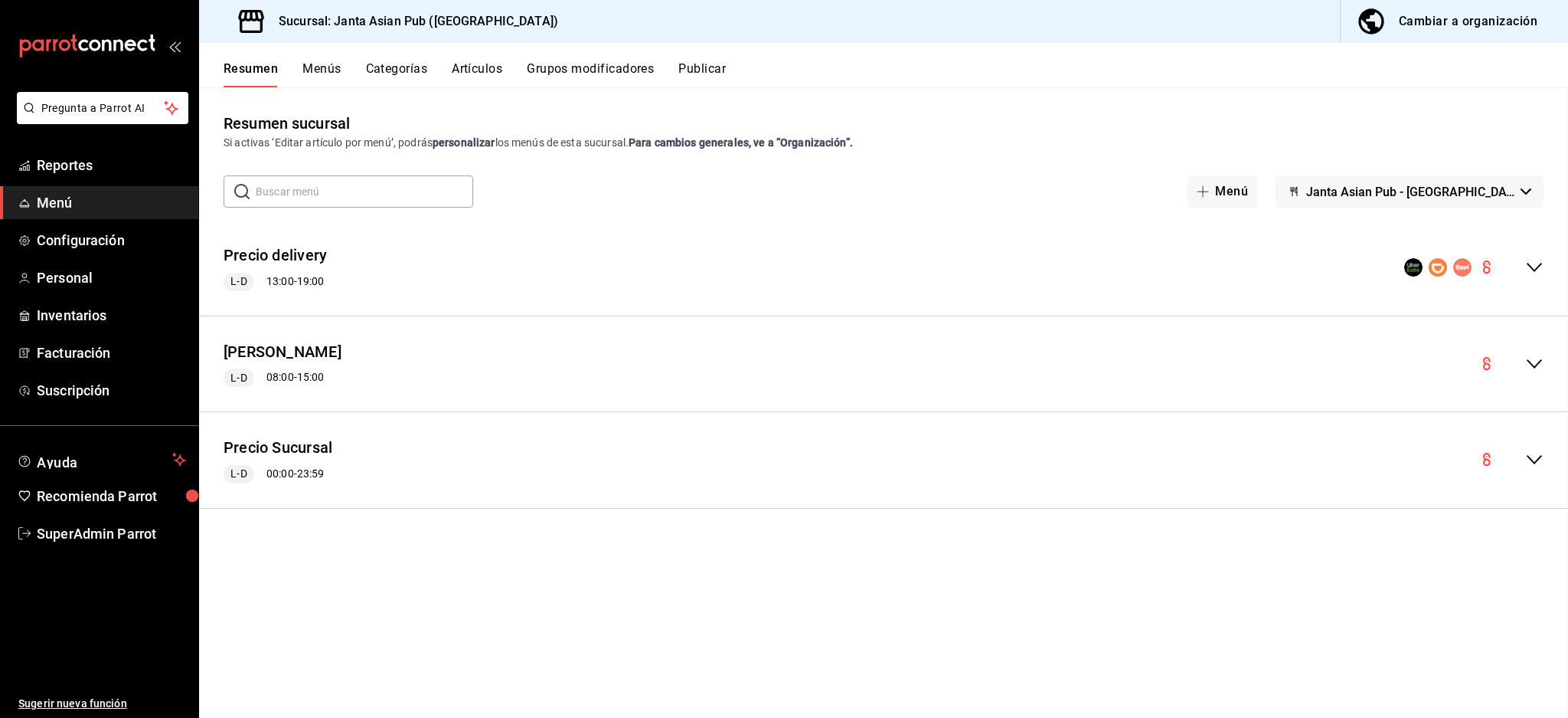
checkbox input "false"
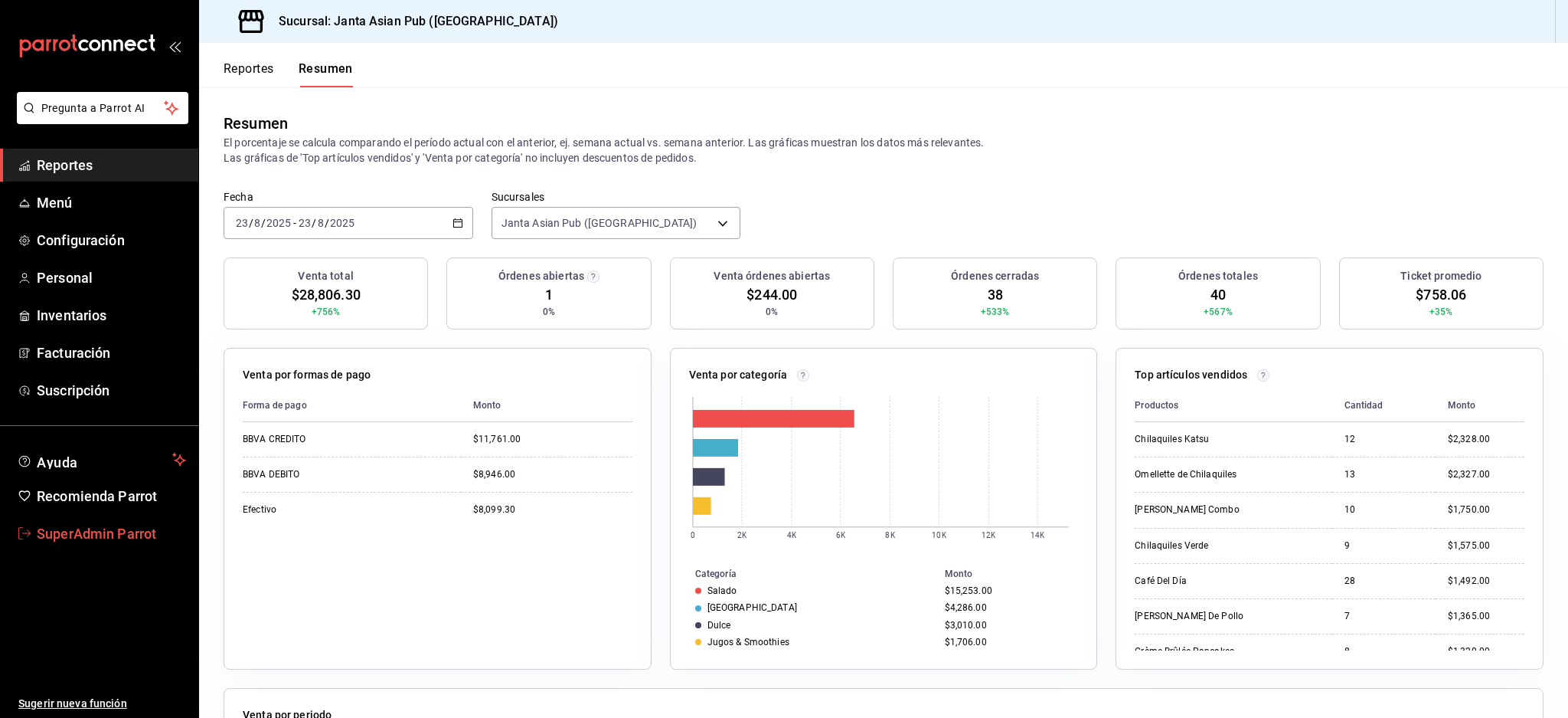
click at [89, 528] on span "SuperAdmin Parrot" at bounding box center [111, 534] width 149 height 21
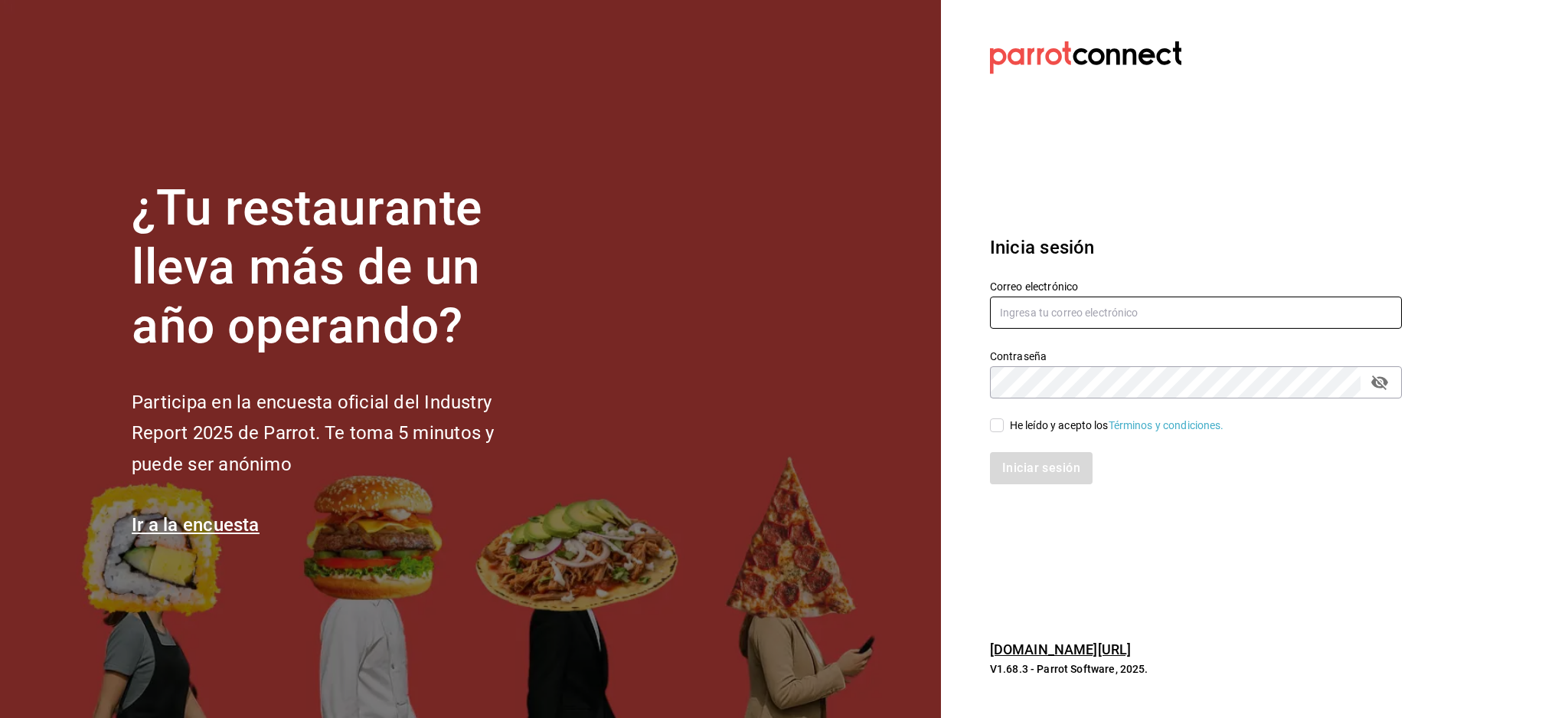
click at [1134, 322] on input "text" at bounding box center [1196, 312] width 412 height 32
paste input "[PERSON_NAME][EMAIL_ADDRESS][DOMAIN_NAME]"
type input "[PERSON_NAME][EMAIL_ADDRESS][DOMAIN_NAME]"
click at [1037, 429] on div "He leído y acepto los Términos y condiciones." at bounding box center [1117, 425] width 214 height 16
click at [1004, 429] on input "He leído y acepto los Términos y condiciones." at bounding box center [997, 425] width 14 height 14
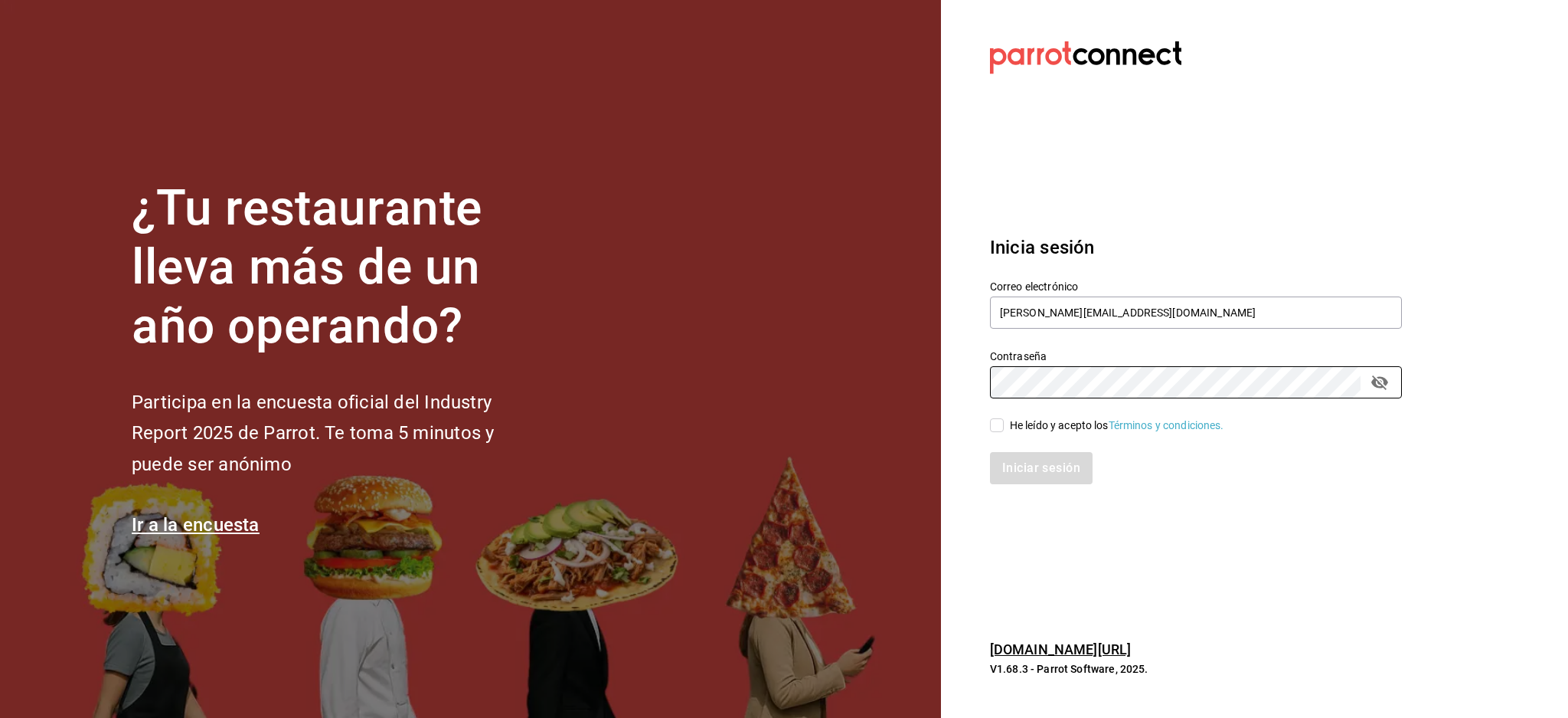
checkbox input "true"
click at [1034, 471] on button "Iniciar sesión" at bounding box center [1042, 467] width 104 height 32
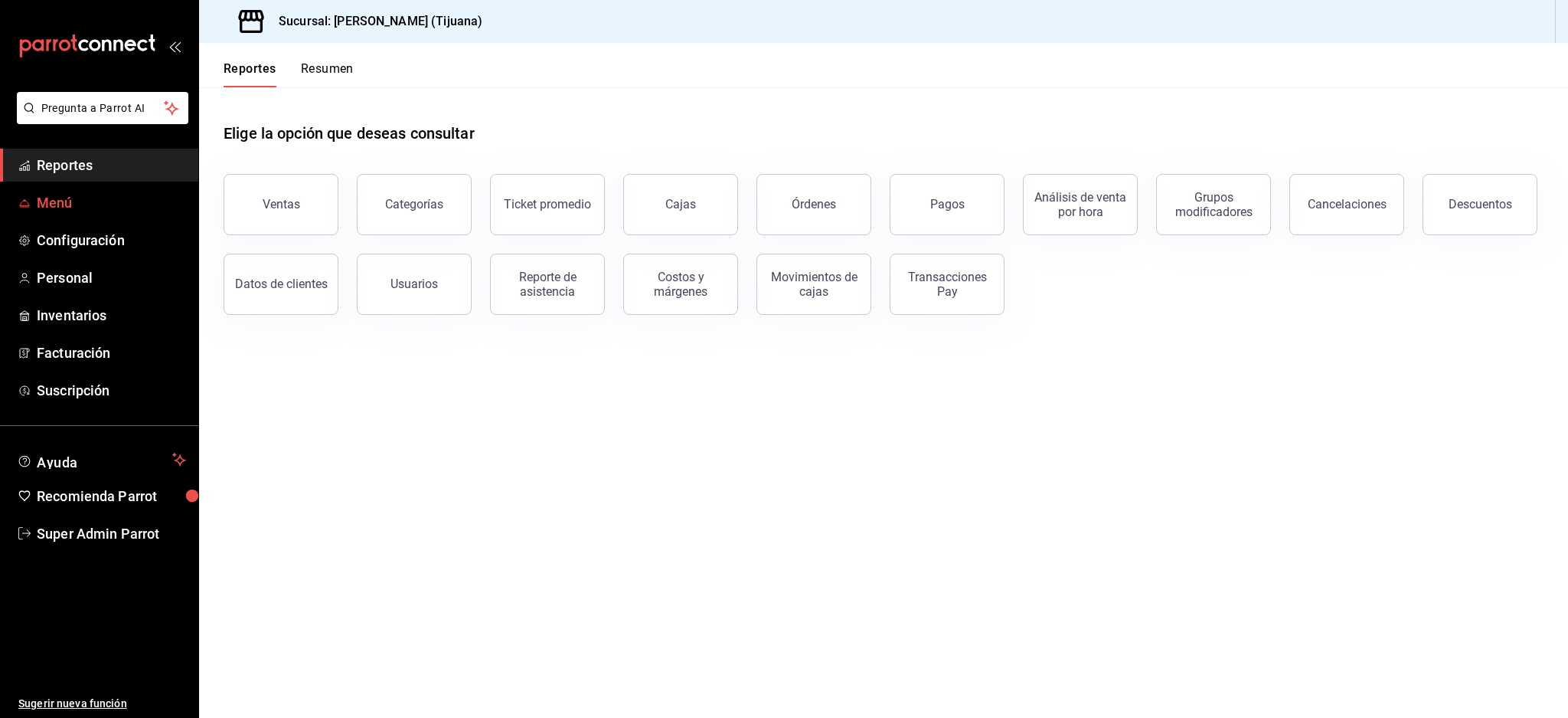
click at [44, 200] on span "Menú" at bounding box center [111, 203] width 149 height 21
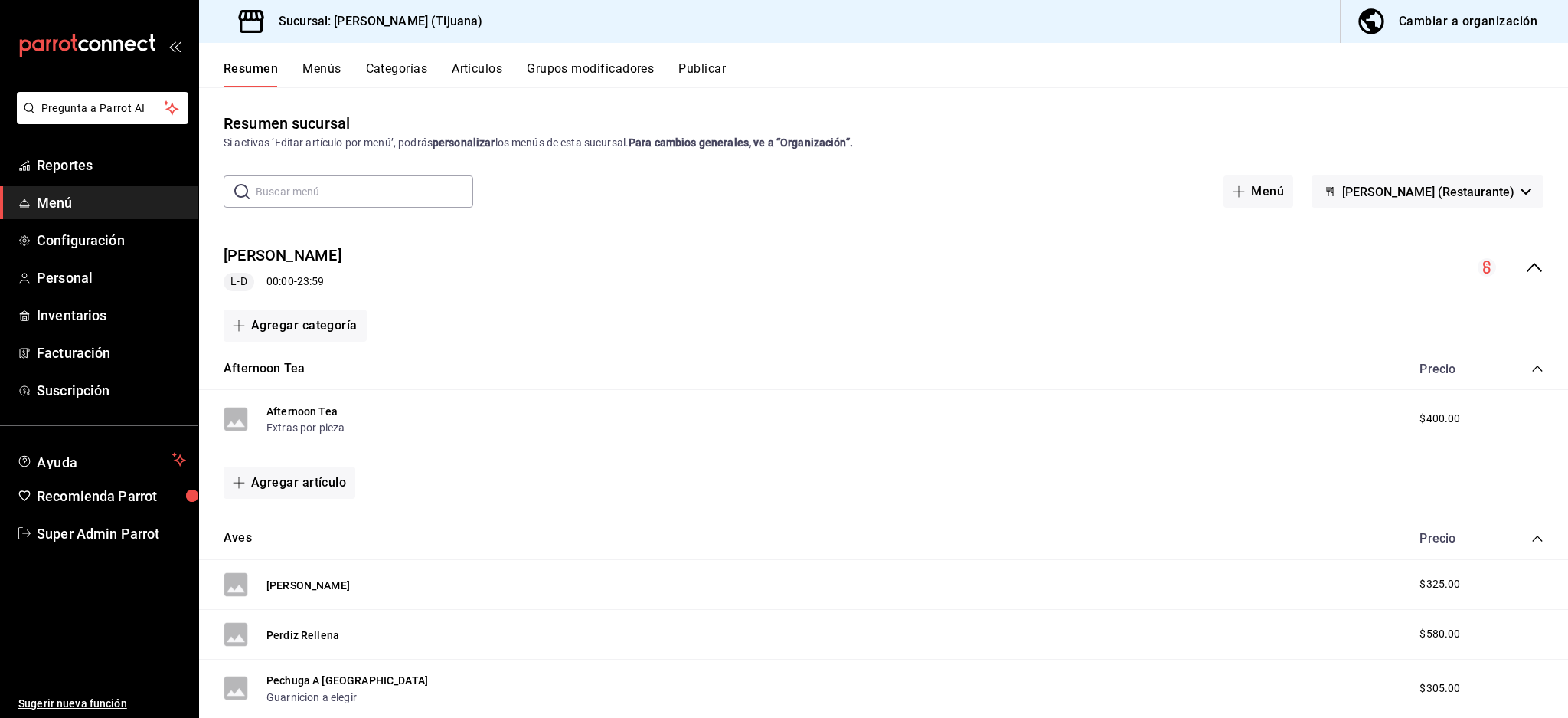
click at [1532, 265] on div "[PERSON_NAME] [PERSON_NAME] 00:00 - 23:59" at bounding box center [884, 268] width 1369 height 71
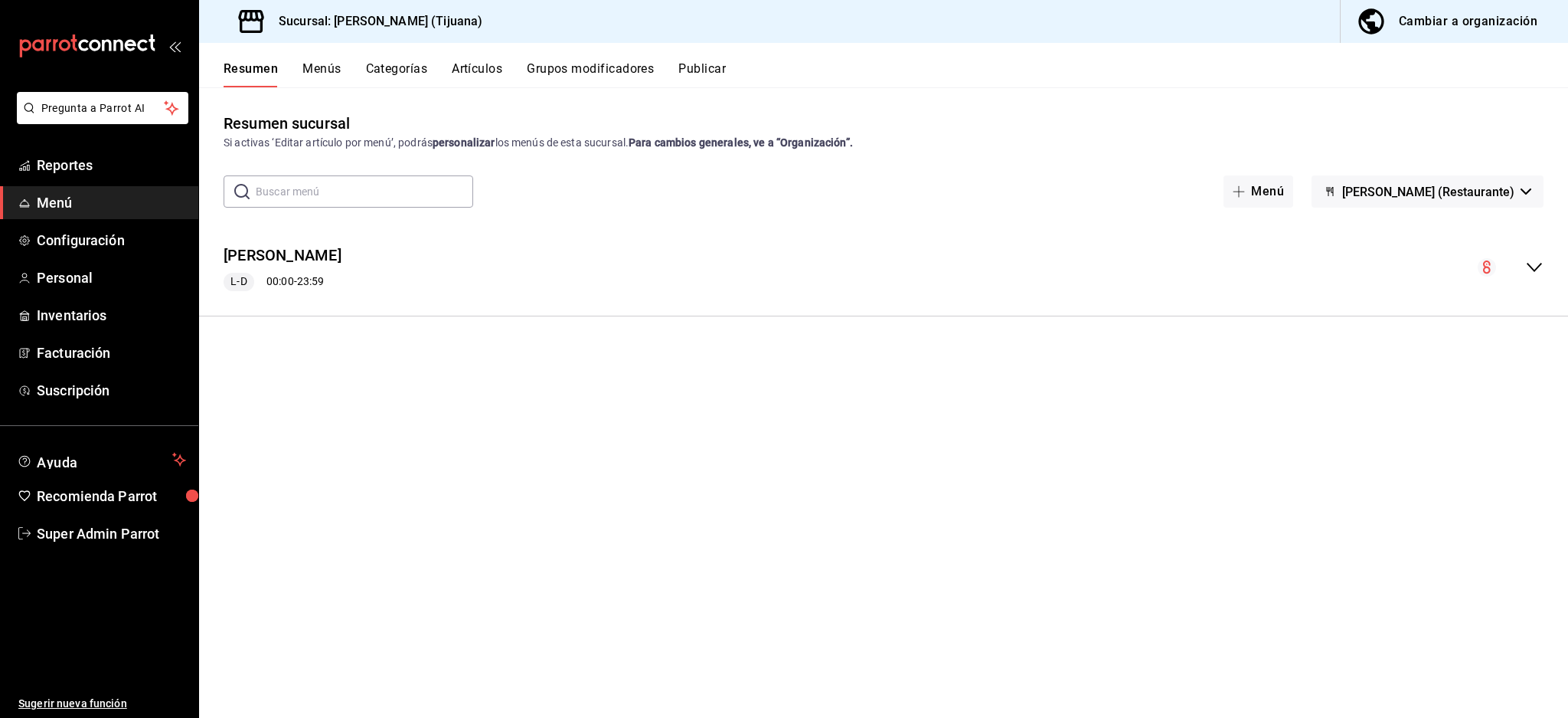
click at [1452, 29] on div "Cambiar a organización" at bounding box center [1468, 21] width 139 height 22
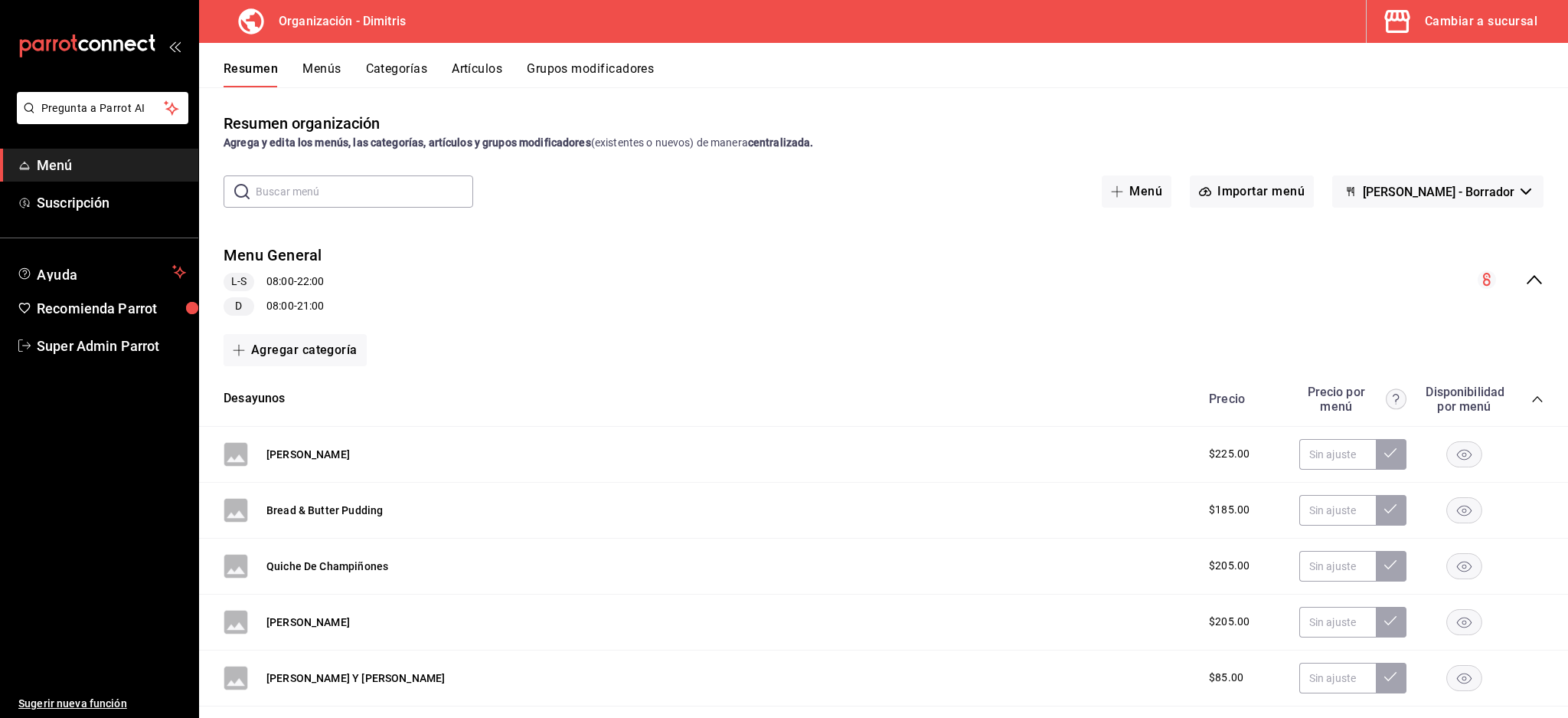
click at [1526, 275] on icon "collapse-menu-row" at bounding box center [1534, 279] width 18 height 18
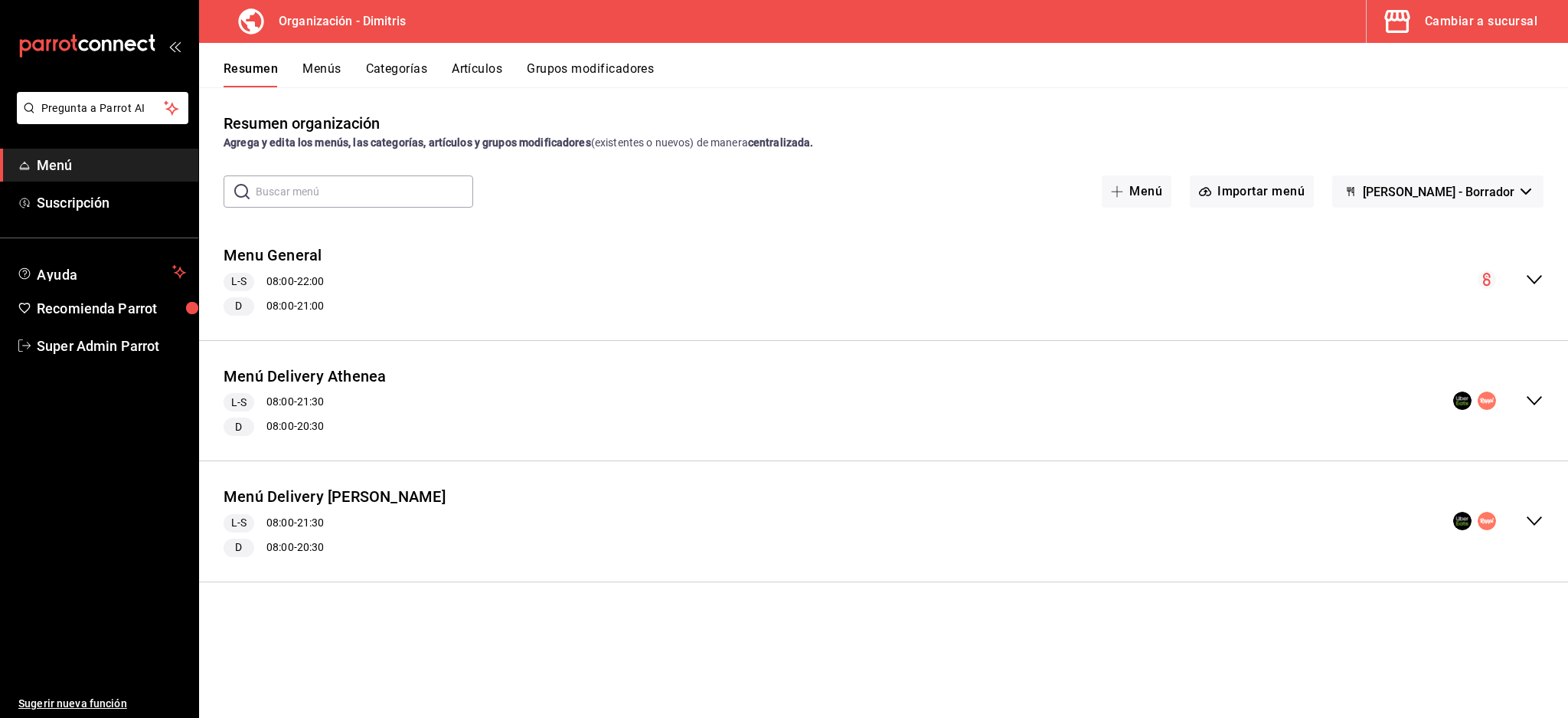
click at [753, 263] on div "Menu General L-S 08:00 - 22:00 D 08:00 - 21:00" at bounding box center [884, 280] width 1369 height 96
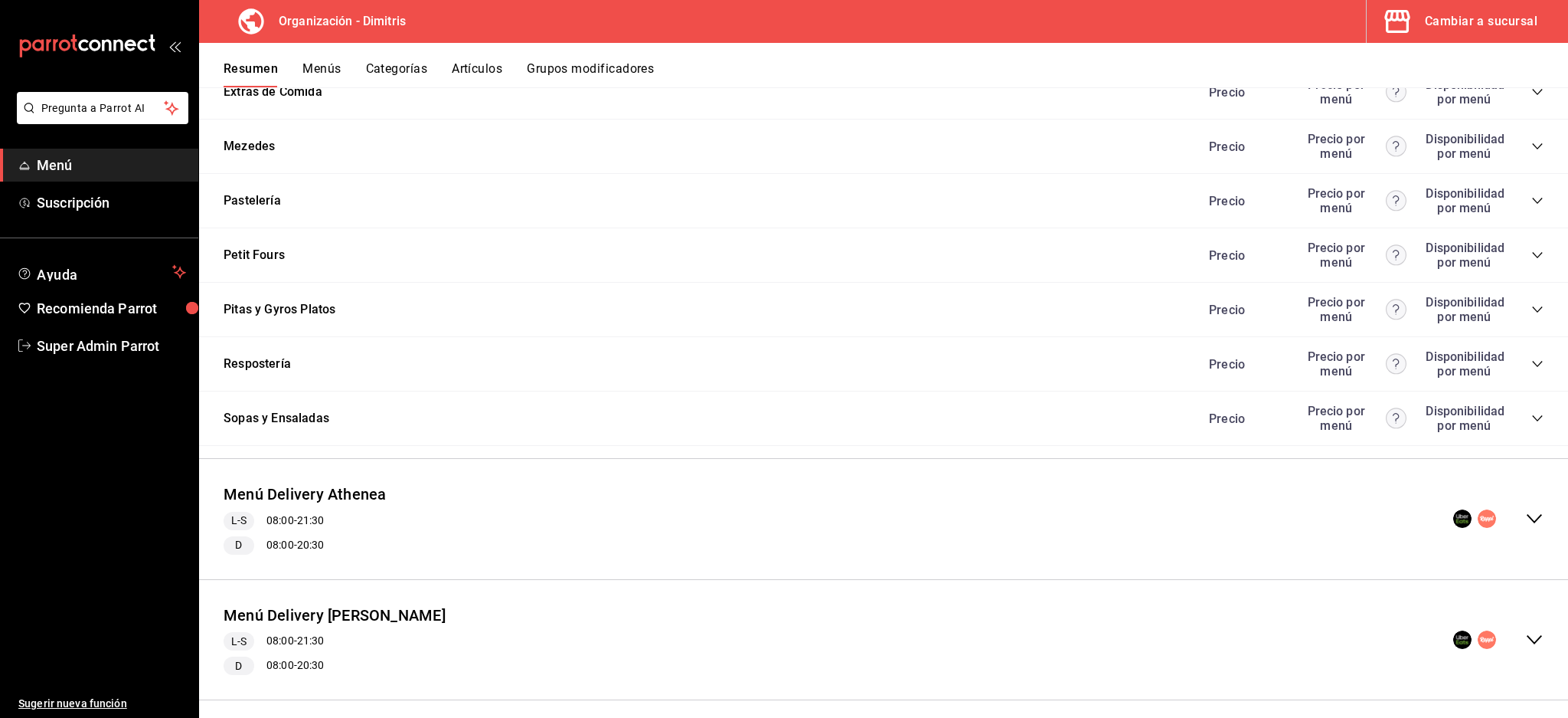
scroll to position [5211, 0]
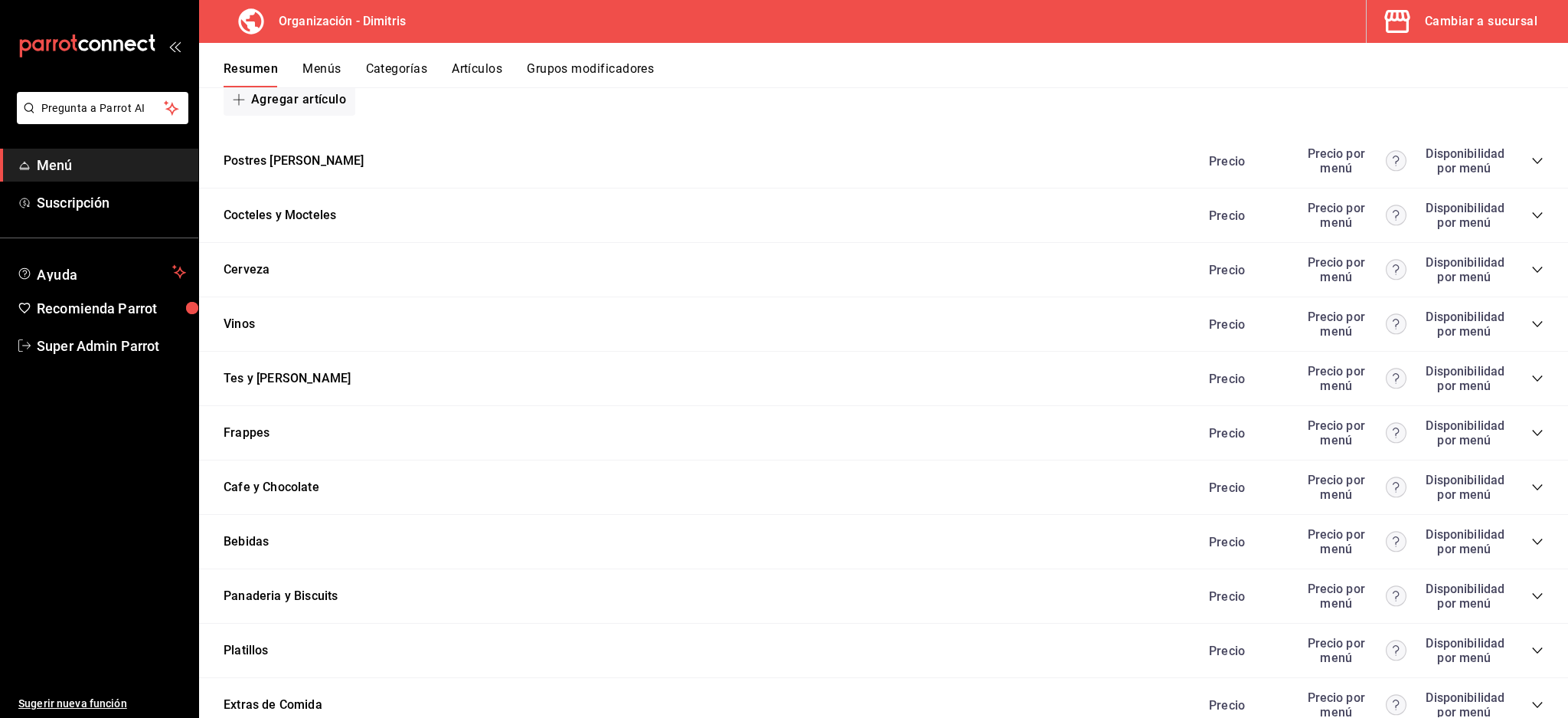
click at [1532, 489] on icon "collapse-category-row" at bounding box center [1538, 487] width 12 height 12
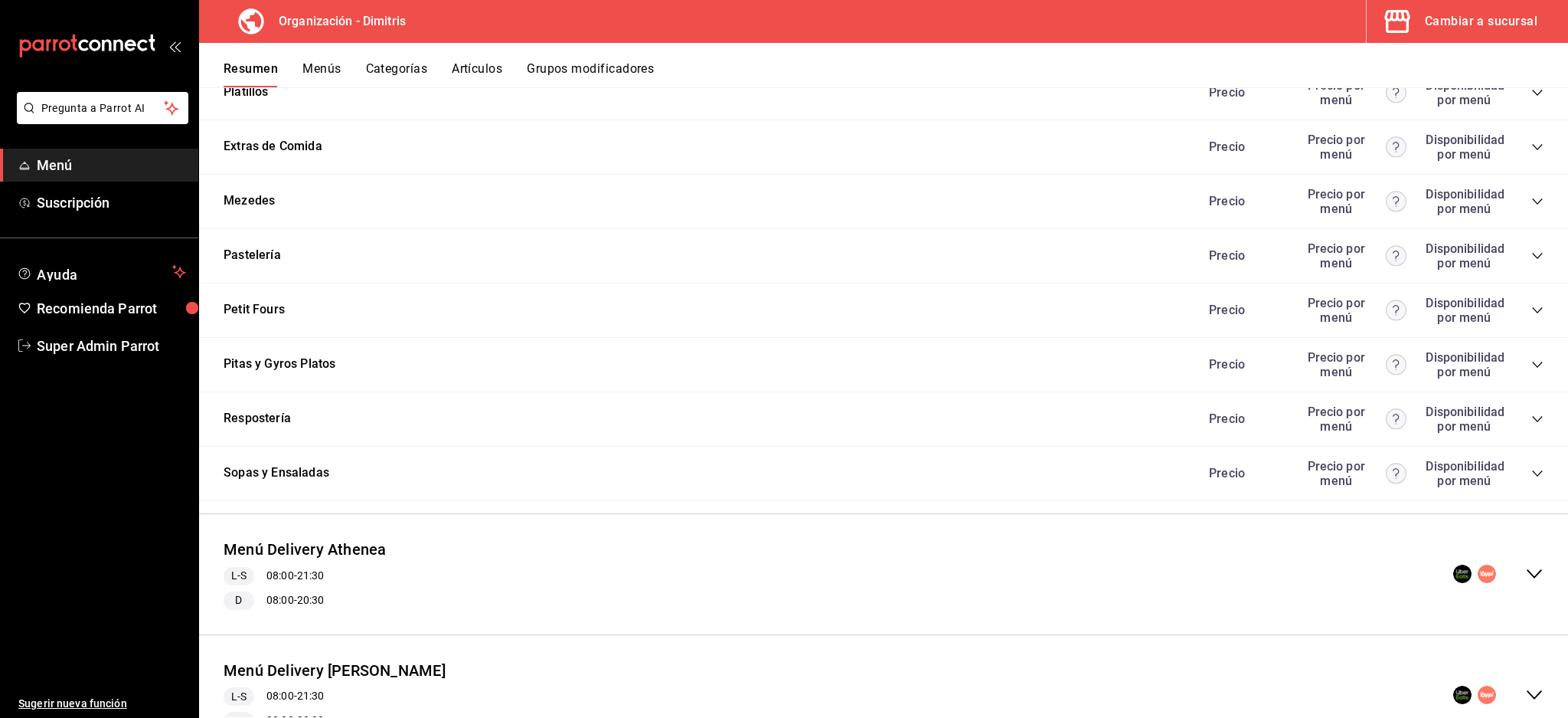
scroll to position [6599, 0]
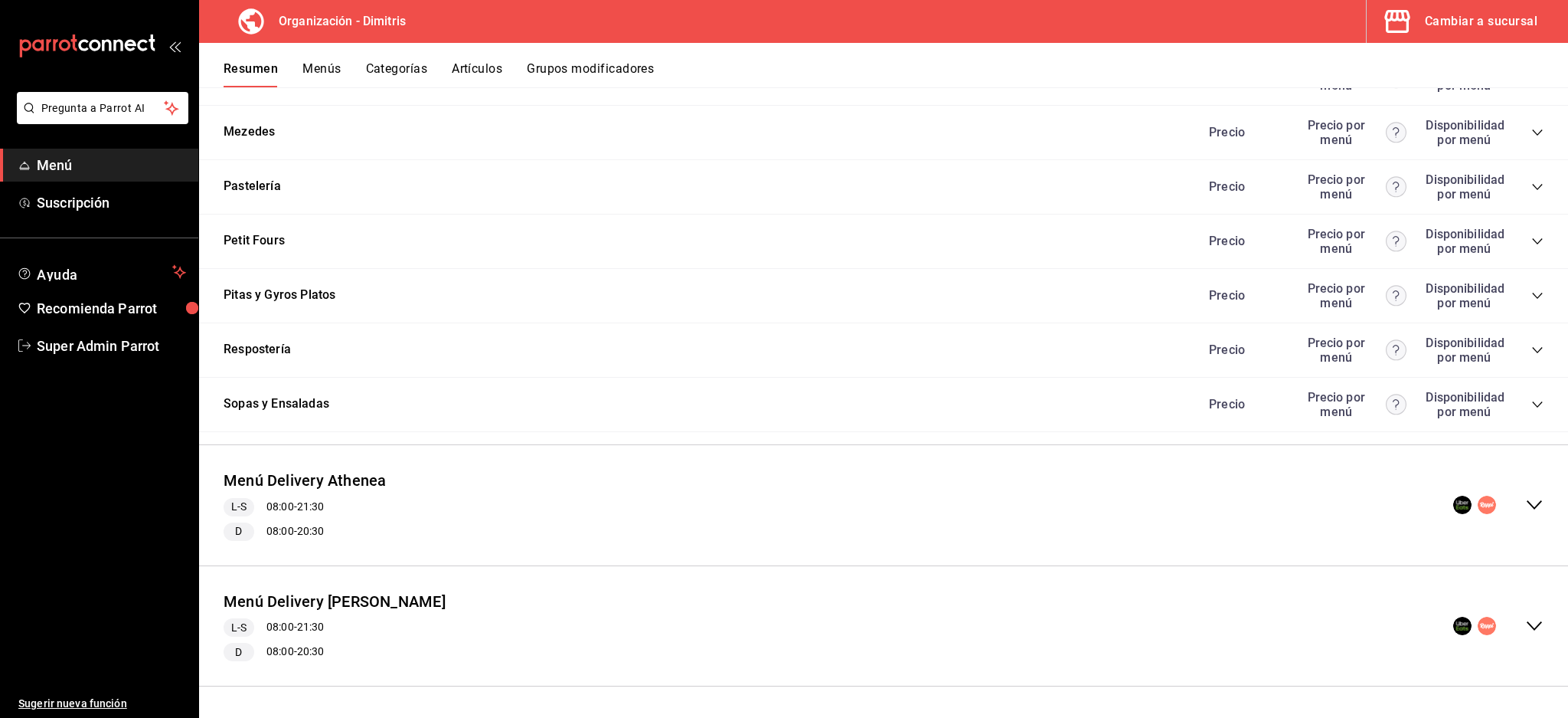
click at [1526, 622] on icon "collapse-menu-row" at bounding box center [1534, 626] width 18 height 18
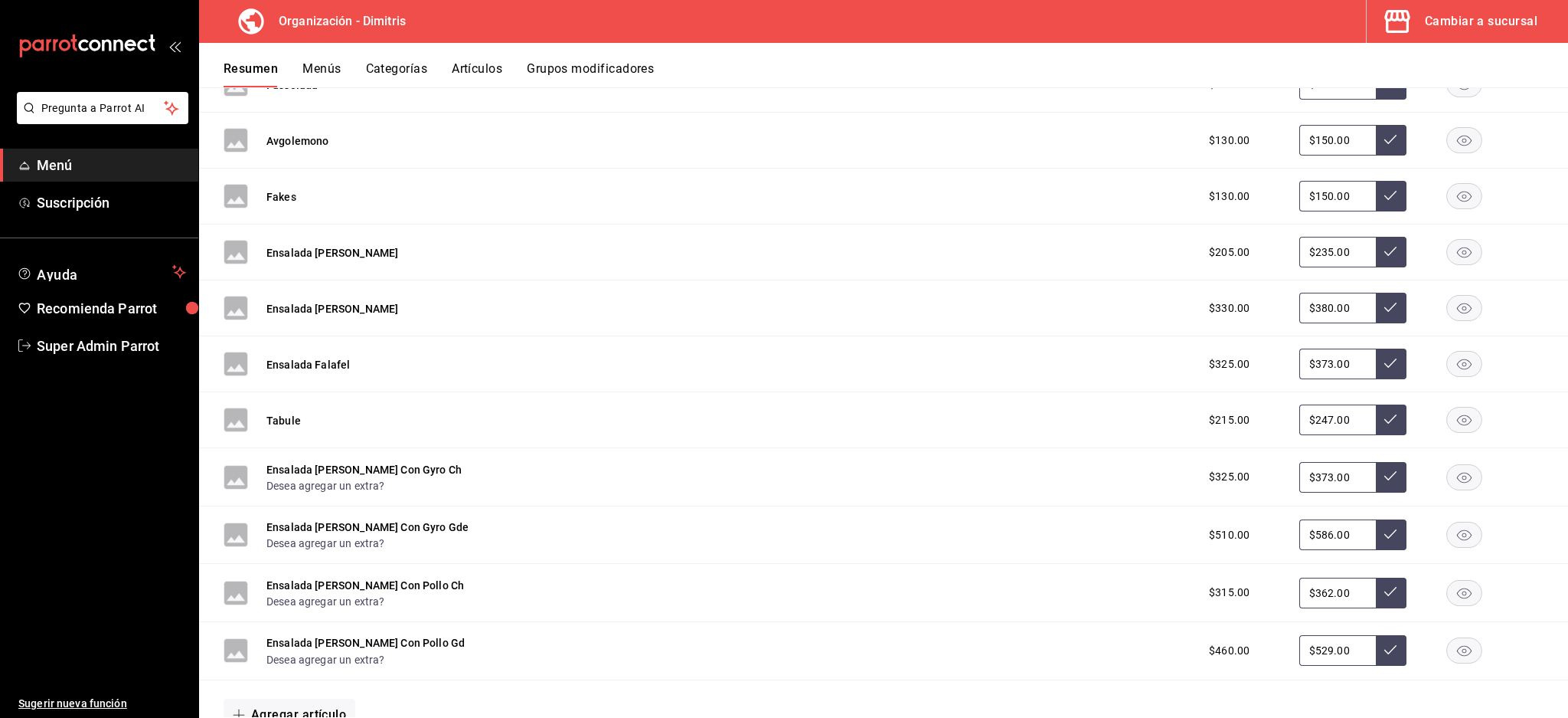
scroll to position [8250, 0]
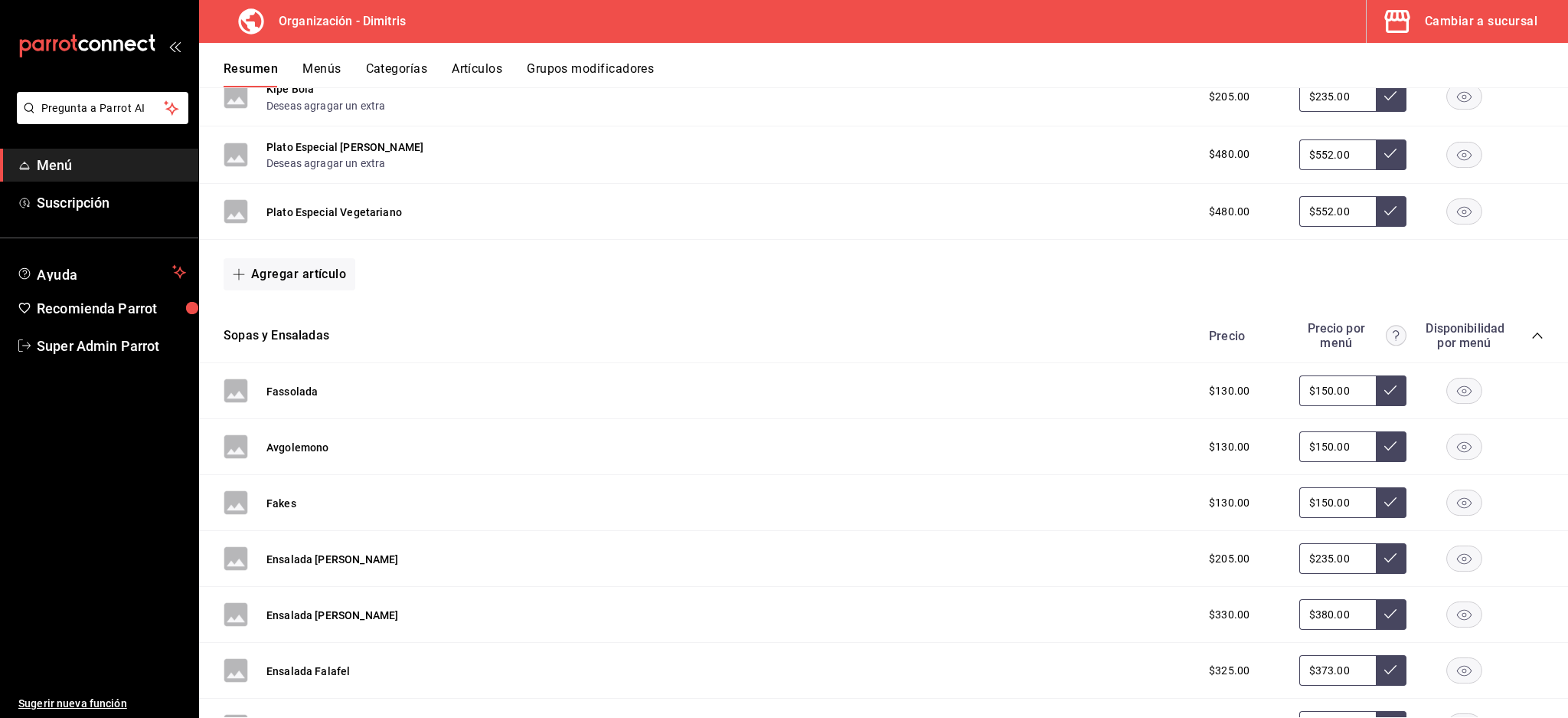
click at [1532, 340] on icon "collapse-category-row" at bounding box center [1538, 335] width 12 height 12
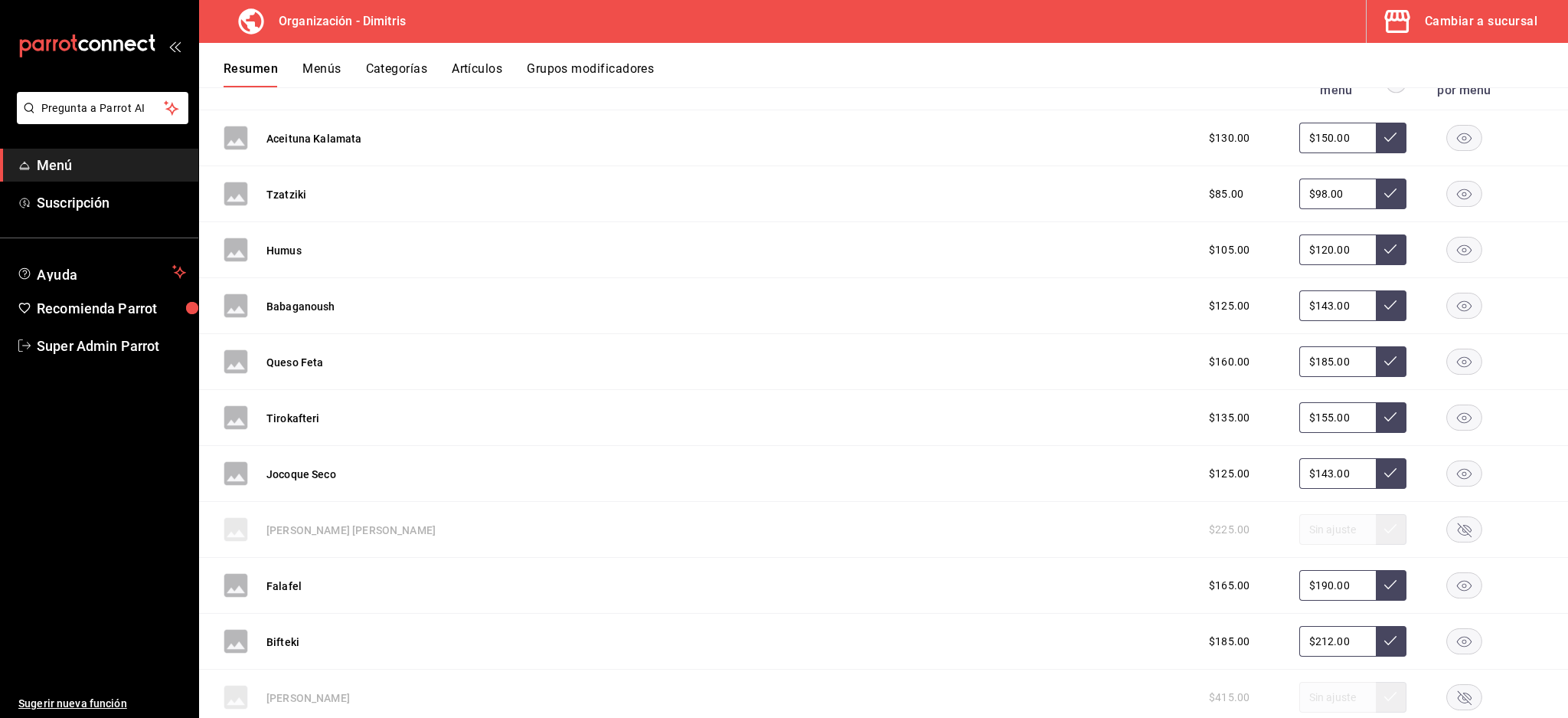
scroll to position [7024, 0]
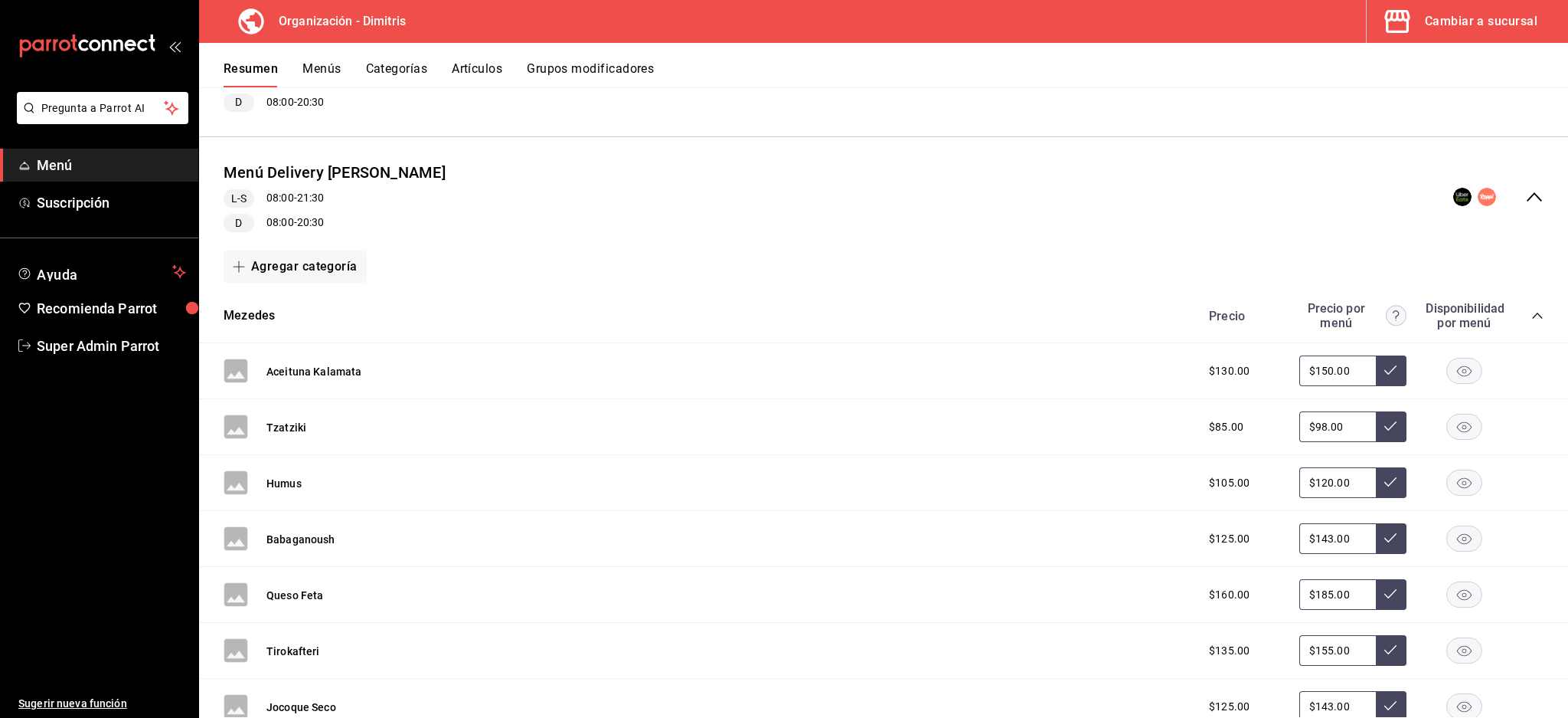
click at [1532, 324] on div "Mezedes Precio Precio por menú Disponibilidad por menú" at bounding box center [884, 315] width 1369 height 54
click at [1532, 315] on icon "collapse-category-row" at bounding box center [1538, 315] width 12 height 12
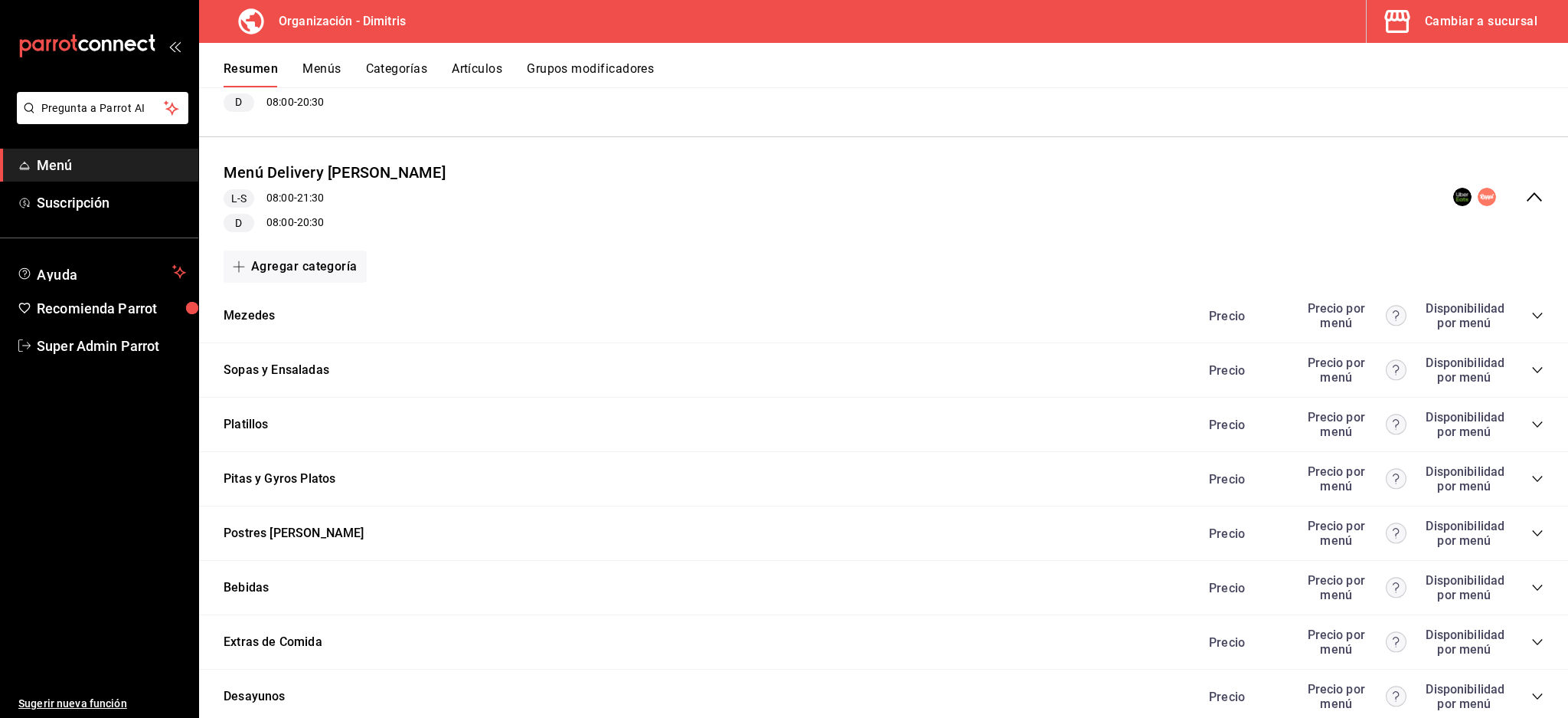
click at [1526, 201] on icon "collapse-menu-row" at bounding box center [1534, 196] width 18 height 18
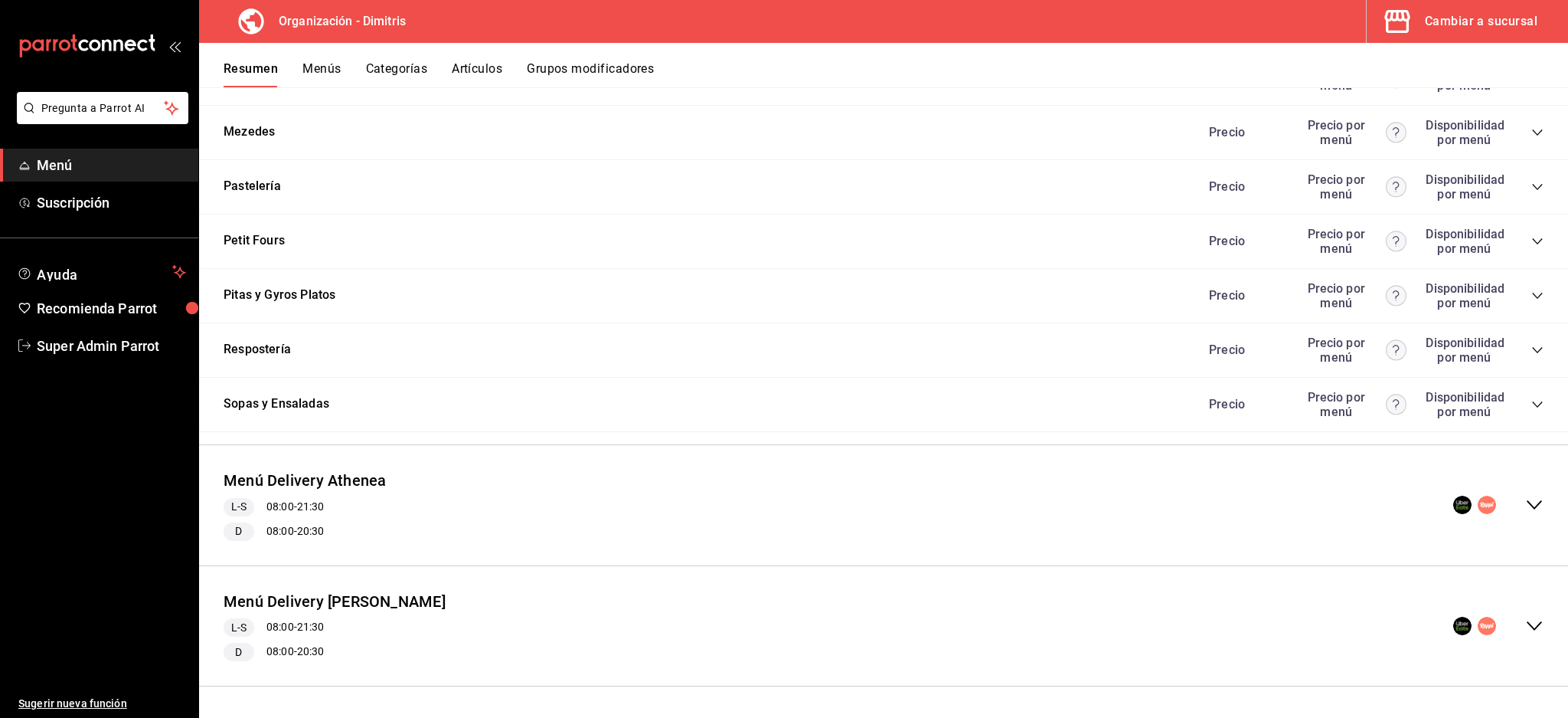
scroll to position [6599, 0]
click at [1526, 511] on icon "collapse-menu-row" at bounding box center [1534, 505] width 18 height 18
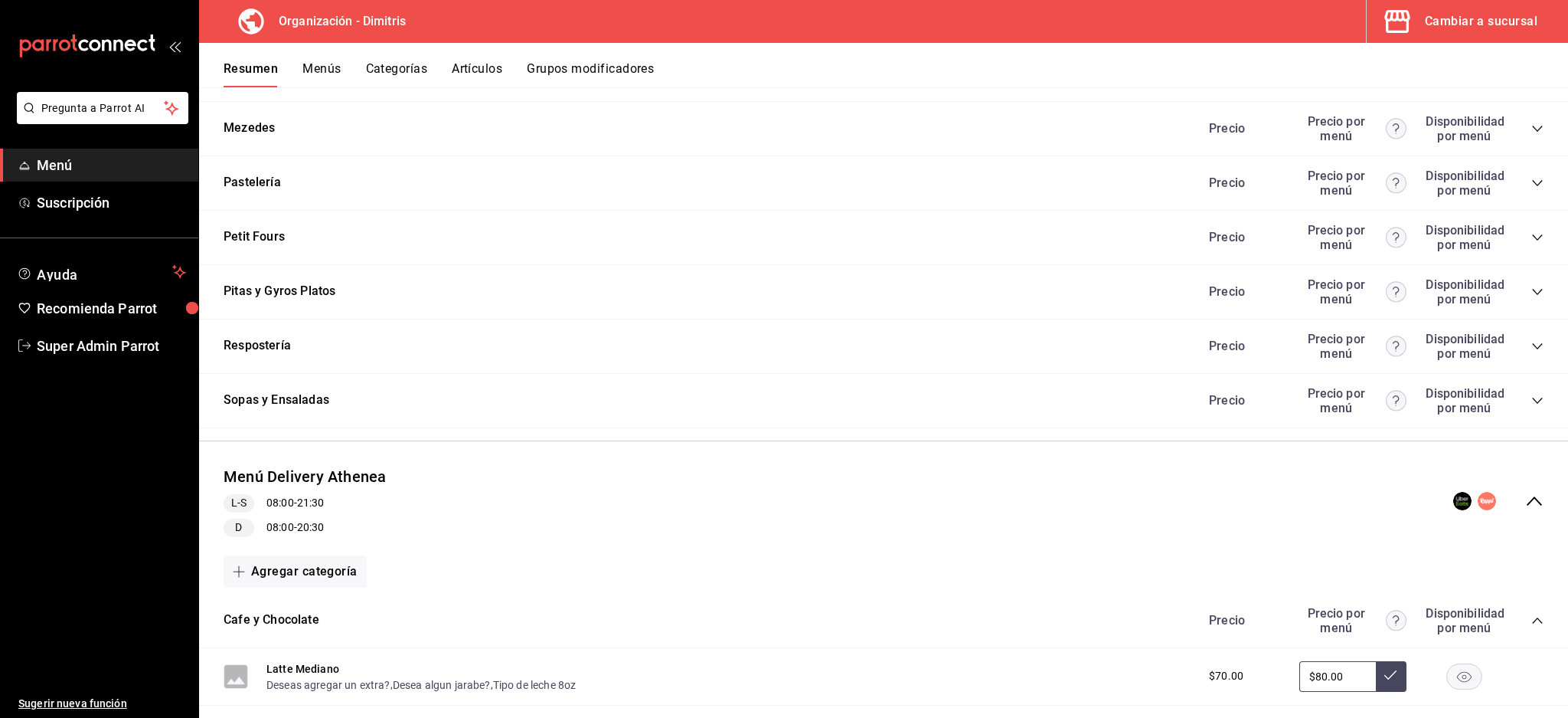
scroll to position [7024, 0]
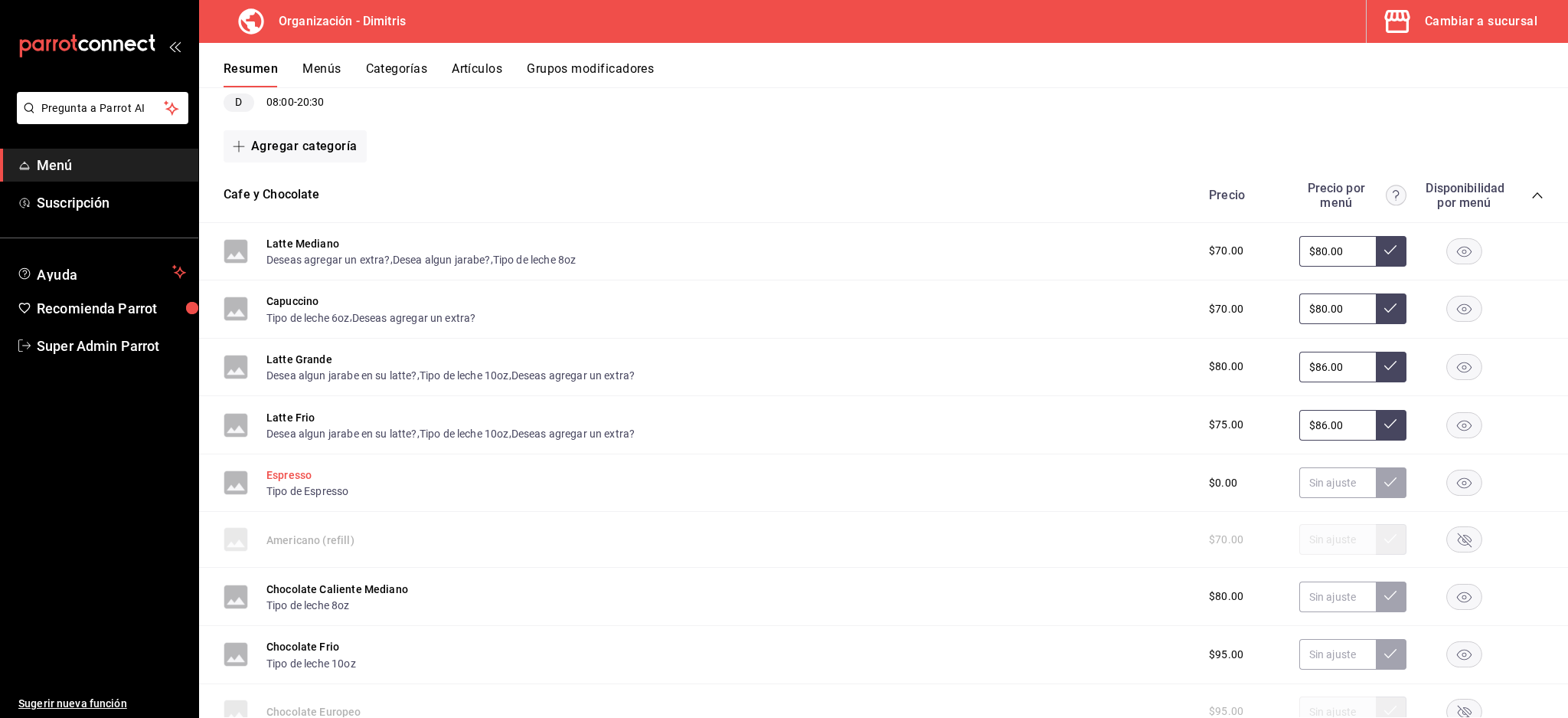
click at [291, 478] on button "Espresso" at bounding box center [289, 475] width 45 height 16
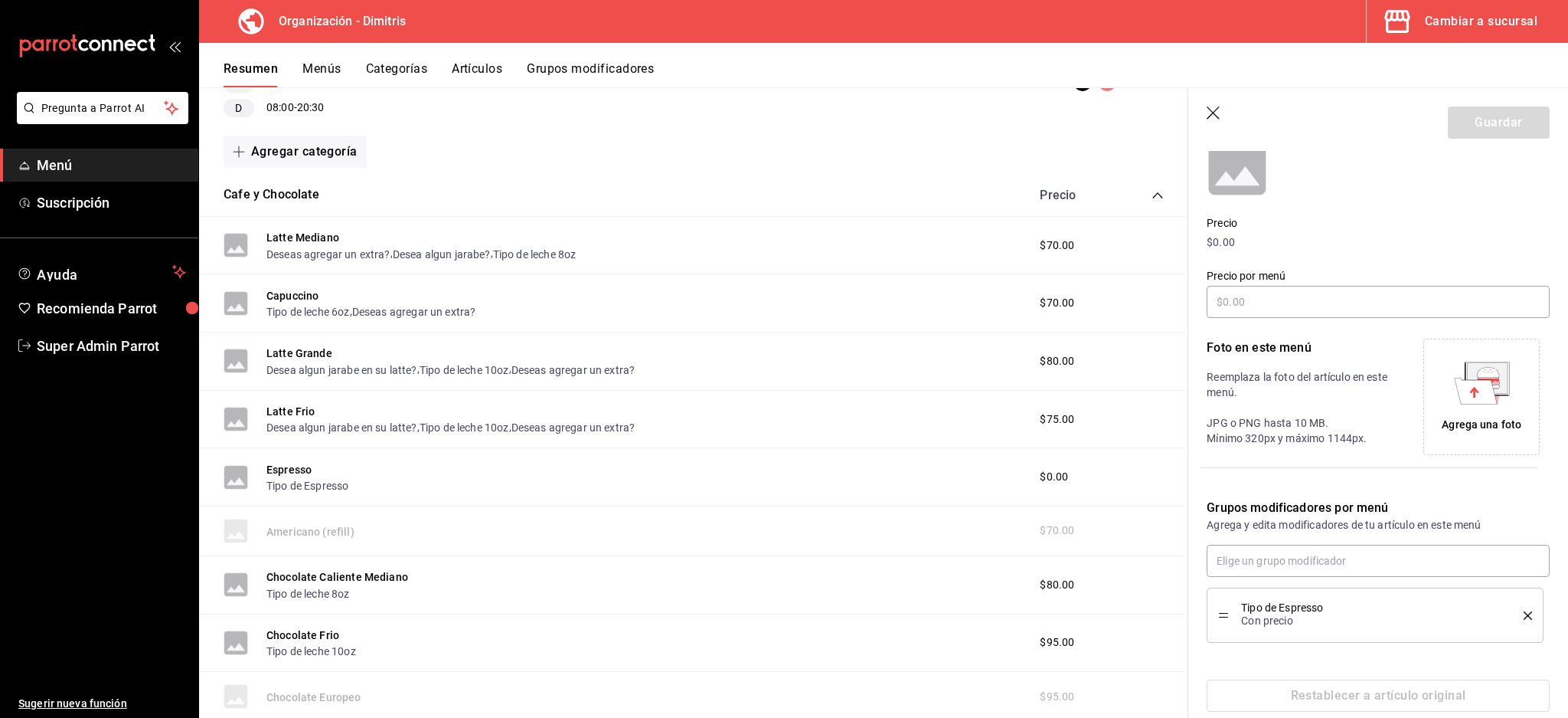
scroll to position [178, 0]
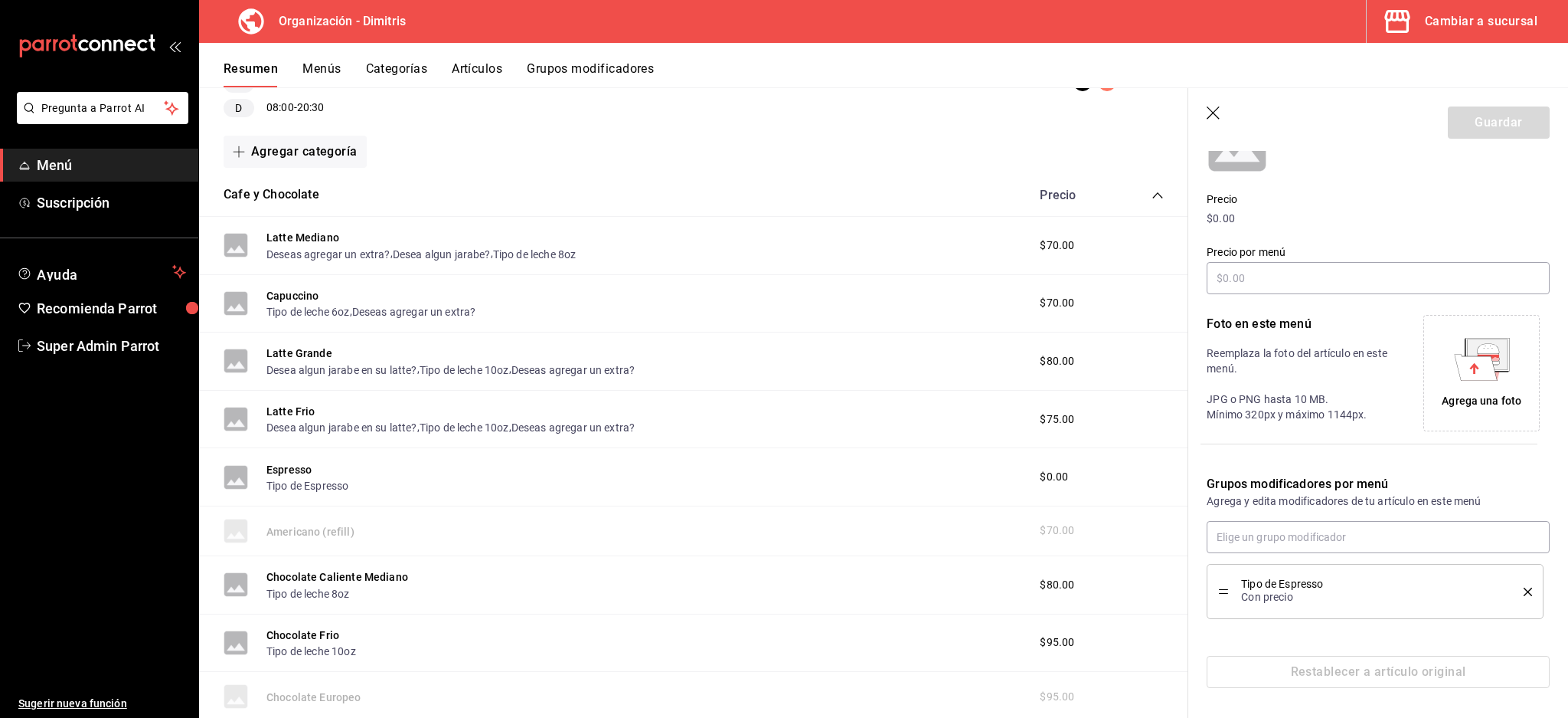
click at [1213, 107] on icon "button" at bounding box center [1215, 114] width 16 height 16
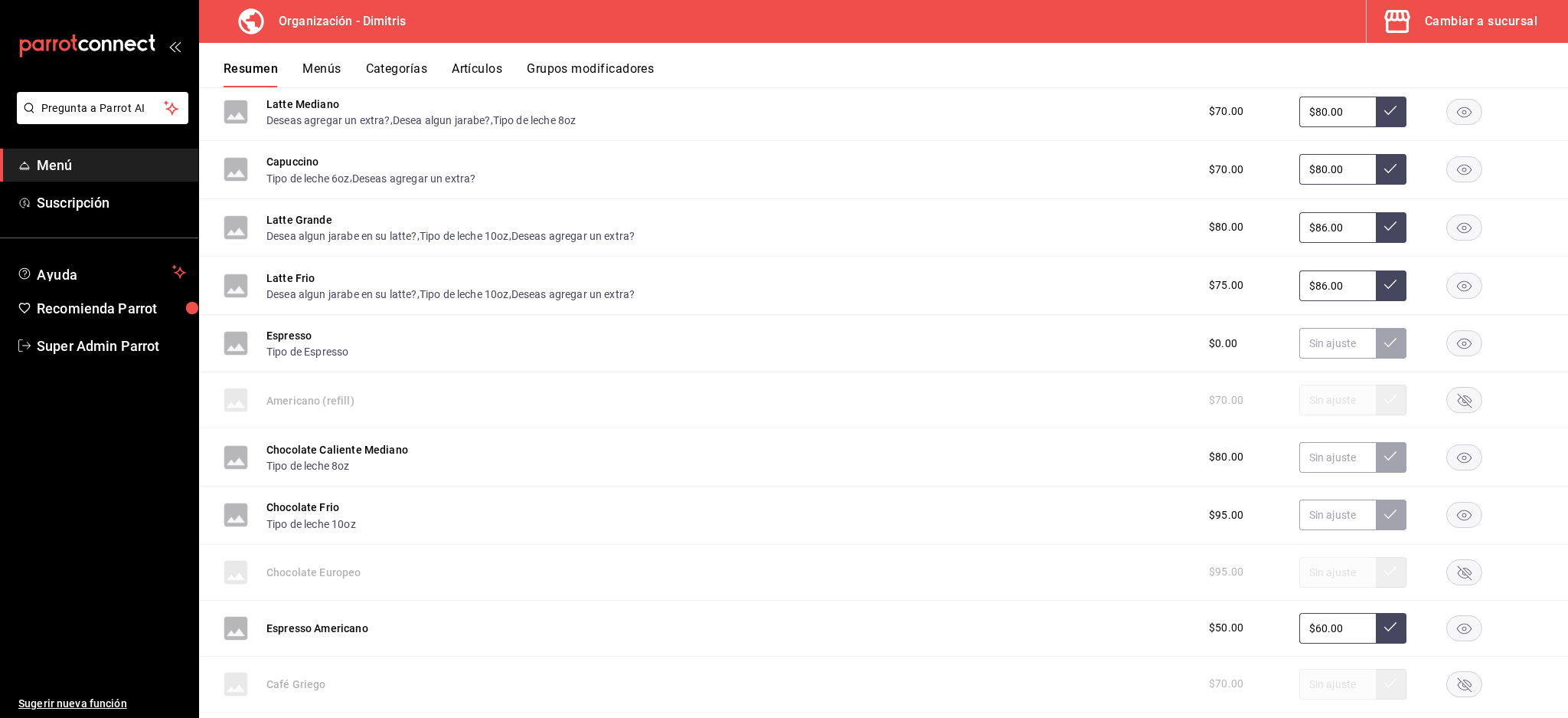
scroll to position [7330, 0]
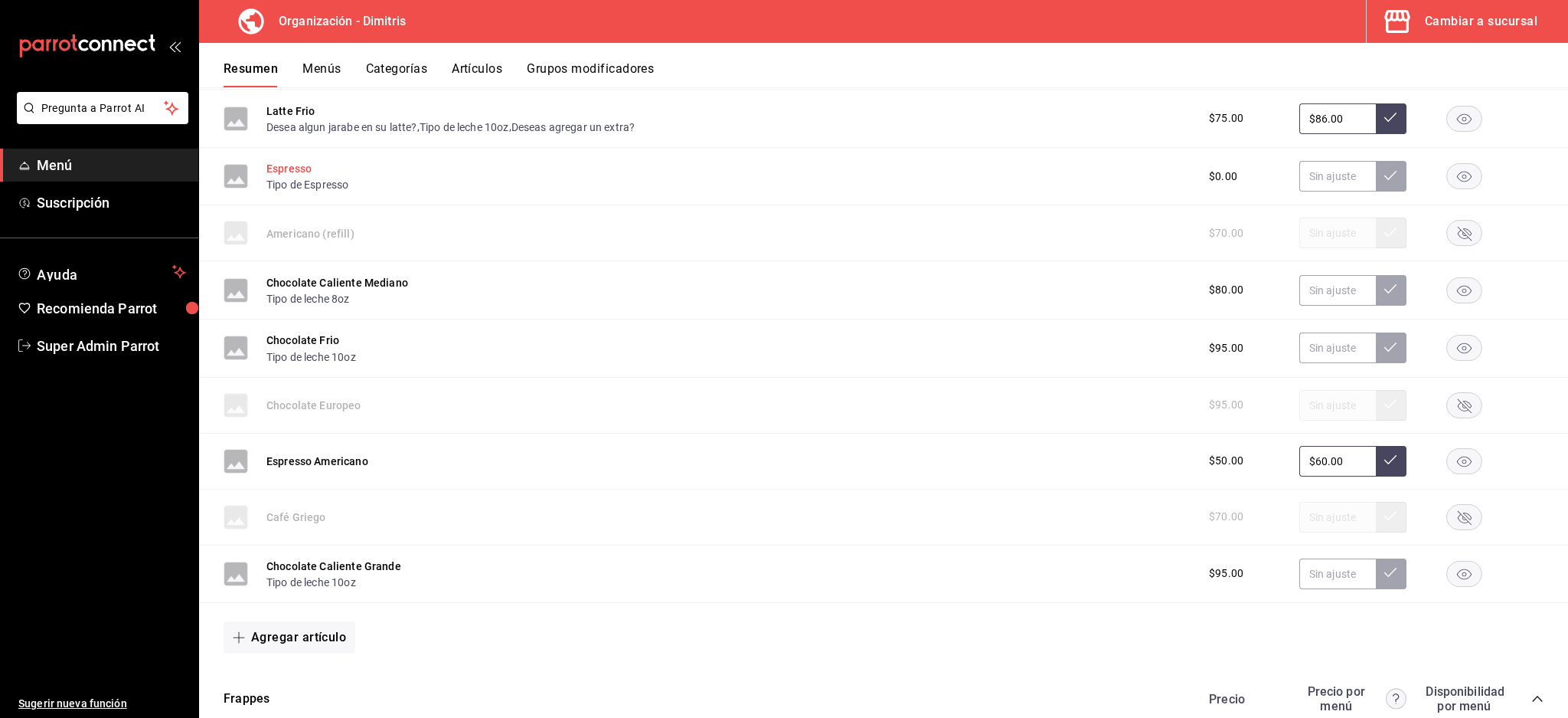
click at [288, 173] on button "Espresso" at bounding box center [289, 168] width 45 height 16
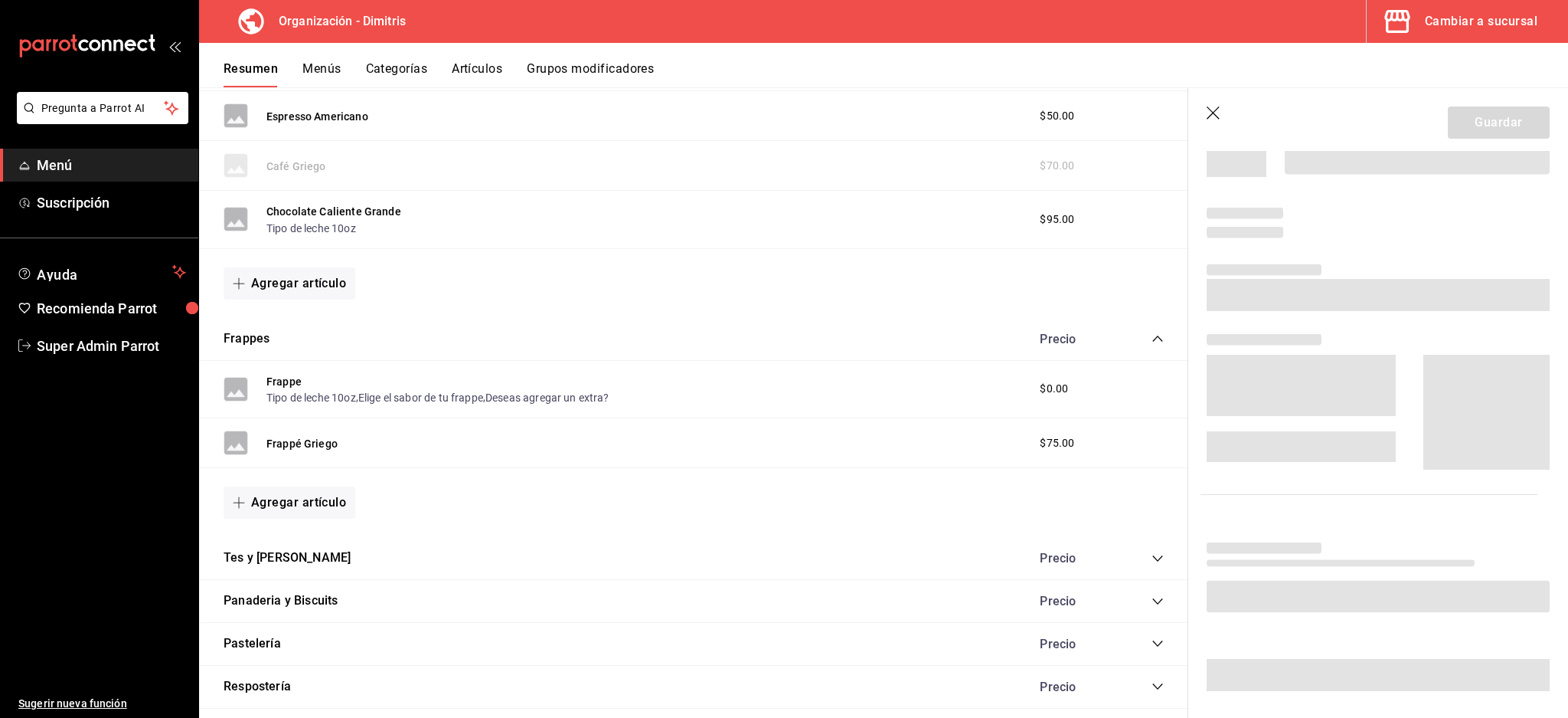
scroll to position [6993, 0]
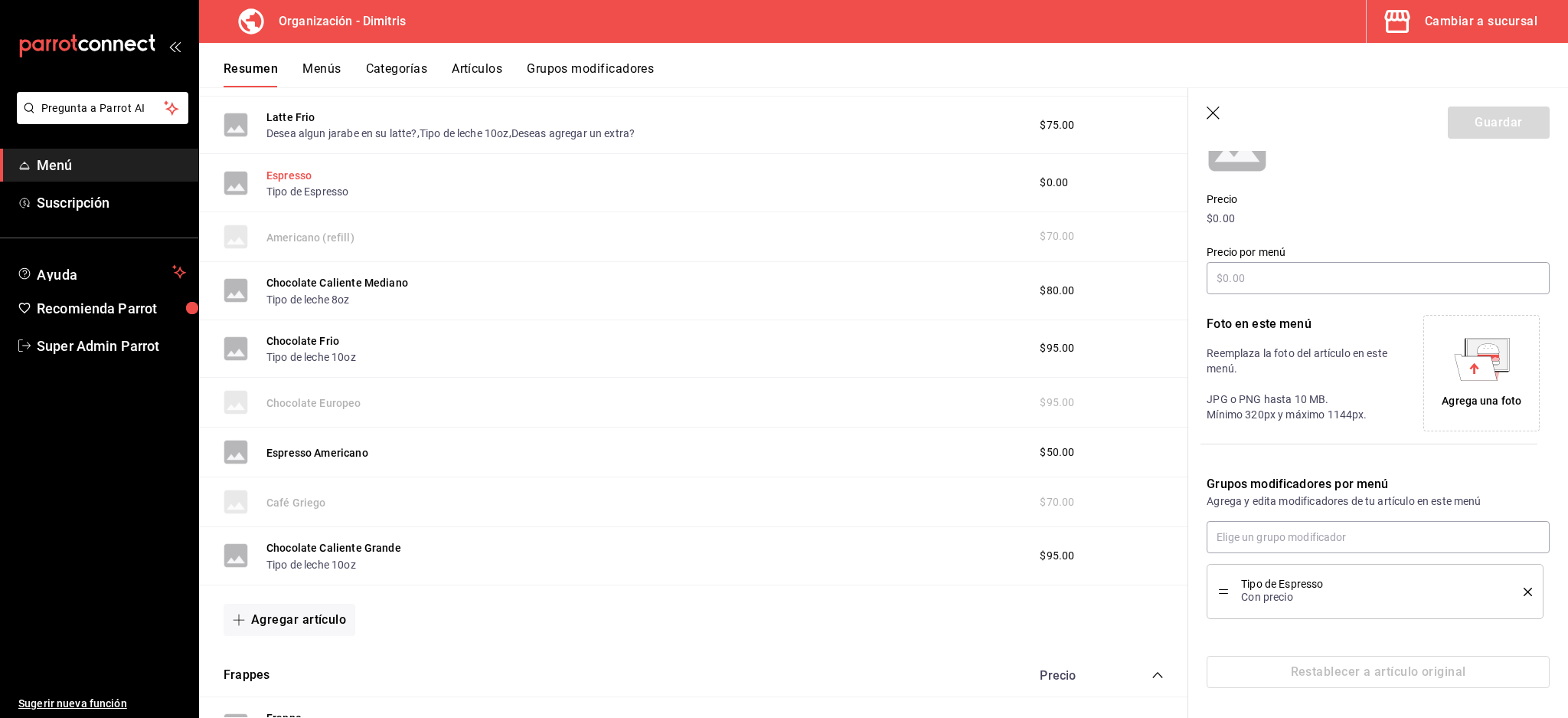
click at [289, 175] on button "Espresso" at bounding box center [289, 175] width 45 height 16
drag, startPoint x: 1205, startPoint y: 480, endPoint x: 1495, endPoint y: 502, distance: 290.8
click at [1495, 502] on div "Grupos modificadores por menú Agrega y edita modificadores de tu artículo en es…" at bounding box center [1369, 538] width 362 height 162
click at [1496, 502] on p "Agrega y edita modificadores de tu artículo en este menú" at bounding box center [1378, 501] width 343 height 16
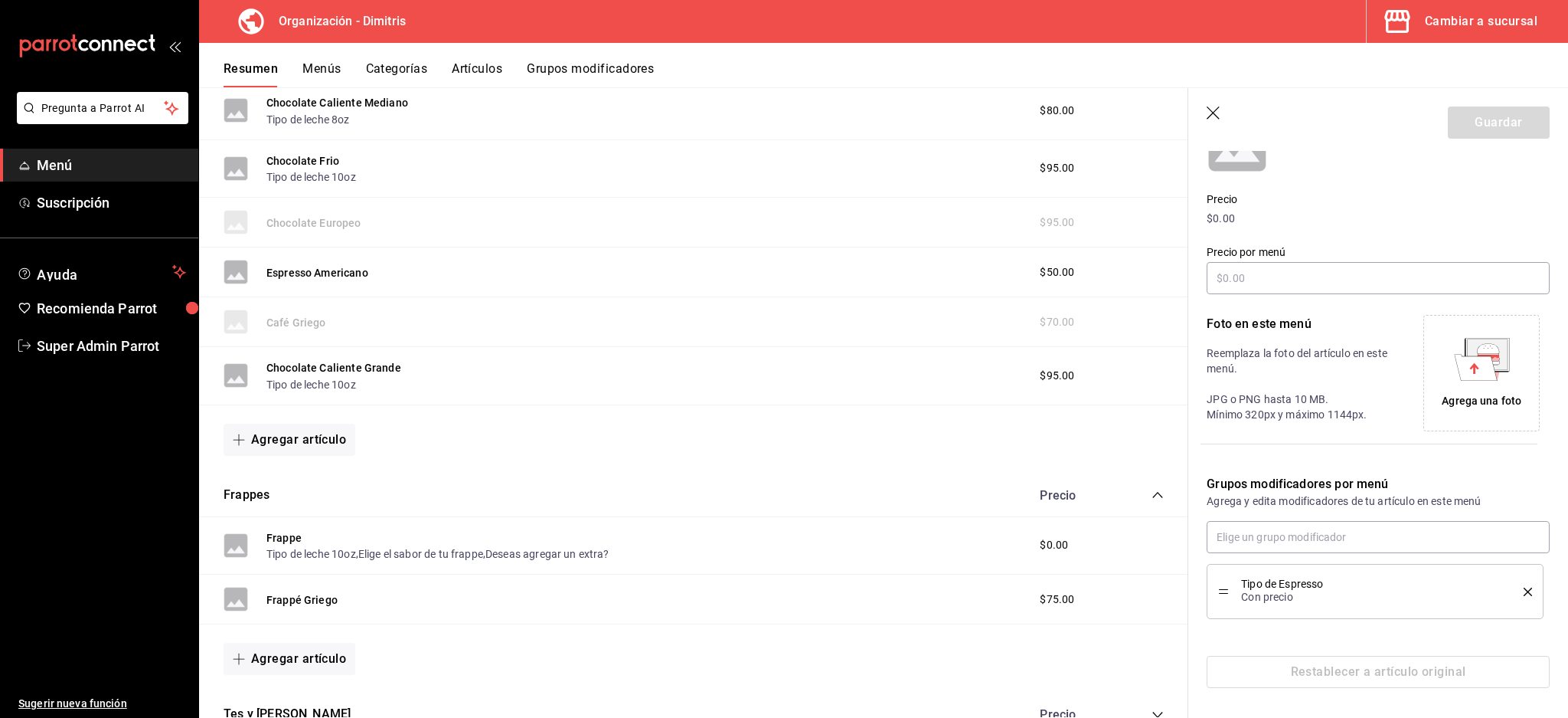
scroll to position [7198, 0]
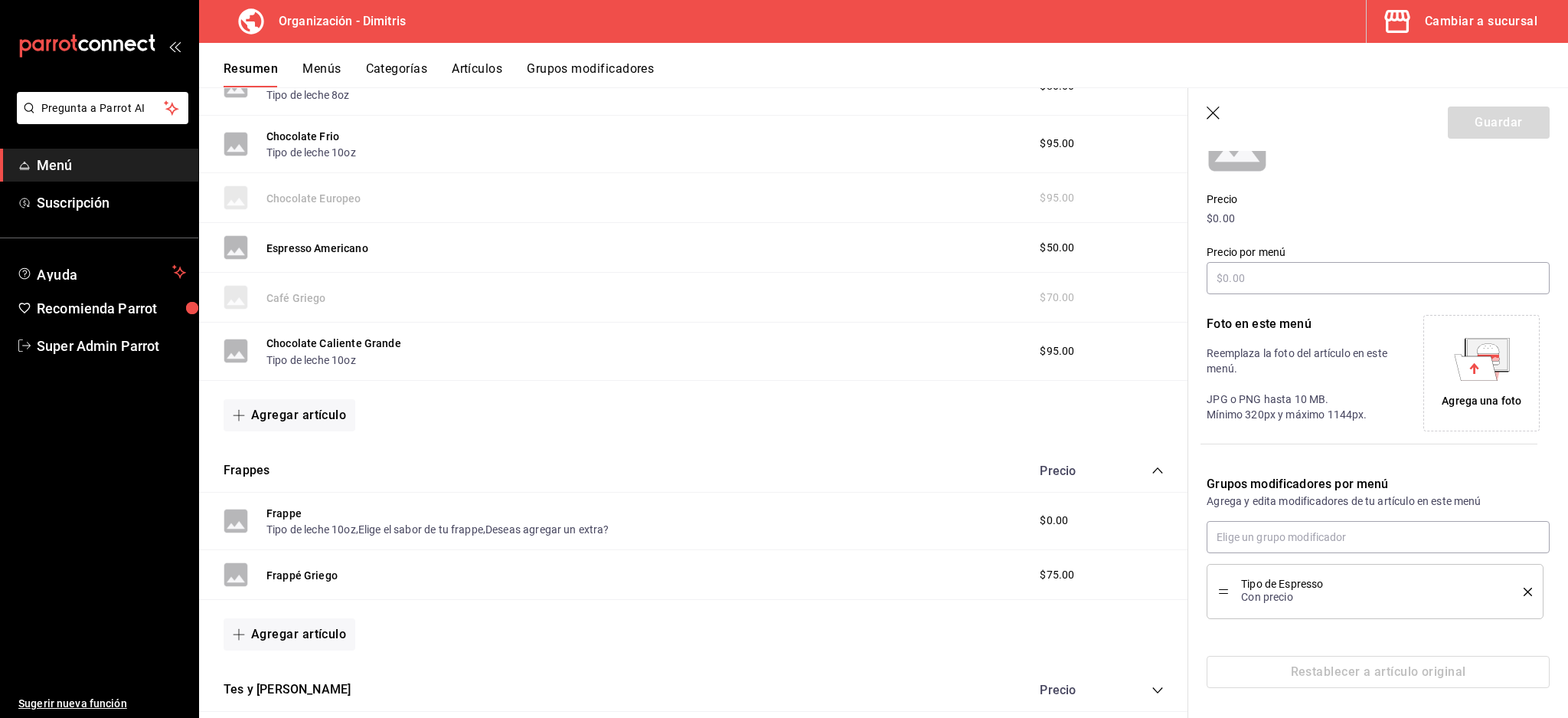
click at [1524, 594] on icon "delete" at bounding box center [1528, 592] width 9 height 9
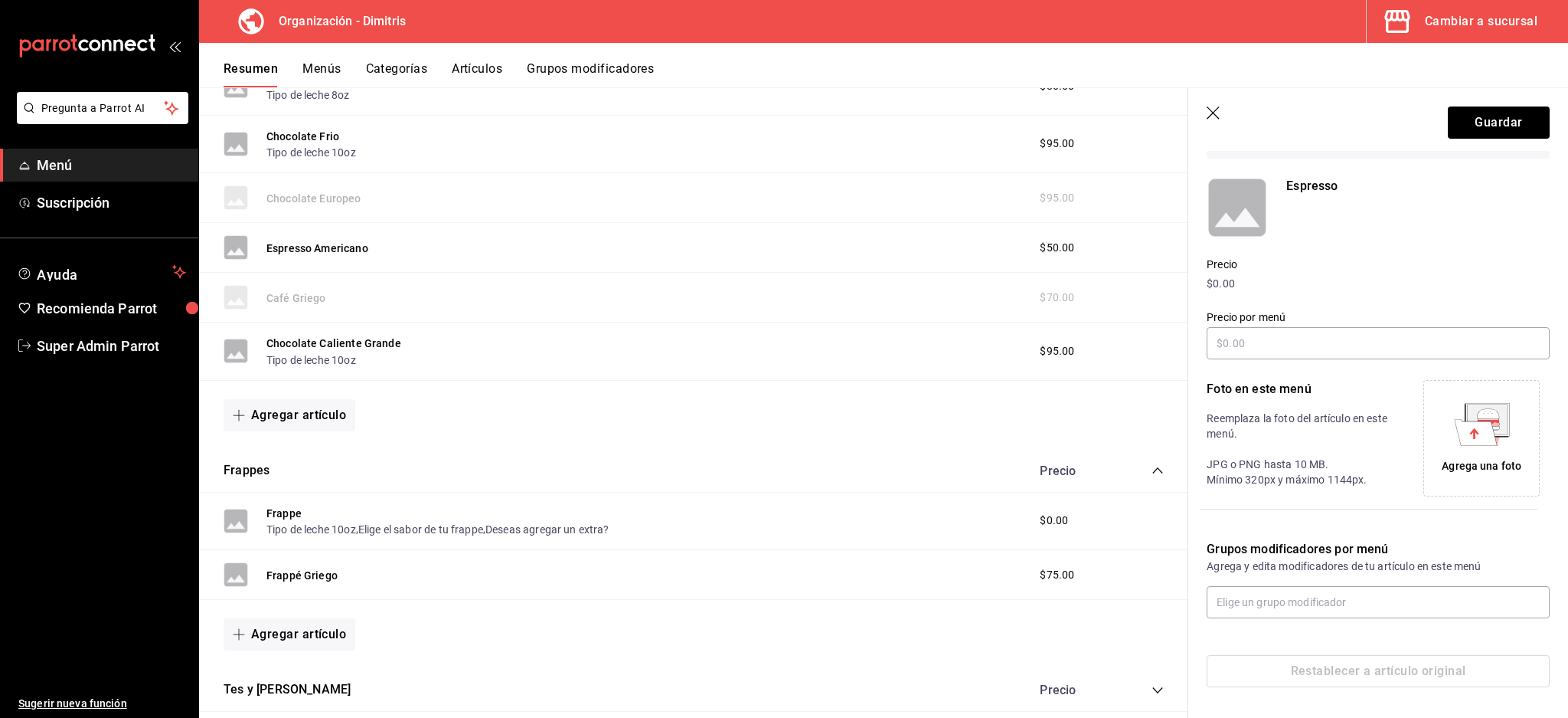
scroll to position [112, 0]
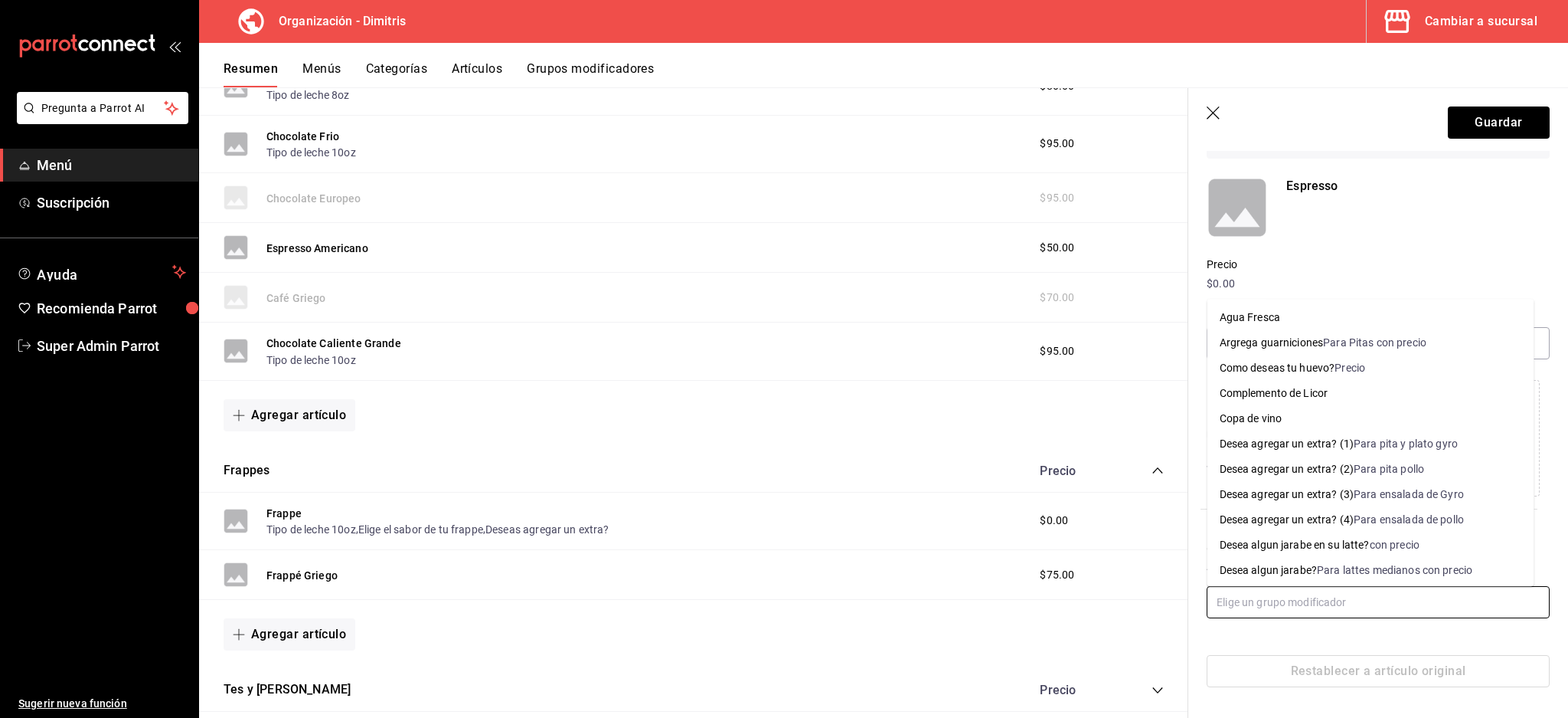
click at [1291, 602] on input "text" at bounding box center [1378, 602] width 343 height 32
click at [1255, 83] on div "Resumen Menús Categorías Artículos Grupos modificadores" at bounding box center [895, 74] width 1344 height 26
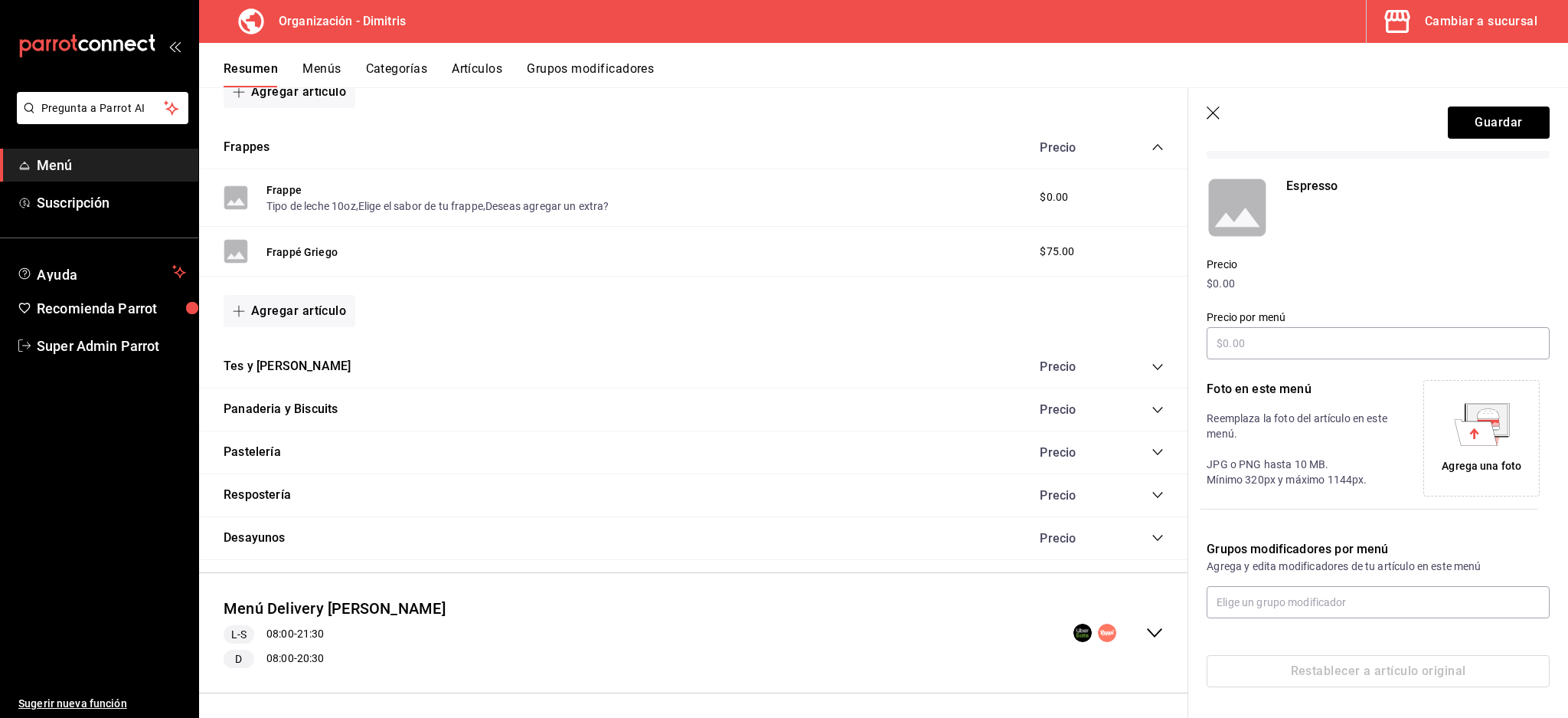
scroll to position [7526, 0]
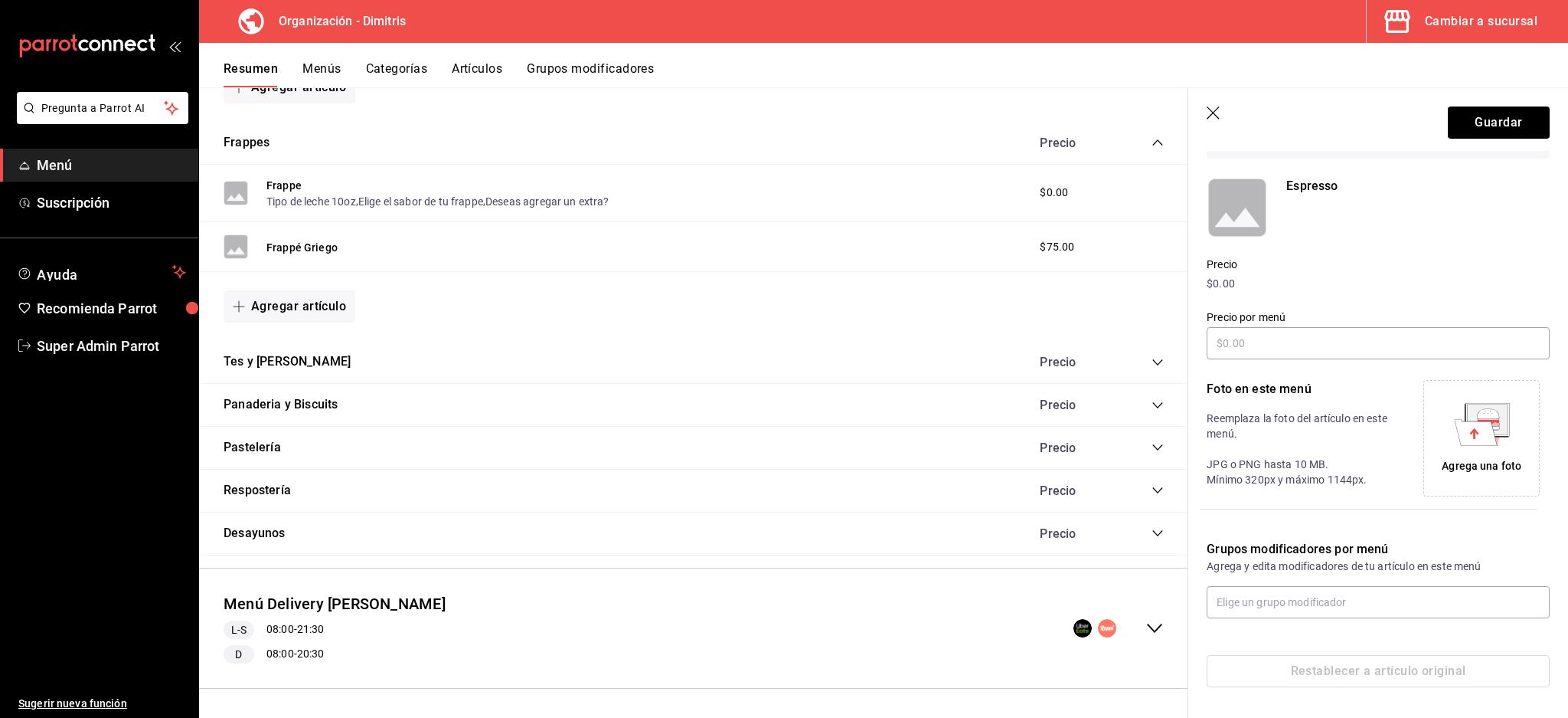
click at [1222, 123] on header "Guardar" at bounding box center [1379, 119] width 380 height 63
click at [1218, 115] on icon "button" at bounding box center [1215, 114] width 16 height 16
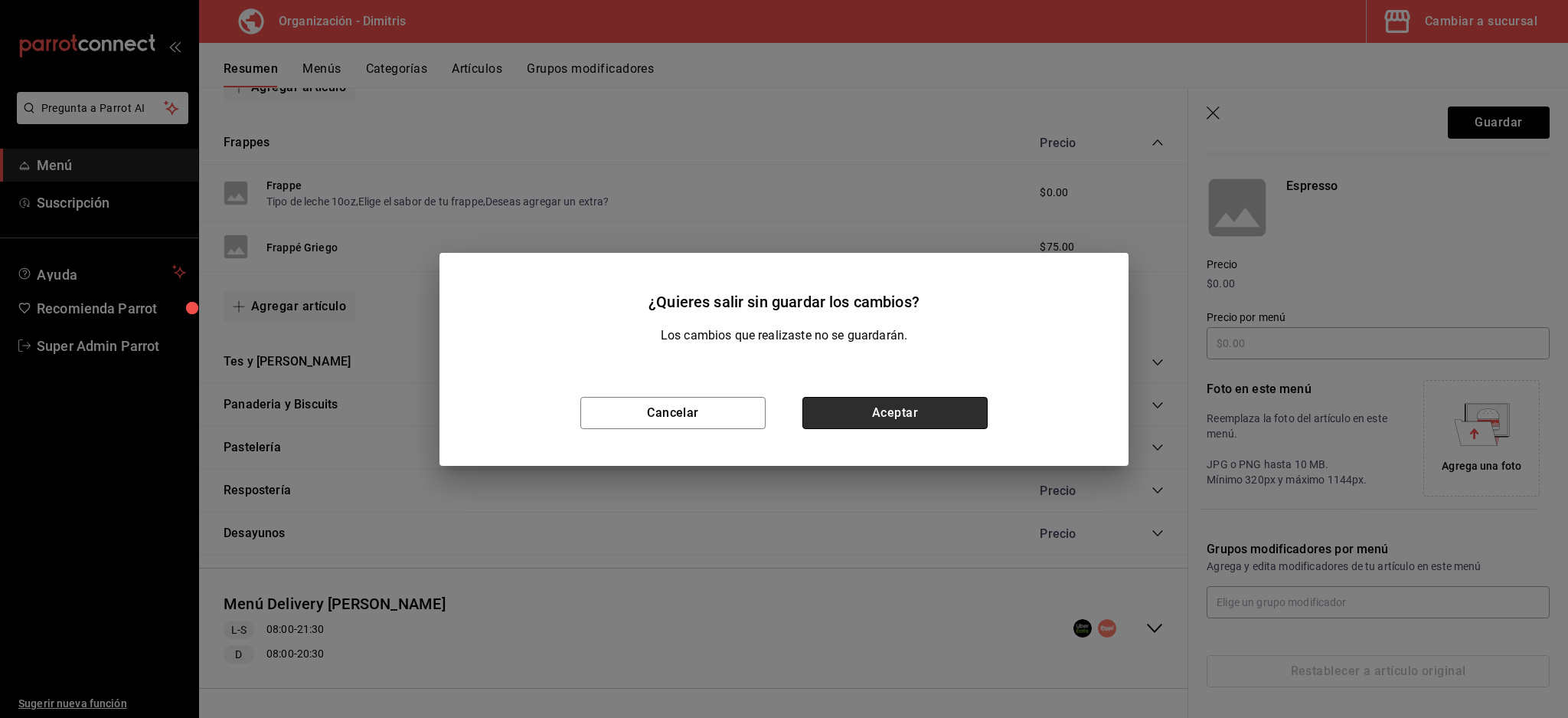
click at [918, 411] on button "Aceptar" at bounding box center [895, 412] width 186 height 32
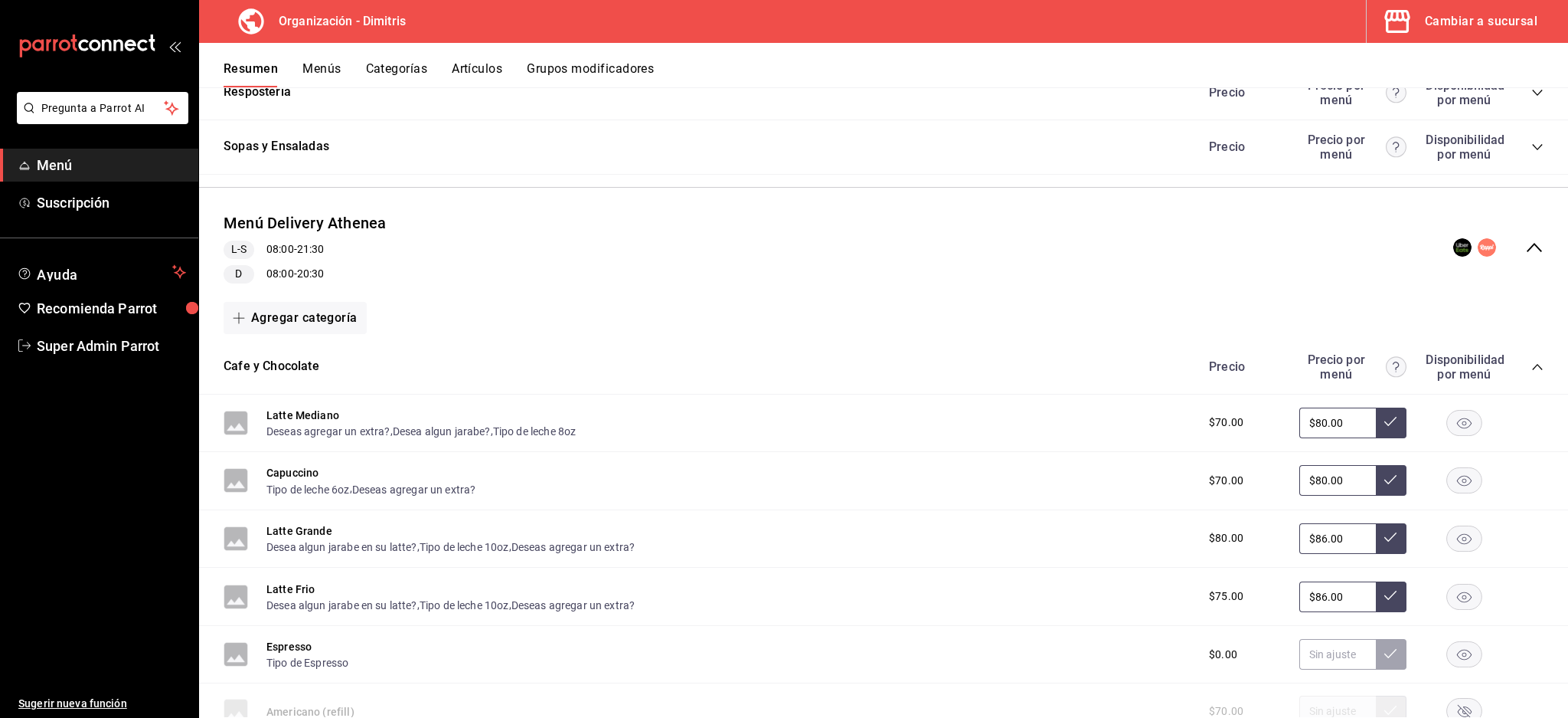
scroll to position [6840, 0]
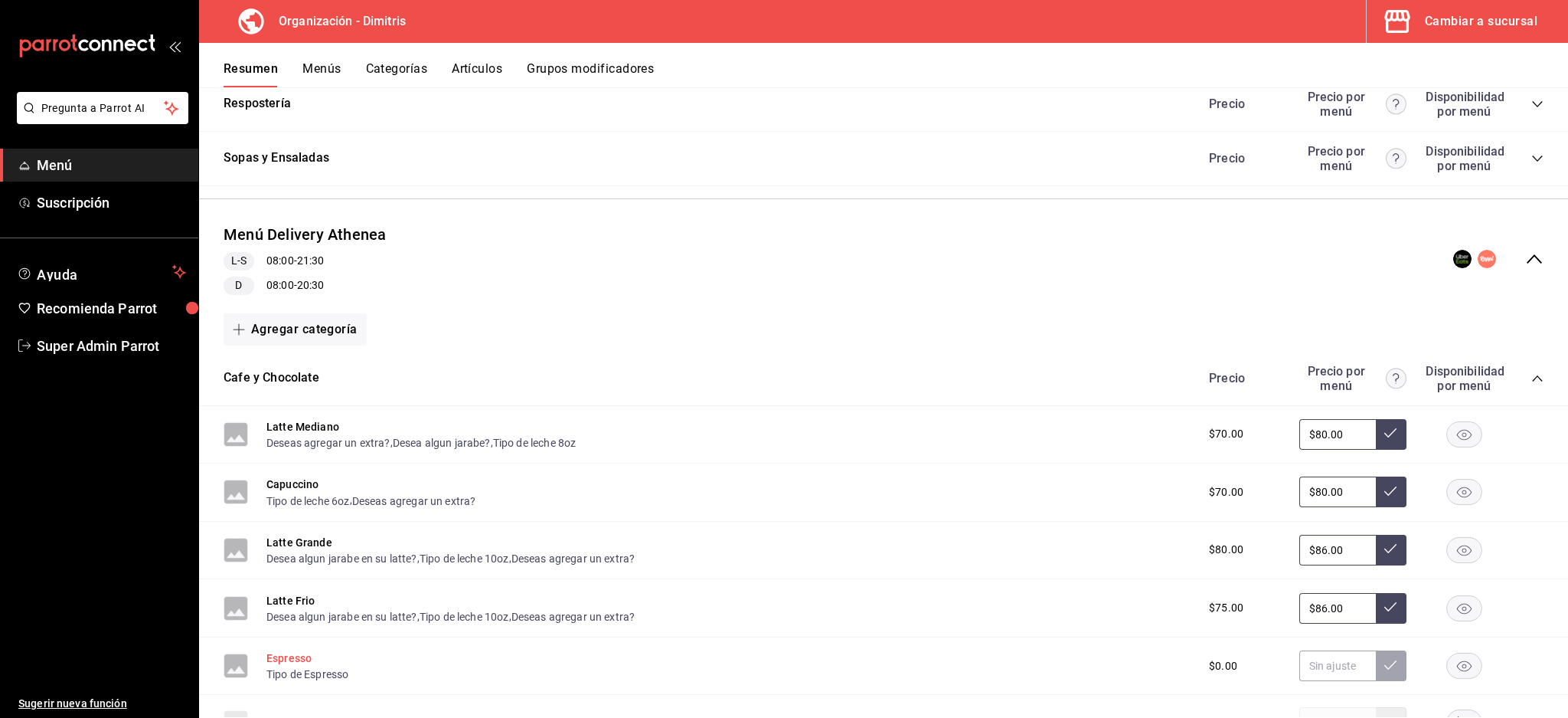
click at [296, 660] on button "Espresso" at bounding box center [289, 658] width 45 height 16
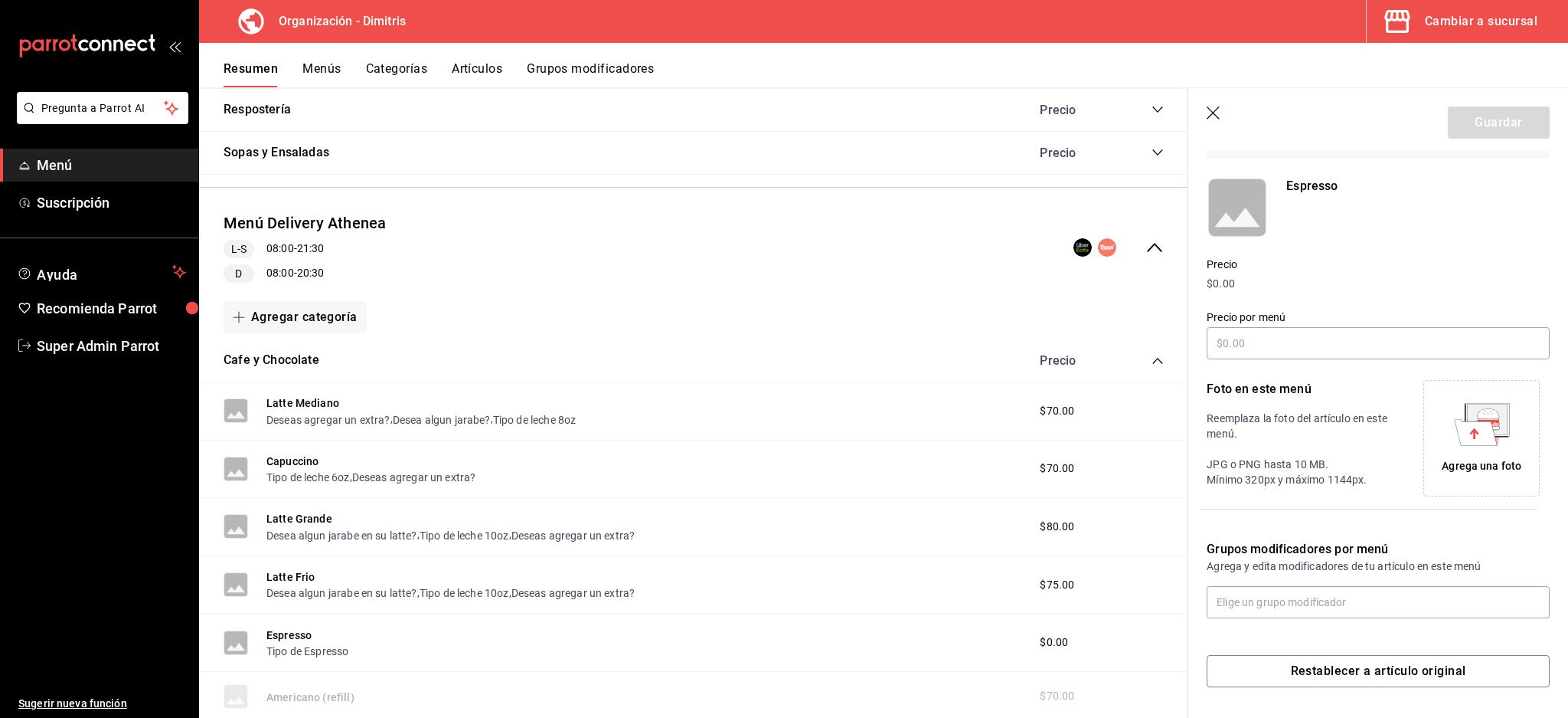
scroll to position [111, 0]
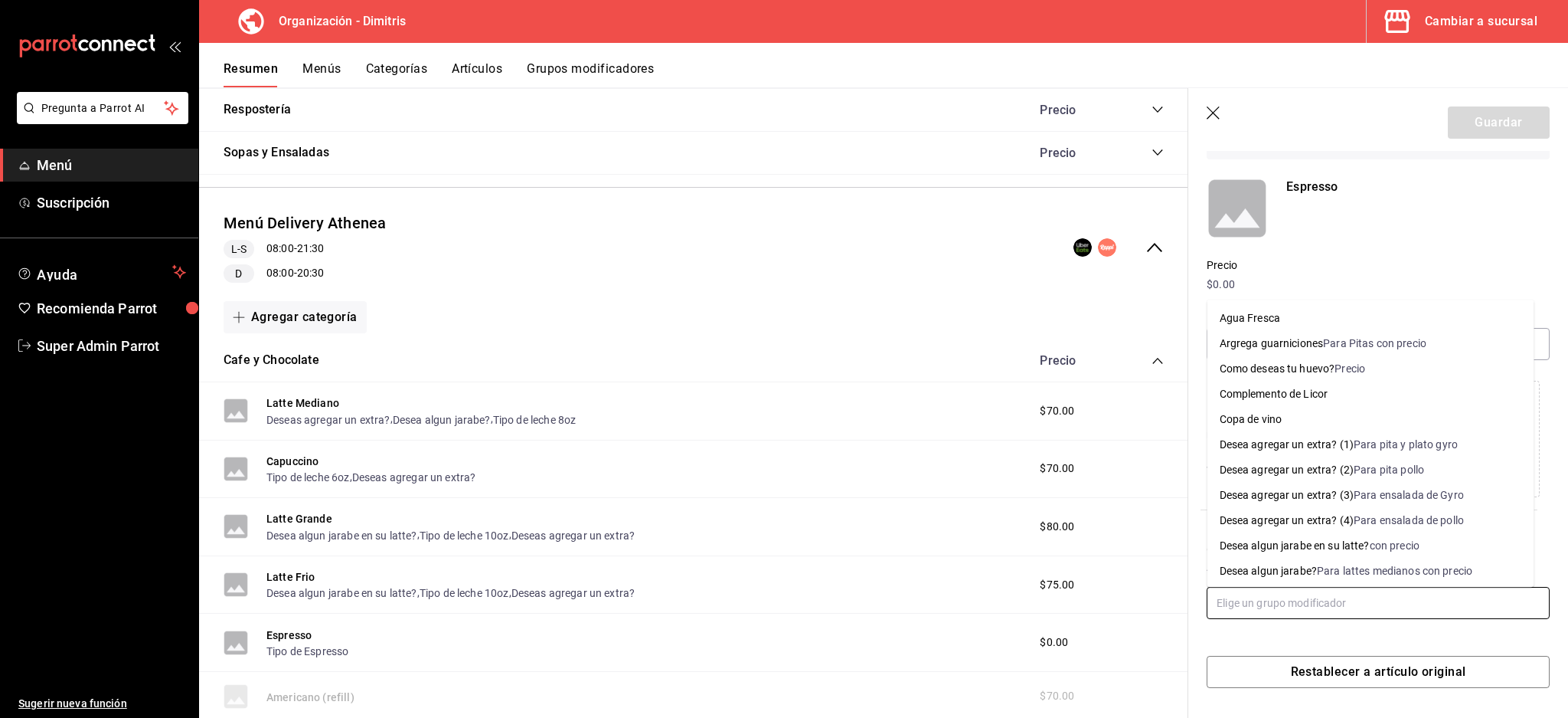
click at [1371, 593] on input "text" at bounding box center [1378, 602] width 343 height 32
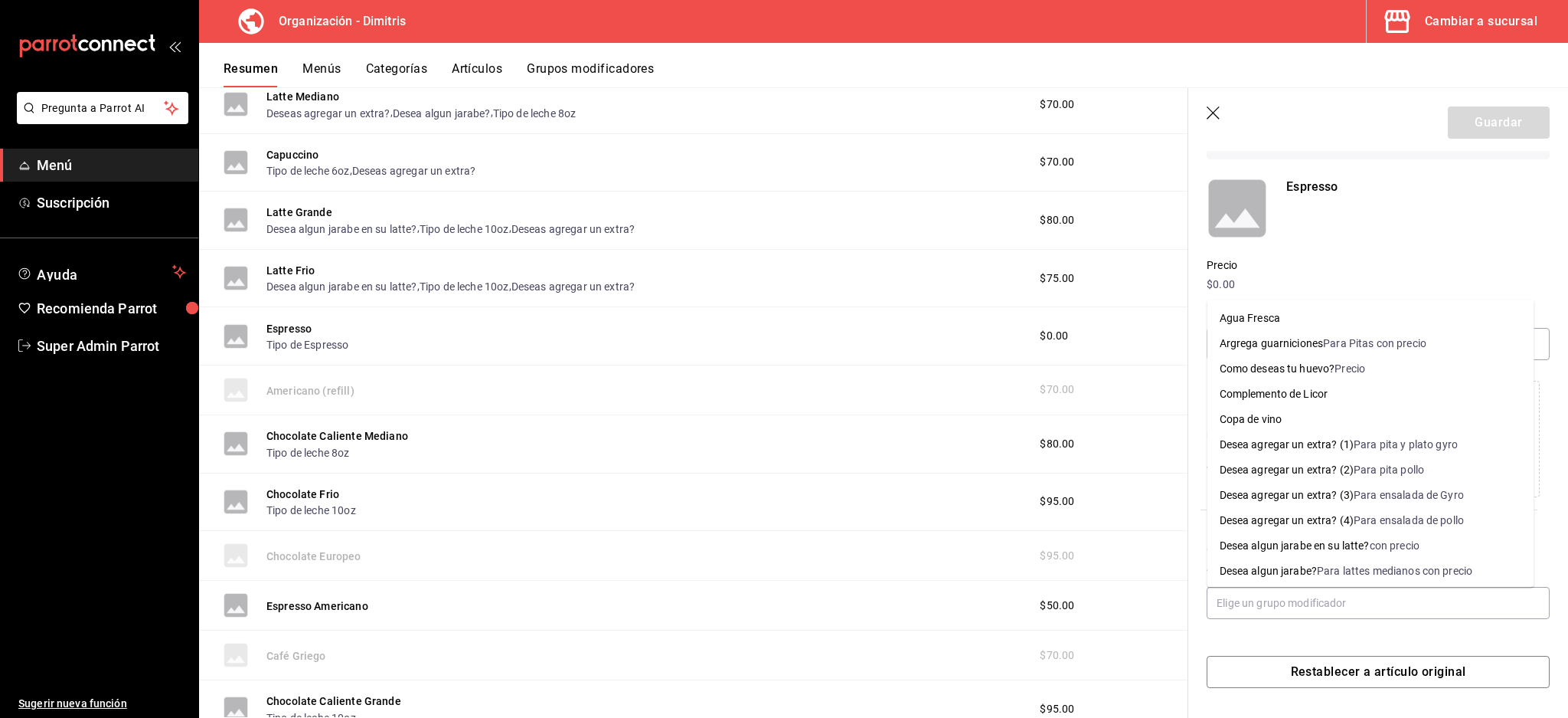
click at [560, 62] on button "Grupos modificadores" at bounding box center [590, 74] width 127 height 26
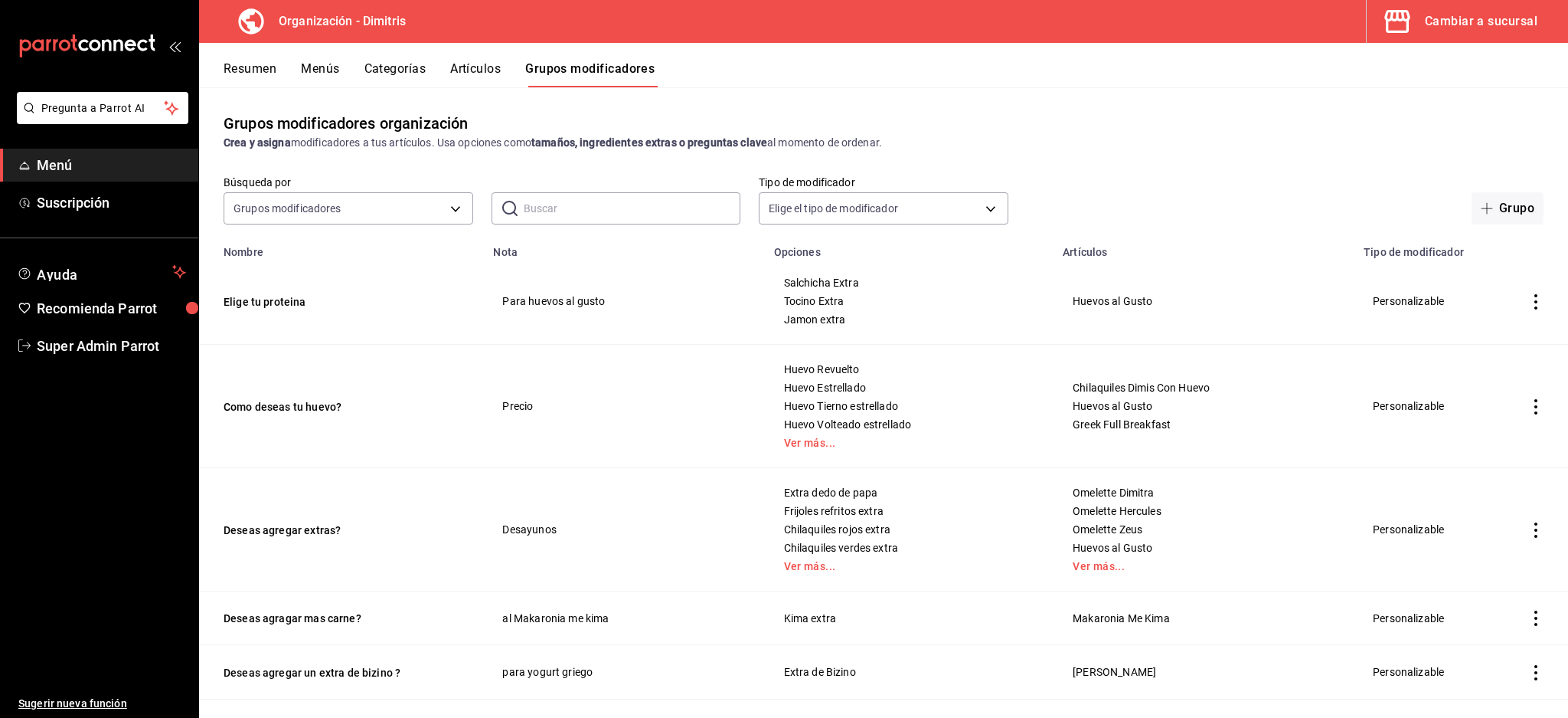
click at [992, 99] on div "Grupos modificadores organización Crea y asigna modificadores a tus artículos. …" at bounding box center [884, 402] width 1369 height 630
drag, startPoint x: 834, startPoint y: 274, endPoint x: 920, endPoint y: 325, distance: 100.0
click at [920, 325] on td "Salchicha Extra Tocino Extra Jamon extra" at bounding box center [909, 302] width 289 height 86
click at [896, 329] on td "Salchicha Extra Tocino Extra Jamon extra" at bounding box center [909, 302] width 289 height 86
click at [877, 322] on span "Jamon extra" at bounding box center [909, 320] width 251 height 10
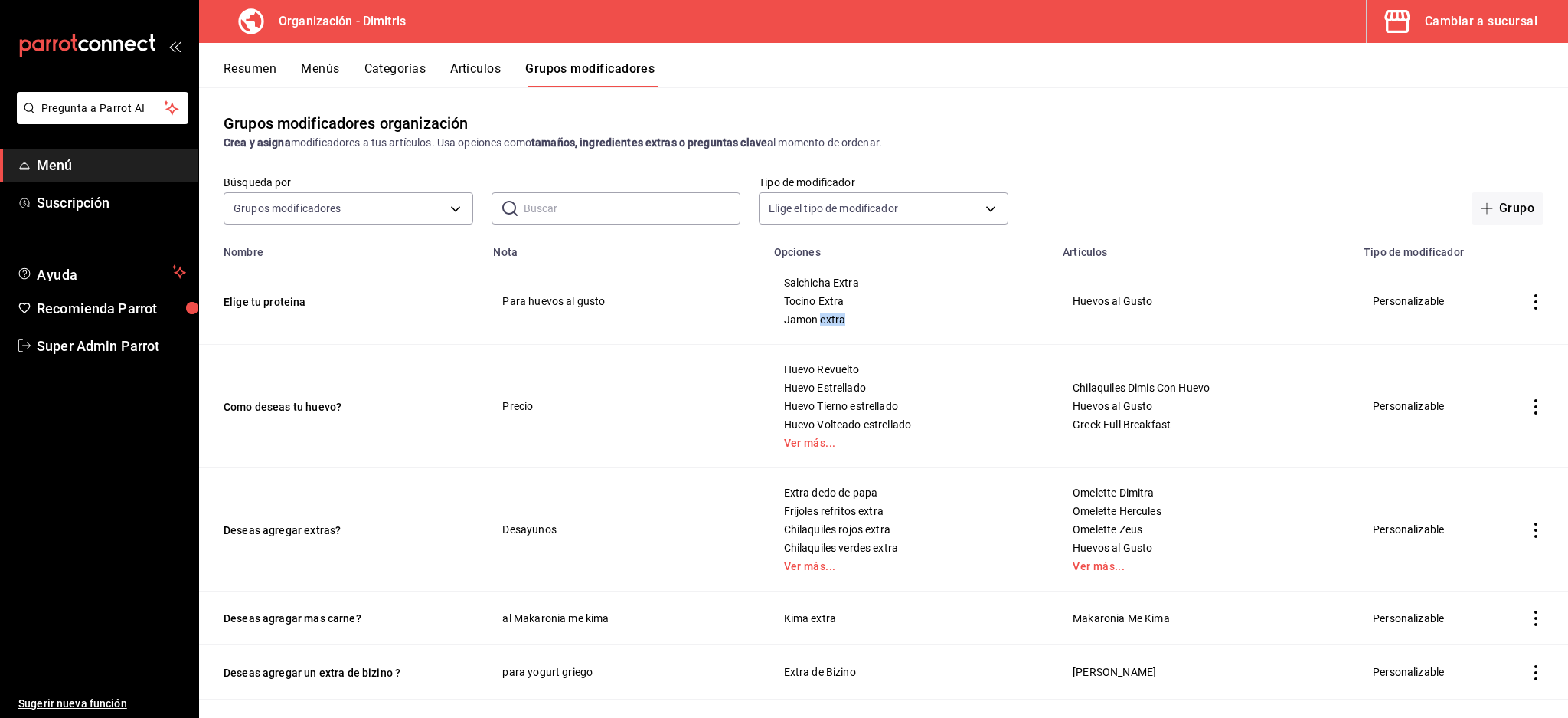
click at [877, 322] on span "Jamon extra" at bounding box center [909, 320] width 251 height 10
click at [987, 319] on span "Jamon extra" at bounding box center [909, 320] width 251 height 10
click at [249, 302] on button "Elige tu proteina" at bounding box center [315, 302] width 184 height 16
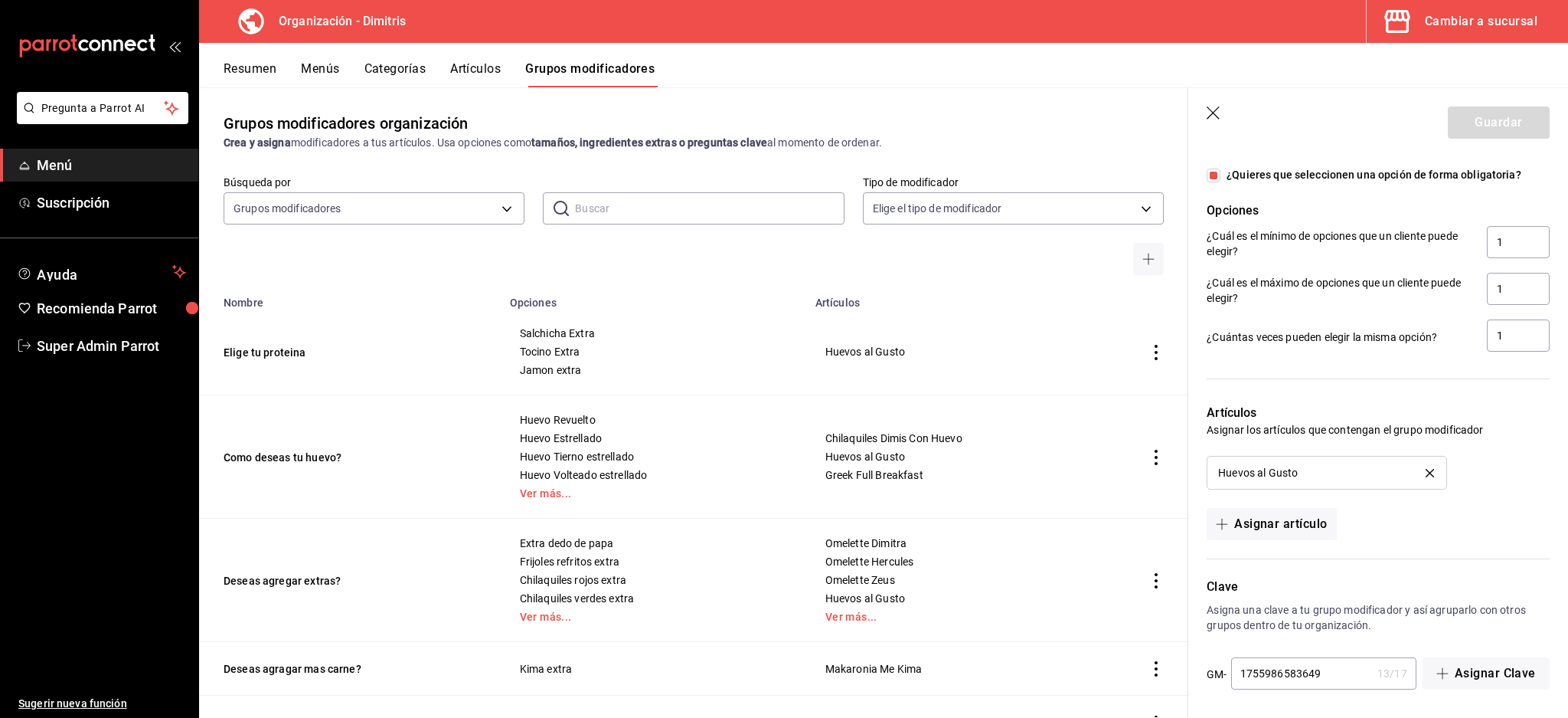
scroll to position [838, 0]
click at [1348, 675] on input "1755986583649" at bounding box center [1301, 669] width 140 height 30
drag, startPoint x: 1348, startPoint y: 668, endPoint x: 1071, endPoint y: 661, distance: 277.1
click at [1071, 661] on main "Grupos modificadores organización Crea y asigna modificadores a tus artículos. …" at bounding box center [884, 403] width 1369 height 631
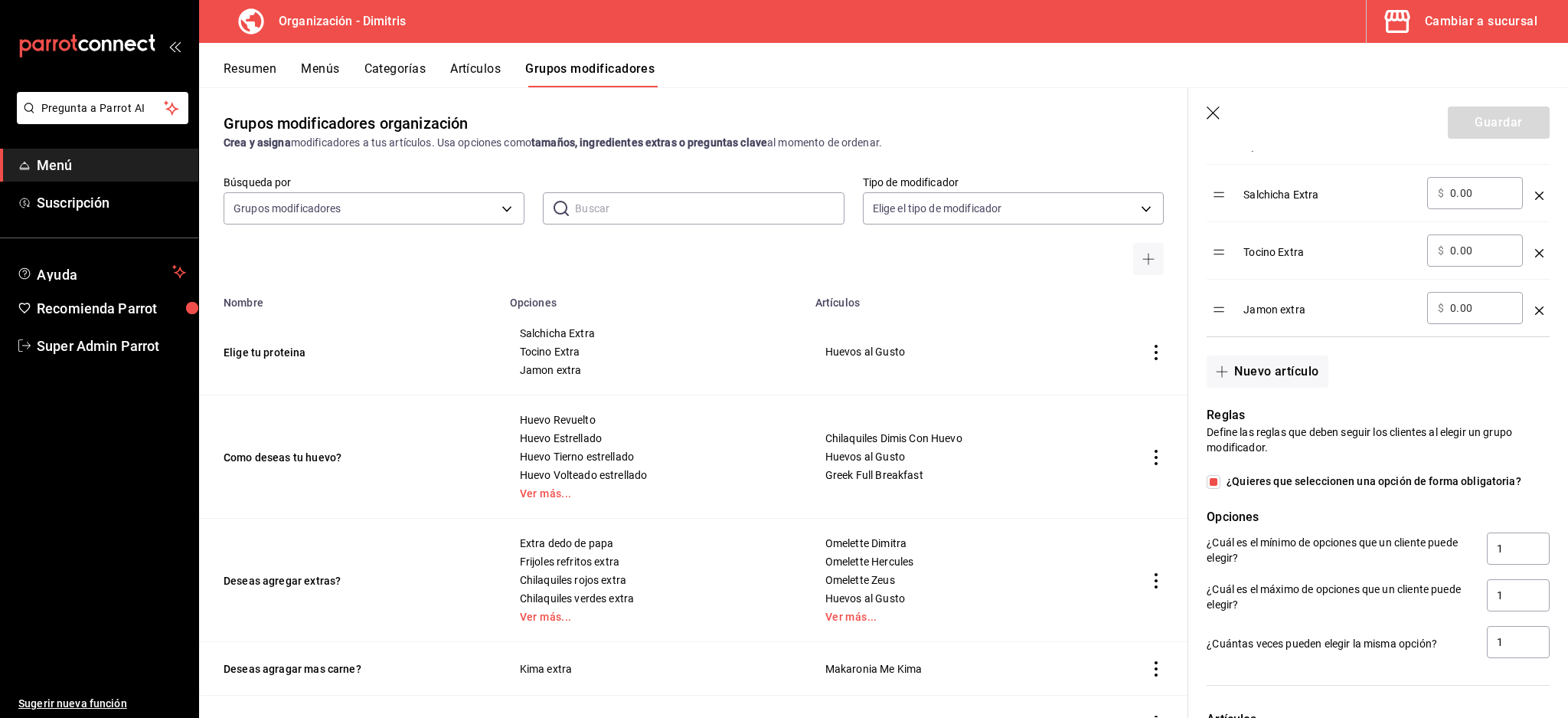
scroll to position [327, 0]
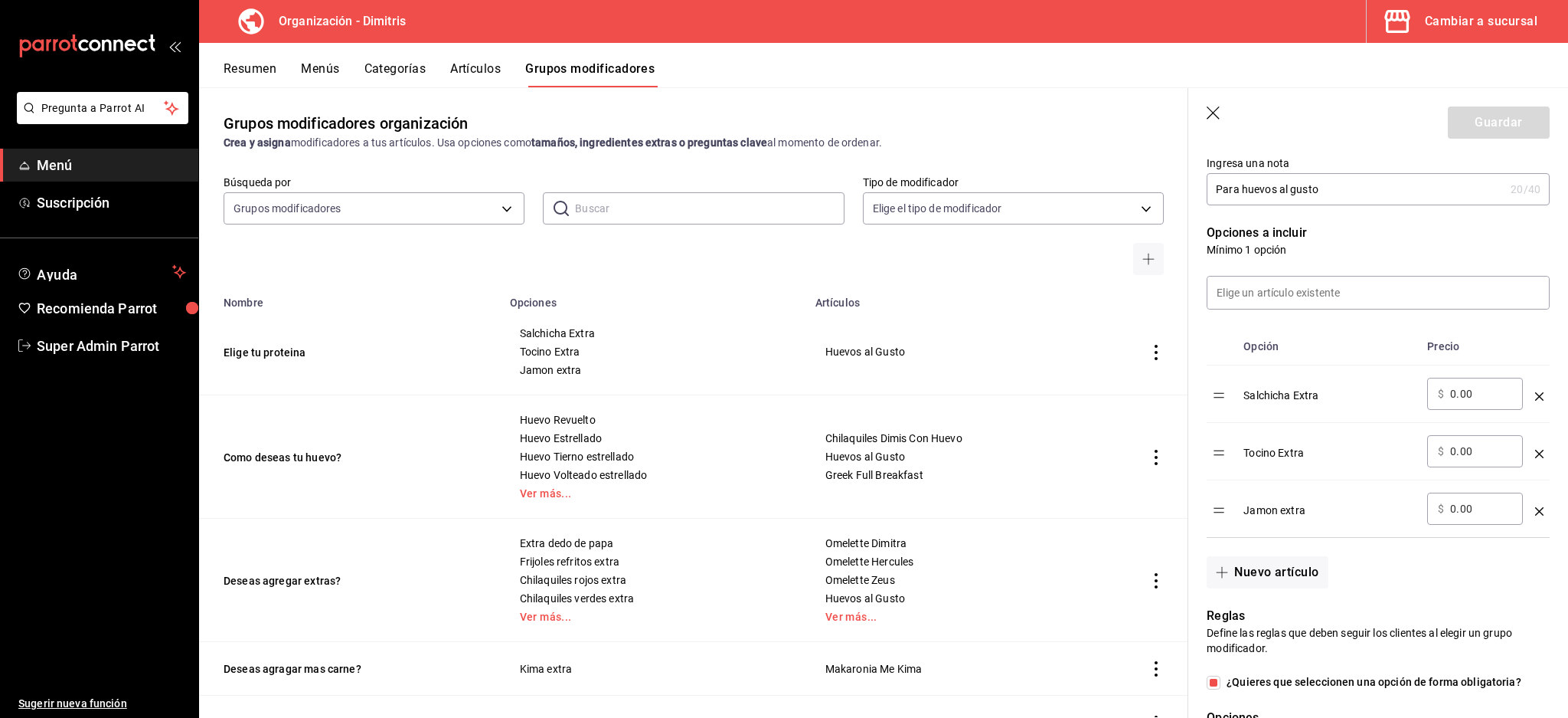
click at [1308, 397] on div "Salchicha Extra" at bounding box center [1329, 390] width 172 height 25
click at [1394, 398] on div "Salchicha Extra" at bounding box center [1329, 390] width 172 height 25
click at [1217, 110] on icon "button" at bounding box center [1215, 114] width 16 height 16
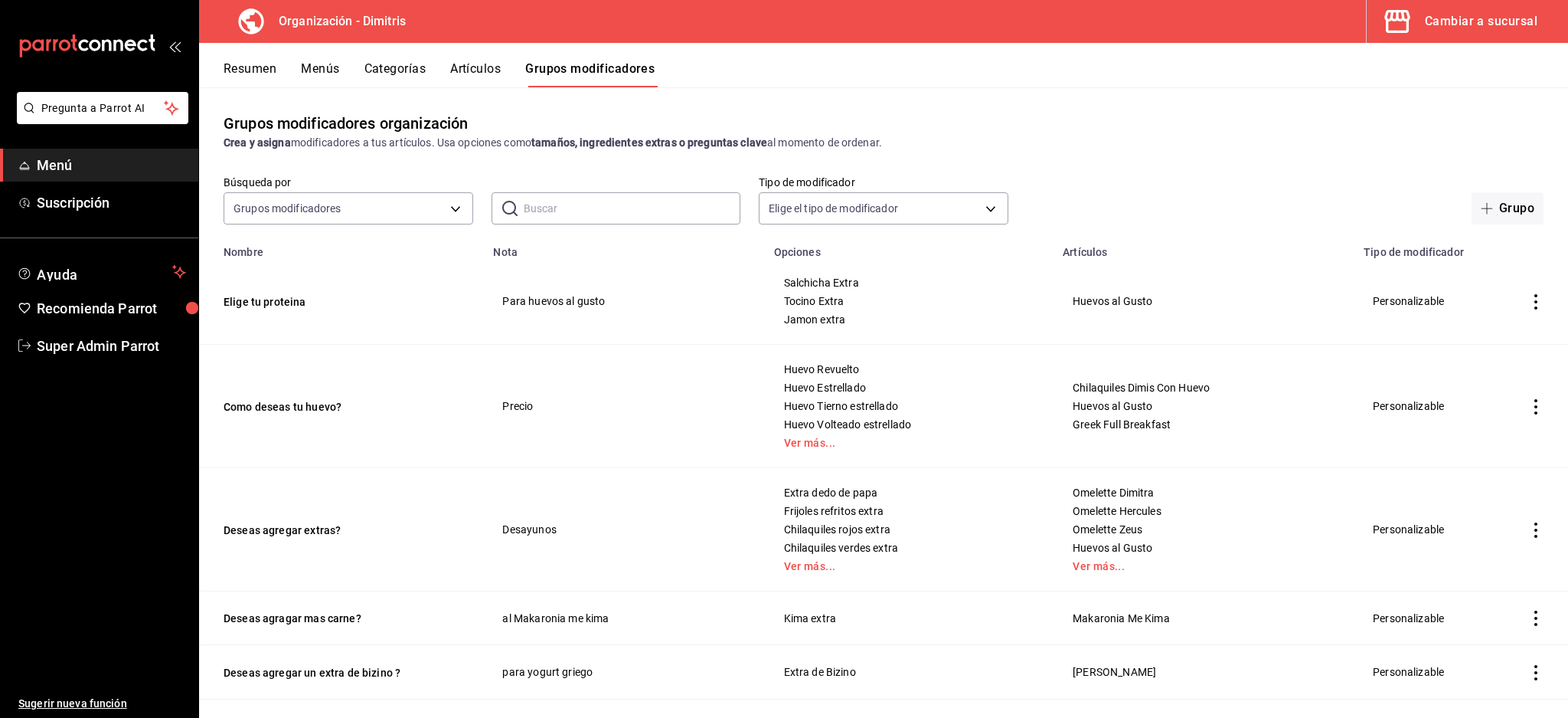
click at [450, 77] on div "Resumen Menús Categorías Artículos Grupos modificadores" at bounding box center [895, 74] width 1344 height 26
click at [493, 71] on button "Artículos" at bounding box center [476, 74] width 51 height 26
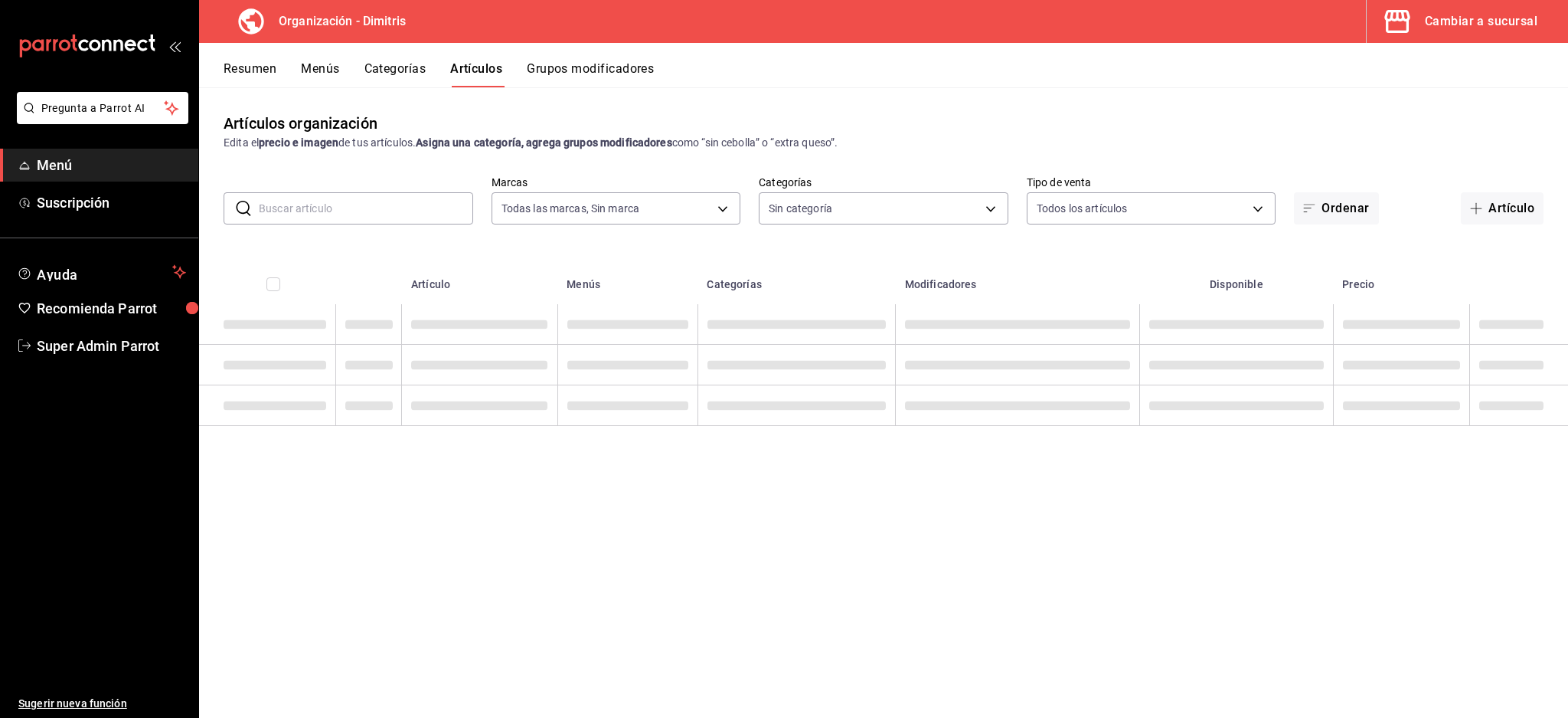
type input "317daab7-dfab-4307-9e12-935137646369"
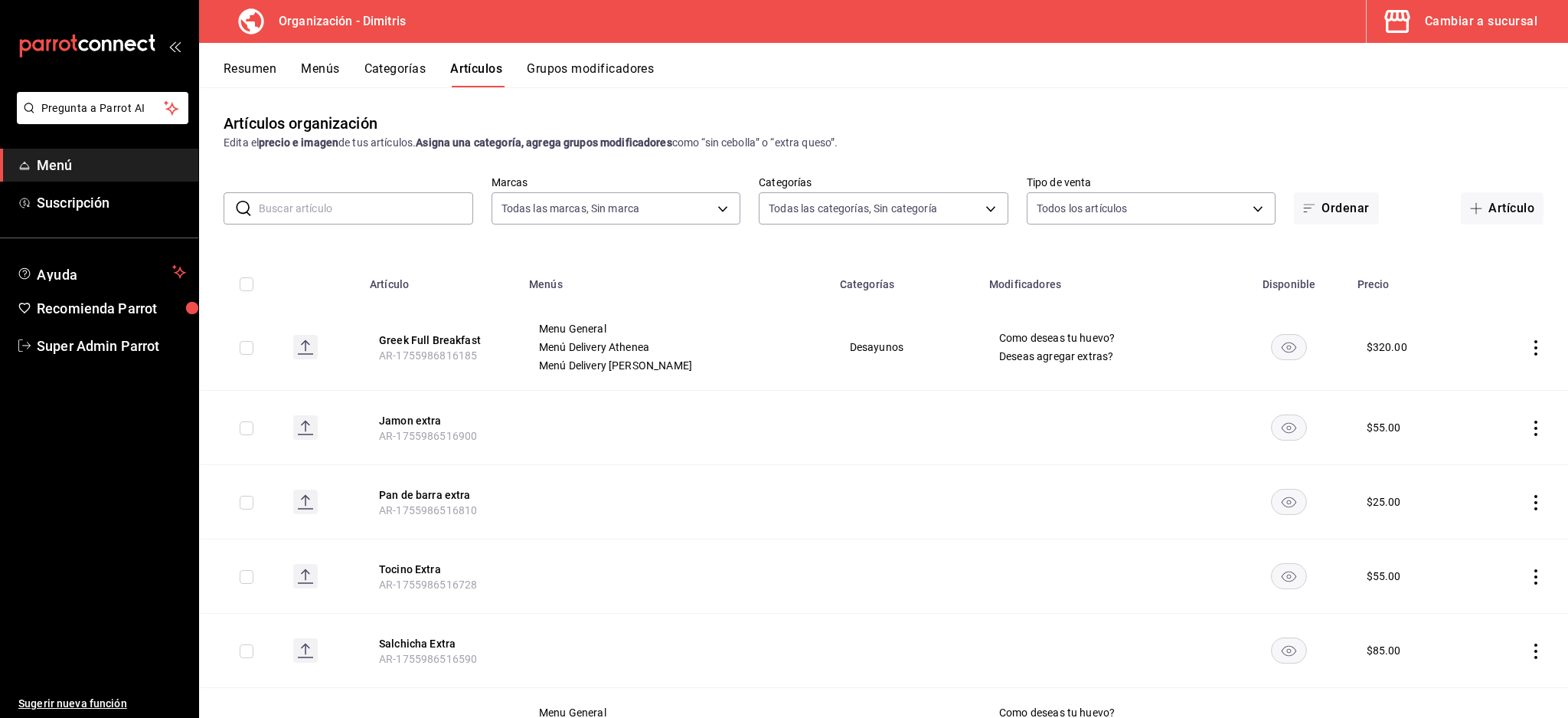
type input "fad5bf19-ac35-4369-abfc-26ce97a05b06,1a0e4e48-3a83-4d7b-81fd-4b5db3218b24,fc725…"
click at [580, 77] on button "Grupos modificadores" at bounding box center [590, 74] width 127 height 26
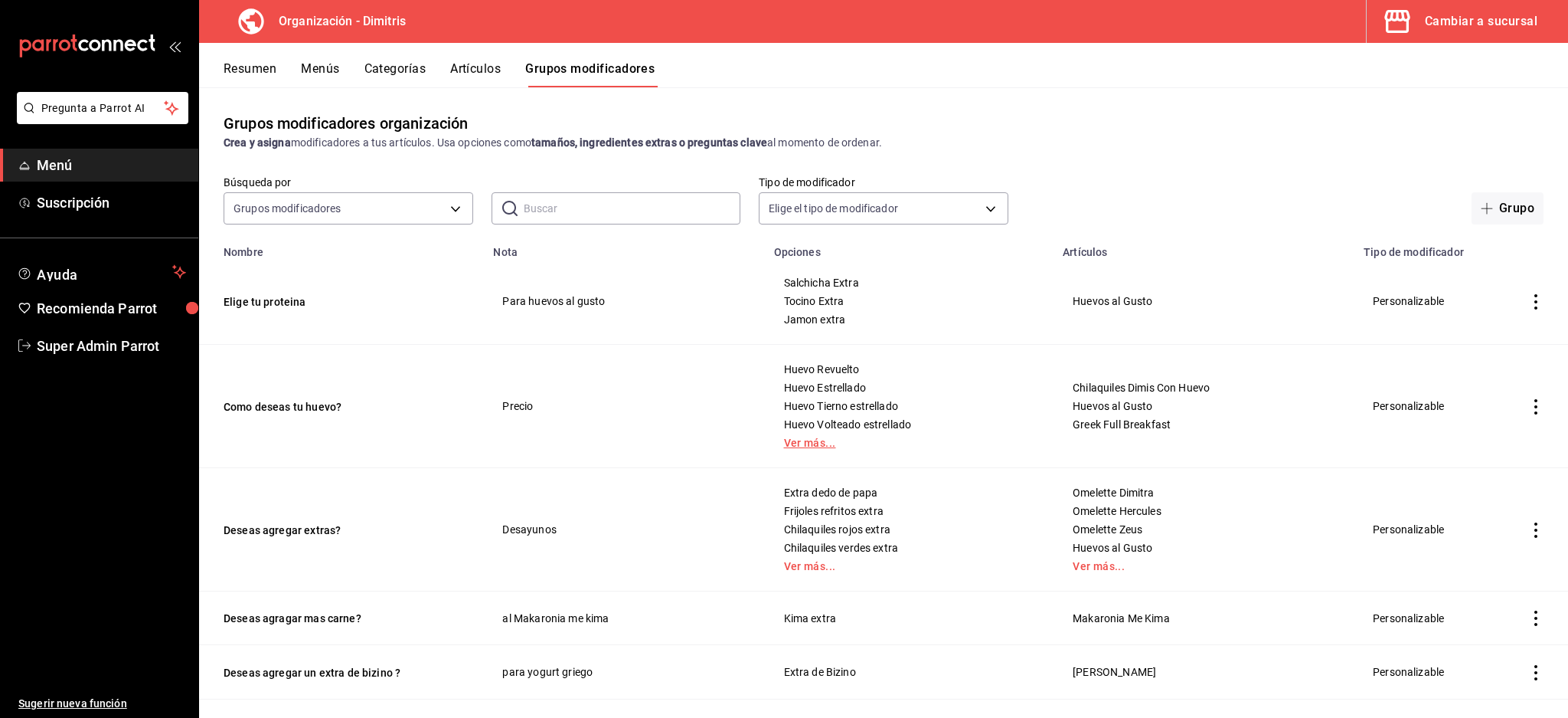
click at [870, 437] on link "Ver más..." at bounding box center [909, 442] width 251 height 10
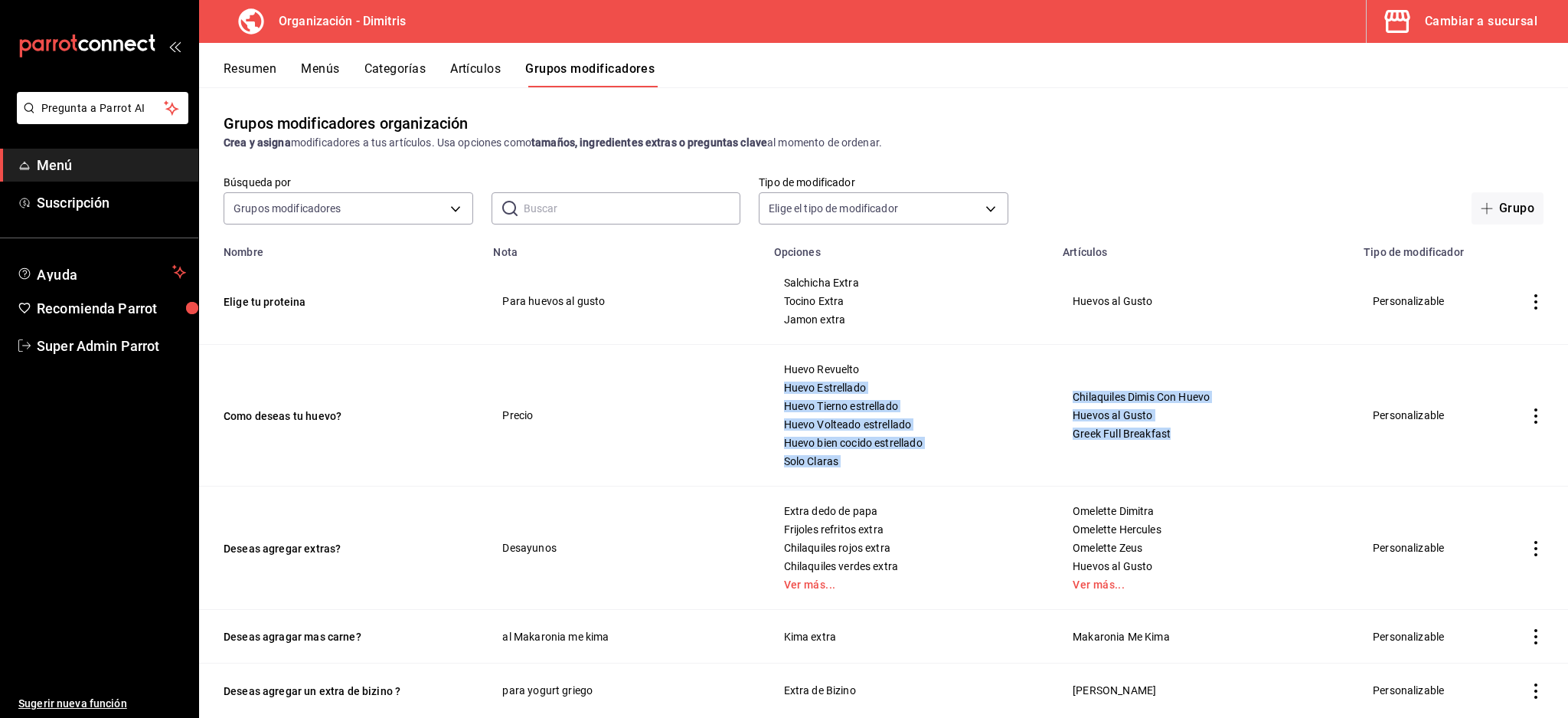
drag, startPoint x: 1193, startPoint y: 435, endPoint x: 979, endPoint y: 359, distance: 227.1
click at [979, 359] on tr "Como deseas tu huevo? Precio Huevo Revuelto Huevo [PERSON_NAME] Huevo [PERSON_N…" at bounding box center [884, 416] width 1369 height 142
click at [1171, 410] on span "Huevos al Gusto" at bounding box center [1204, 416] width 262 height 10
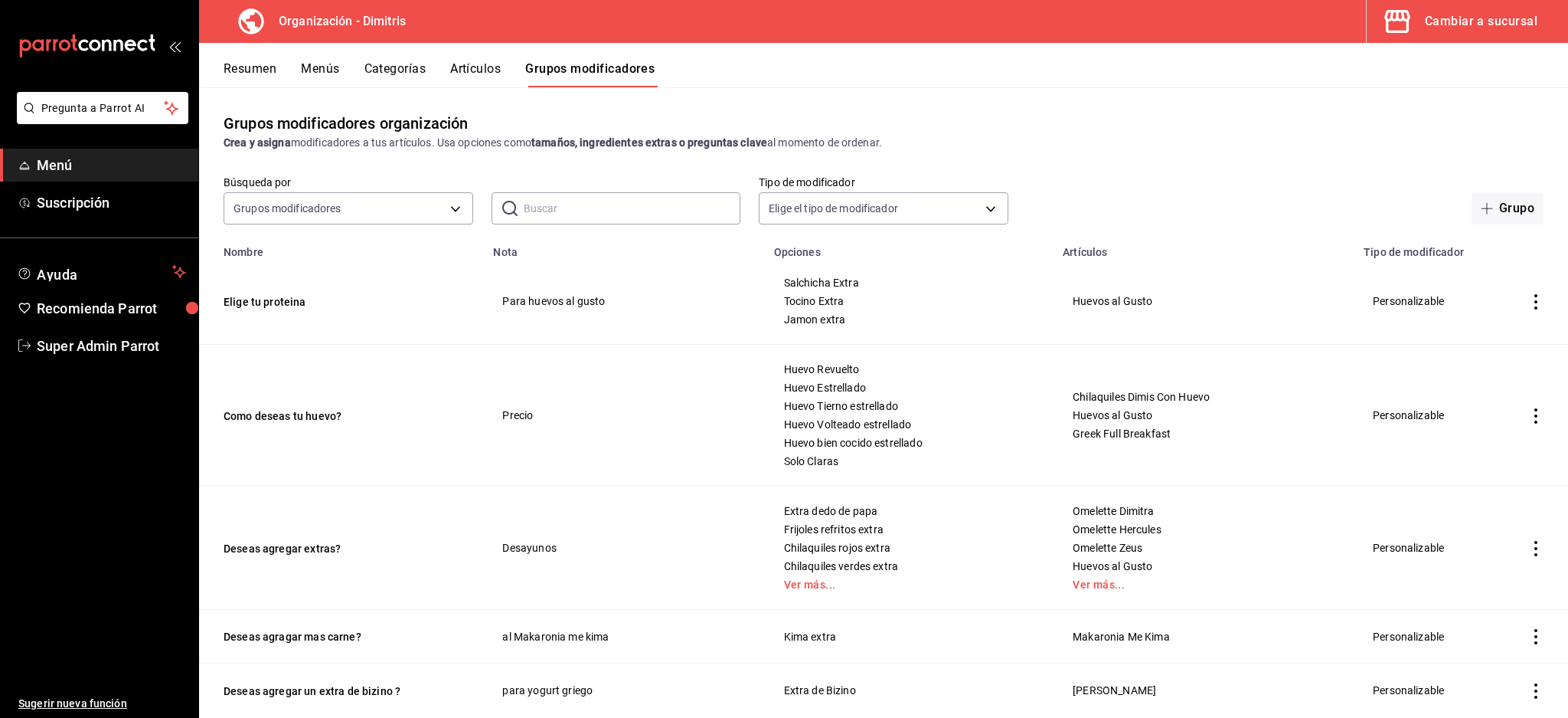
click at [1160, 430] on span "Greek Full Breakfast" at bounding box center [1204, 434] width 262 height 10
click at [1203, 437] on span "Greek Full Breakfast" at bounding box center [1204, 434] width 262 height 10
drag, startPoint x: 1205, startPoint y: 437, endPoint x: 1076, endPoint y: 394, distance: 136.0
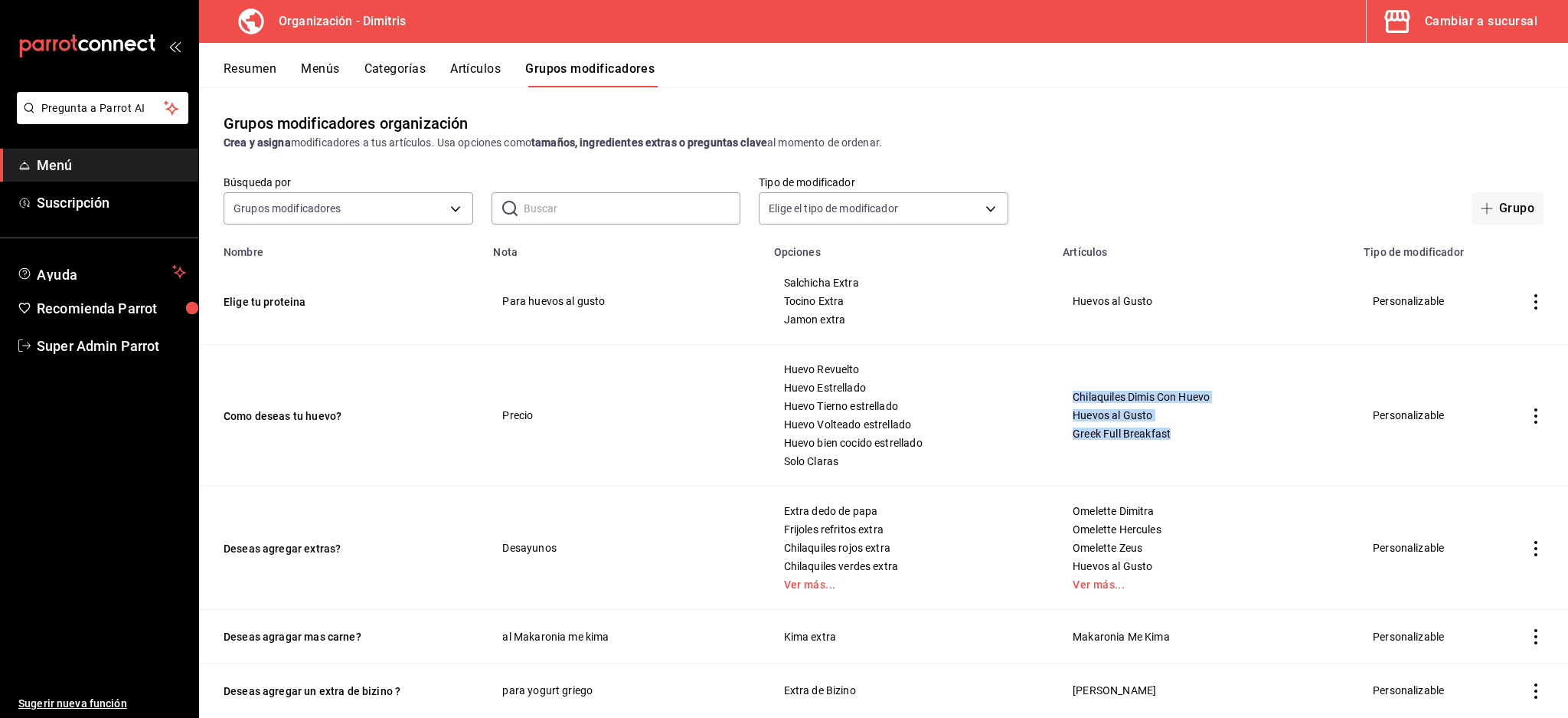
click at [1076, 394] on td "Chilaquiles Dimis Con Huevo Huevos al Gusto Greek Full Breakfast" at bounding box center [1204, 416] width 301 height 142
click at [846, 458] on span "Solo Claras" at bounding box center [909, 461] width 251 height 10
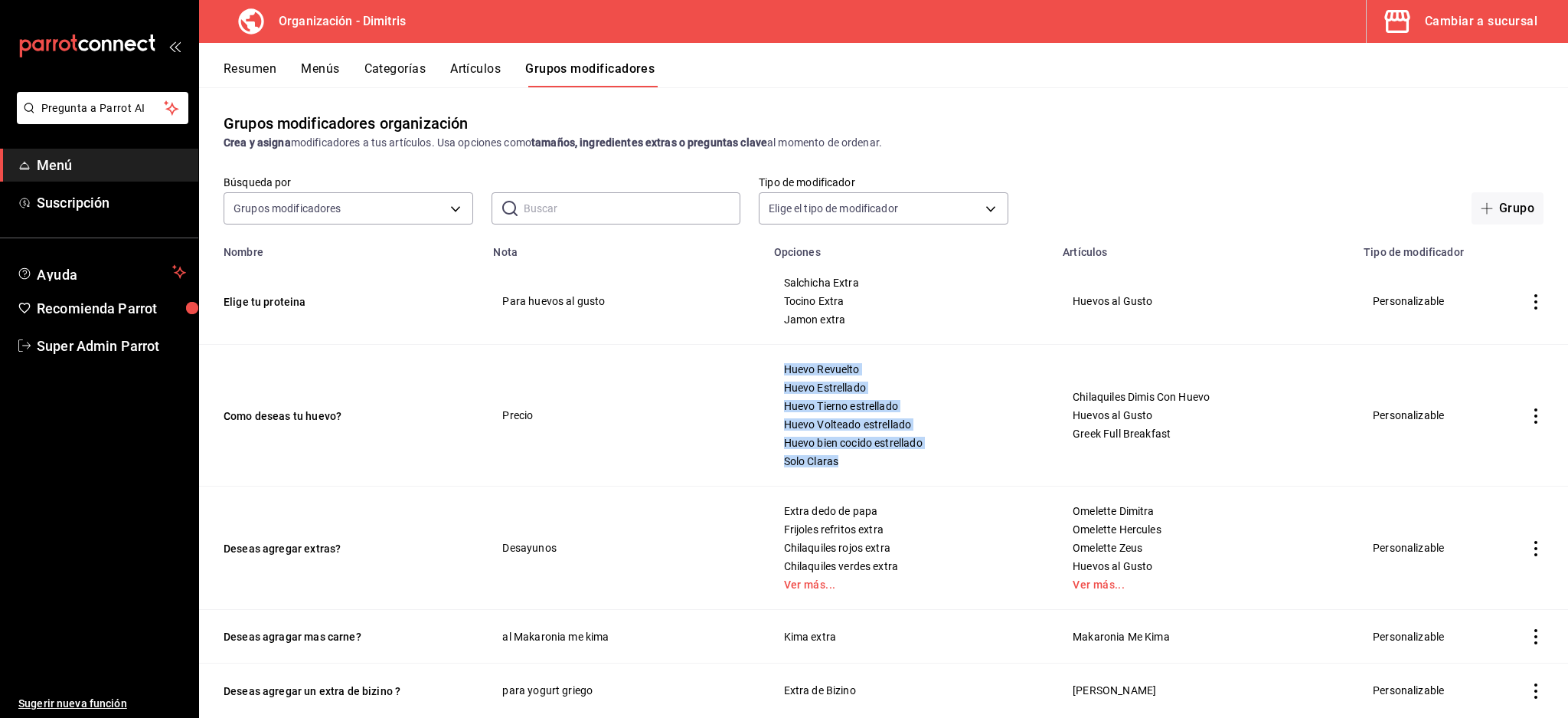
drag, startPoint x: 911, startPoint y: 462, endPoint x: 796, endPoint y: 369, distance: 147.9
click at [796, 369] on tr "Como deseas tu huevo? Precio Huevo Revuelto Huevo [PERSON_NAME] Huevo [PERSON_N…" at bounding box center [884, 416] width 1369 height 142
drag, startPoint x: 622, startPoint y: 410, endPoint x: 579, endPoint y: 403, distance: 43.6
click at [621, 410] on td "Precio" at bounding box center [624, 416] width 281 height 142
click at [533, 405] on td "Precio" at bounding box center [624, 416] width 281 height 142
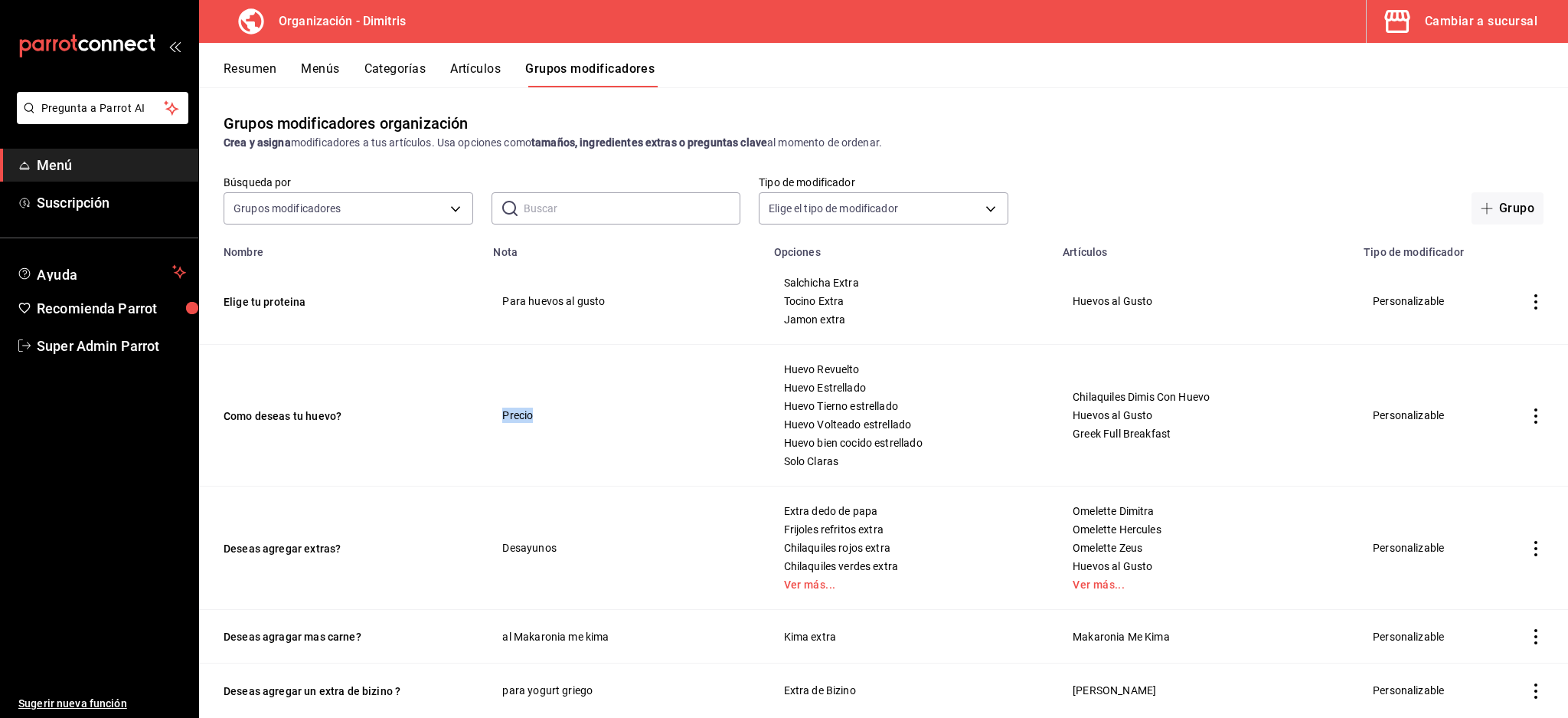
click at [533, 405] on td "Precio" at bounding box center [624, 416] width 281 height 142
drag, startPoint x: 215, startPoint y: 249, endPoint x: 302, endPoint y: 245, distance: 87.1
click at [301, 245] on th "Nombre" at bounding box center [342, 247] width 285 height 22
click at [395, 265] on td "Elige tu proteina" at bounding box center [342, 302] width 285 height 86
drag, startPoint x: 527, startPoint y: 295, endPoint x: 671, endPoint y: 320, distance: 146.2
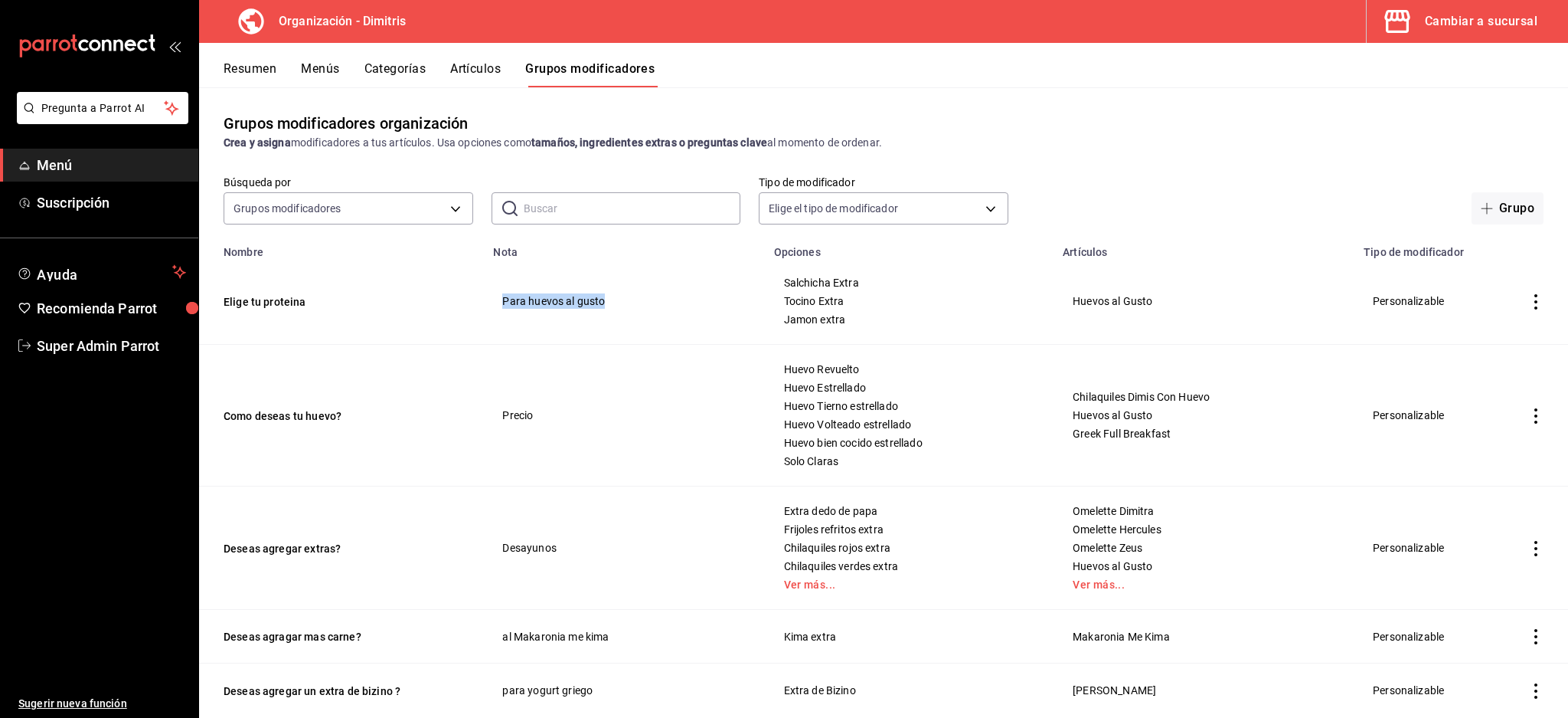
click at [671, 320] on td "Para huevos al gusto" at bounding box center [624, 302] width 281 height 86
click at [656, 297] on td "Para huevos al gusto" at bounding box center [624, 302] width 281 height 86
click at [247, 68] on button "Resumen" at bounding box center [250, 74] width 53 height 26
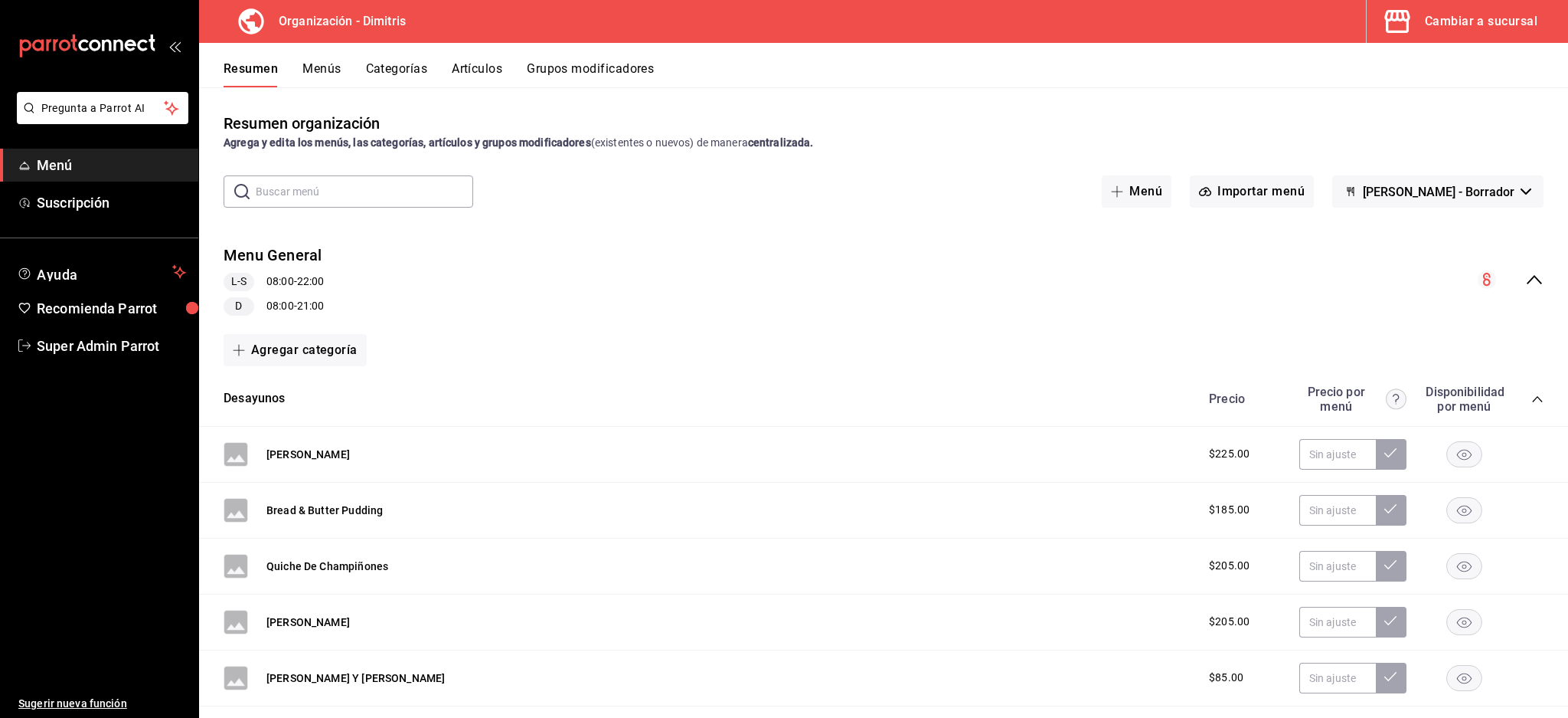
click at [1526, 275] on icon "collapse-menu-row" at bounding box center [1534, 279] width 18 height 18
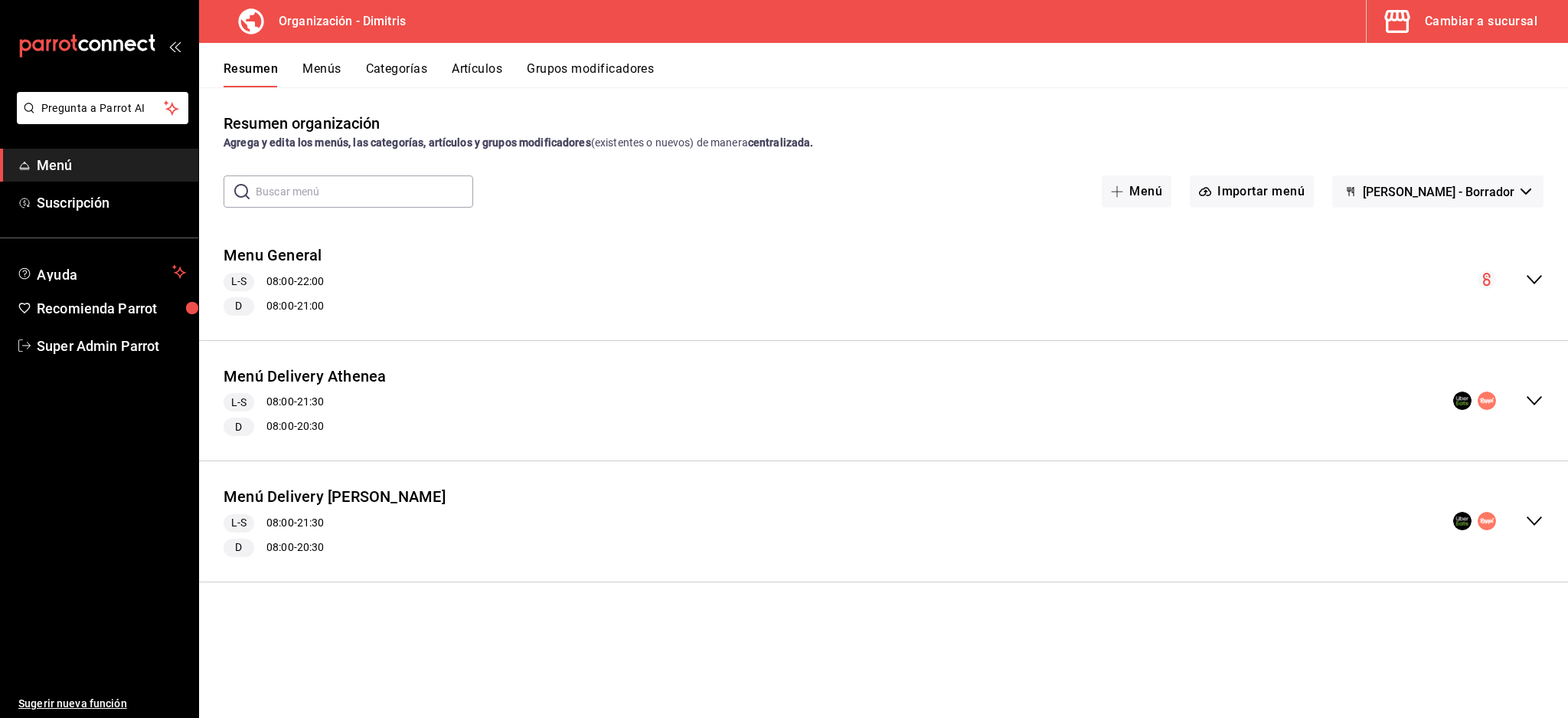
click at [439, 368] on div "Menú Delivery Athenea L-S 08:00 - 21:30 D 08:00 - 20:30" at bounding box center [884, 401] width 1369 height 96
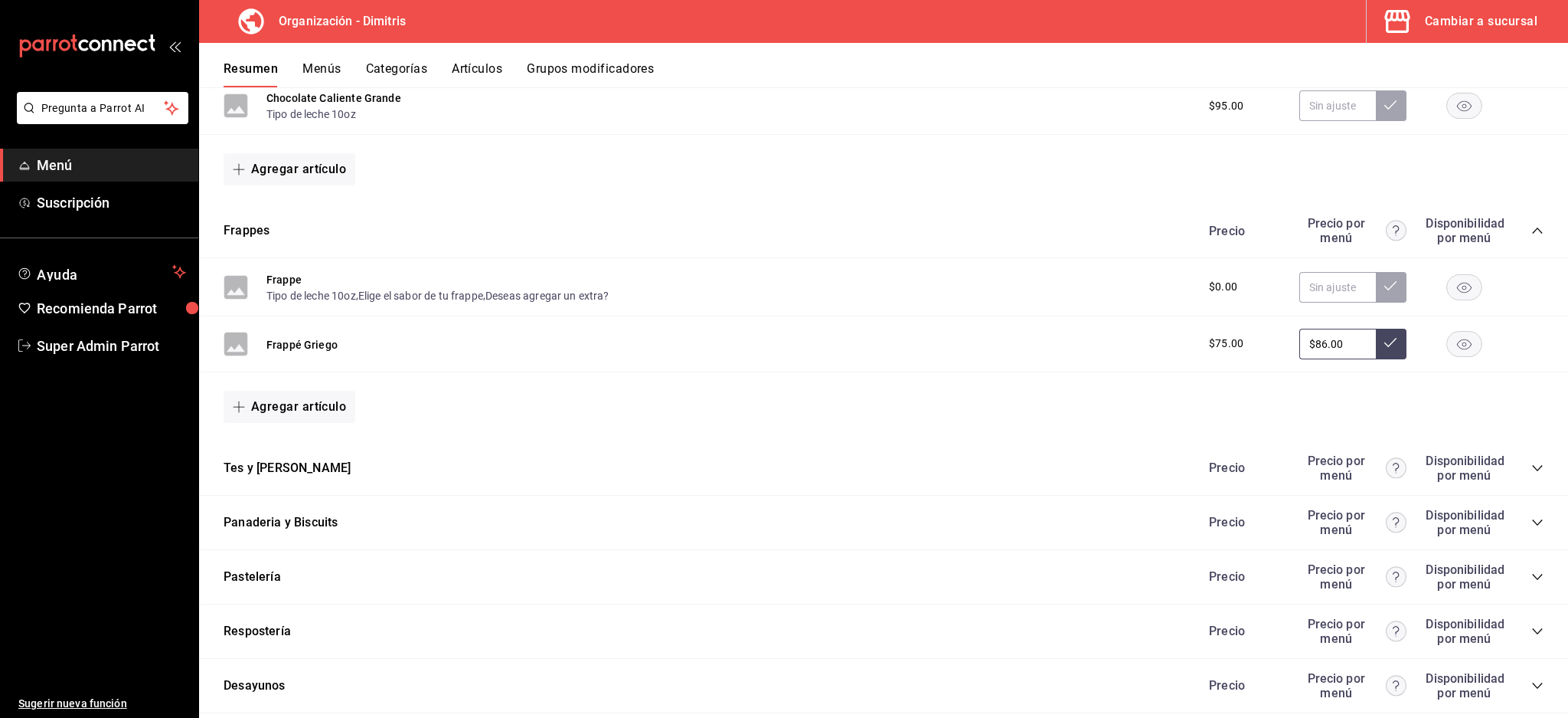
scroll to position [919, 0]
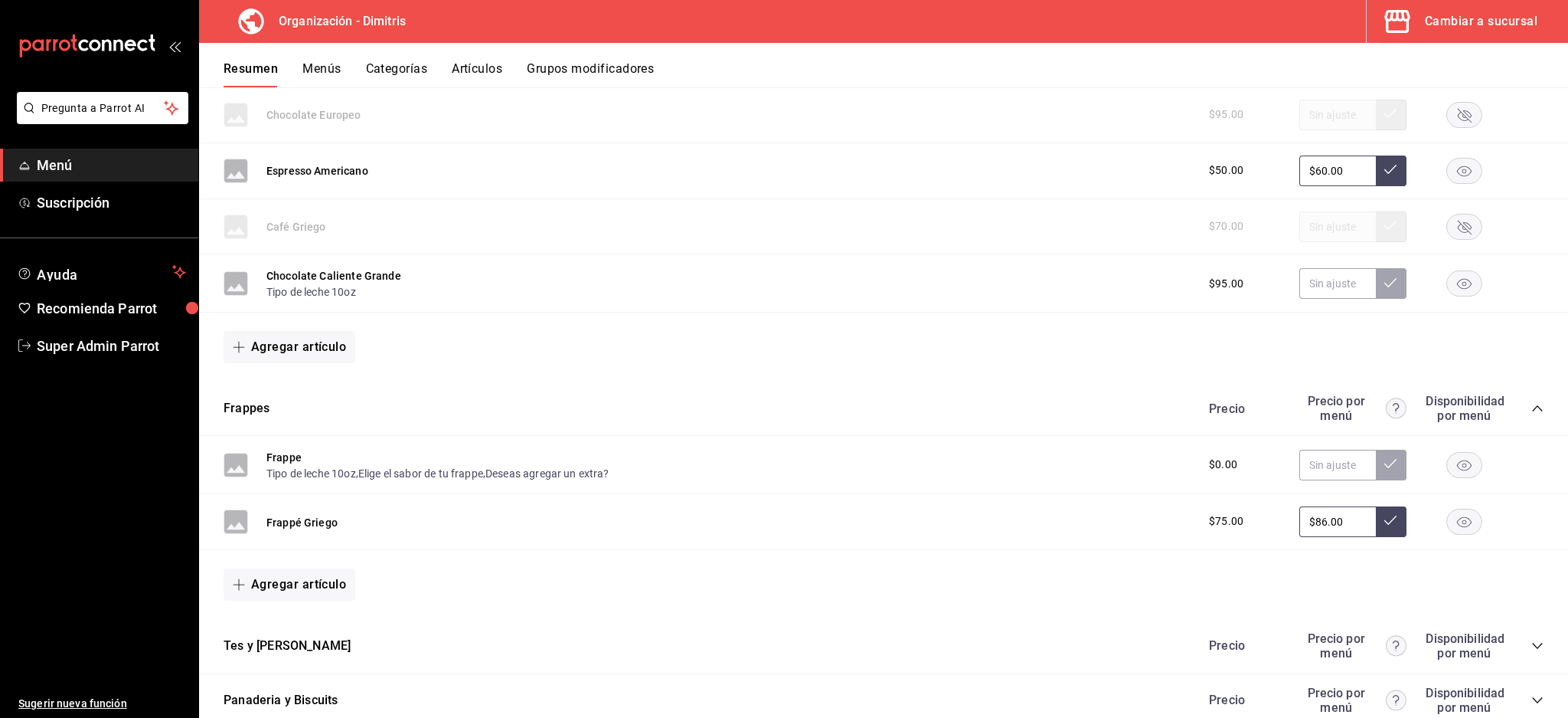
click at [300, 460] on button "Frappe" at bounding box center [284, 458] width 35 height 16
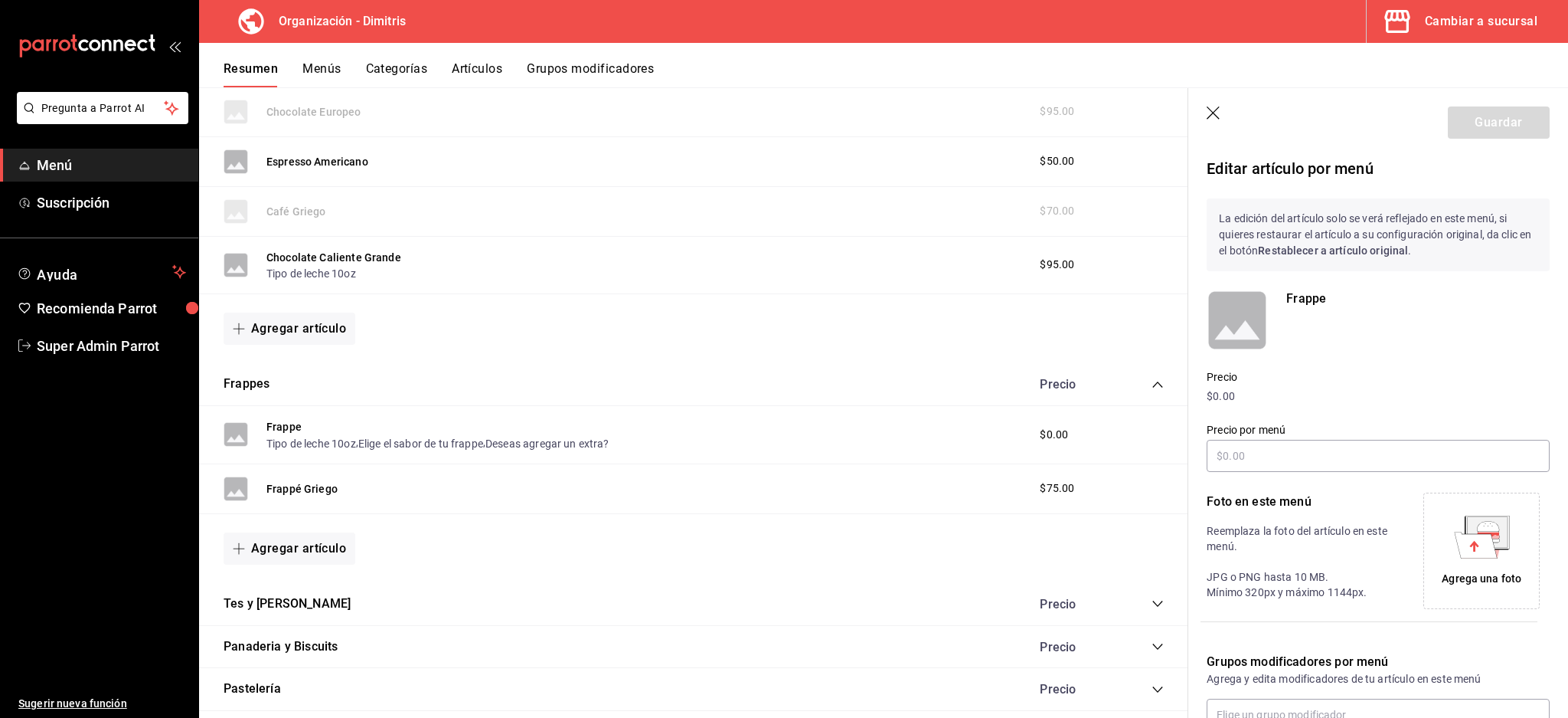
scroll to position [287, 0]
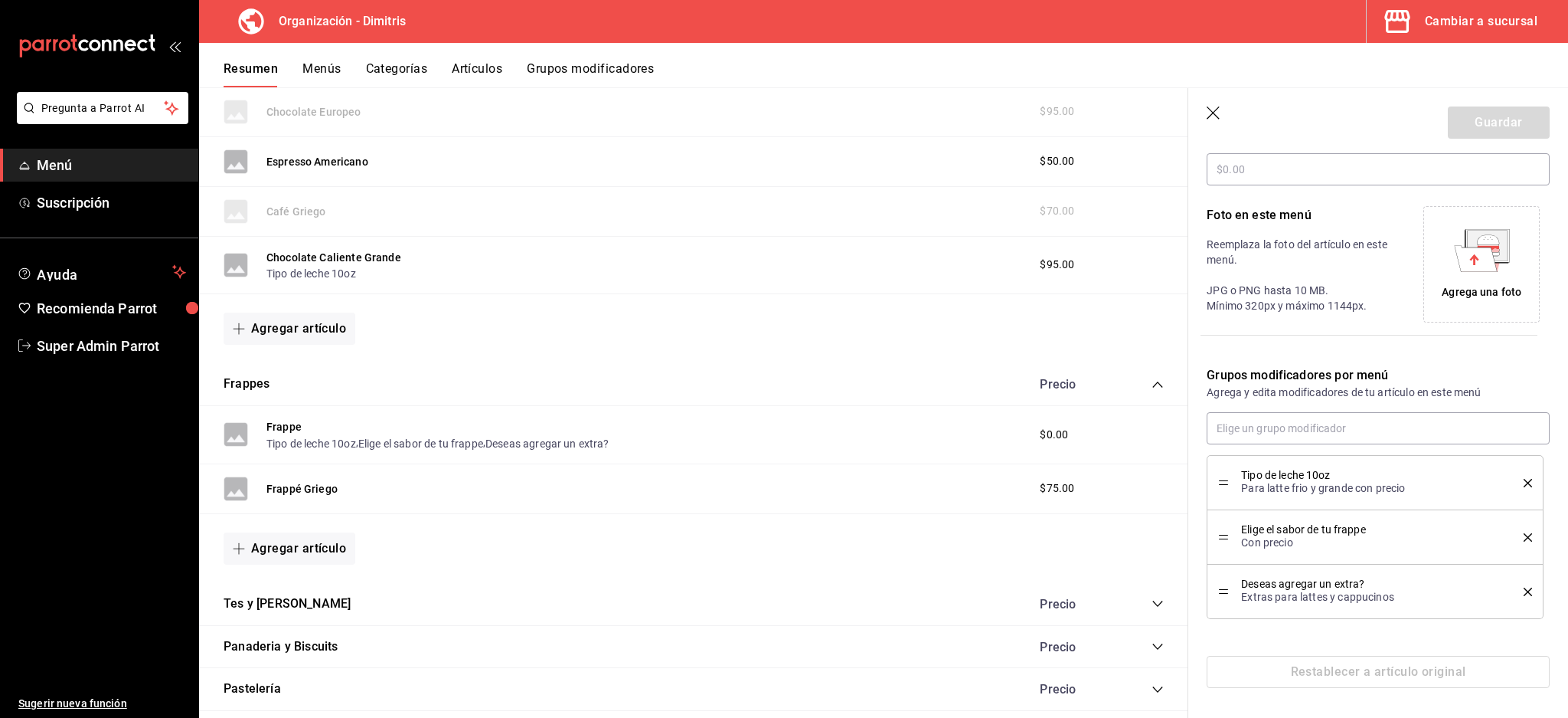
click at [1216, 111] on icon "button" at bounding box center [1215, 114] width 16 height 16
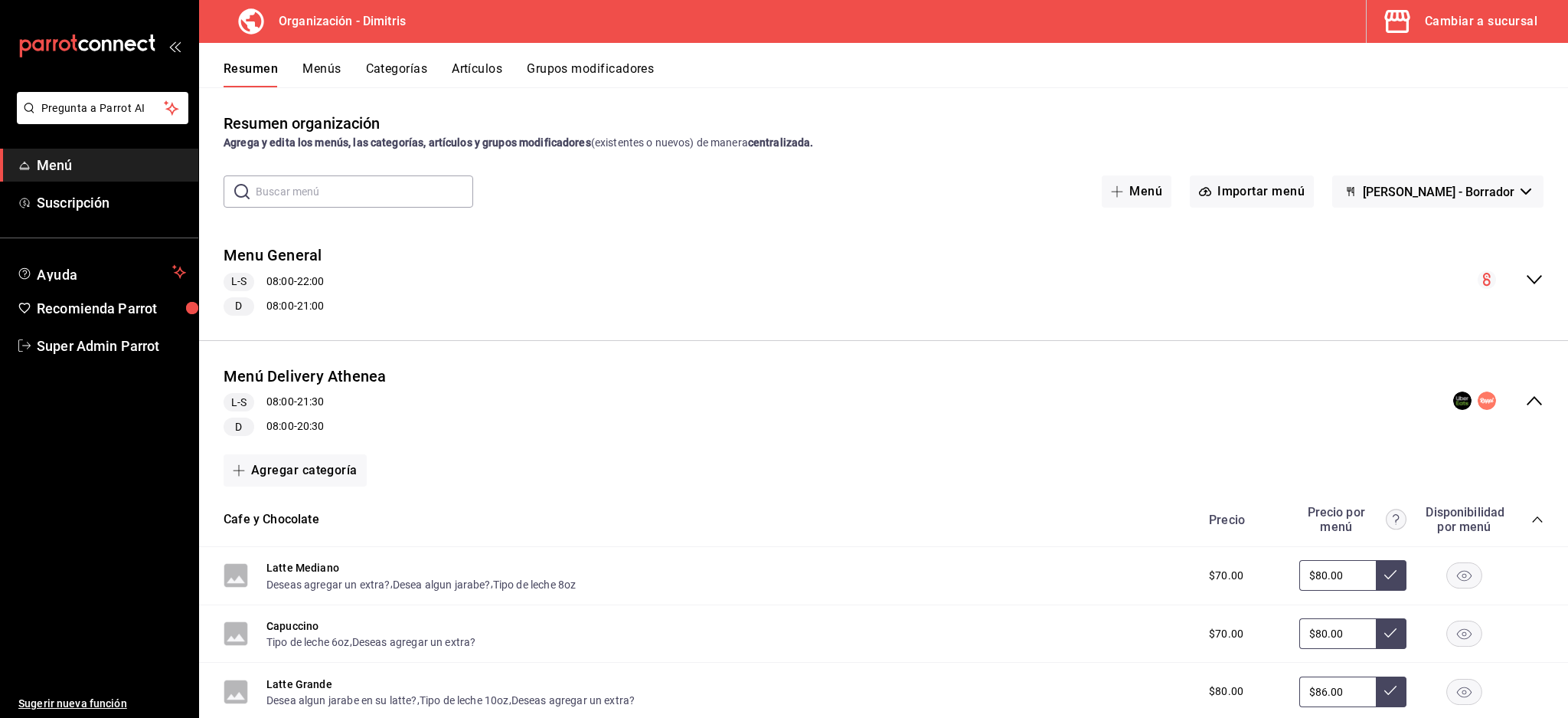
click at [1526, 392] on icon "collapse-menu-row" at bounding box center [1534, 400] width 18 height 18
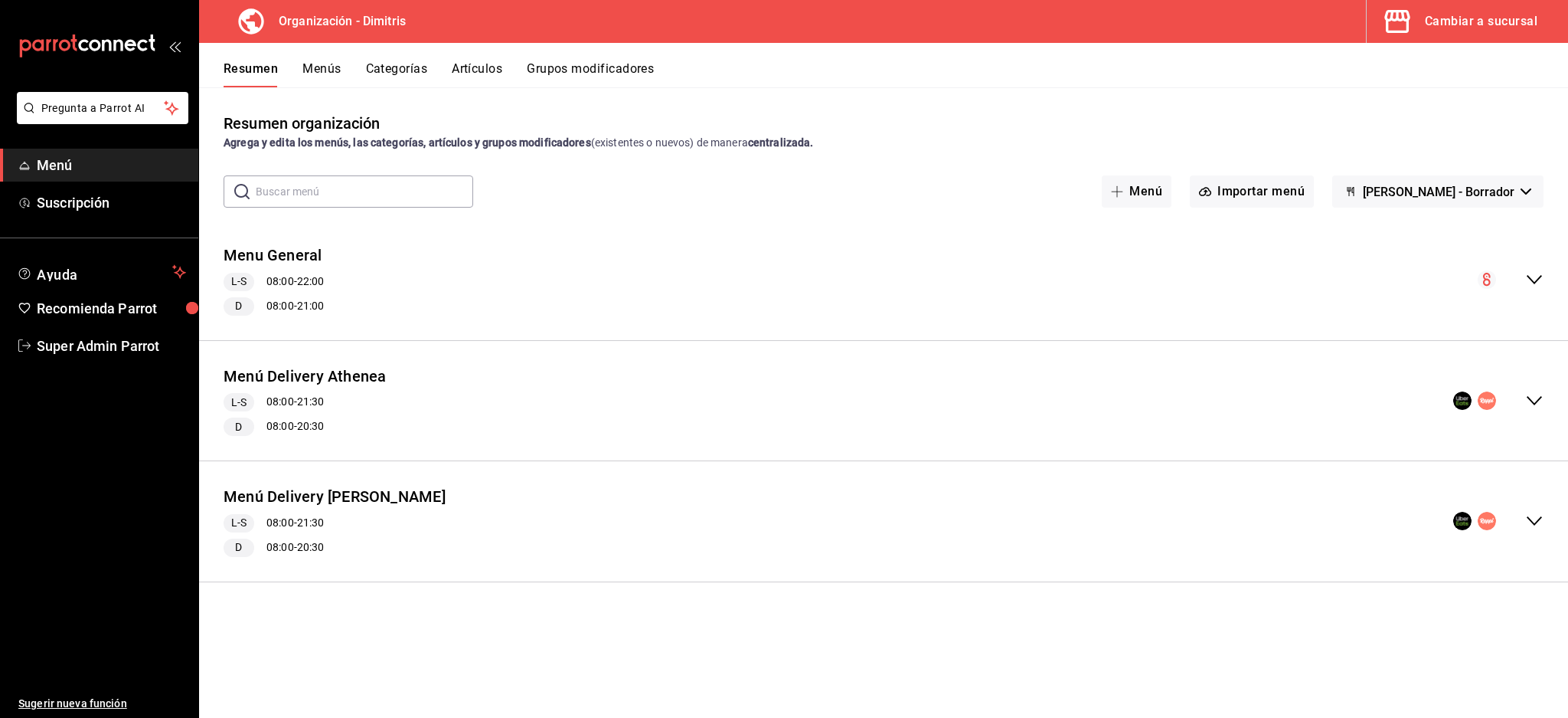
click at [1527, 397] on icon "collapse-menu-row" at bounding box center [1534, 400] width 18 height 18
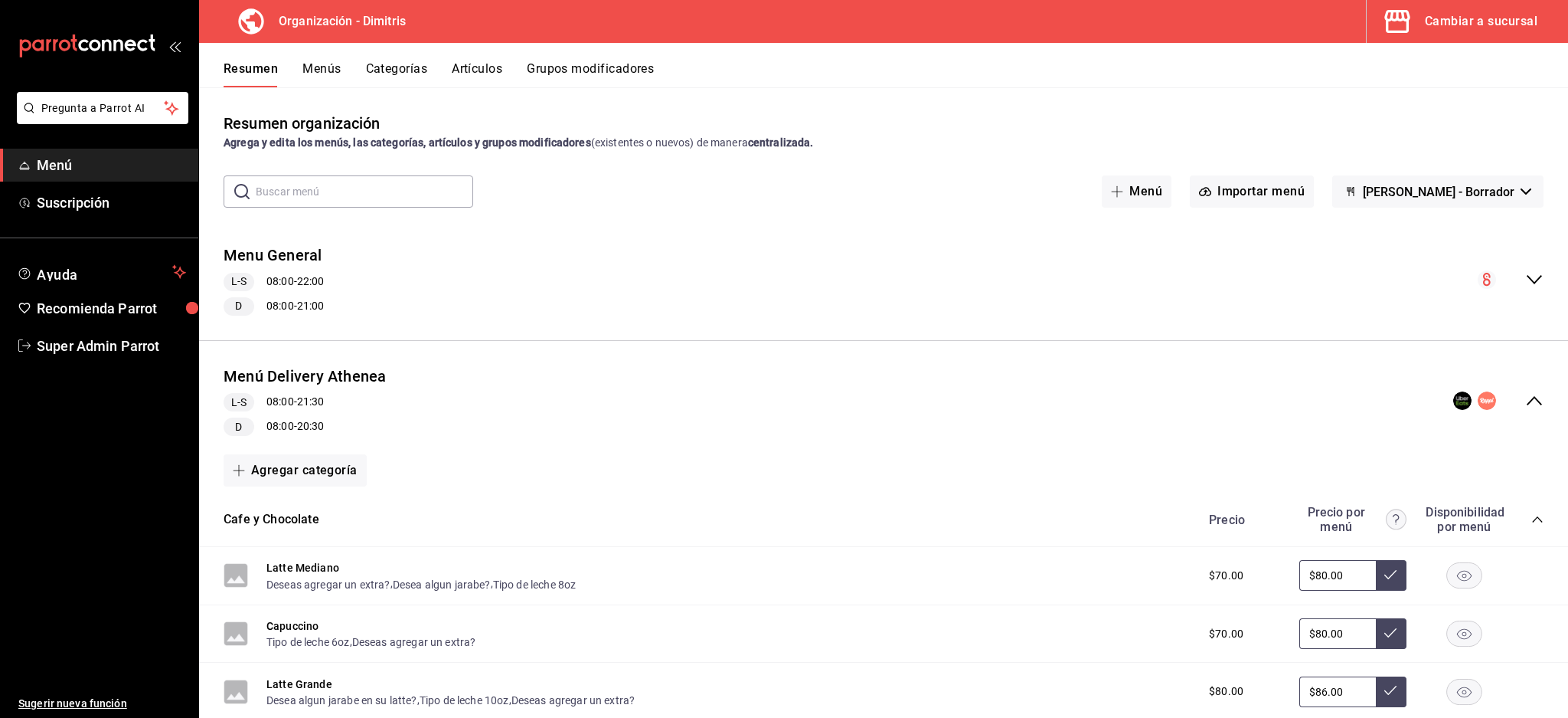
click at [1508, 382] on div "Menú Delivery Athenea L-S 08:00 - 21:30 D 08:00 - 20:30" at bounding box center [884, 401] width 1369 height 96
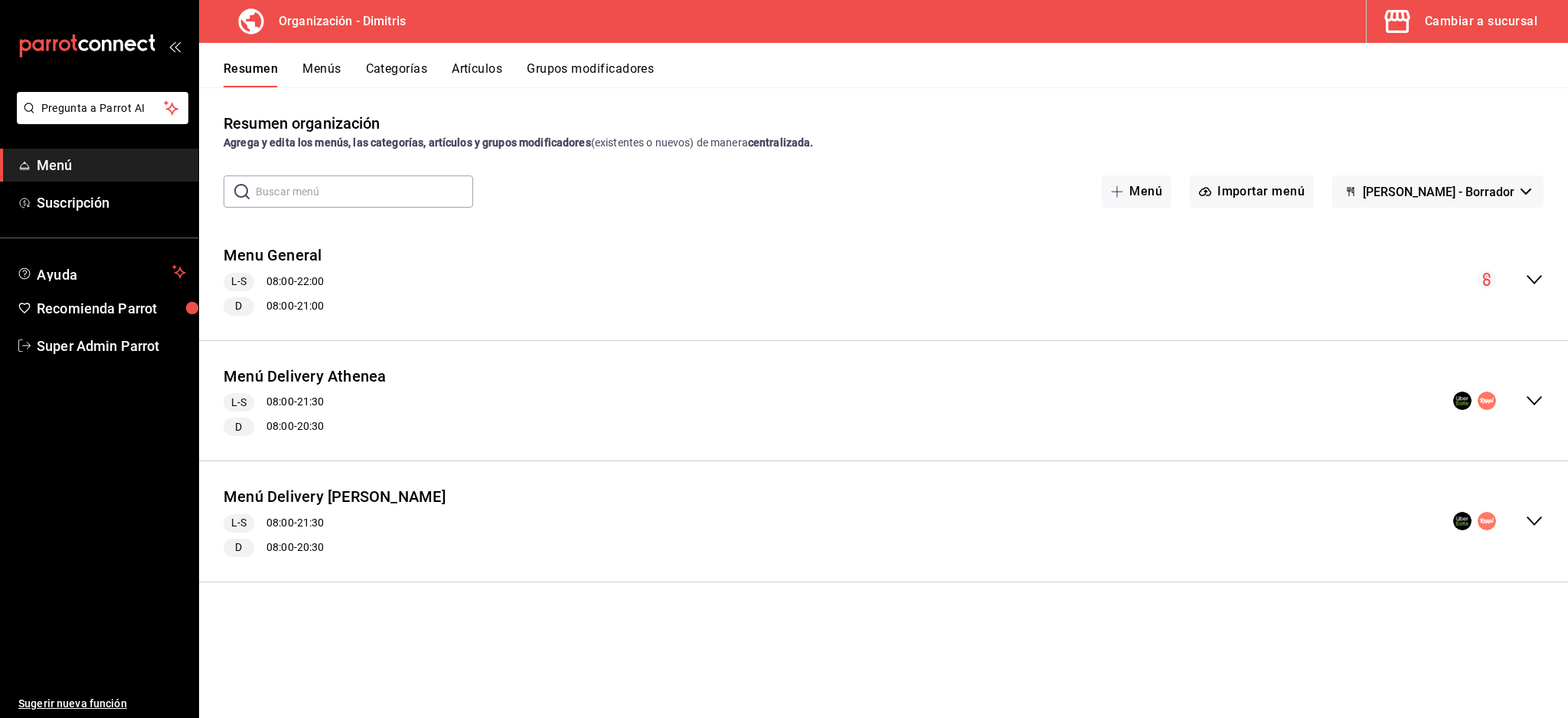
click at [1520, 388] on div "Menú Delivery Athenea L-S 08:00 - 21:30 D 08:00 - 20:30" at bounding box center [884, 401] width 1369 height 96
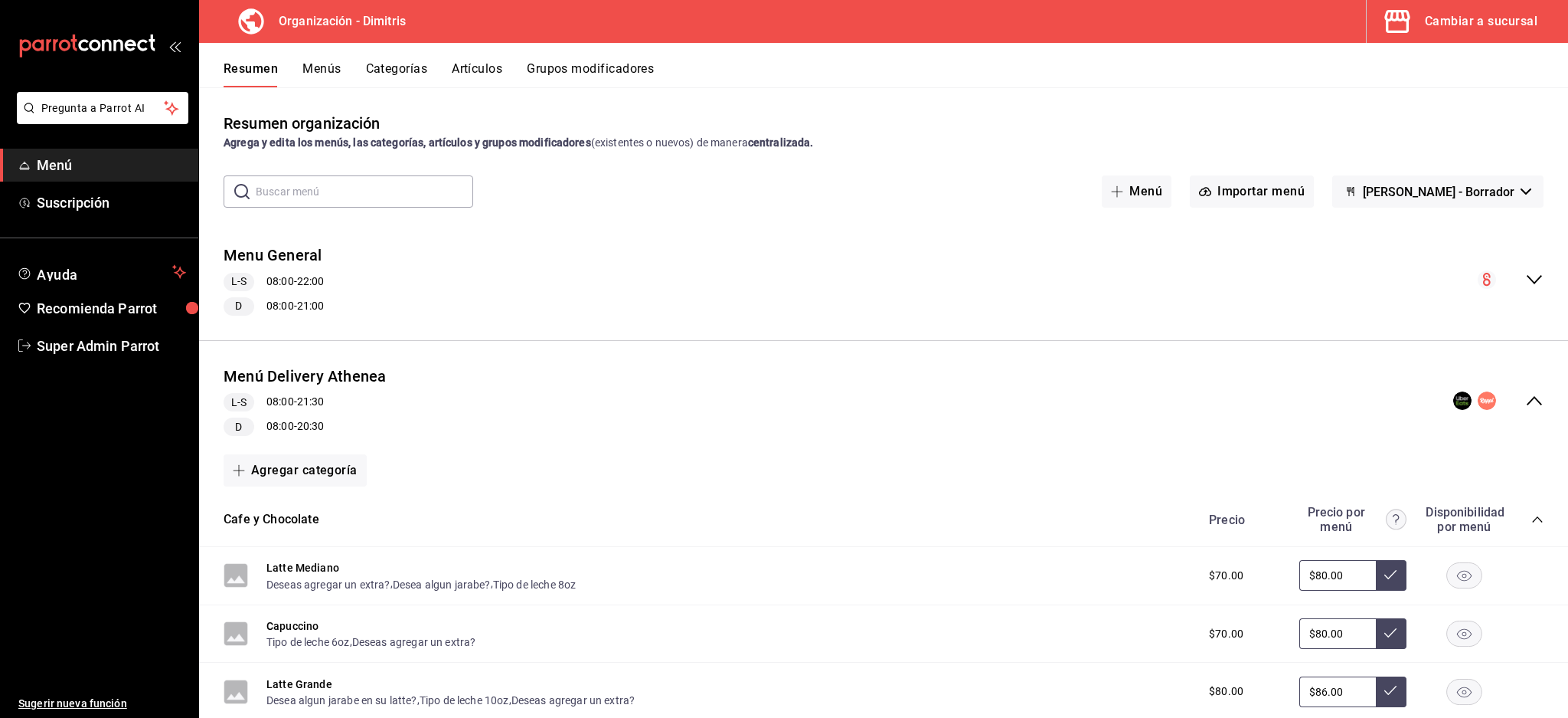
click at [1520, 390] on div "Menú Delivery Athenea L-S 08:00 - 21:30 D 08:00 - 20:30" at bounding box center [884, 401] width 1369 height 96
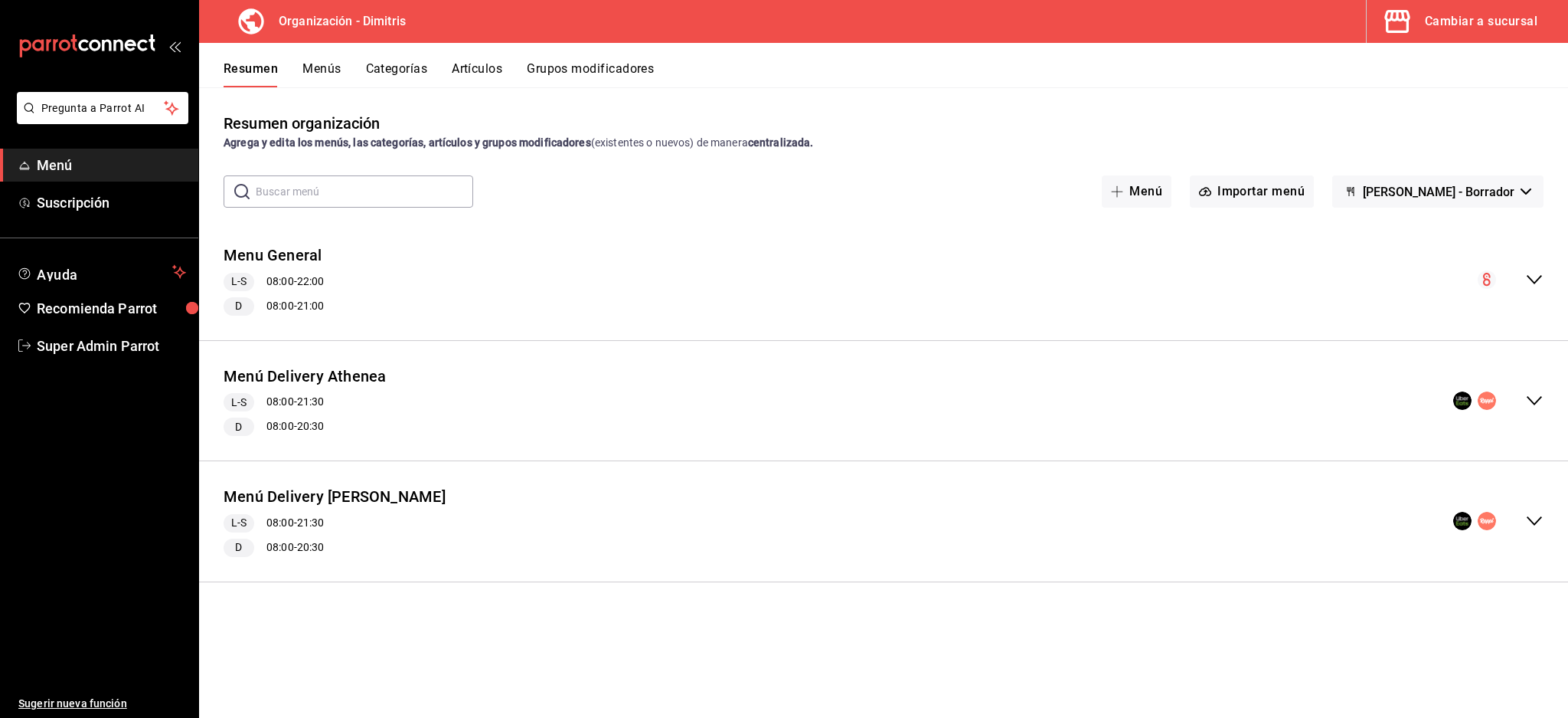
click at [324, 68] on button "Menús" at bounding box center [321, 74] width 38 height 26
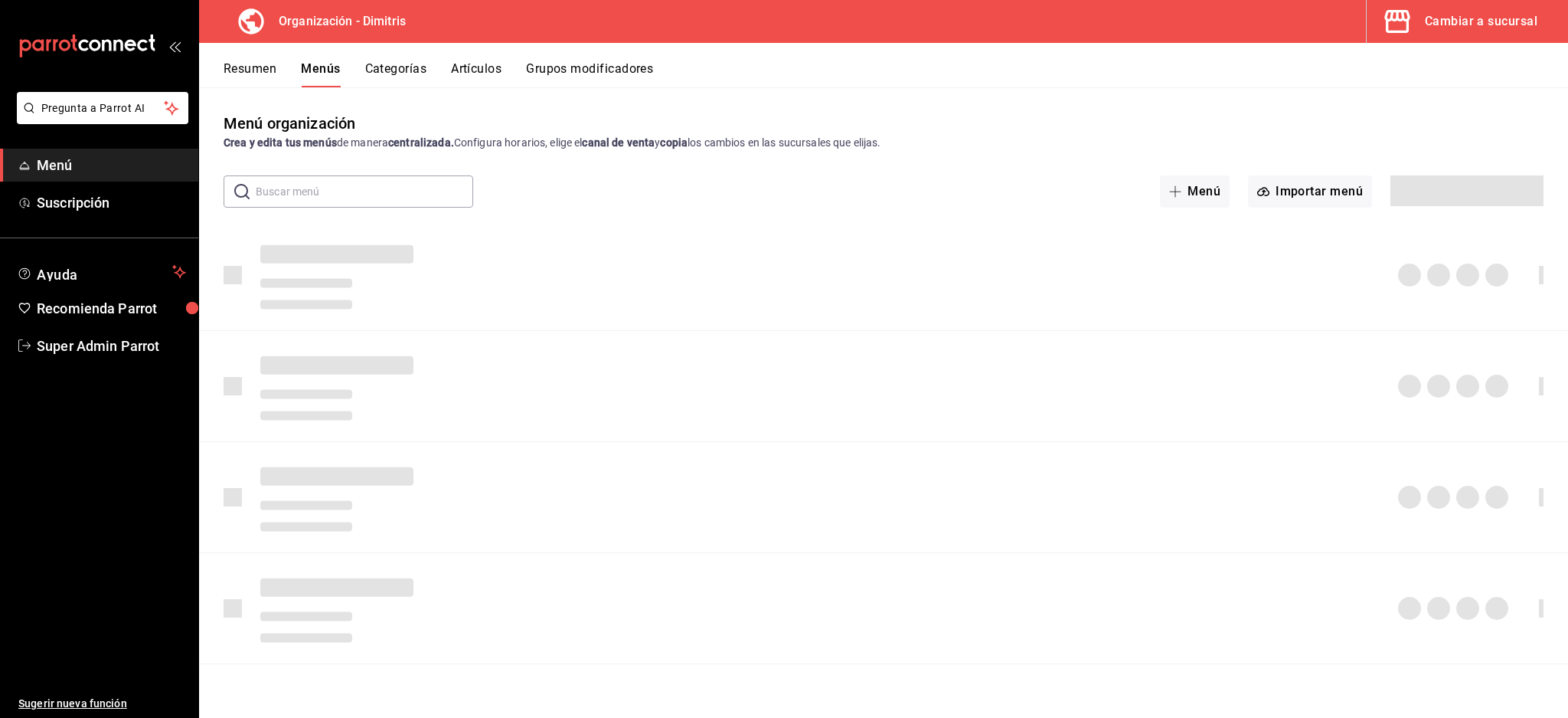
click at [252, 73] on button "Resumen" at bounding box center [250, 74] width 53 height 26
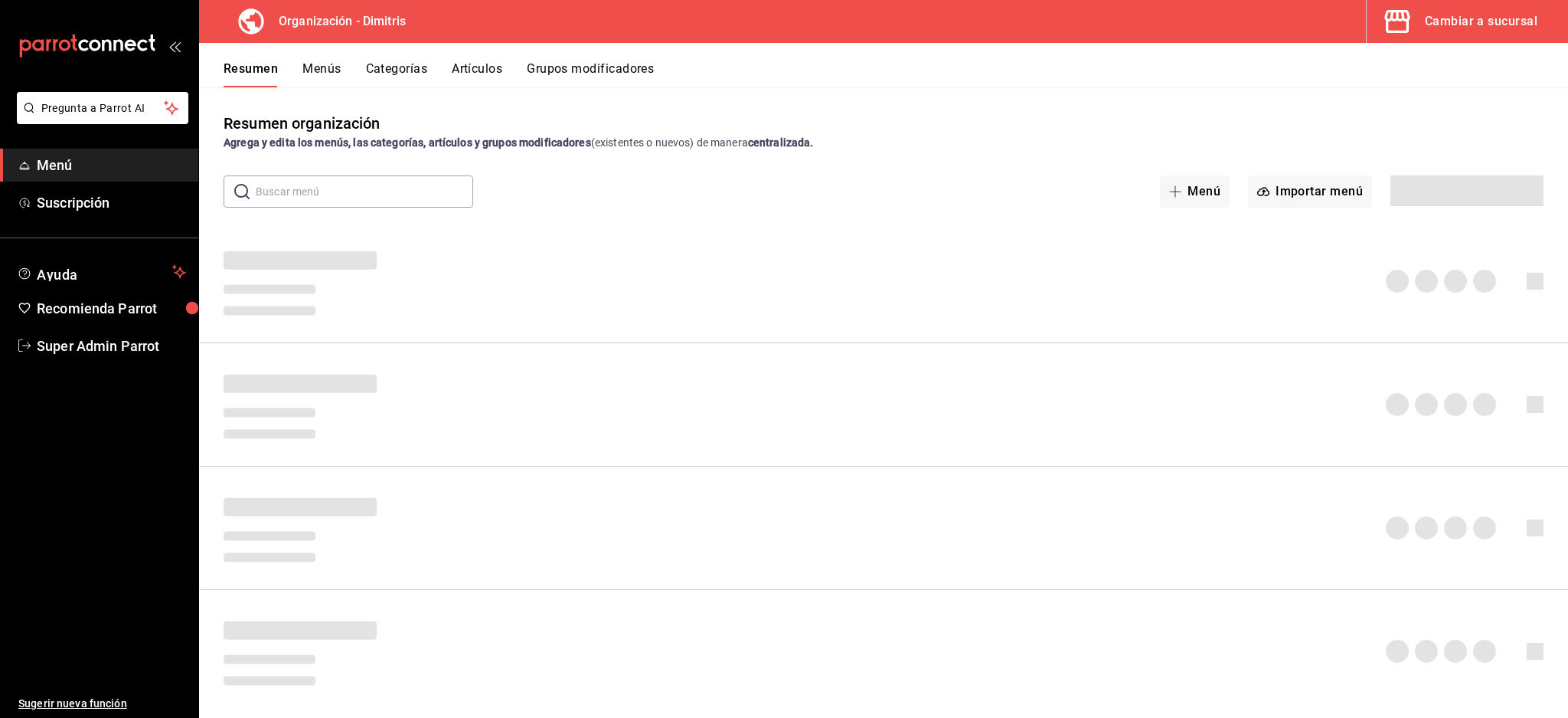
click at [474, 73] on button "Artículos" at bounding box center [477, 74] width 51 height 26
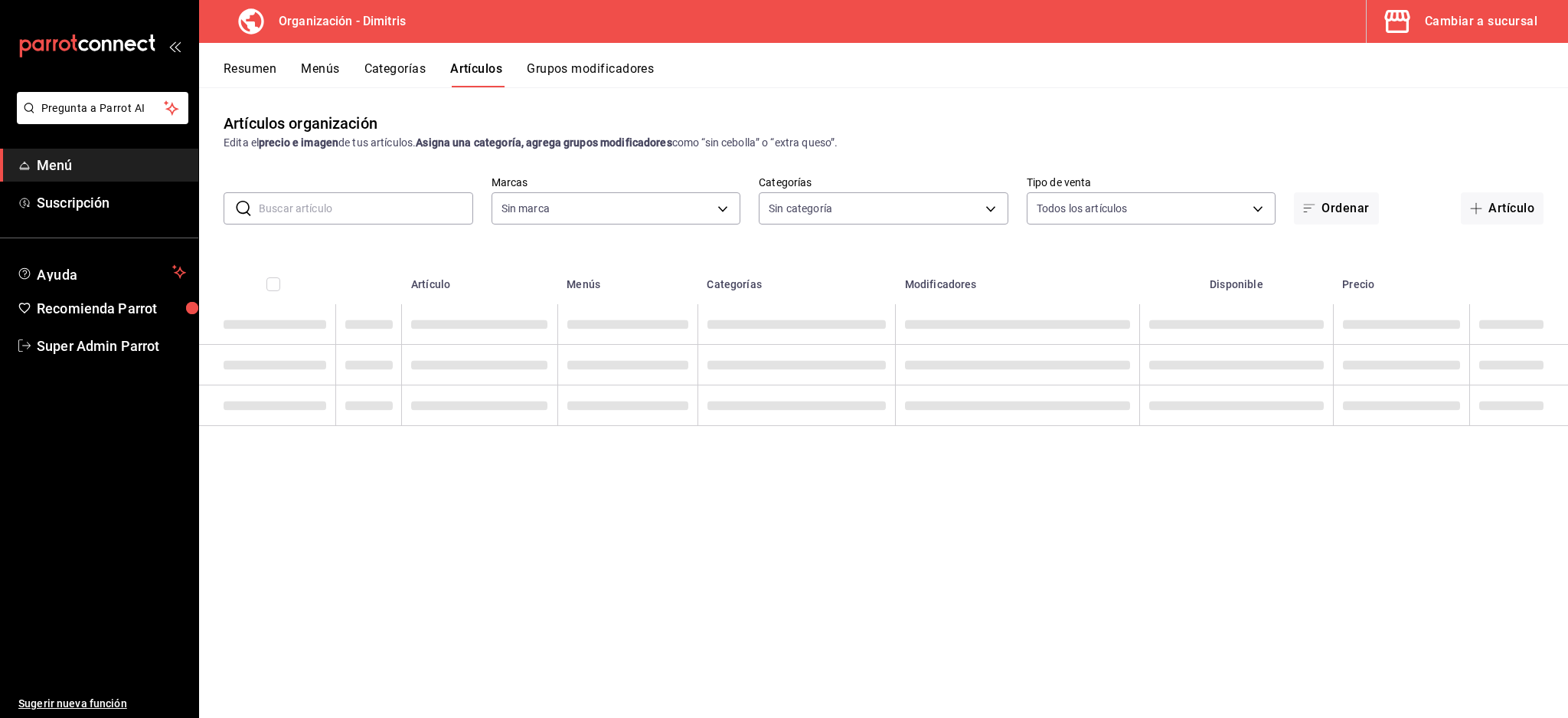
type input "fad5bf19-ac35-4369-abfc-26ce97a05b06,1a0e4e48-3a83-4d7b-81fd-4b5db3218b24,fc725…"
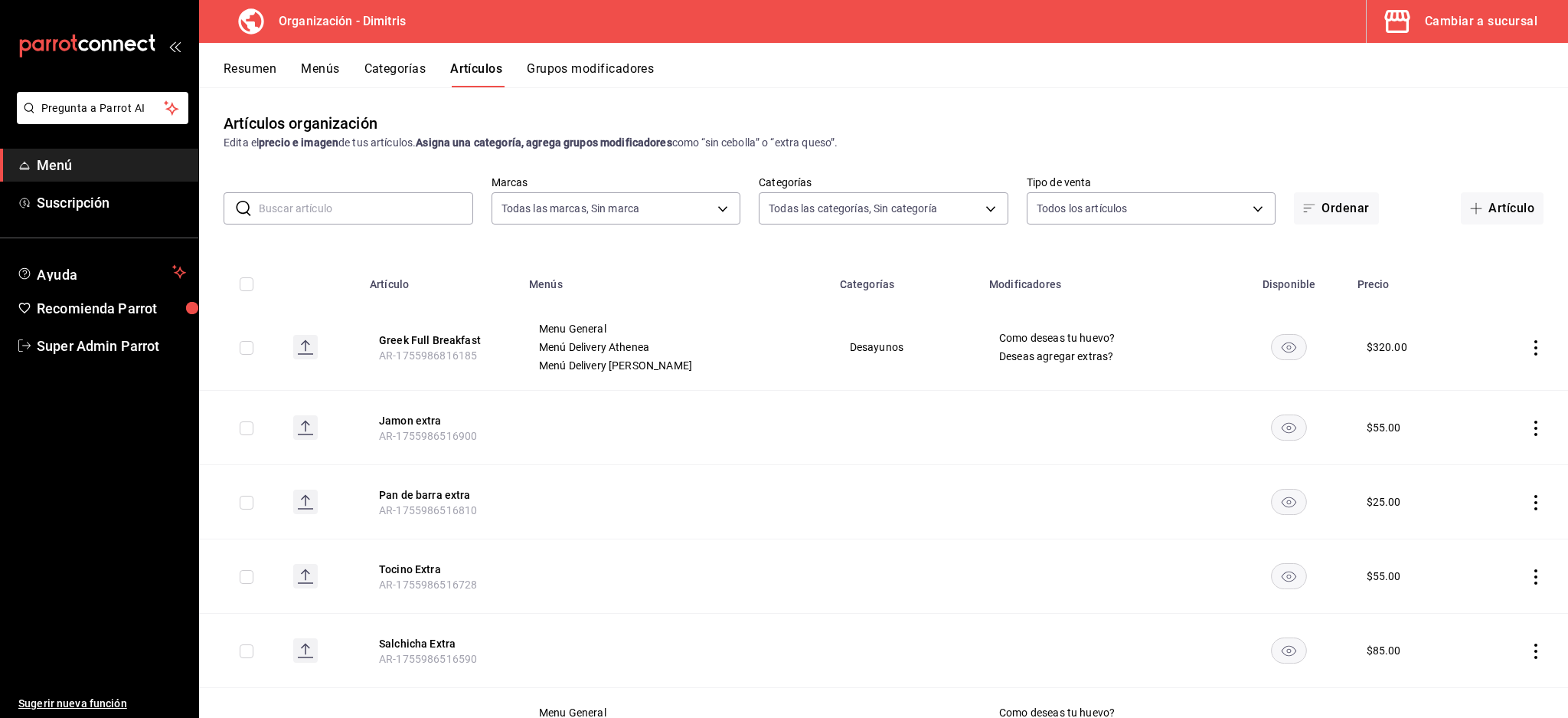
type input "317daab7-dfab-4307-9e12-935137646369"
click at [278, 72] on div "Resumen Menús Categorías Artículos Grupos modificadores" at bounding box center [895, 74] width 1344 height 26
click at [254, 67] on button "Resumen" at bounding box center [250, 74] width 53 height 26
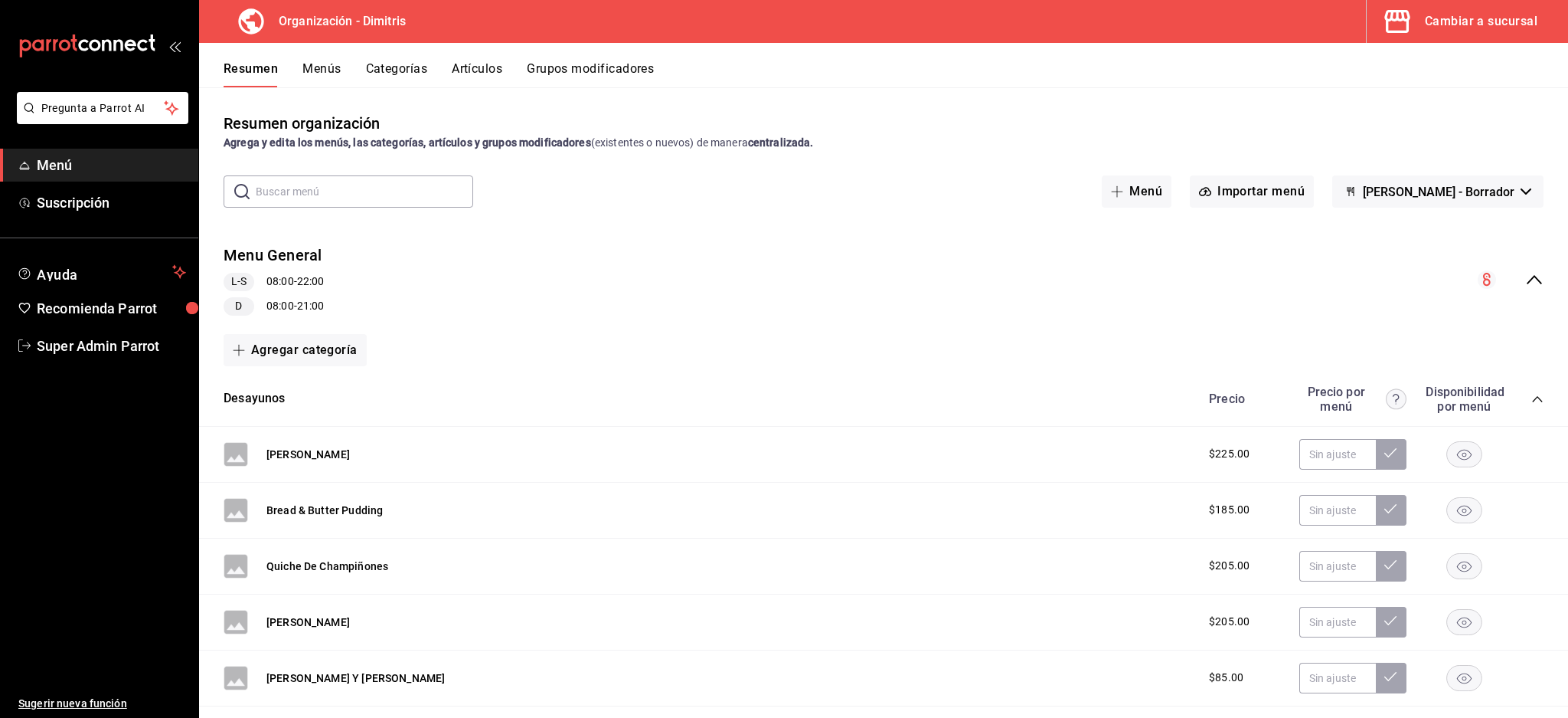
click at [1526, 287] on icon "collapse-menu-row" at bounding box center [1534, 279] width 18 height 18
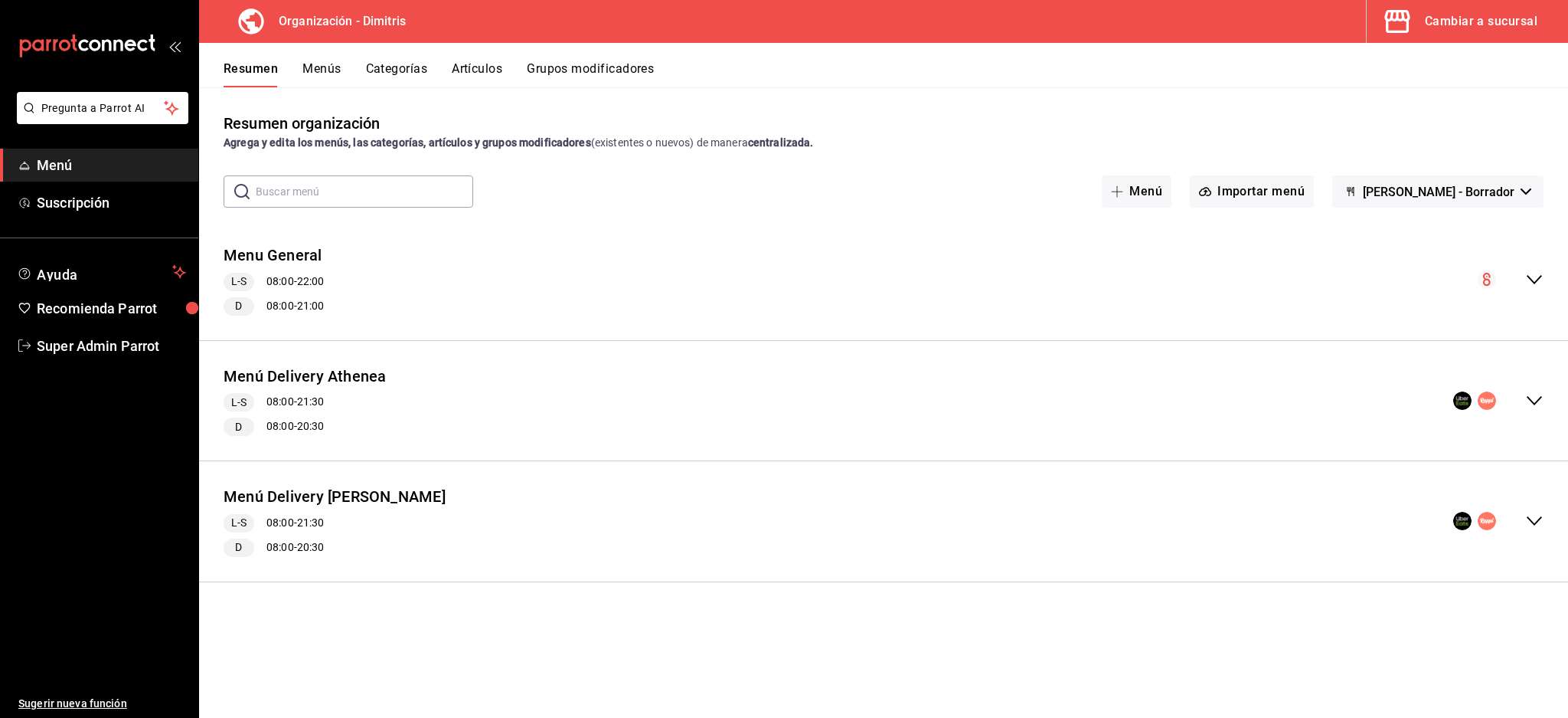
click at [601, 68] on button "Grupos modificadores" at bounding box center [590, 74] width 127 height 26
